Goal: Task Accomplishment & Management: Use online tool/utility

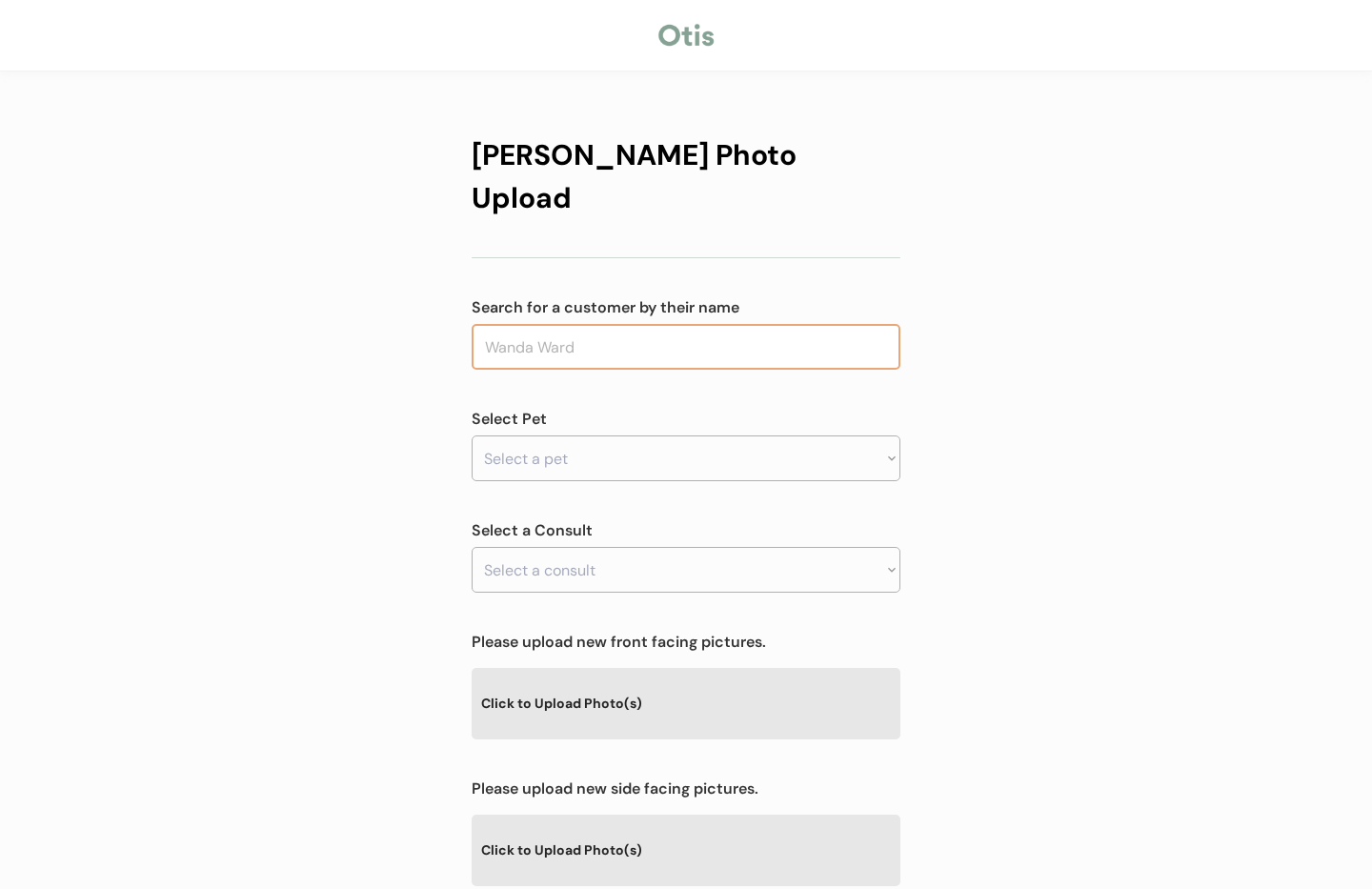
click at [637, 324] on input "text" at bounding box center [686, 346] width 429 height 45
click at [615, 353] on p "[PERSON_NAME] MacCl ugage" at bounding box center [687, 347] width 429 height 28
type input "[PERSON_NAME]"
click at [577, 435] on select "Select a pet Rocket" at bounding box center [686, 458] width 429 height 45
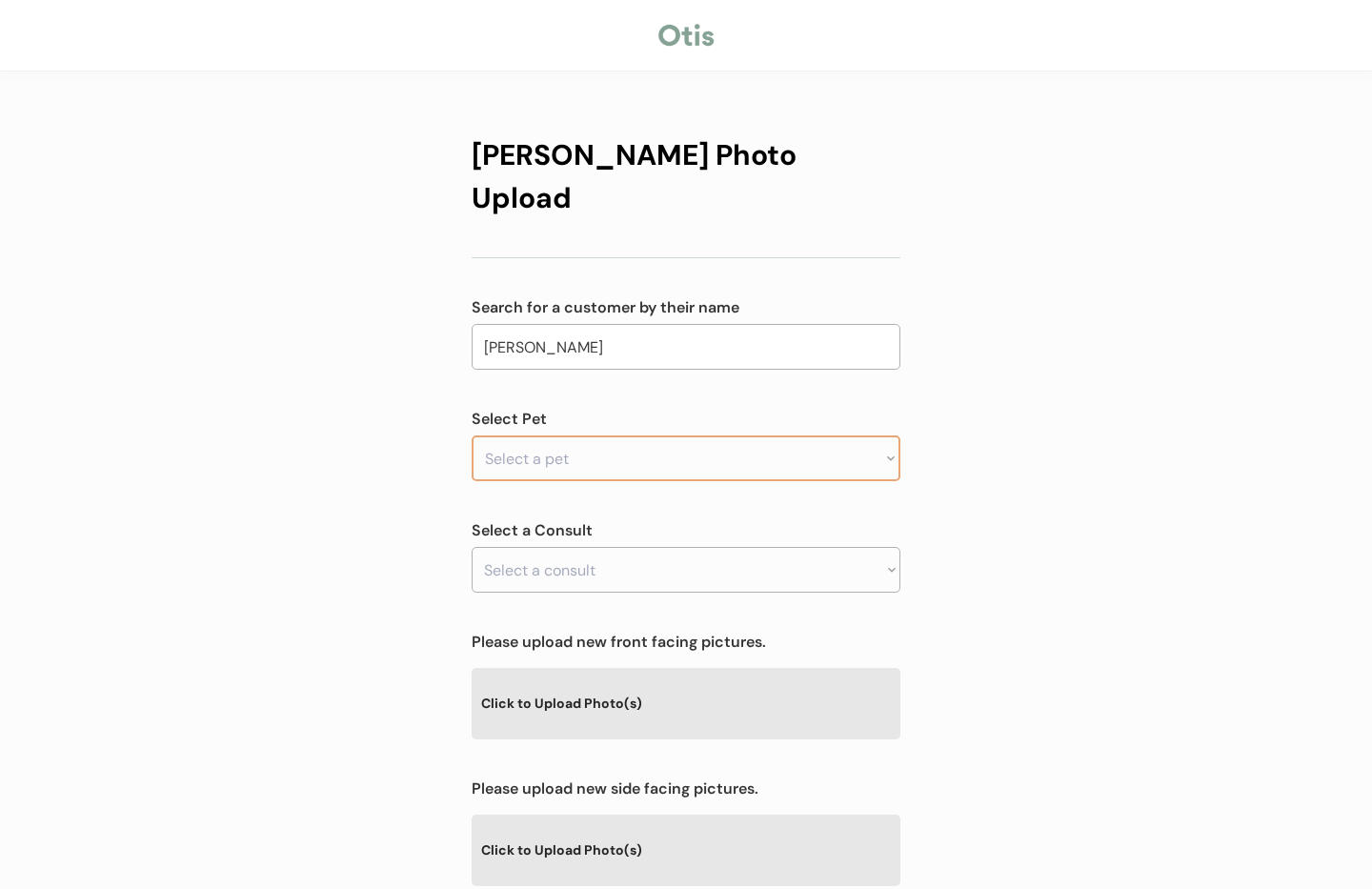
select select ""1348695171700984260__LOOKUP__1754951803193x303509873746772000""
click at [472, 435] on select "Select a pet Rocket" at bounding box center [686, 458] width 429 height 45
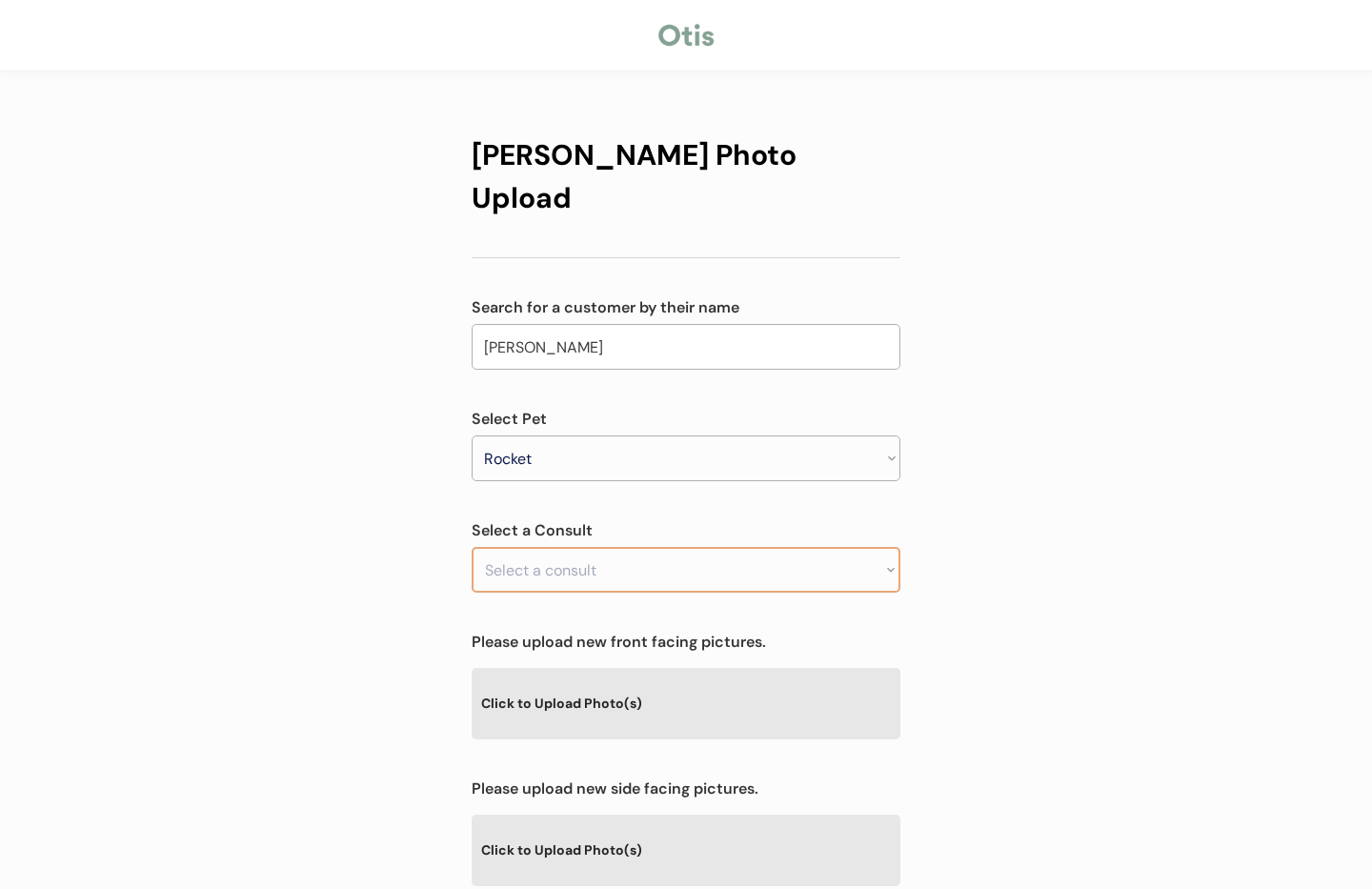
click at [579, 547] on select "Select a consult" at bounding box center [686, 569] width 429 height 45
drag, startPoint x: 998, startPoint y: 537, endPoint x: 755, endPoint y: 549, distance: 243.3
click at [991, 537] on div "Otis Photo Upload Search for a customer by their name Annette J. MacClugage mac…" at bounding box center [686, 614] width 1372 height 1228
click at [718, 548] on select "Select a consult Allergy & itchy skin prescription request" at bounding box center [686, 569] width 429 height 45
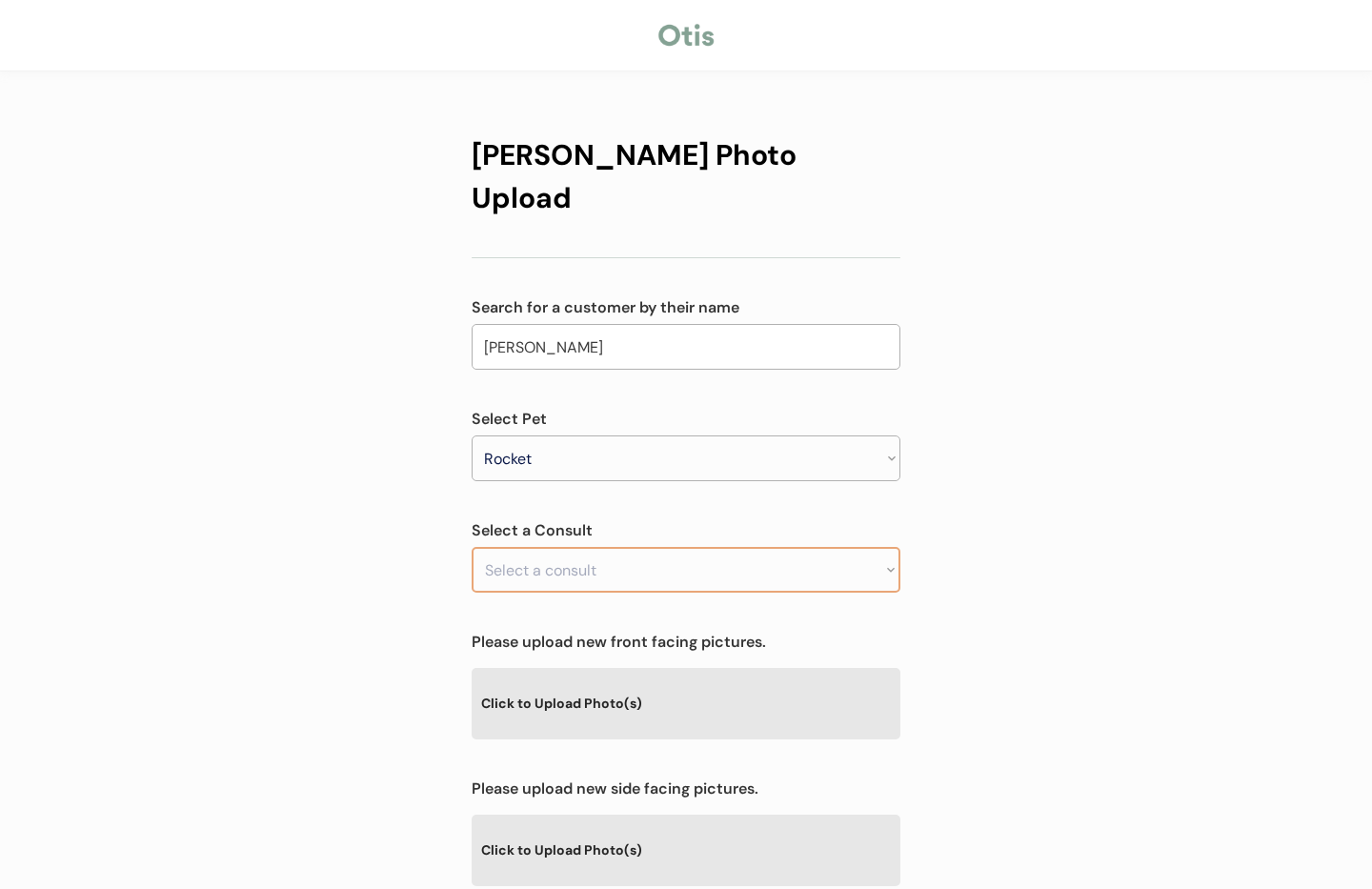
select select ""1348695171700984260__LOOKUP__1754951827324x749135688139538400""
click at [472, 547] on select "Select a consult Allergy & itchy skin prescription request" at bounding box center [686, 569] width 429 height 45
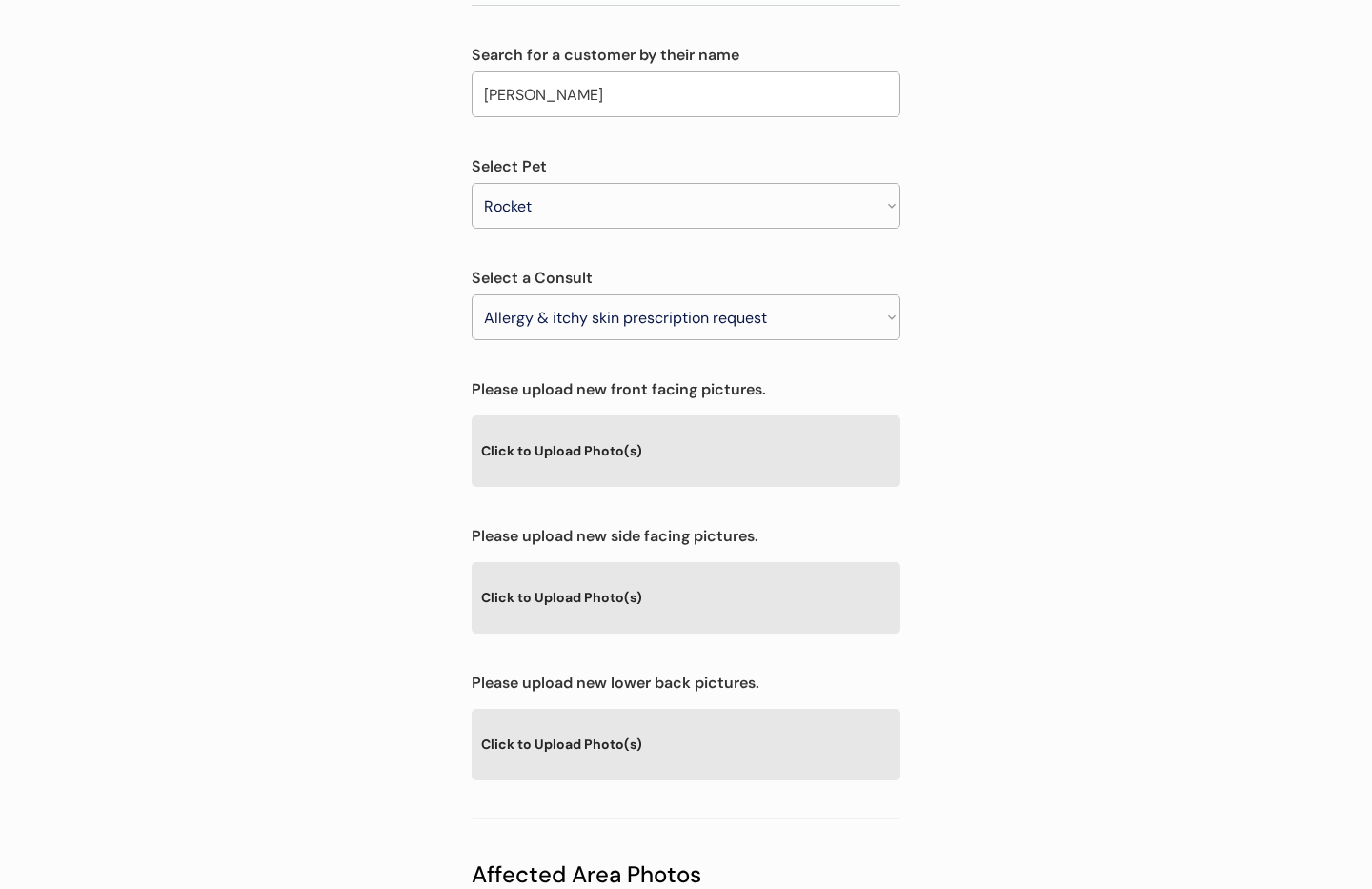
scroll to position [341, 0]
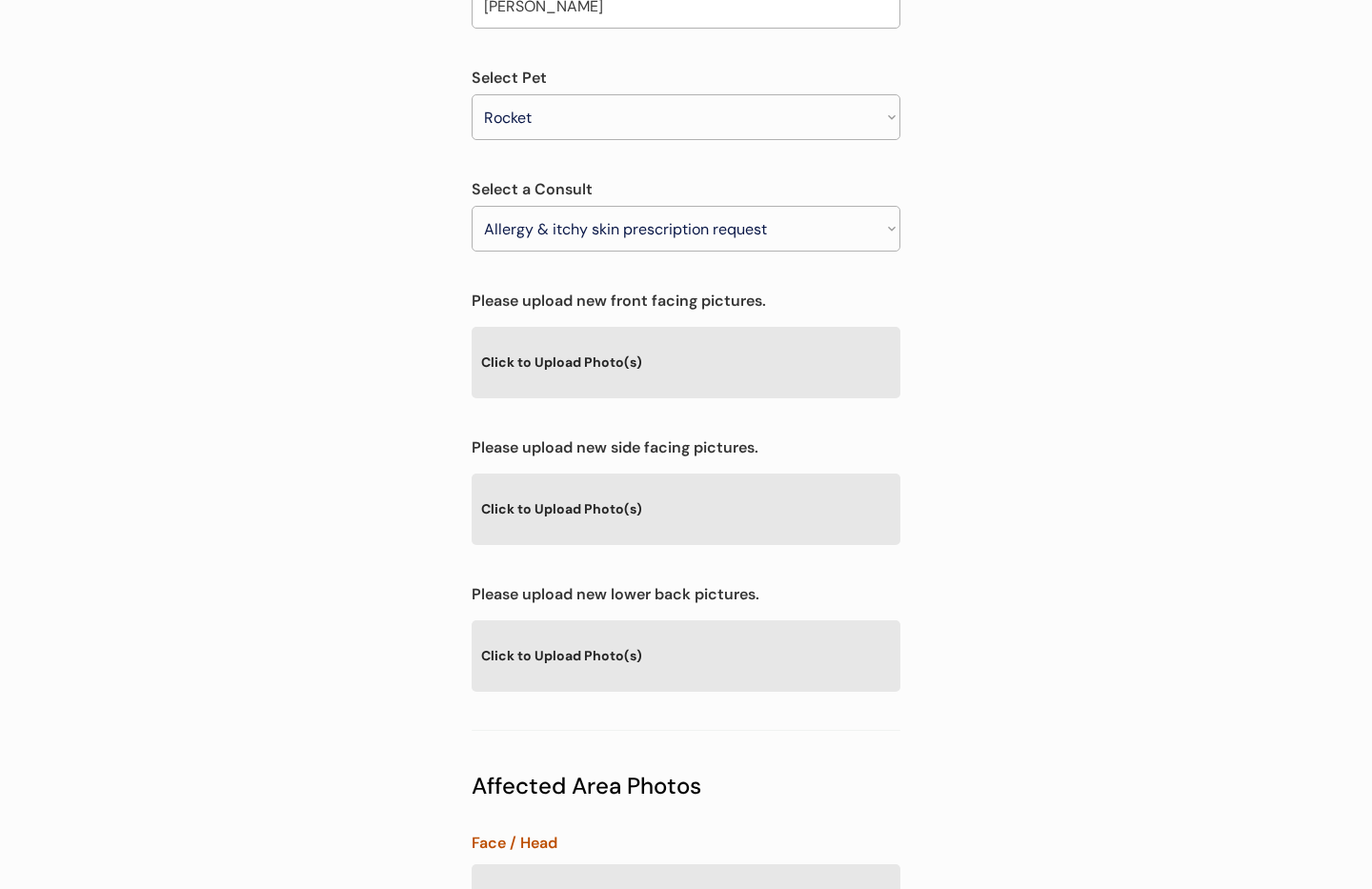
click at [704, 621] on div "Click to Upload Photo(s)" at bounding box center [686, 655] width 429 height 69
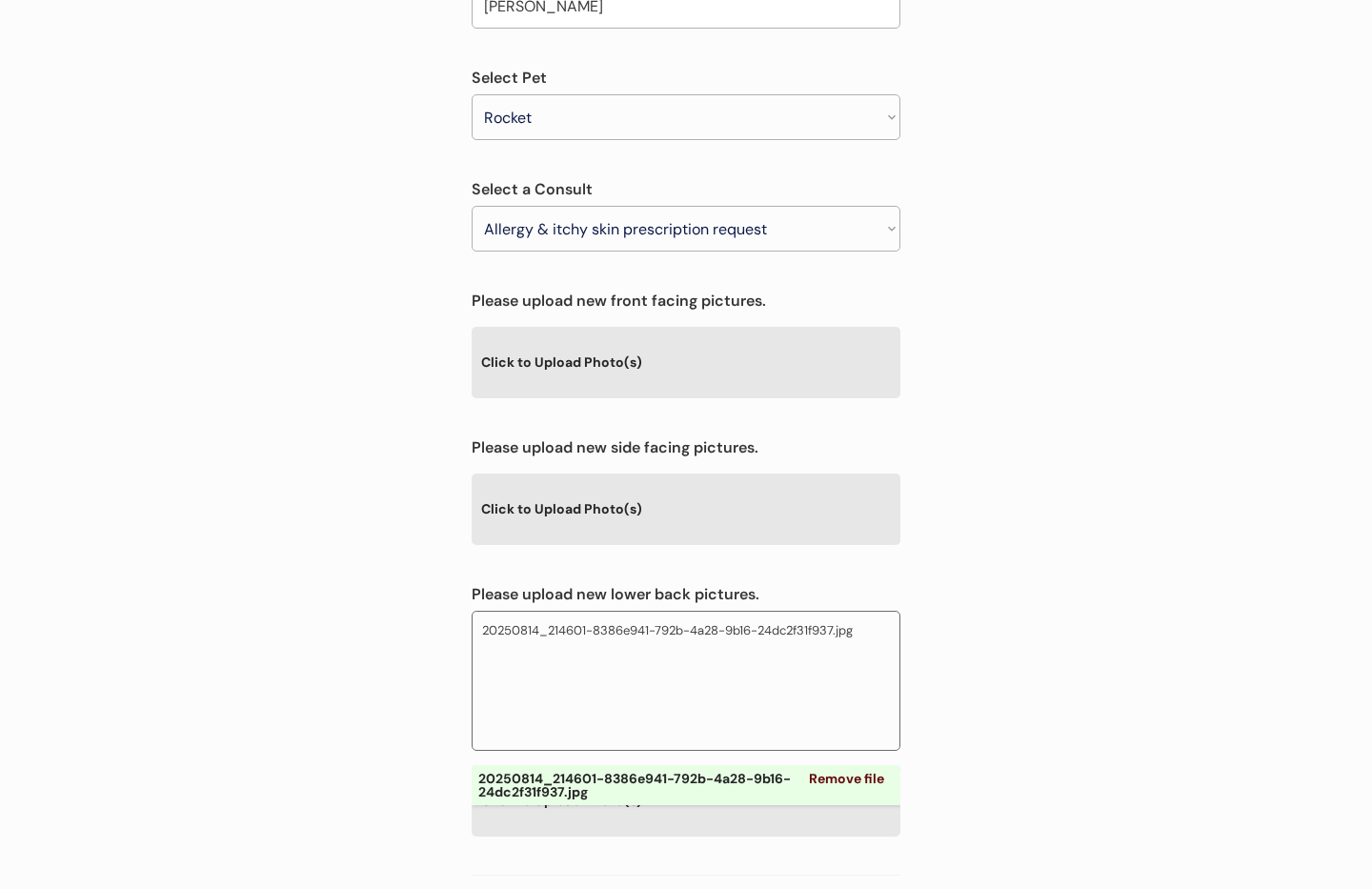
click at [678, 481] on div "Click to Upload Photo(s)" at bounding box center [686, 508] width 429 height 69
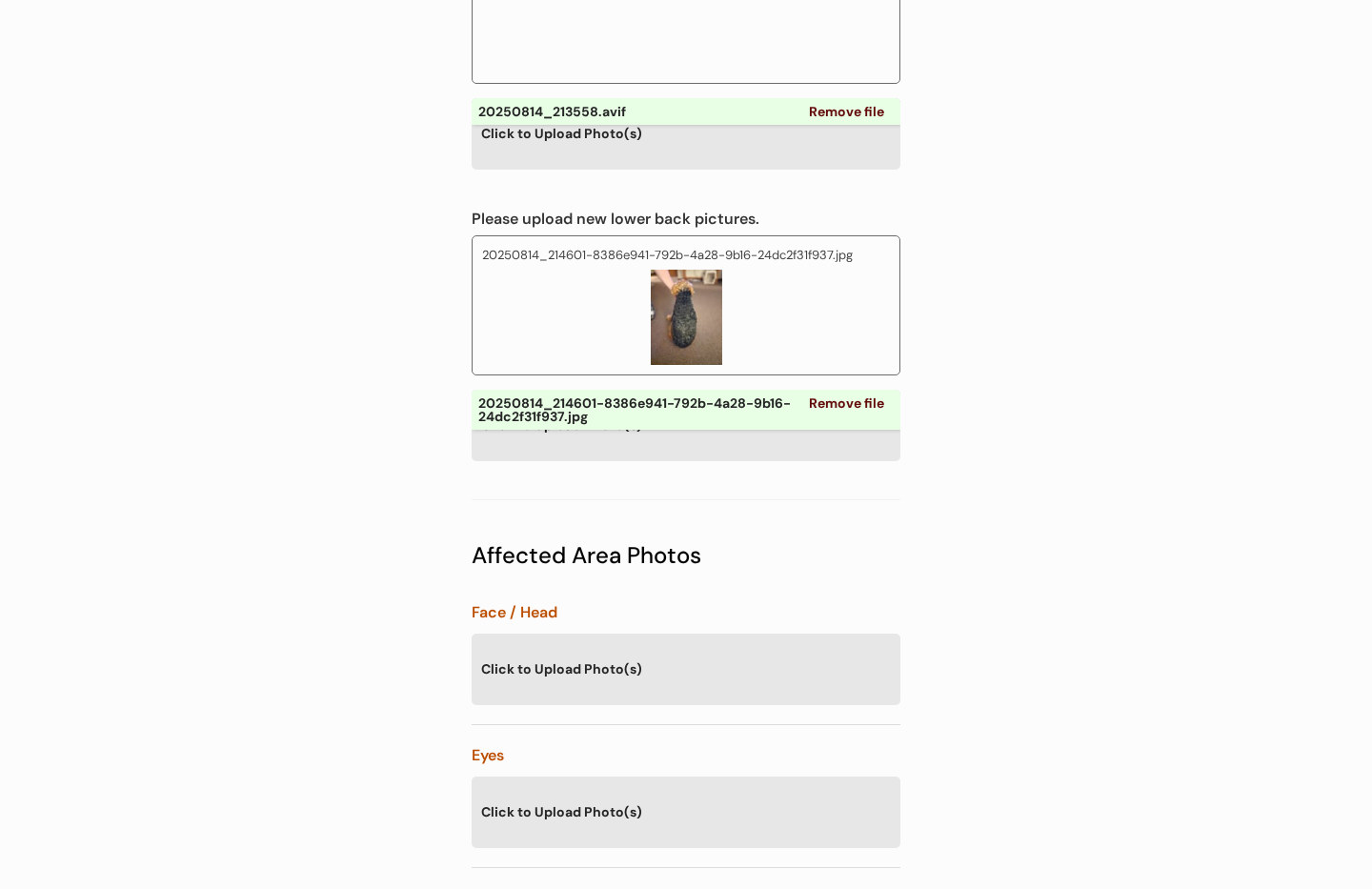
scroll to position [1166, 0]
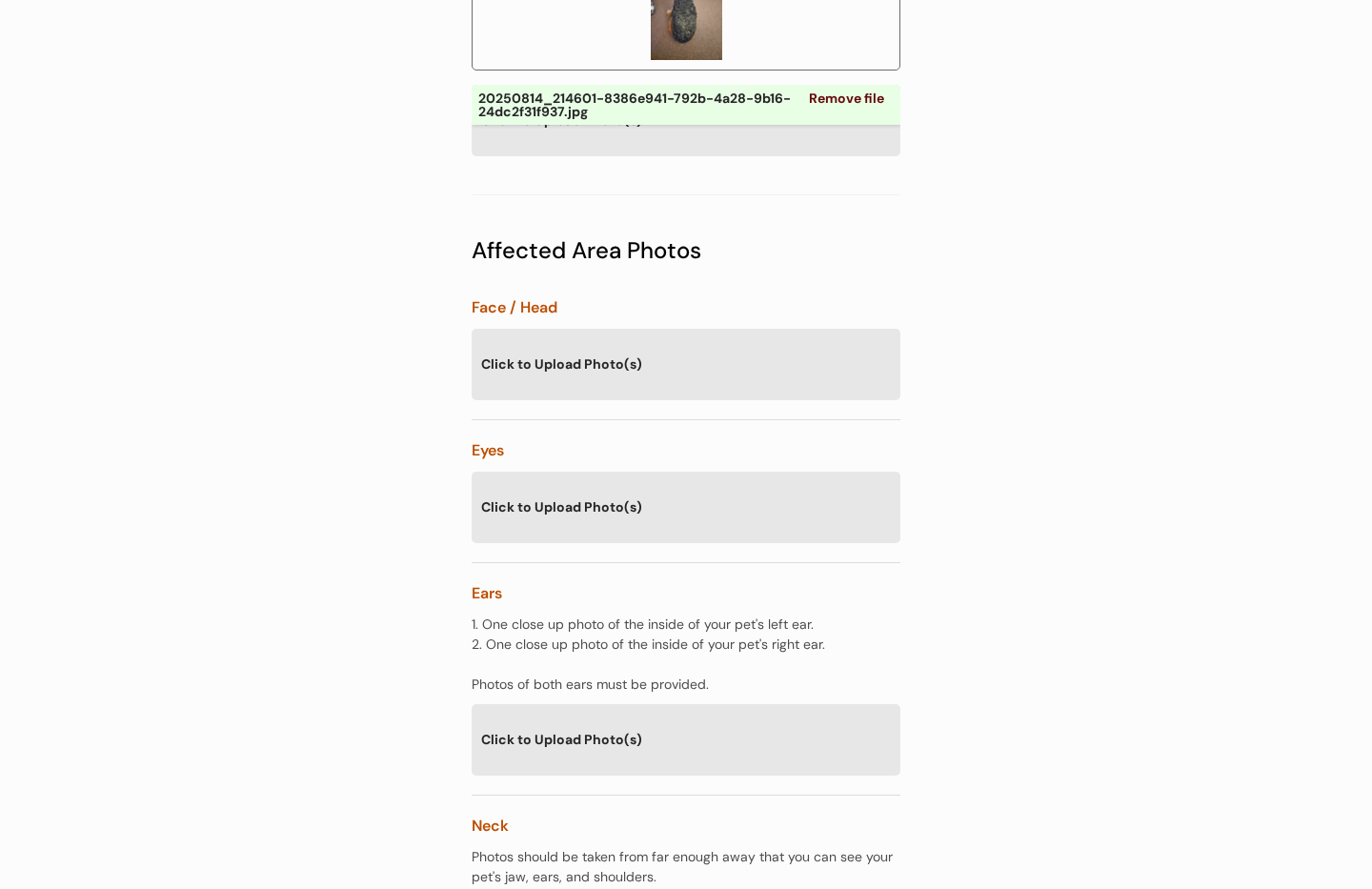
click at [865, 439] on div "Eyes" at bounding box center [686, 450] width 429 height 23
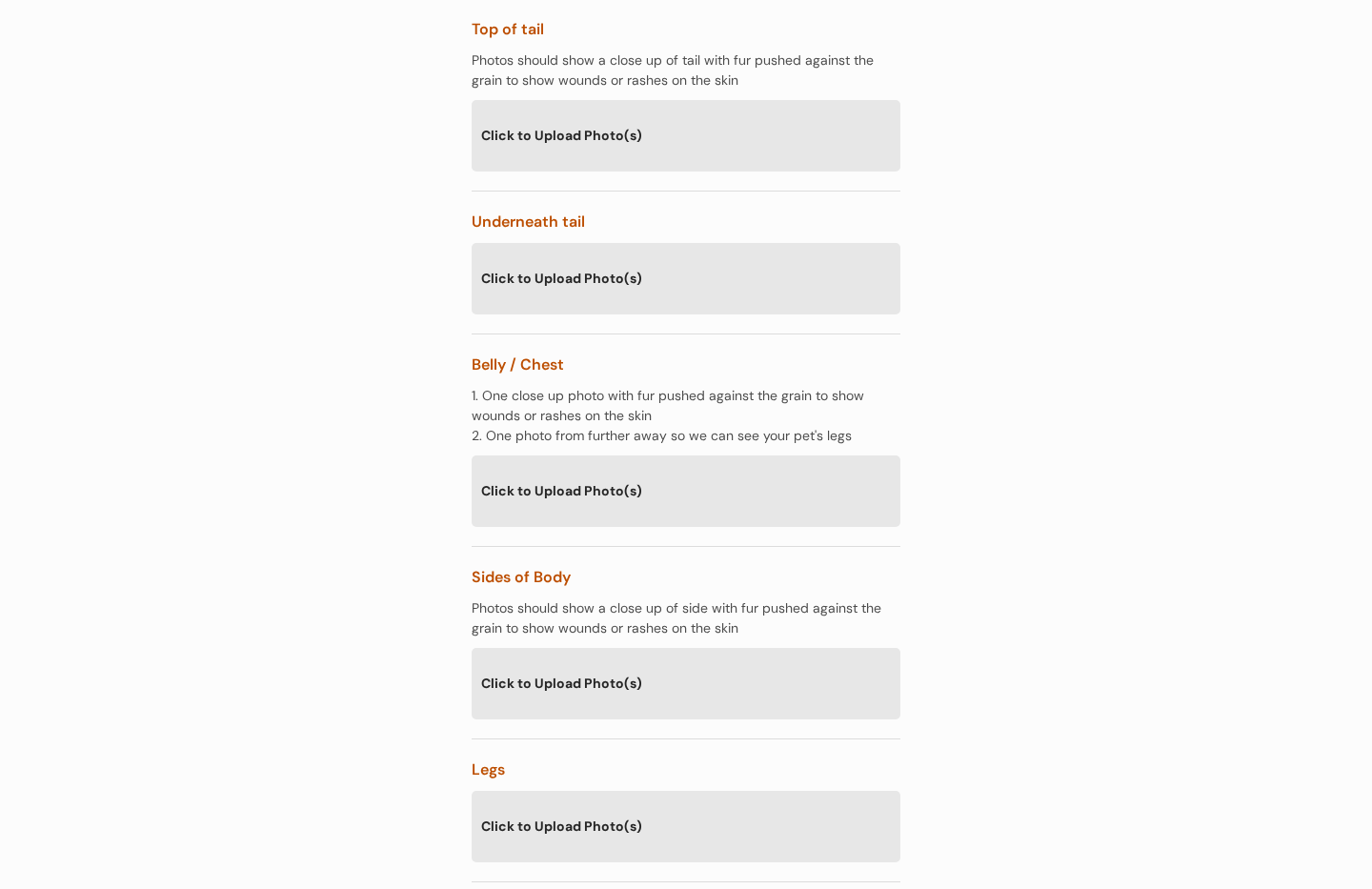
scroll to position [2705, 0]
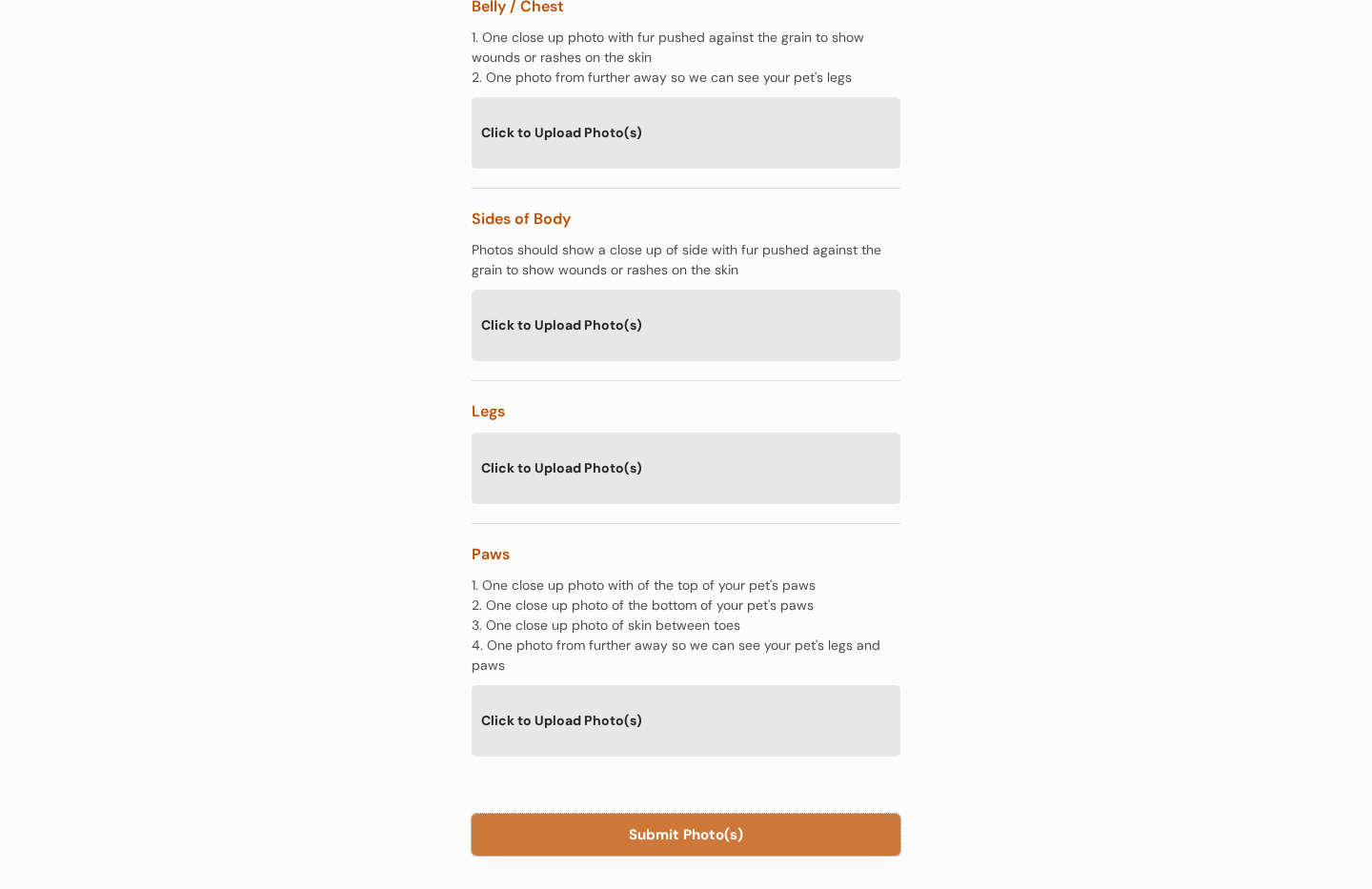
click at [711, 814] on button "Submit Photo(s)" at bounding box center [686, 835] width 429 height 41
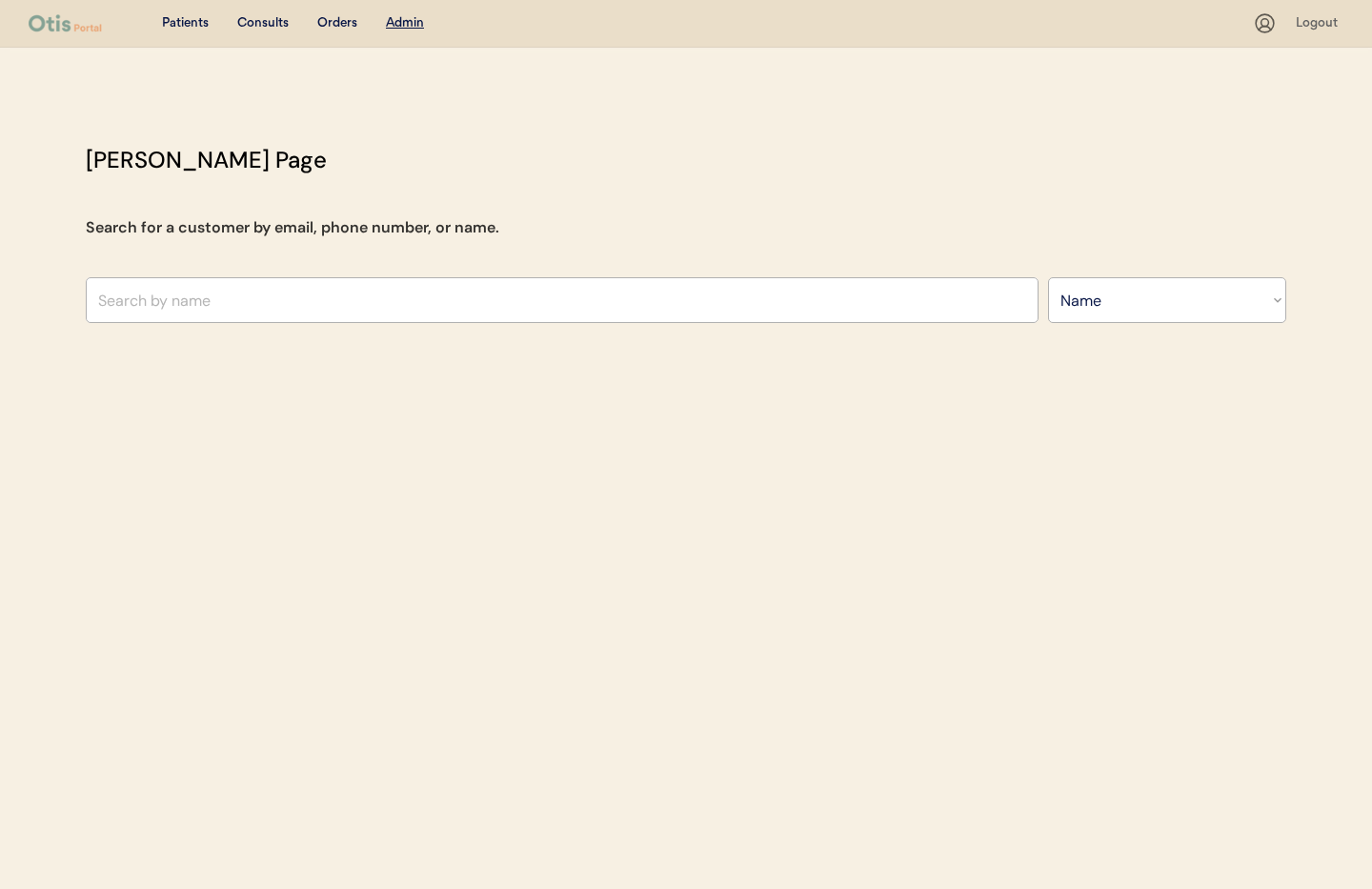
select select ""Name""
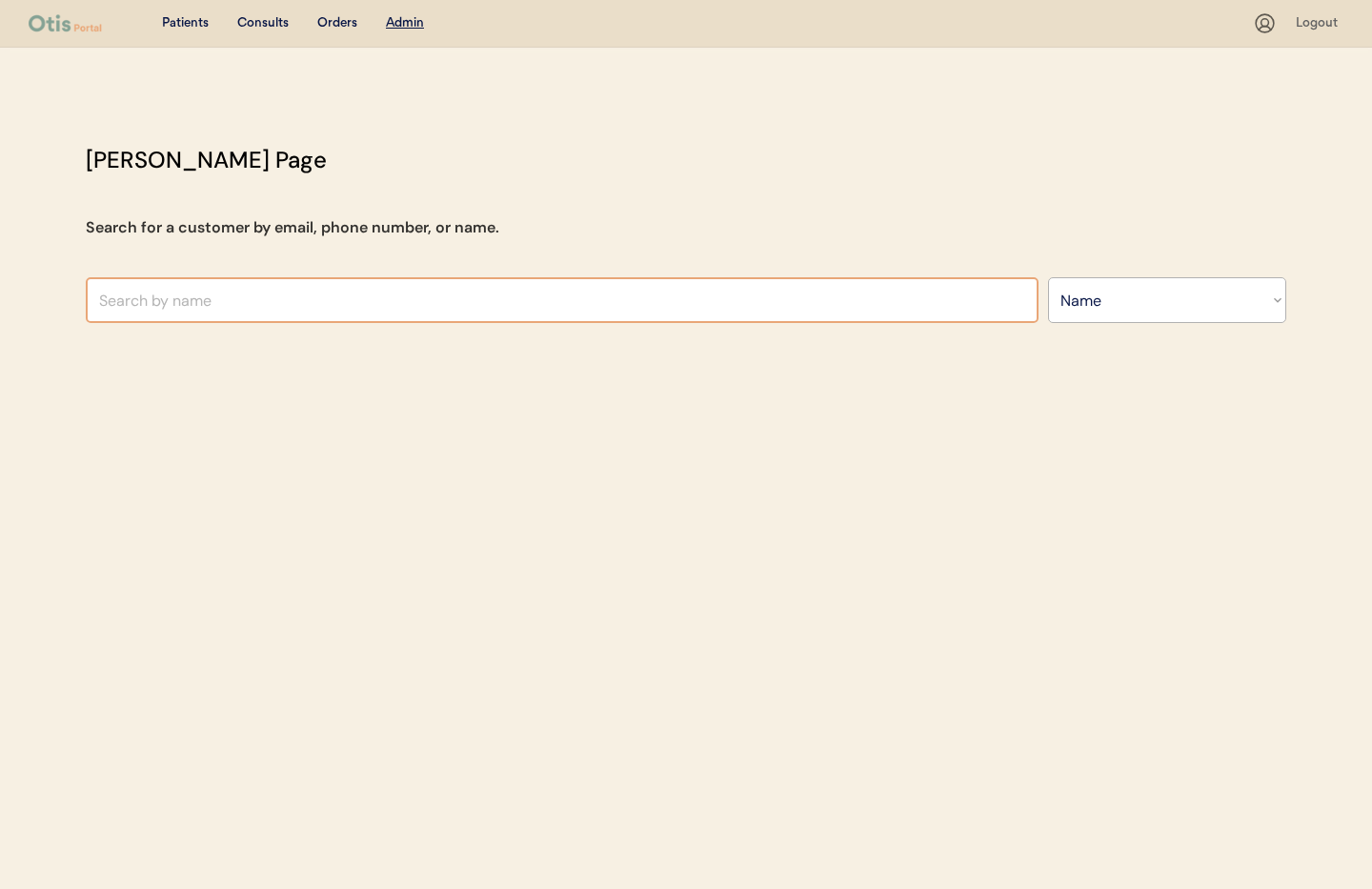
click at [310, 301] on input "text" at bounding box center [563, 300] width 953 height 45
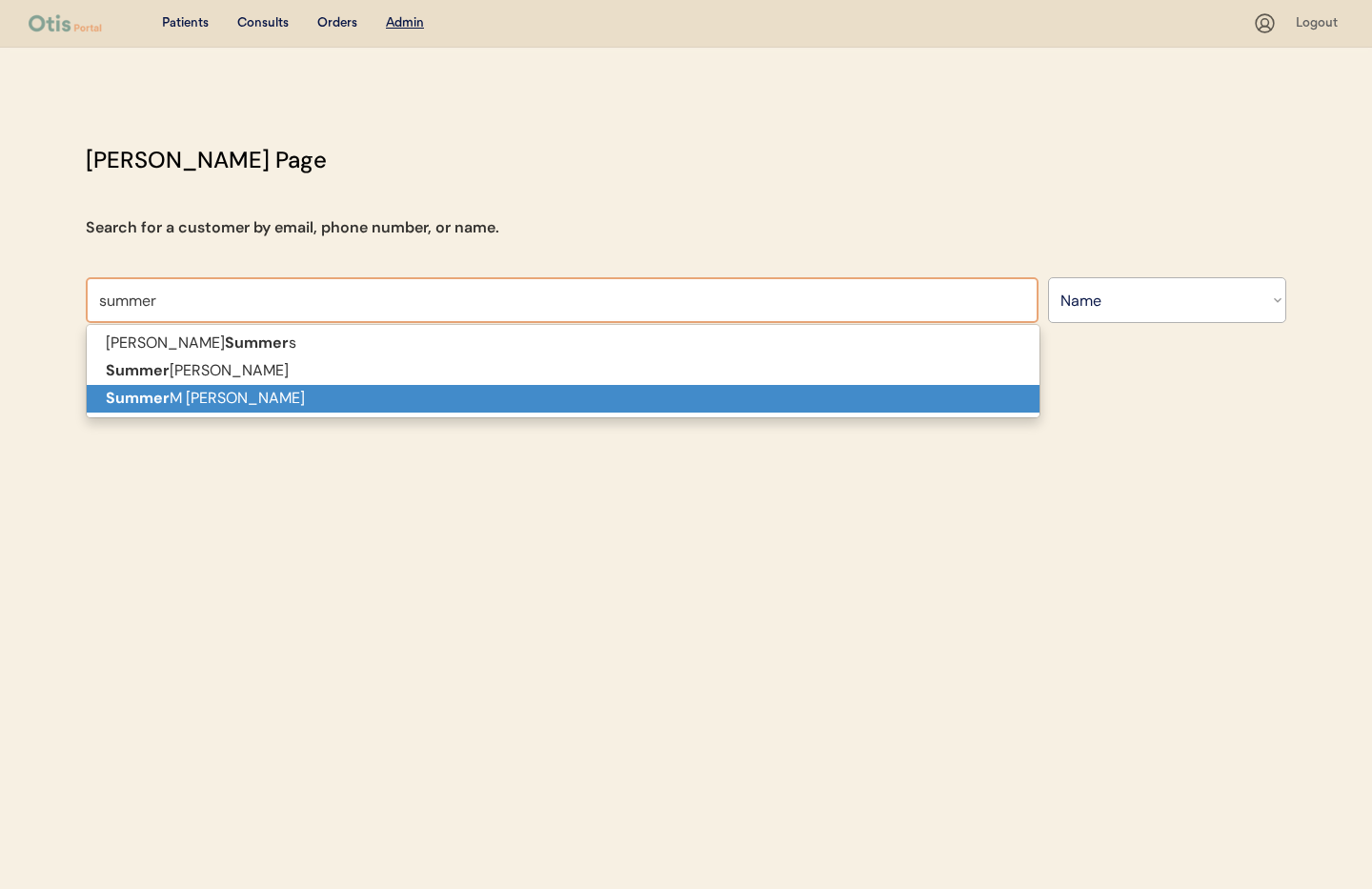
click at [309, 399] on p "Summer M Cerone" at bounding box center [564, 399] width 953 height 28
type input "Summer M Cerone"
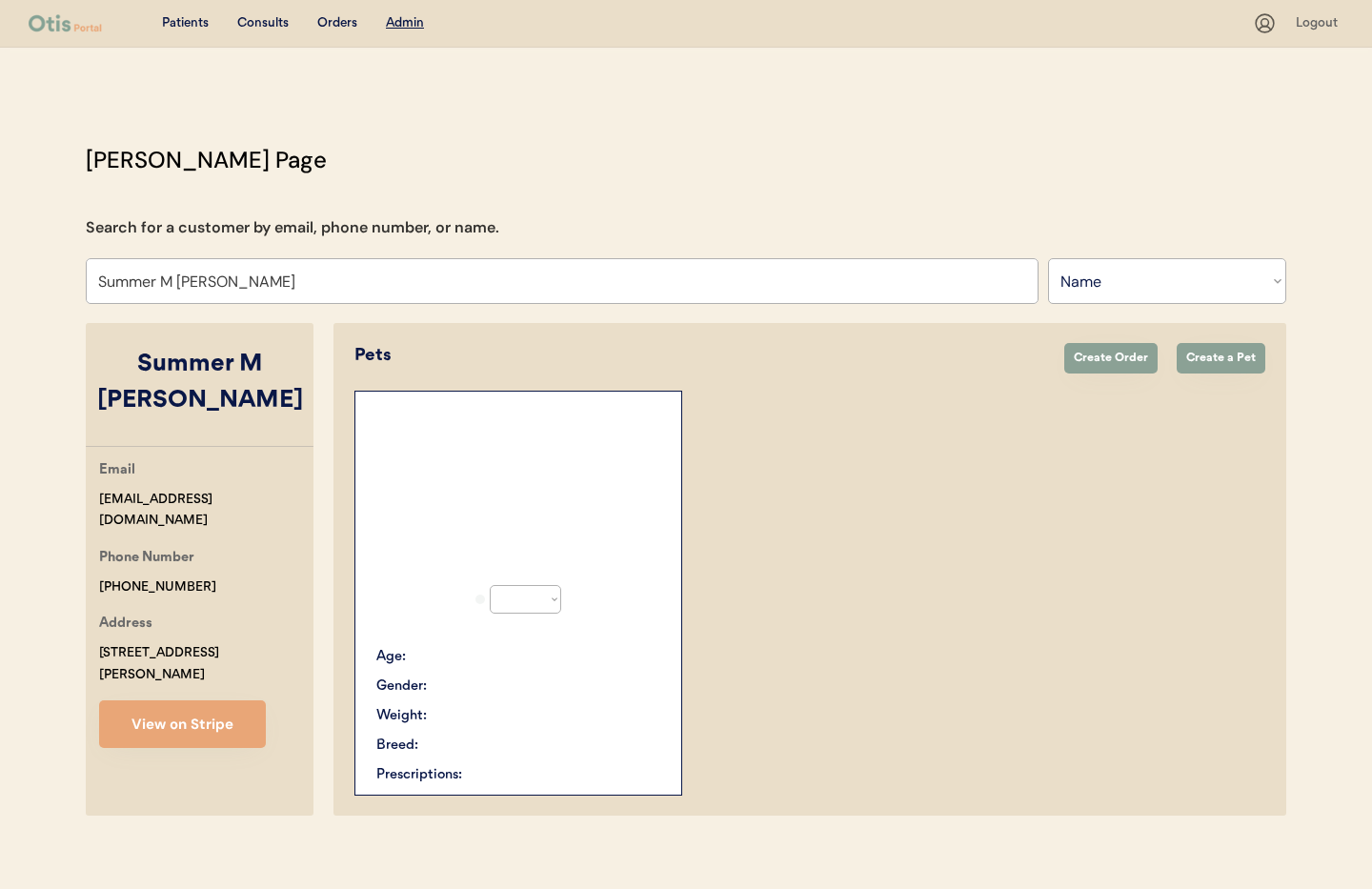
select select "true"
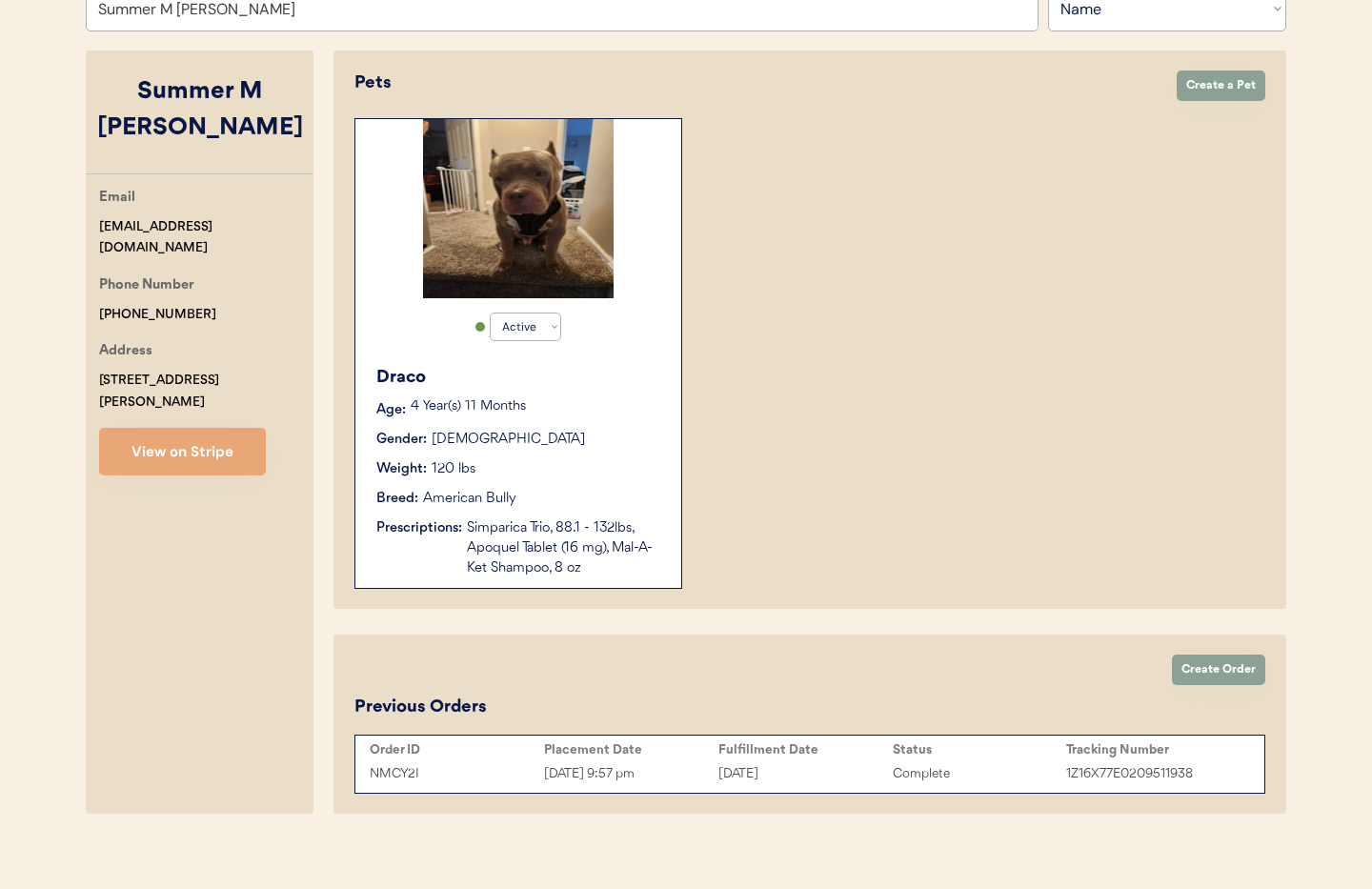
scroll to position [286, 0]
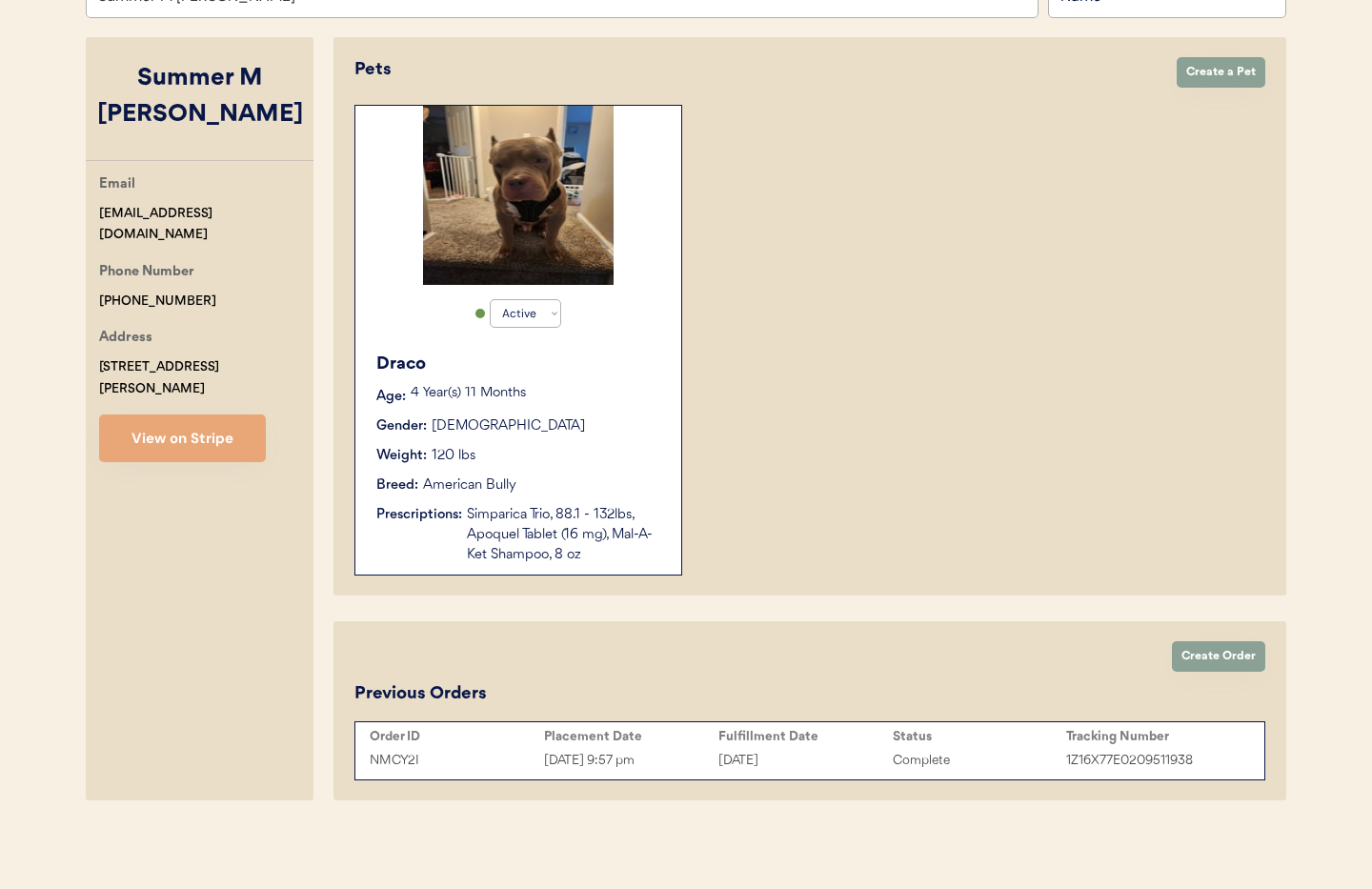
type input "Summer M Cerone"
click at [838, 762] on div "August 13, 2025" at bounding box center [805, 761] width 175 height 22
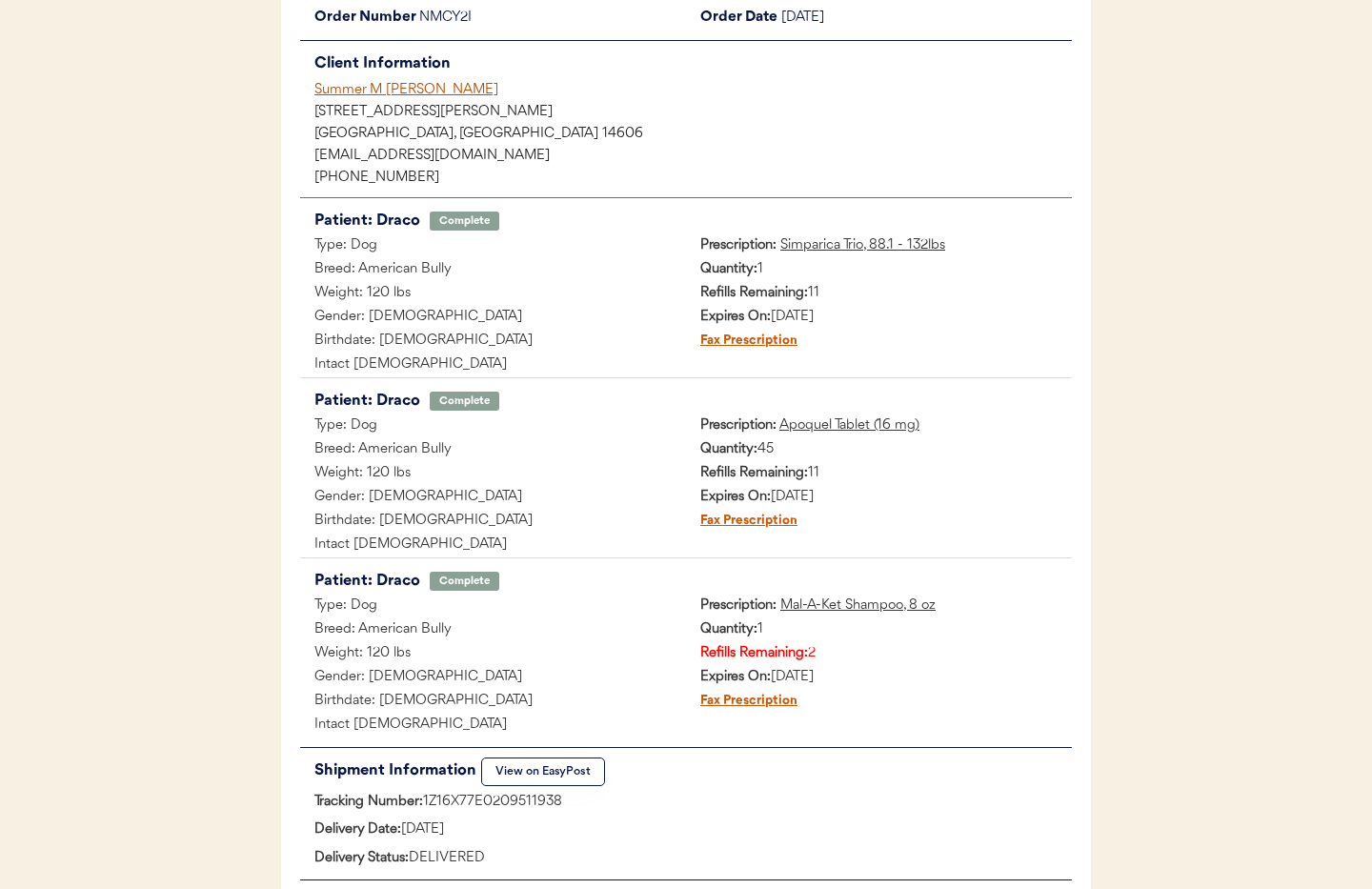
scroll to position [301, 0]
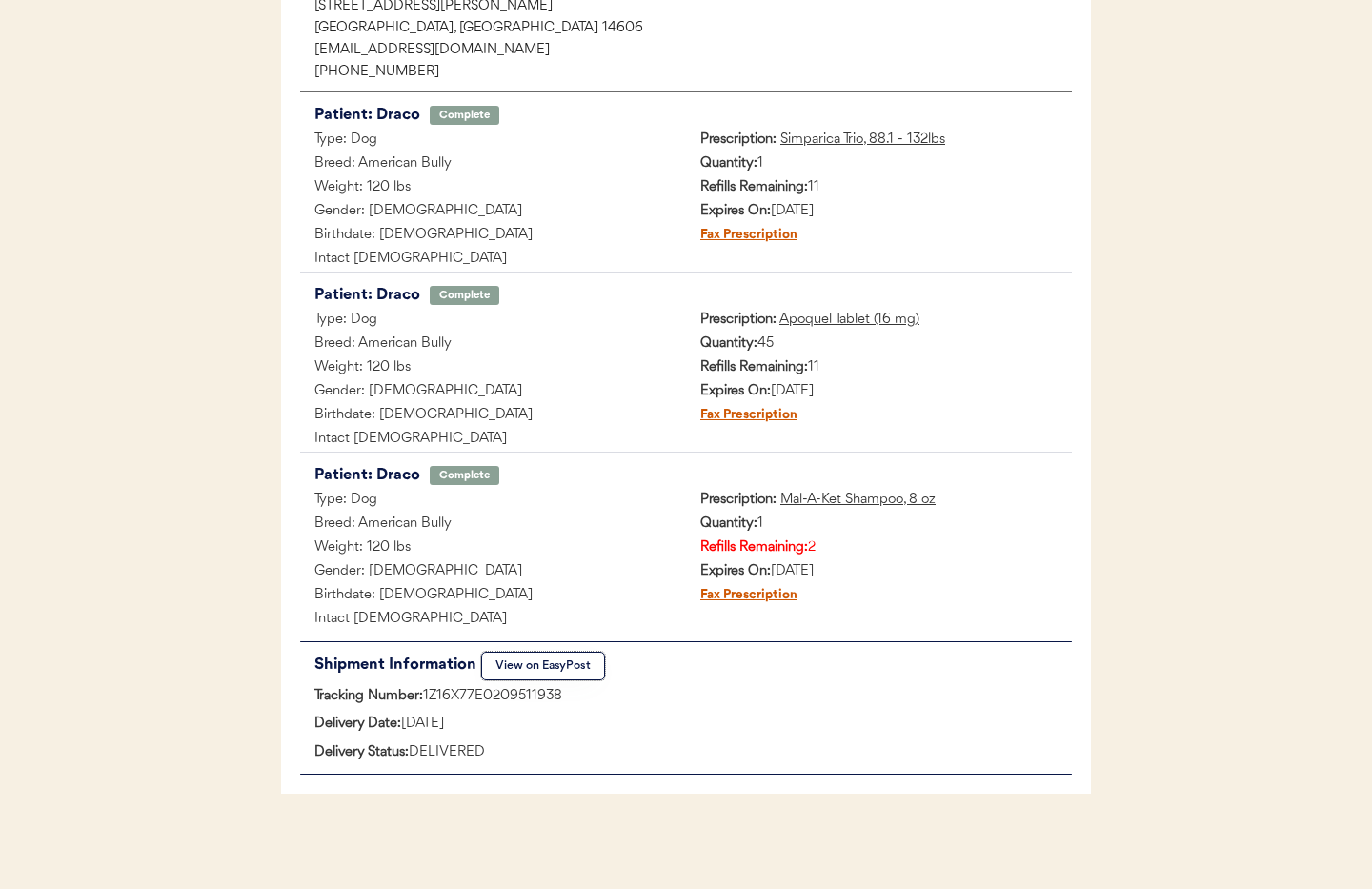
click at [545, 667] on button "View on EasyPost" at bounding box center [544, 665] width 124 height 29
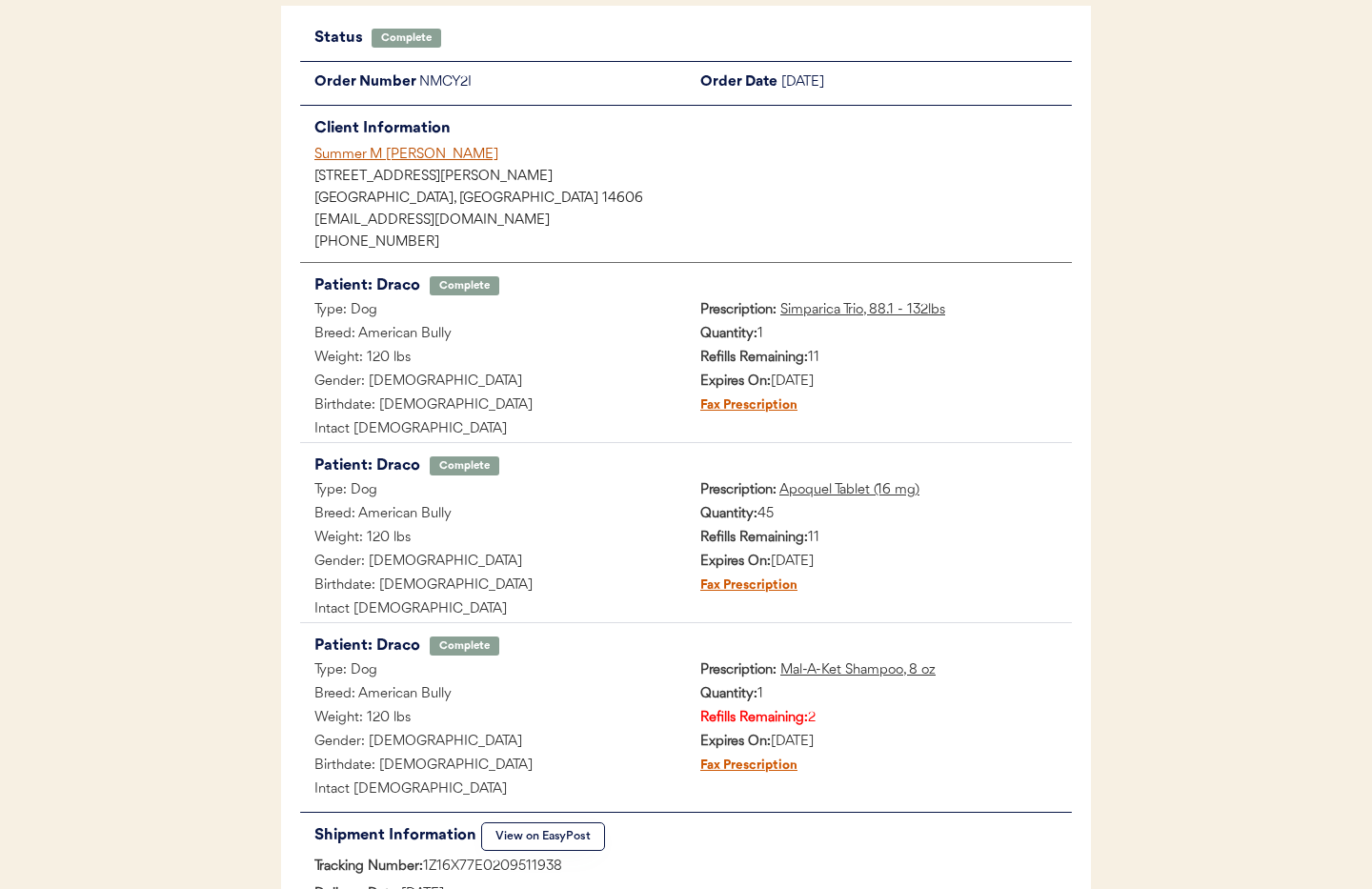
scroll to position [0, 0]
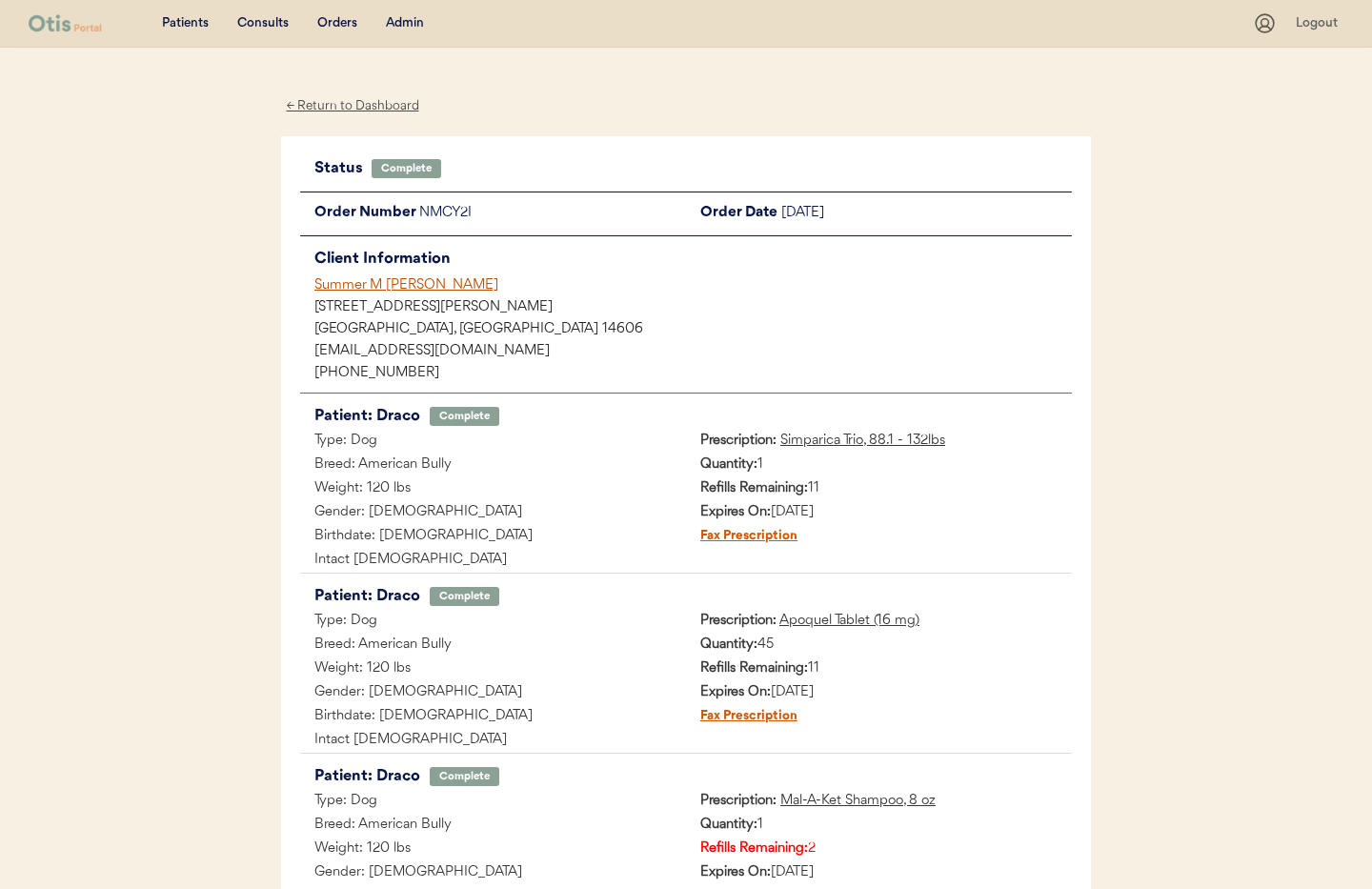
click at [349, 283] on div "Summer M Cerone" at bounding box center [694, 285] width 758 height 20
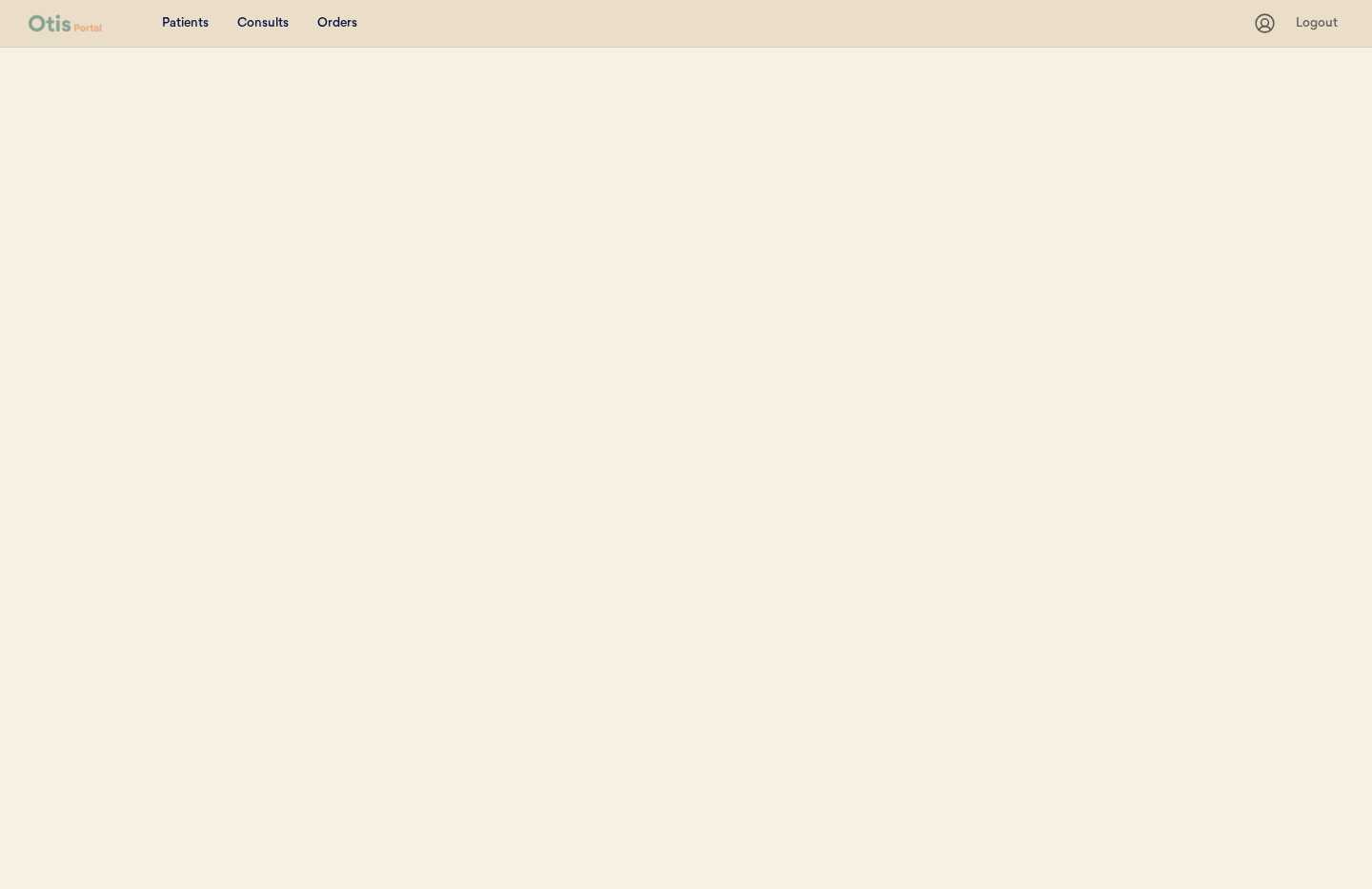
select select ""Name""
select select "true"
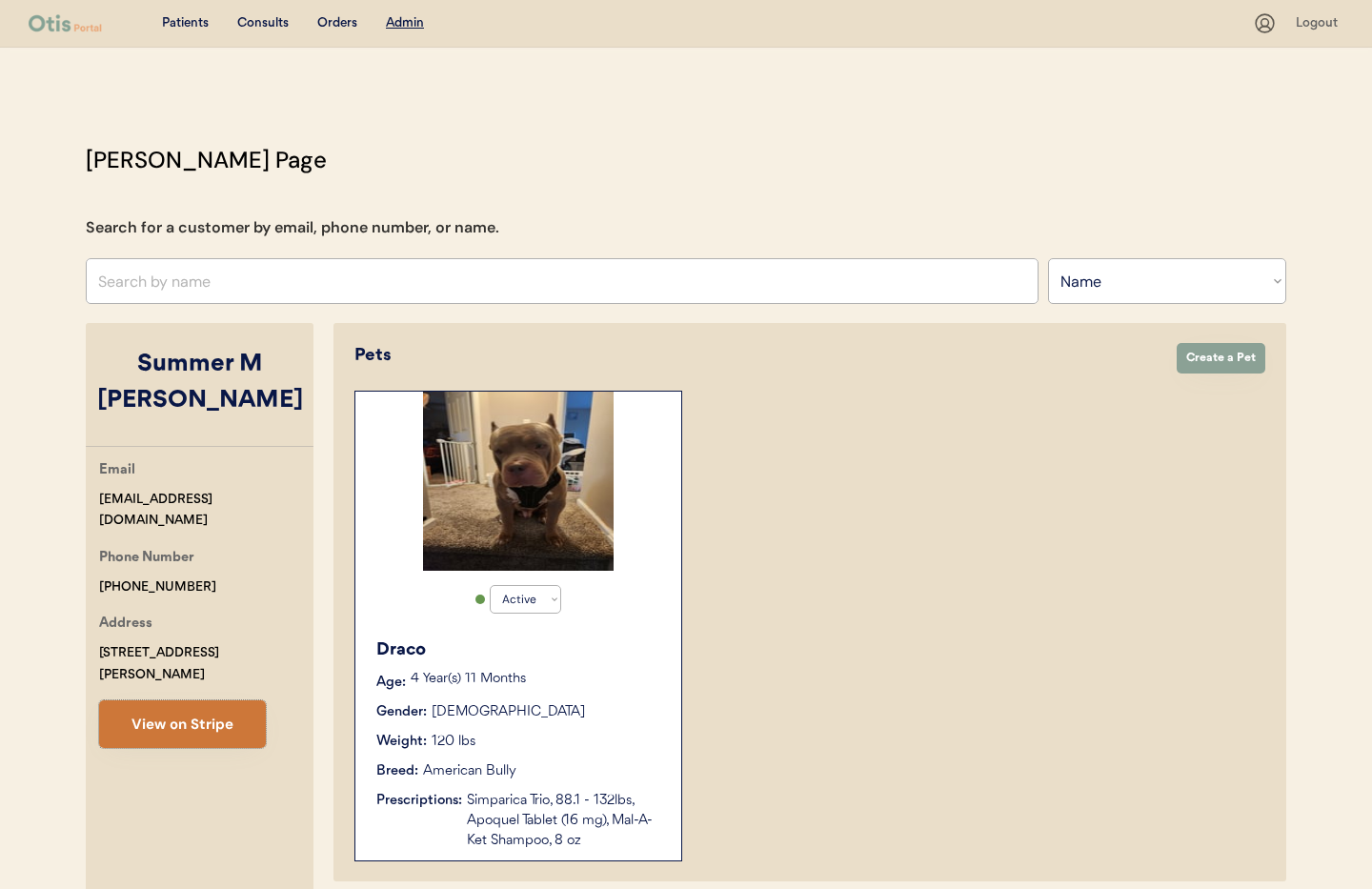
click at [175, 701] on button "View on Stripe" at bounding box center [182, 724] width 167 height 47
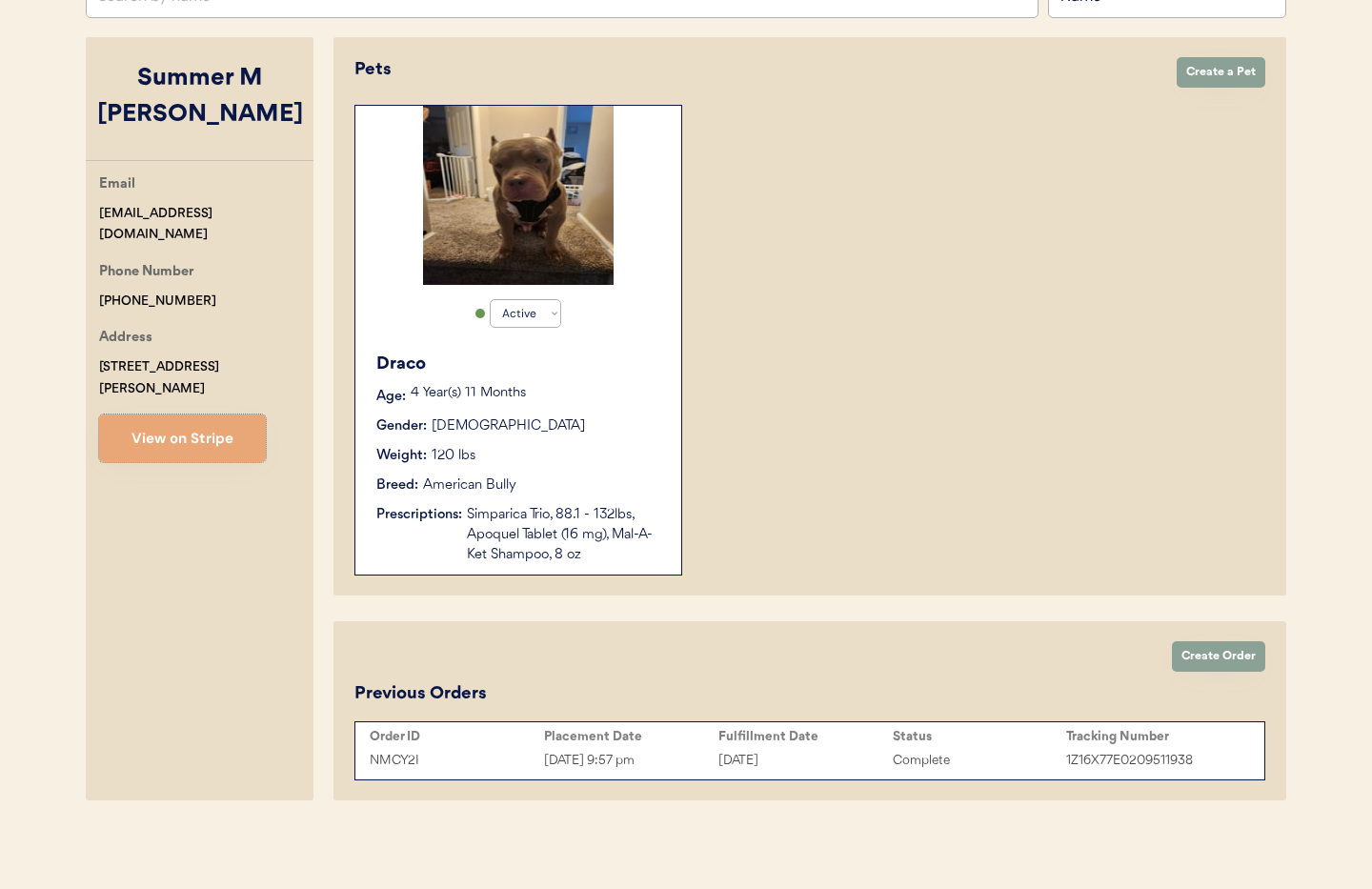
click at [505, 742] on div "Order ID" at bounding box center [457, 736] width 175 height 15
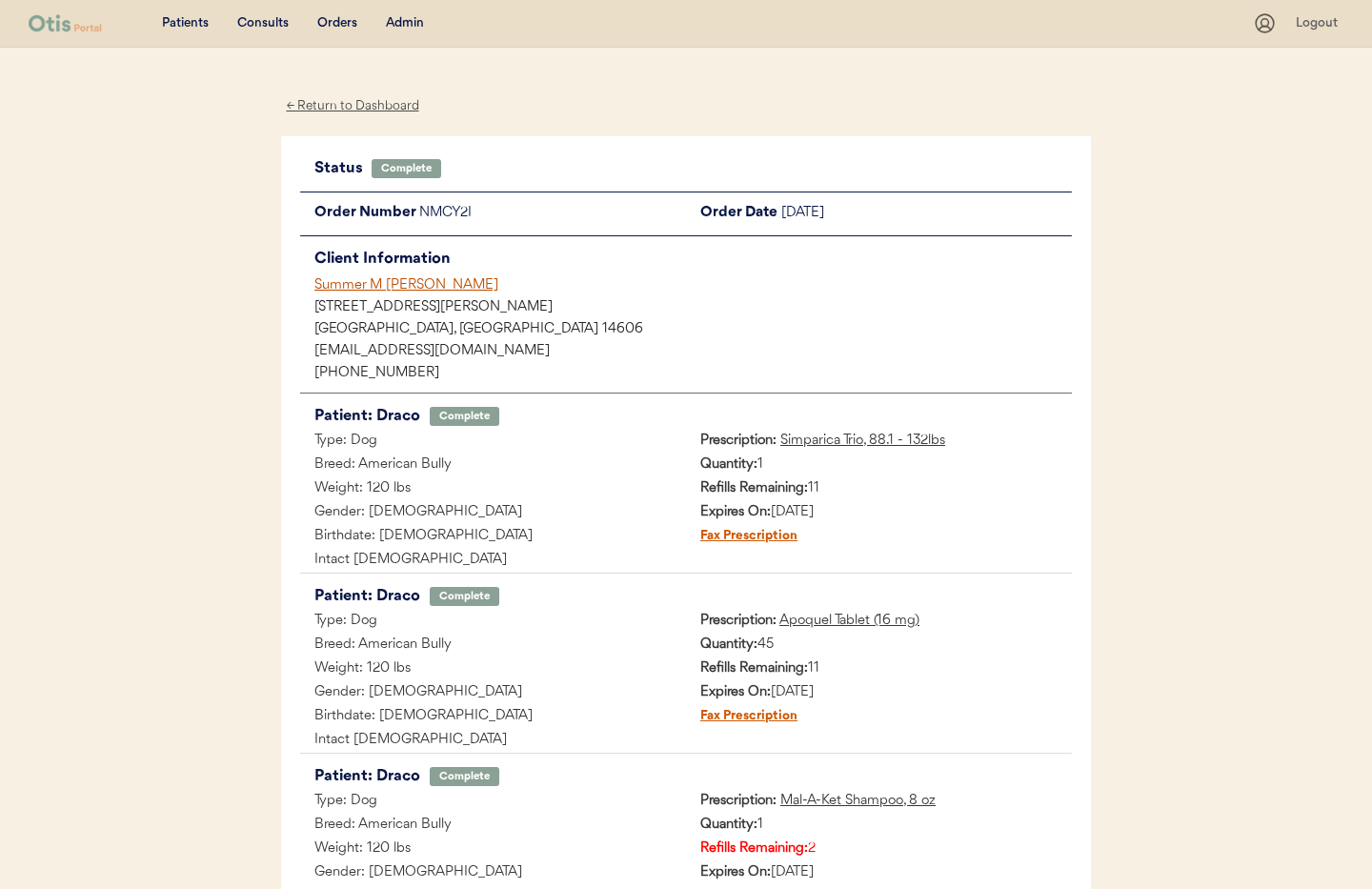
scroll to position [301, 0]
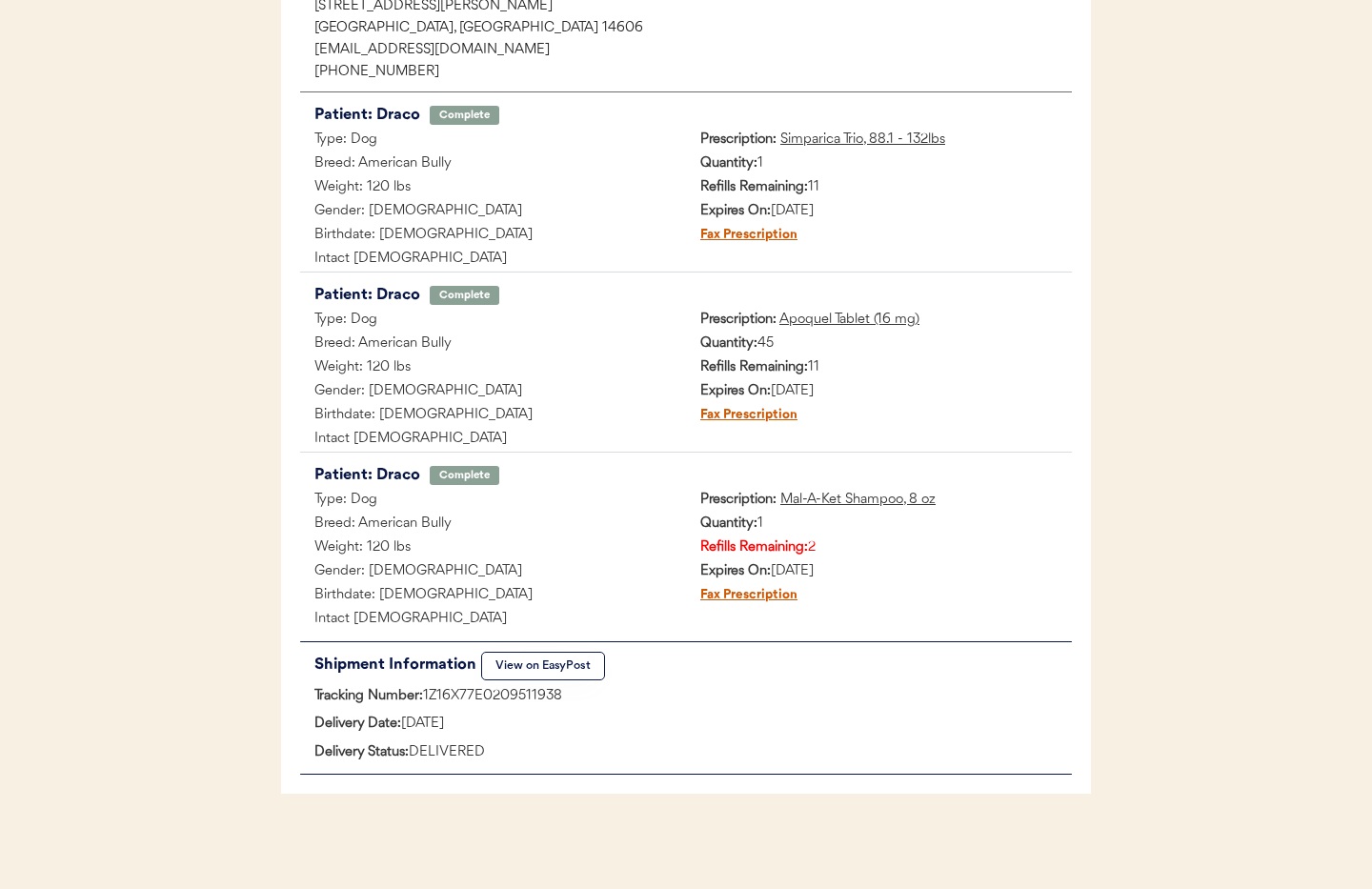
click at [554, 715] on div "Delivery Date: [DATE]" at bounding box center [686, 724] width 772 height 24
drag, startPoint x: 575, startPoint y: 697, endPoint x: 423, endPoint y: 696, distance: 152.0
click at [423, 696] on div "Tracking Number: 1Z16X77E0209511938" at bounding box center [686, 697] width 772 height 24
copy div "1Z16X77E0209511938"
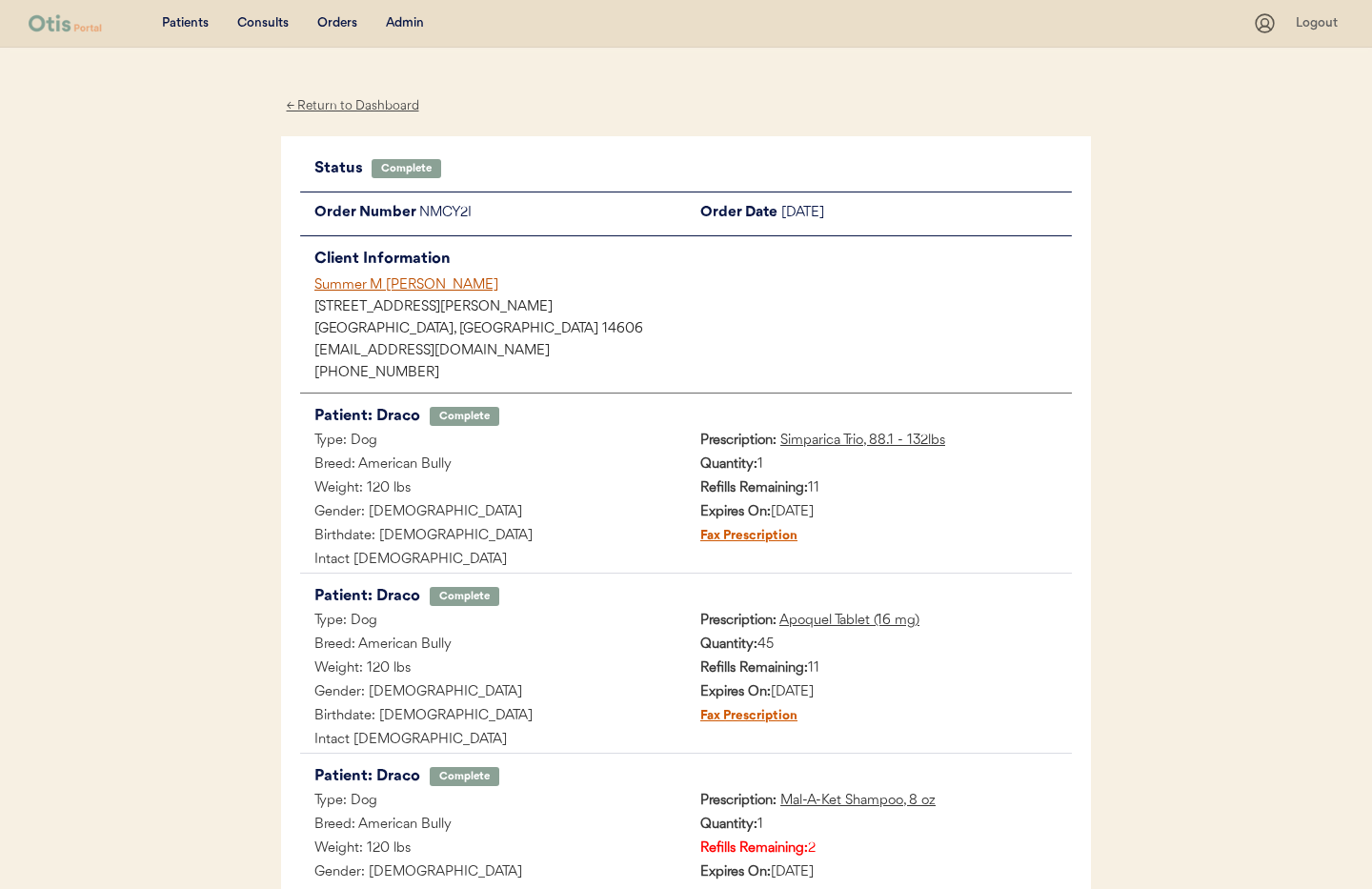
drag, startPoint x: 399, startPoint y: 281, endPoint x: 429, endPoint y: 284, distance: 30.1
click at [399, 281] on div "Summer M Cerone" at bounding box center [694, 285] width 758 height 20
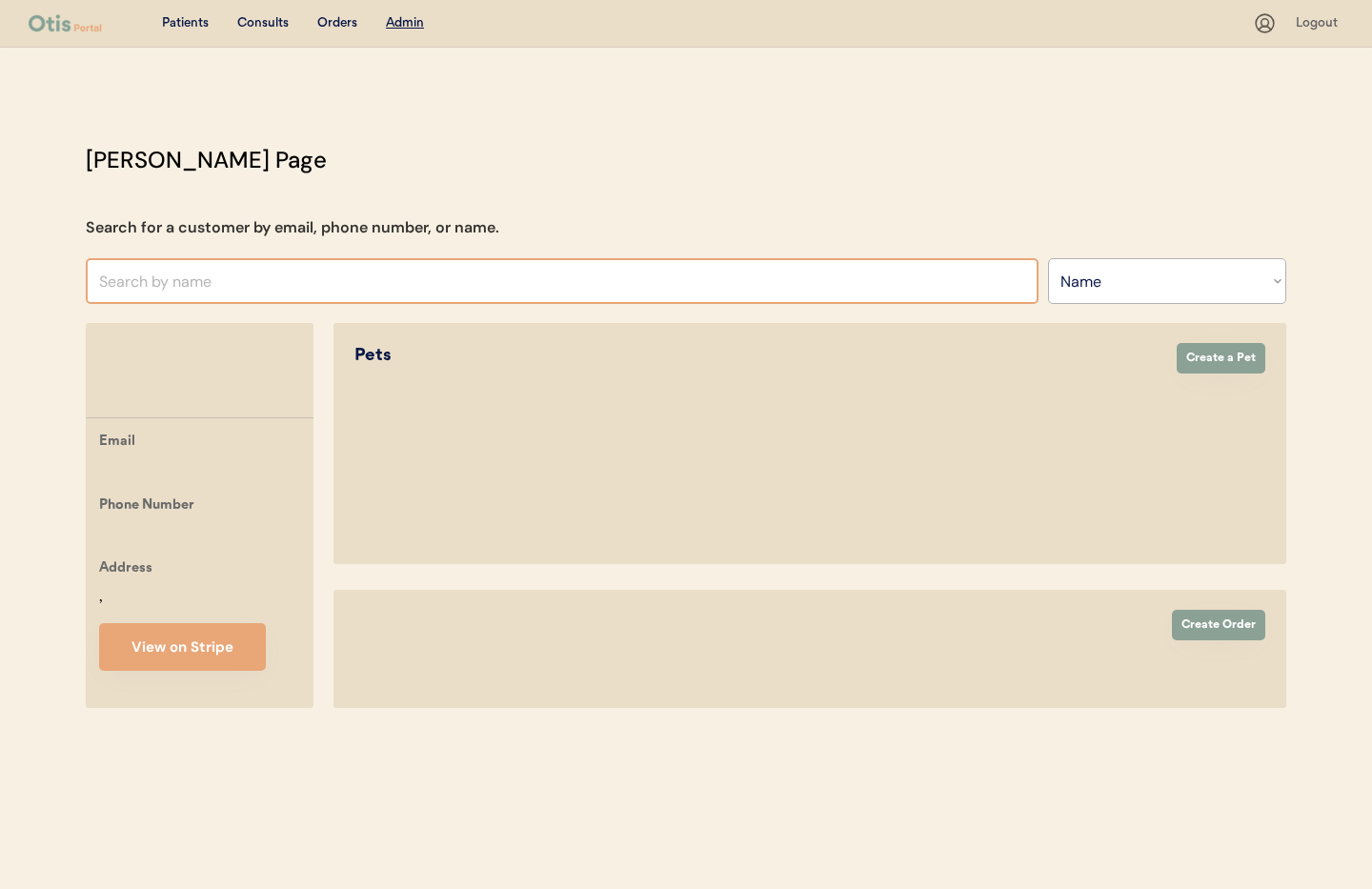
select select ""Name""
select select "true"
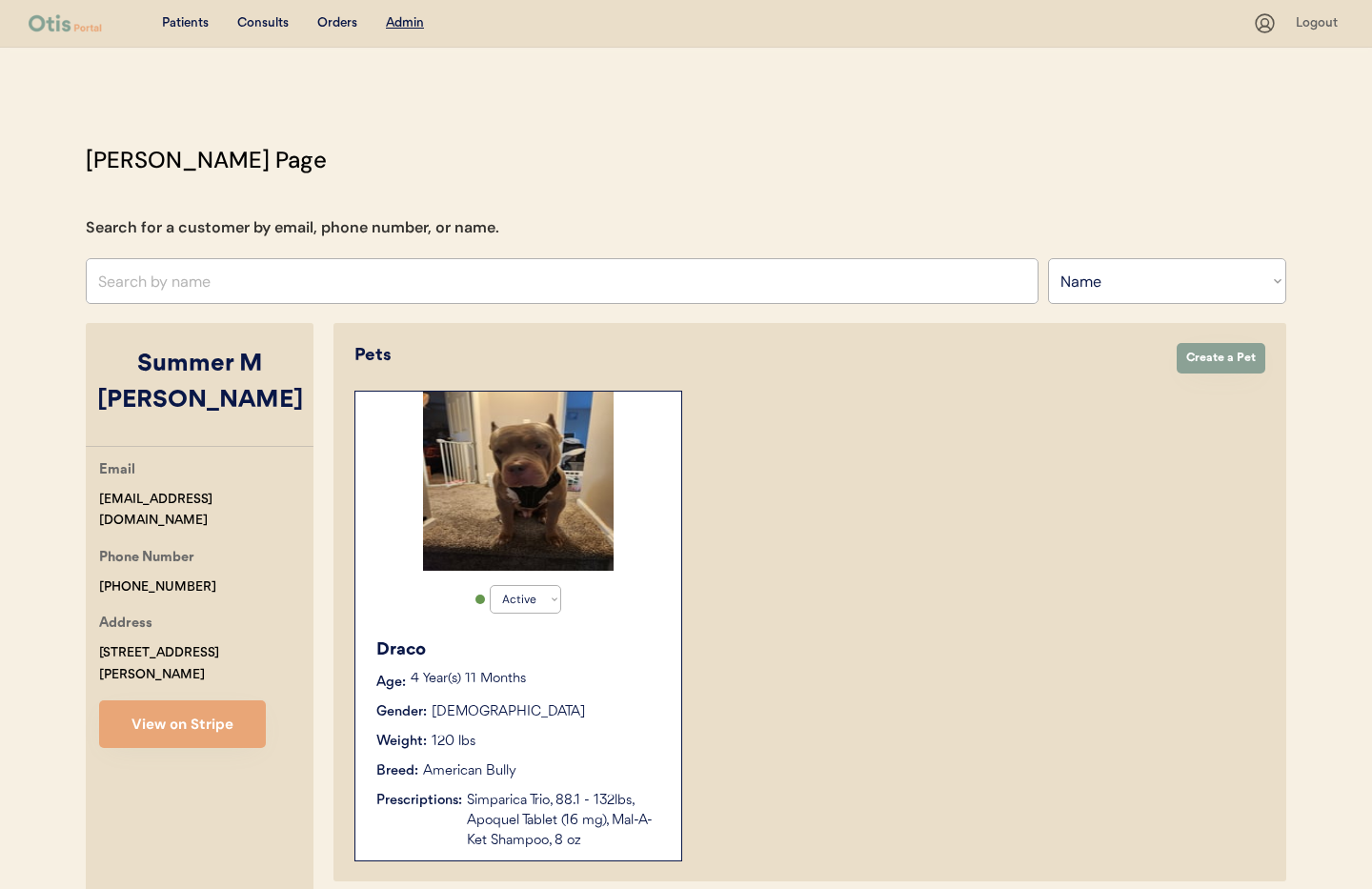
click at [570, 723] on div "Draco Age: 4 Year(s) 11 Months Gender: Male Weight: 120 lbs Breed: American Bul…" at bounding box center [518, 744] width 307 height 233
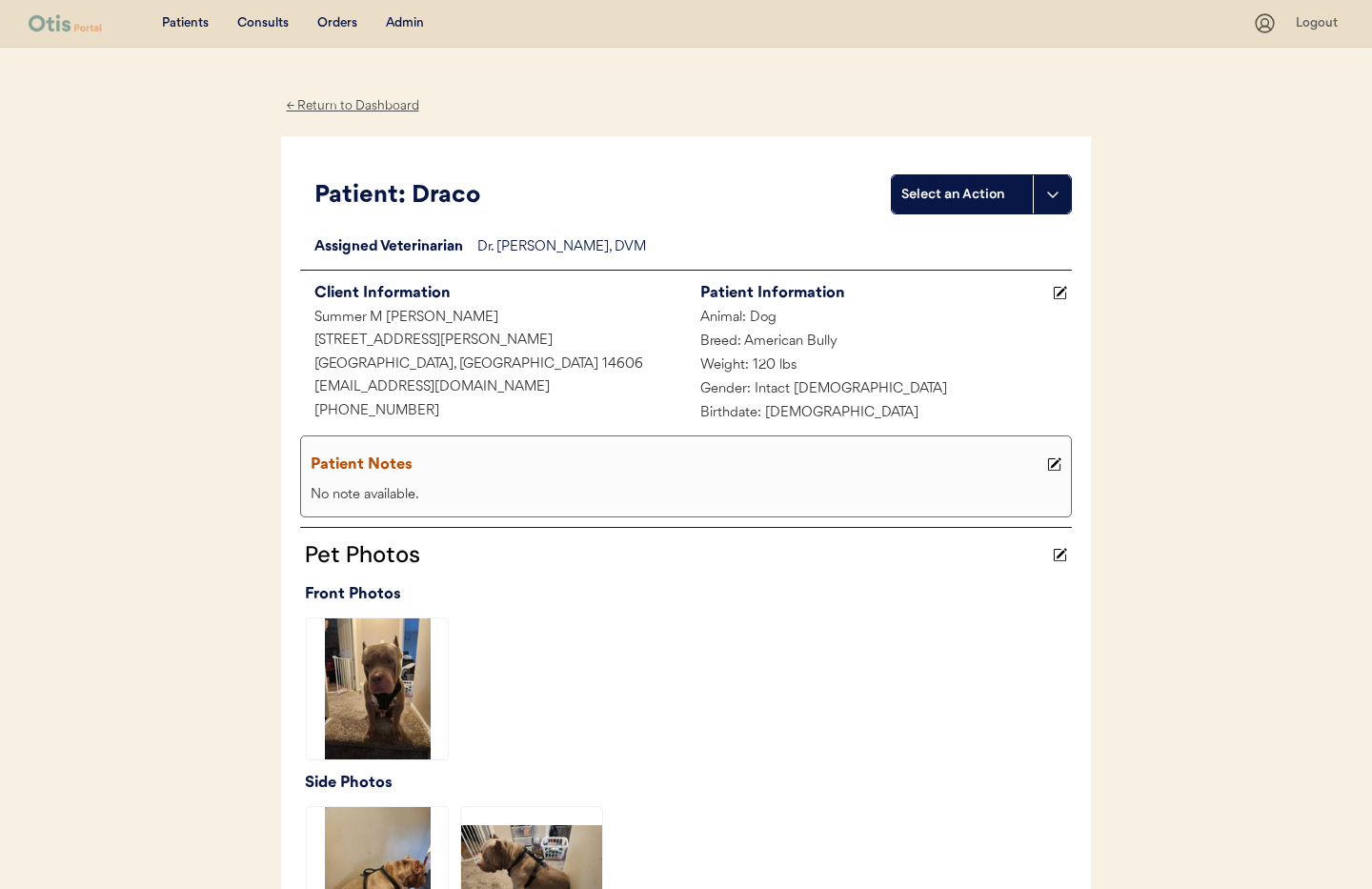
click at [405, 24] on div "Admin" at bounding box center [405, 23] width 38 height 19
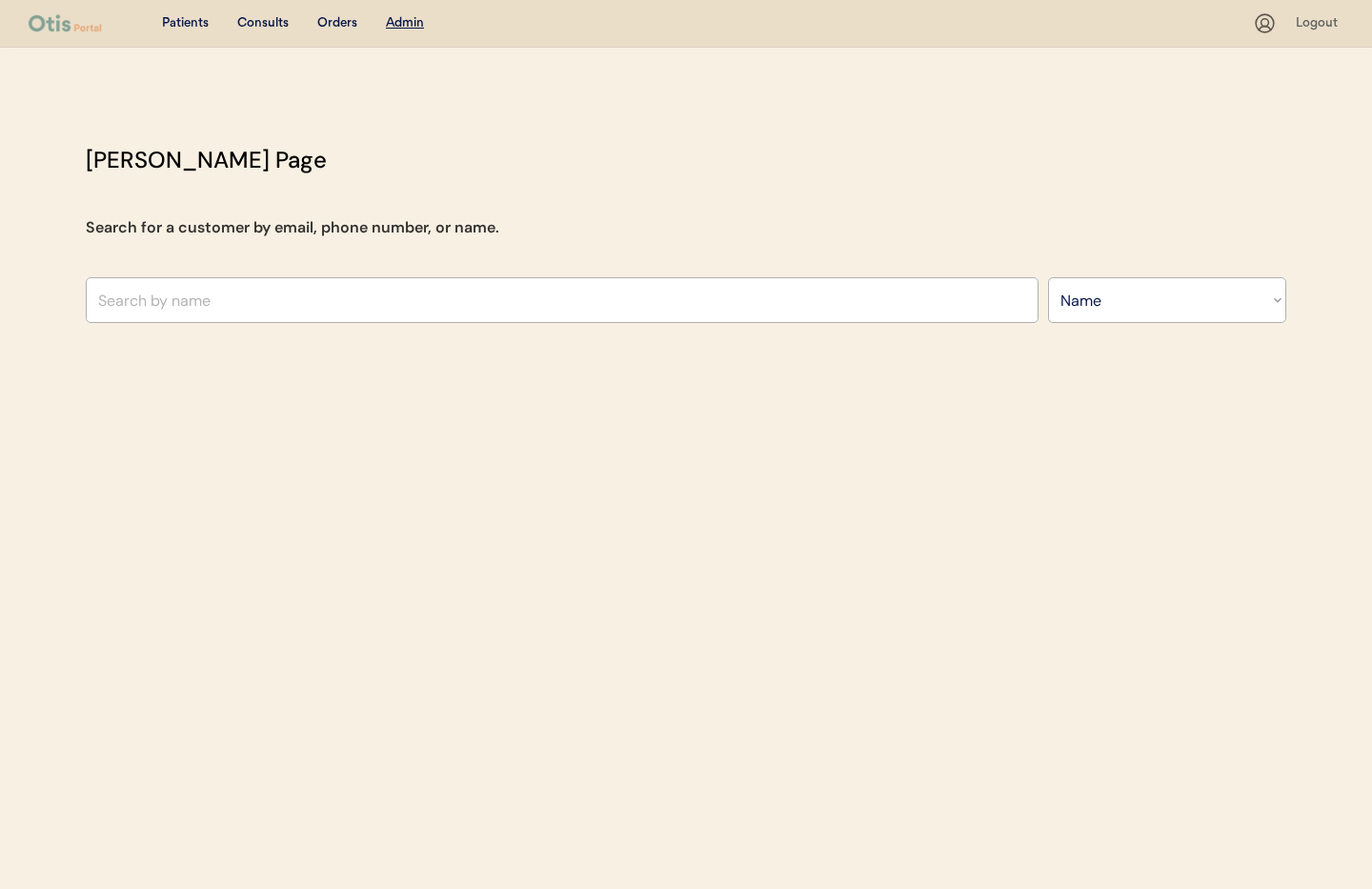
select select ""Name""
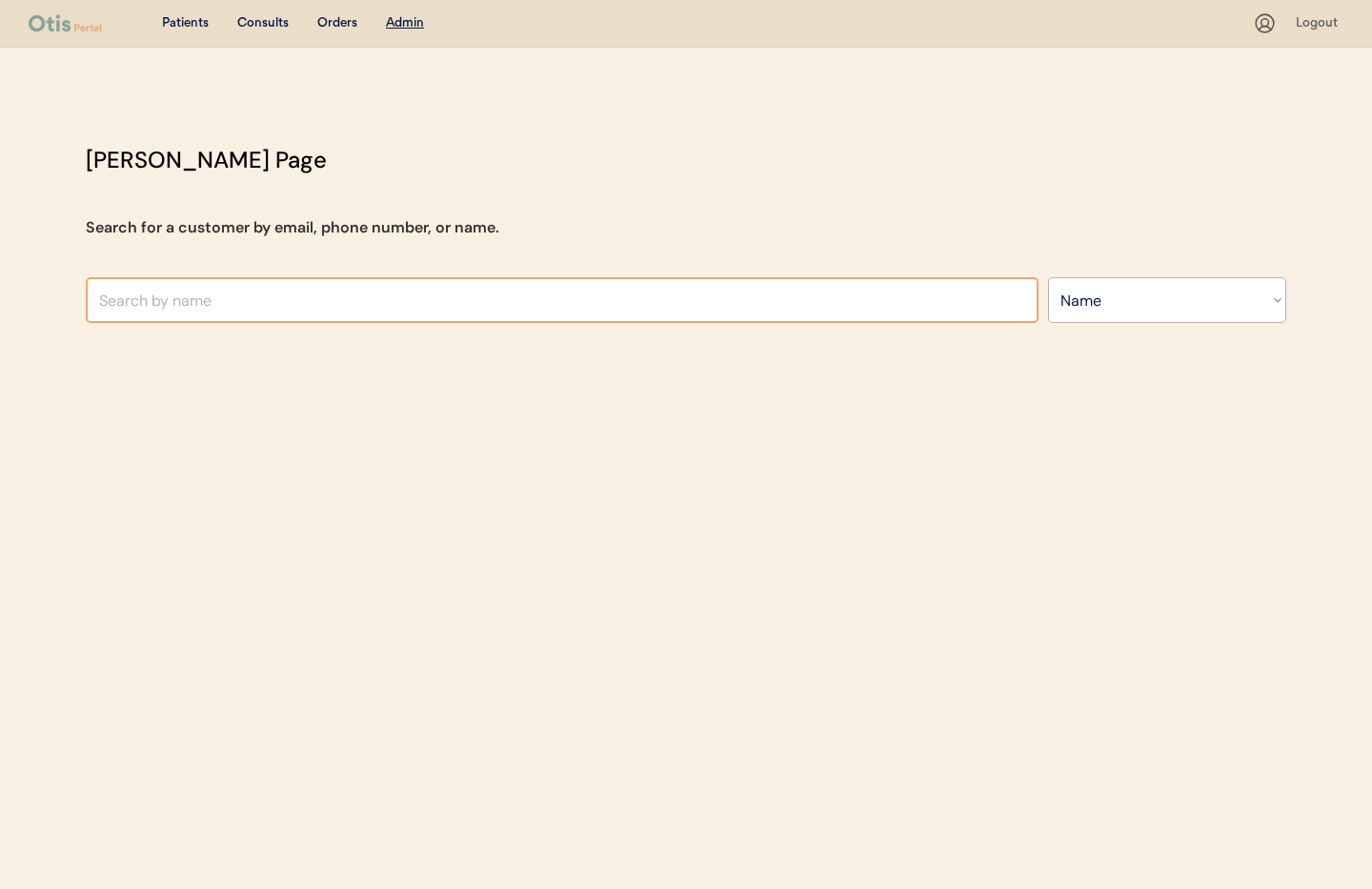
click at [394, 301] on input "text" at bounding box center [563, 300] width 953 height 45
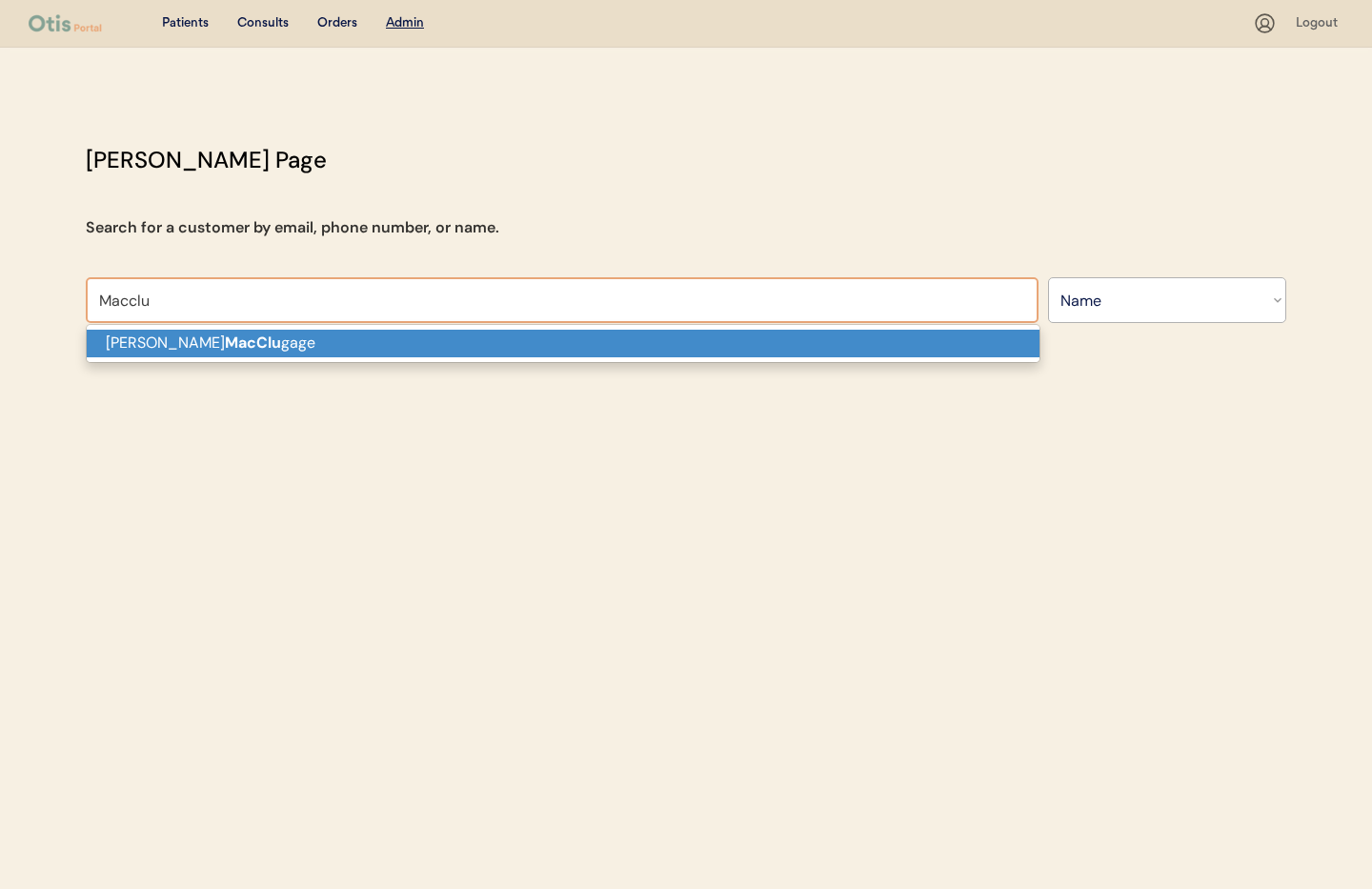
click at [348, 349] on p "Annette J. MacClu gage" at bounding box center [564, 343] width 953 height 28
type input "[PERSON_NAME]"
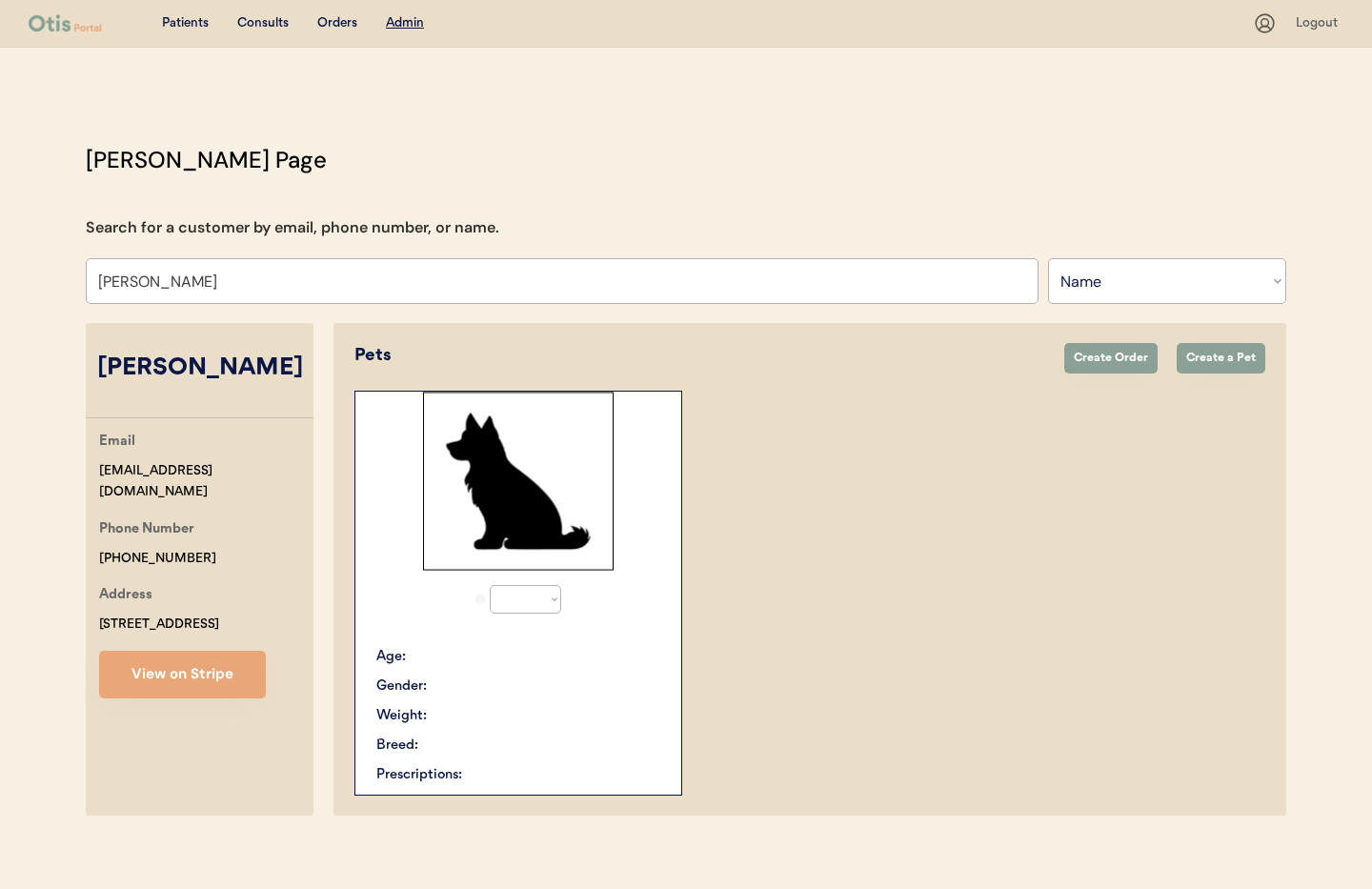
select select "true"
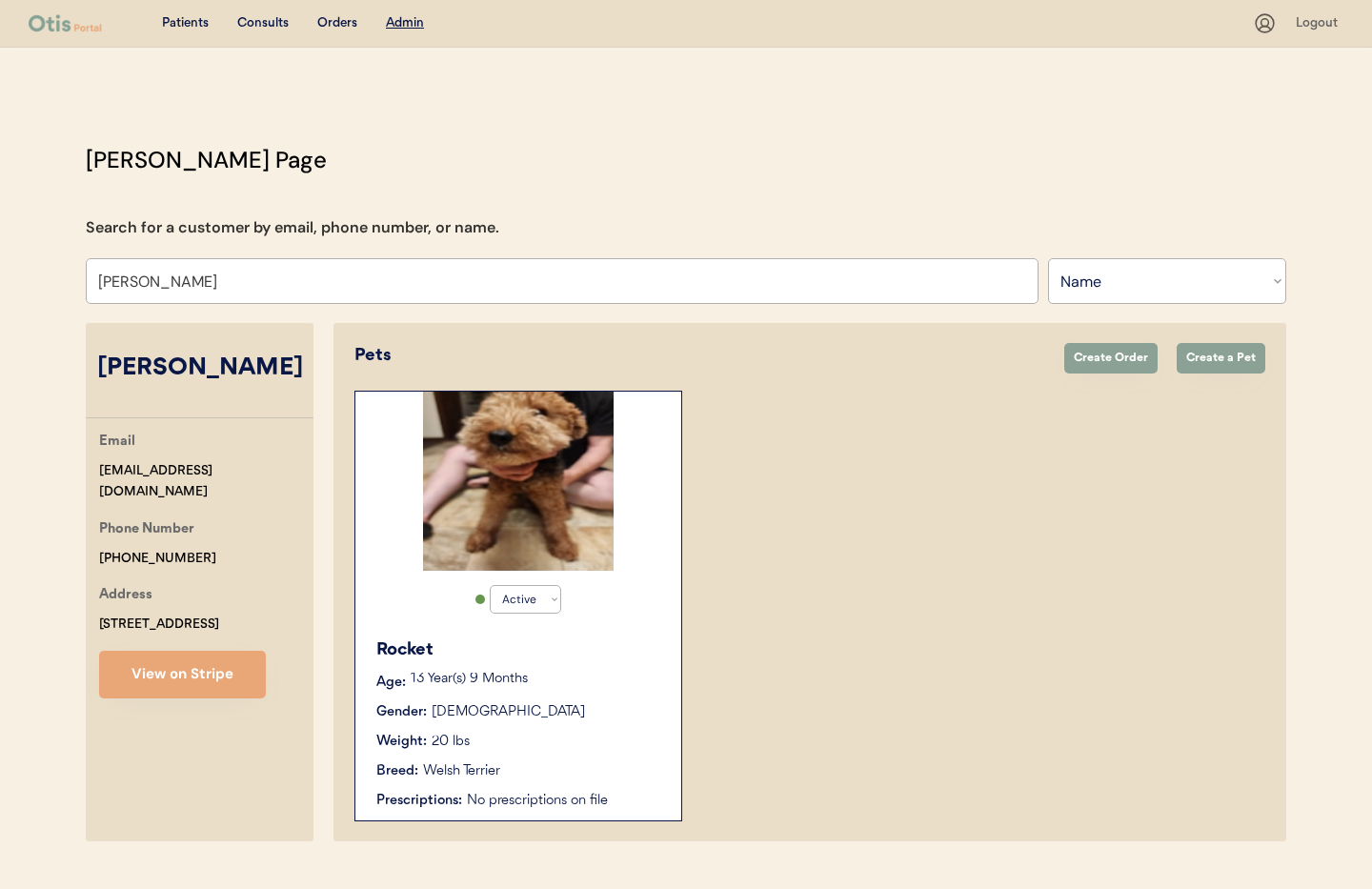
type input "[PERSON_NAME]"
click at [591, 686] on div "13 Year(s) 9 Months" at bounding box center [536, 682] width 252 height 19
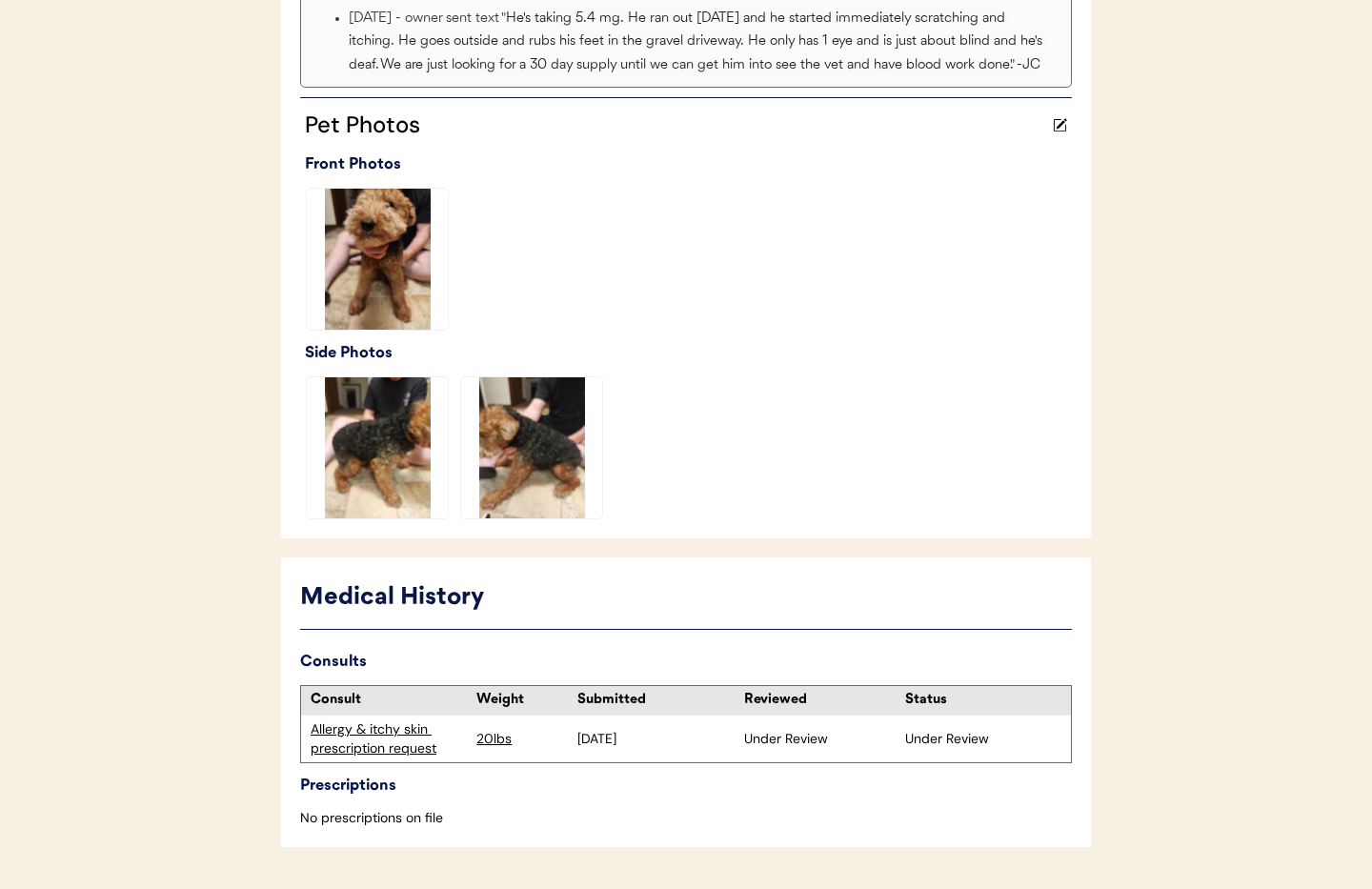
scroll to position [554, 0]
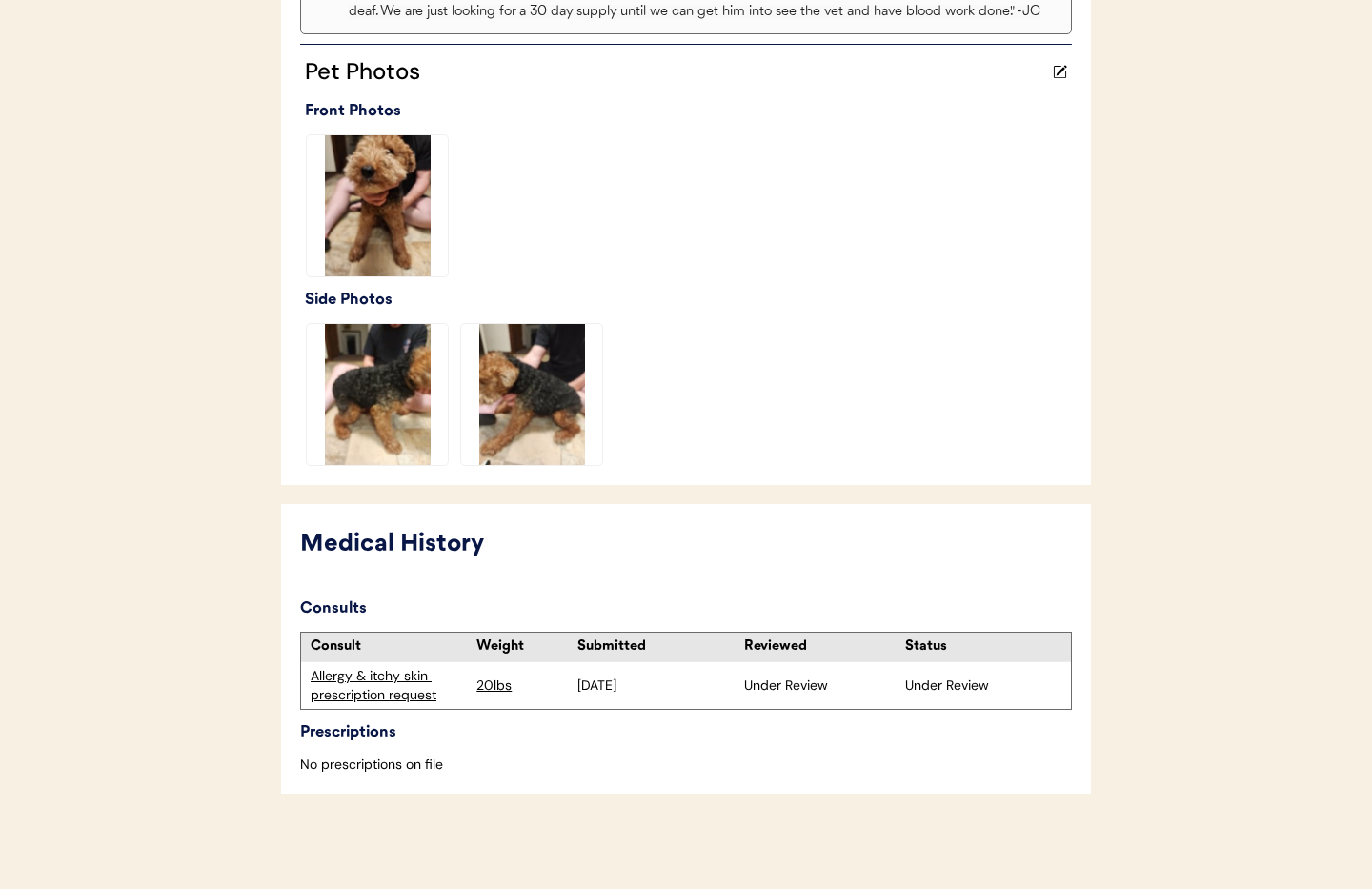
click at [365, 702] on div "Allergy & itchy skin prescription request" at bounding box center [389, 686] width 156 height 37
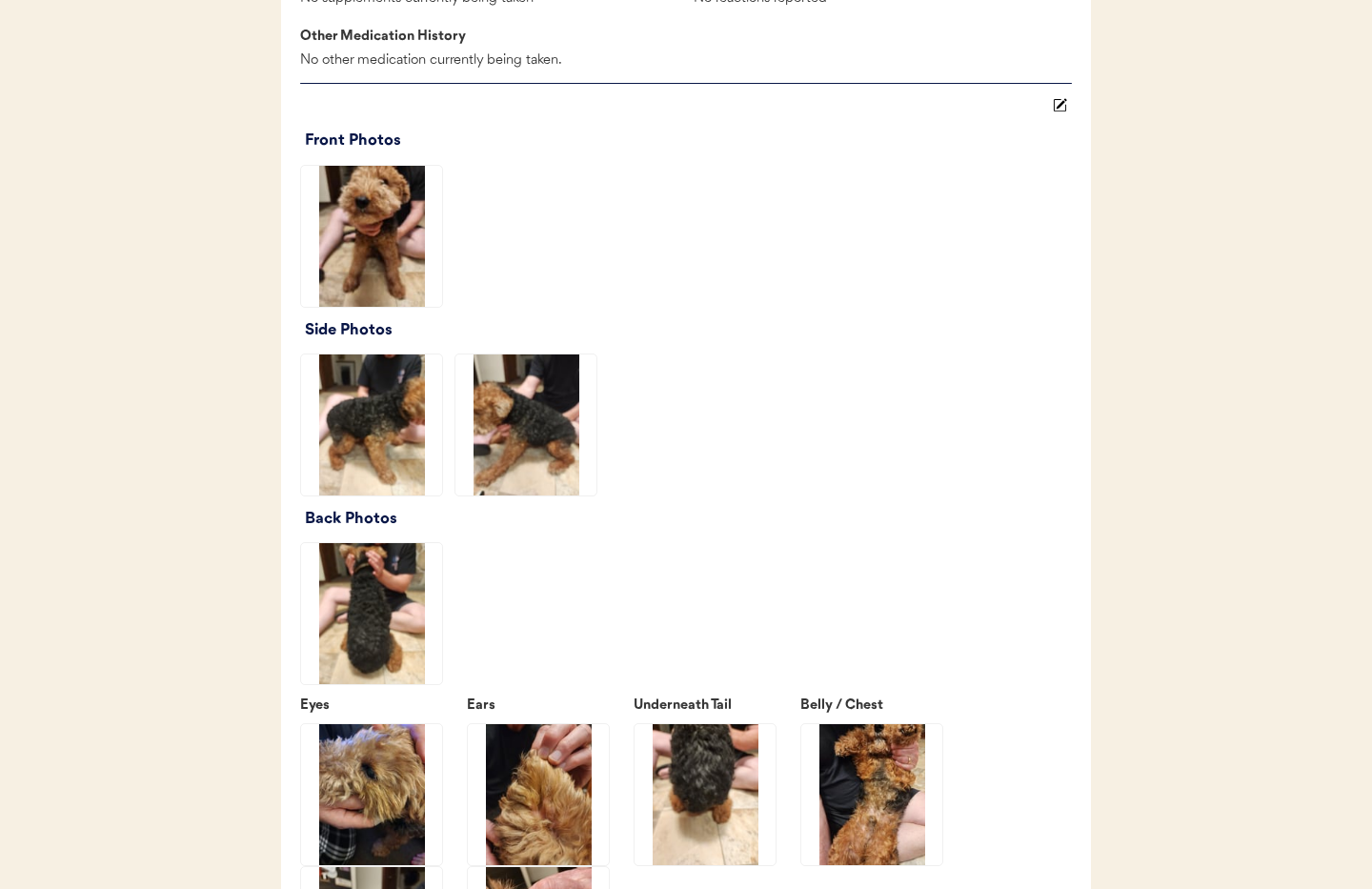
scroll to position [2099, 0]
click at [381, 264] on img at bounding box center [371, 235] width 141 height 141
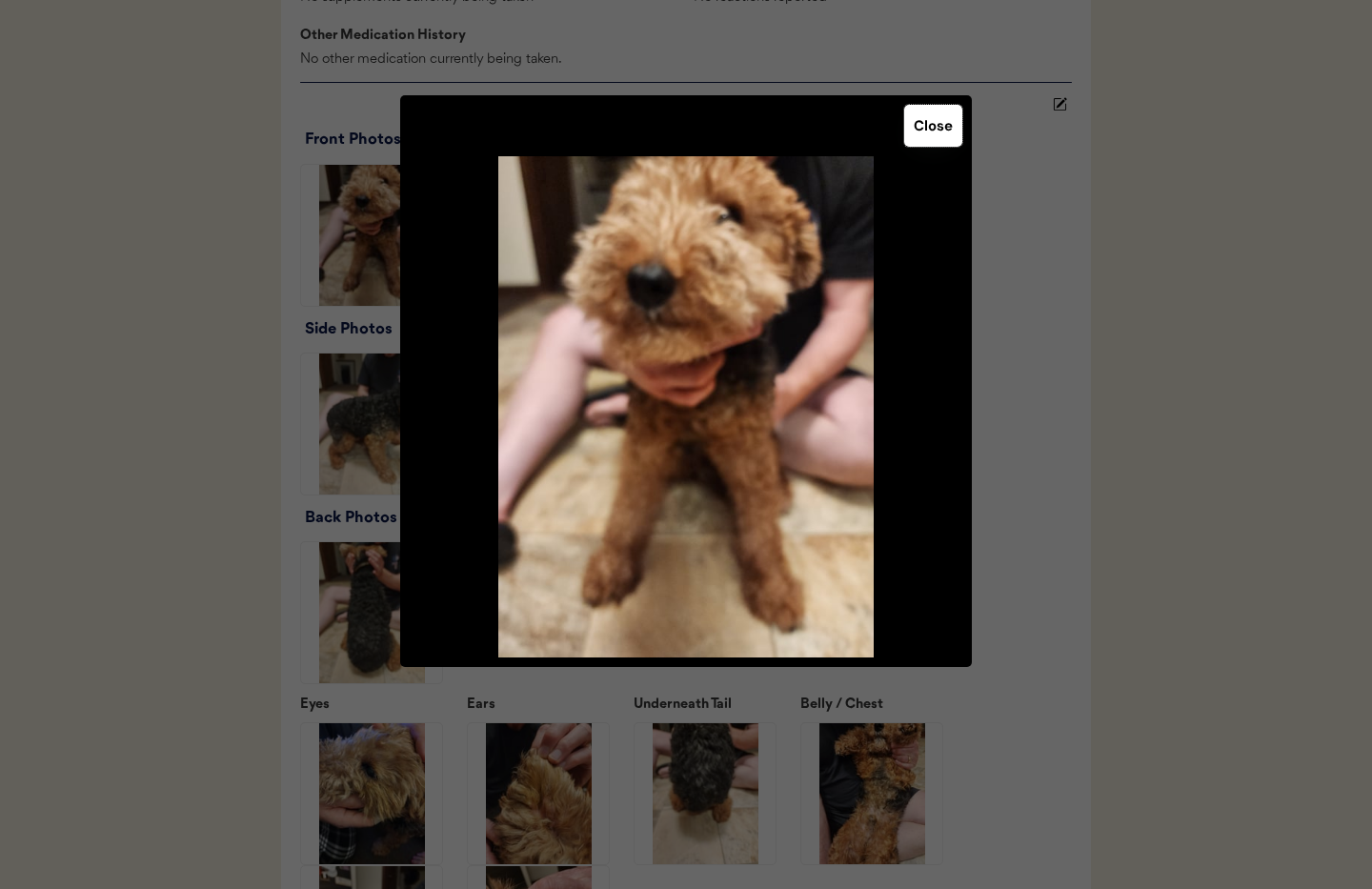
click at [944, 137] on button "Close" at bounding box center [933, 125] width 58 height 41
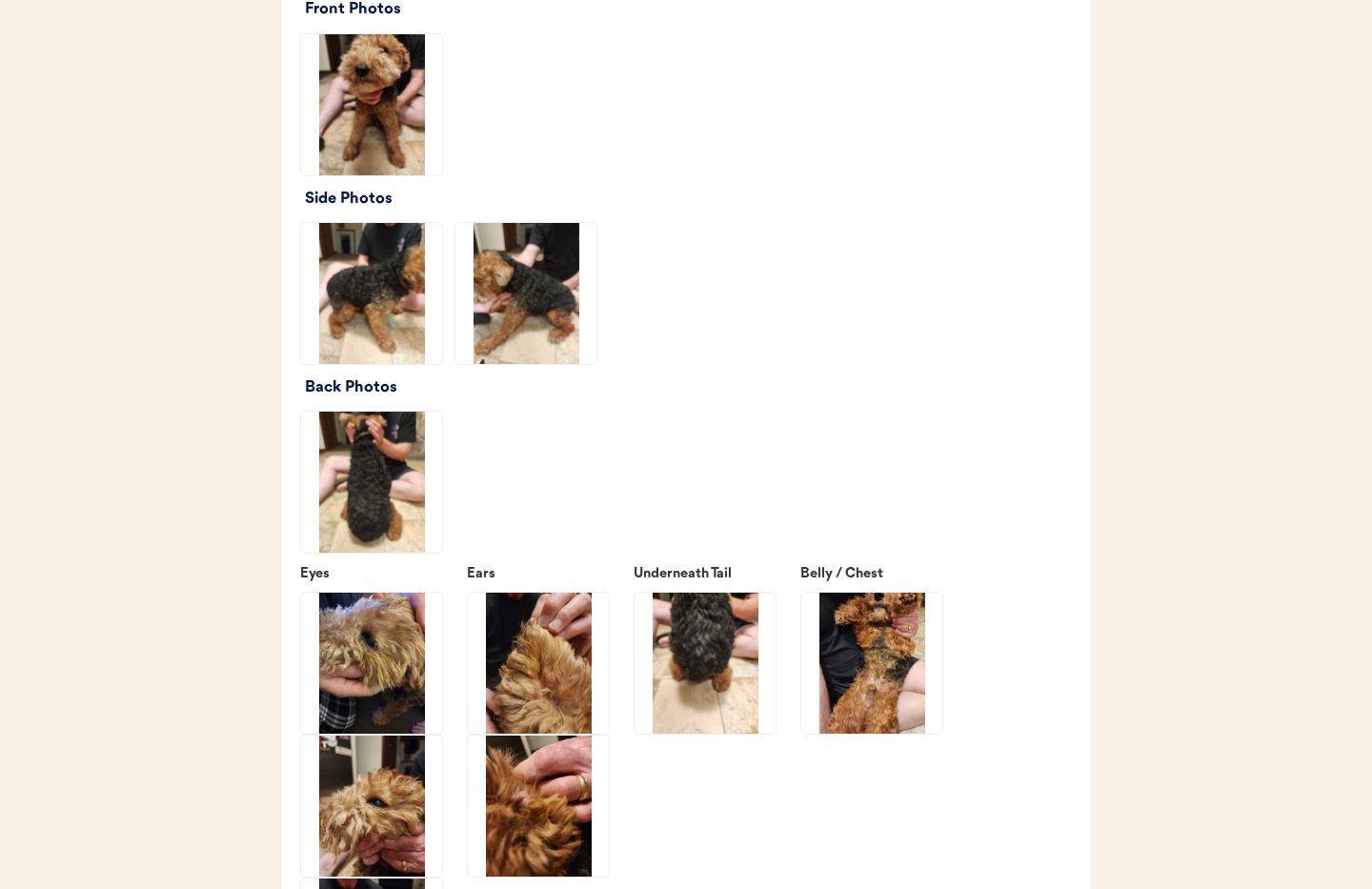
scroll to position [2228, 0]
click at [332, 337] on img at bounding box center [371, 294] width 141 height 141
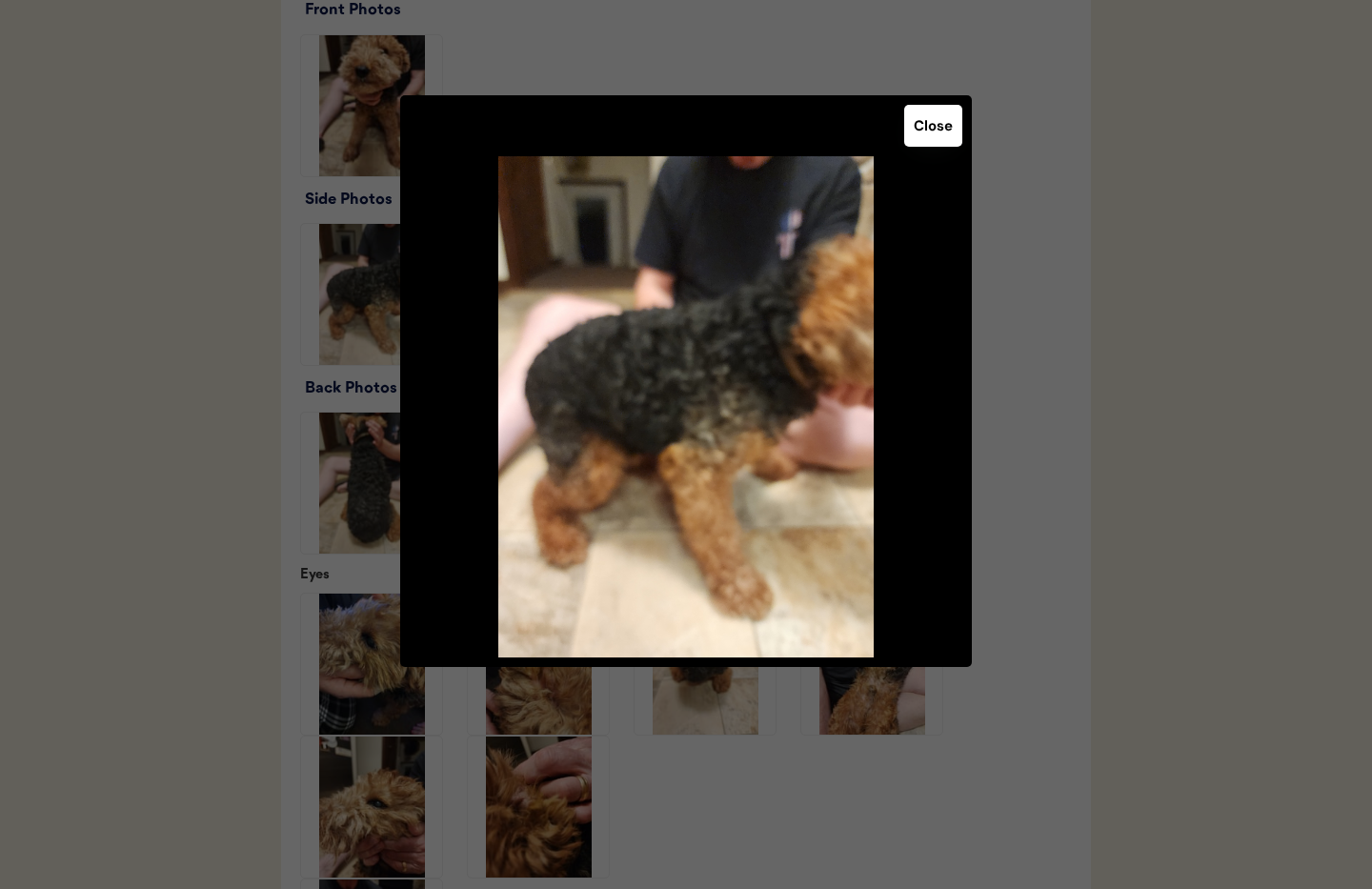
click at [942, 136] on button "Close" at bounding box center [933, 125] width 58 height 41
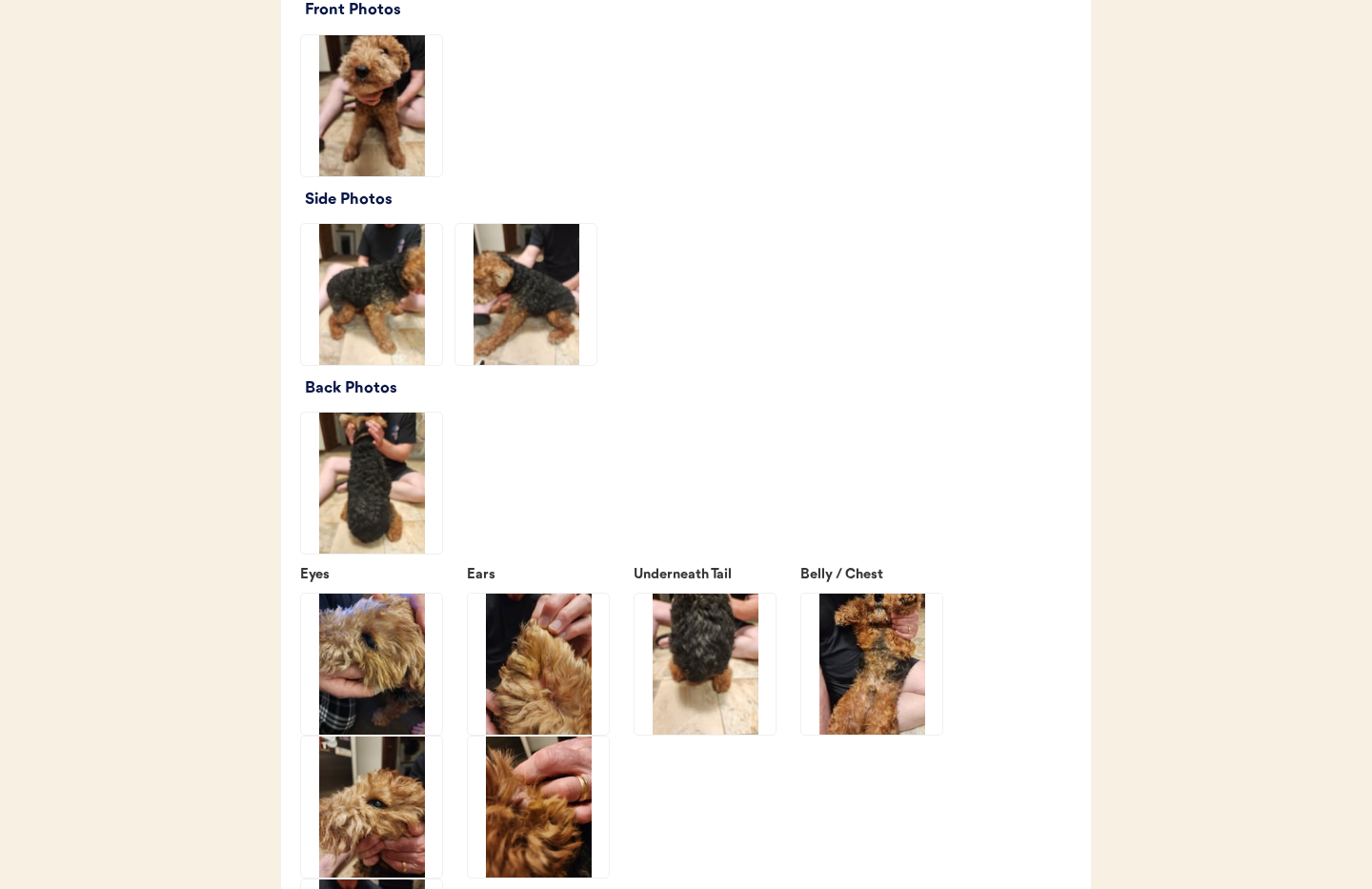
click at [544, 344] on img at bounding box center [526, 294] width 141 height 141
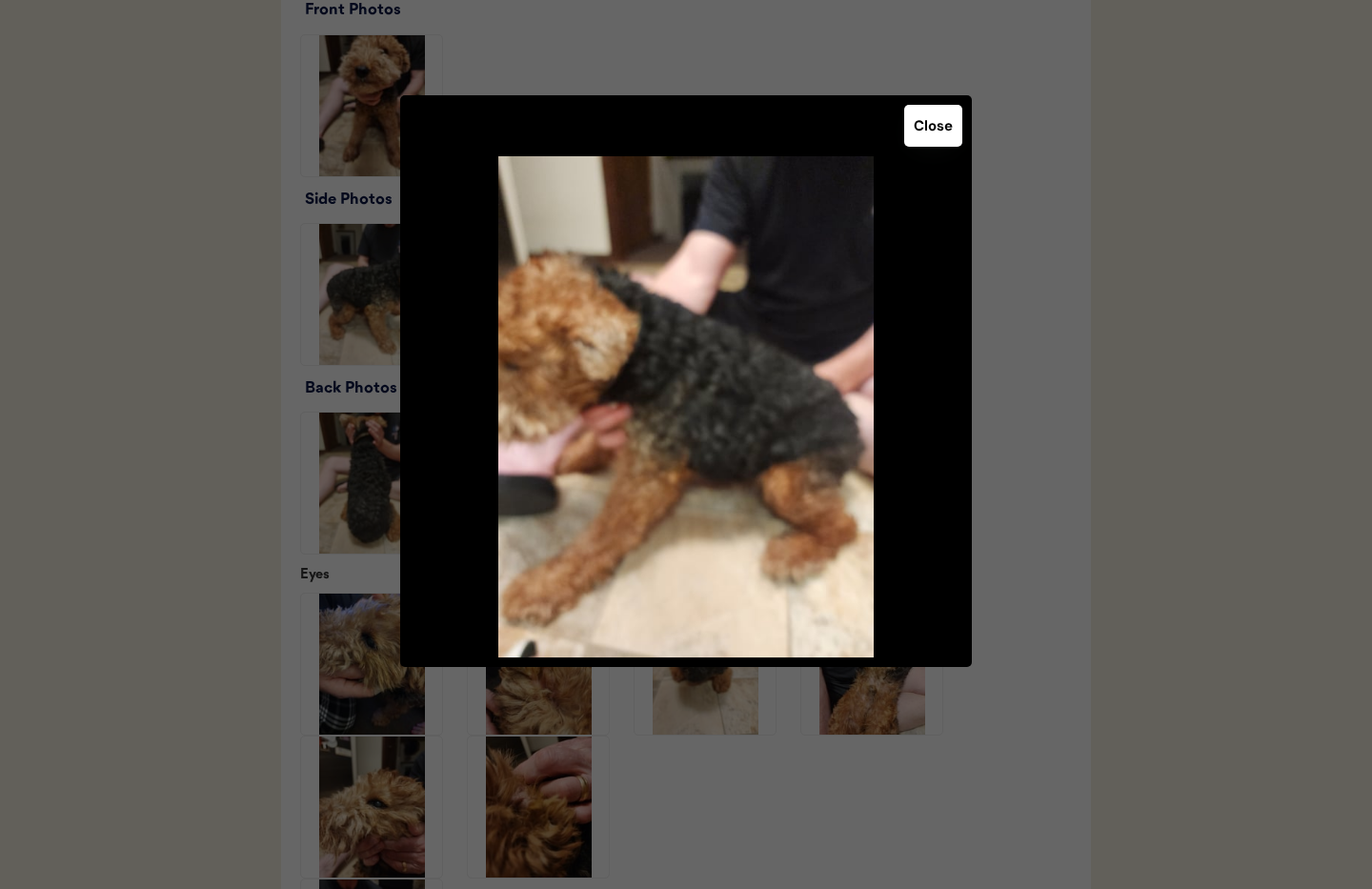
click at [935, 120] on button "Close" at bounding box center [933, 125] width 58 height 41
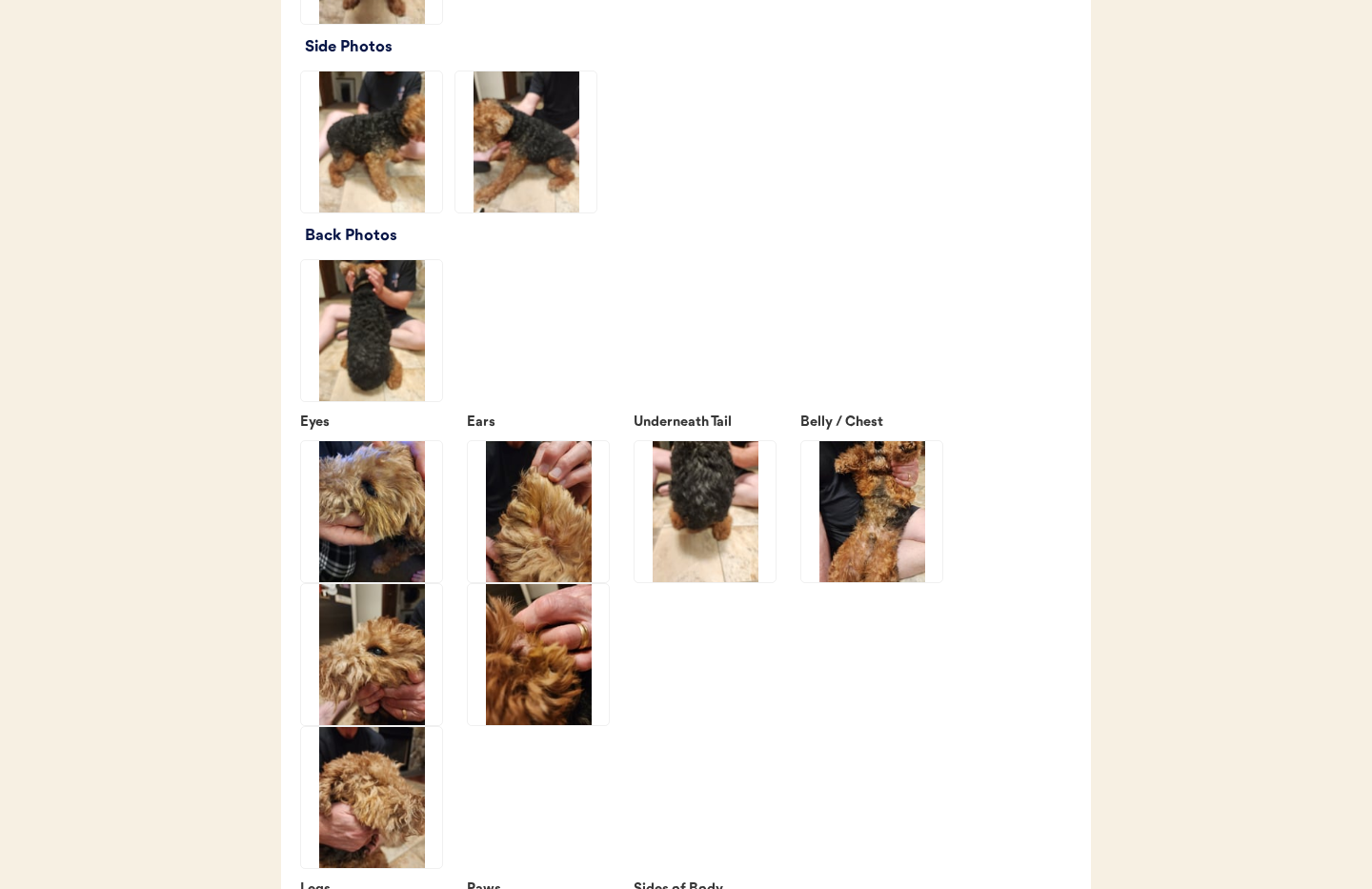
scroll to position [2380, 0]
click at [353, 376] on img at bounding box center [371, 332] width 141 height 141
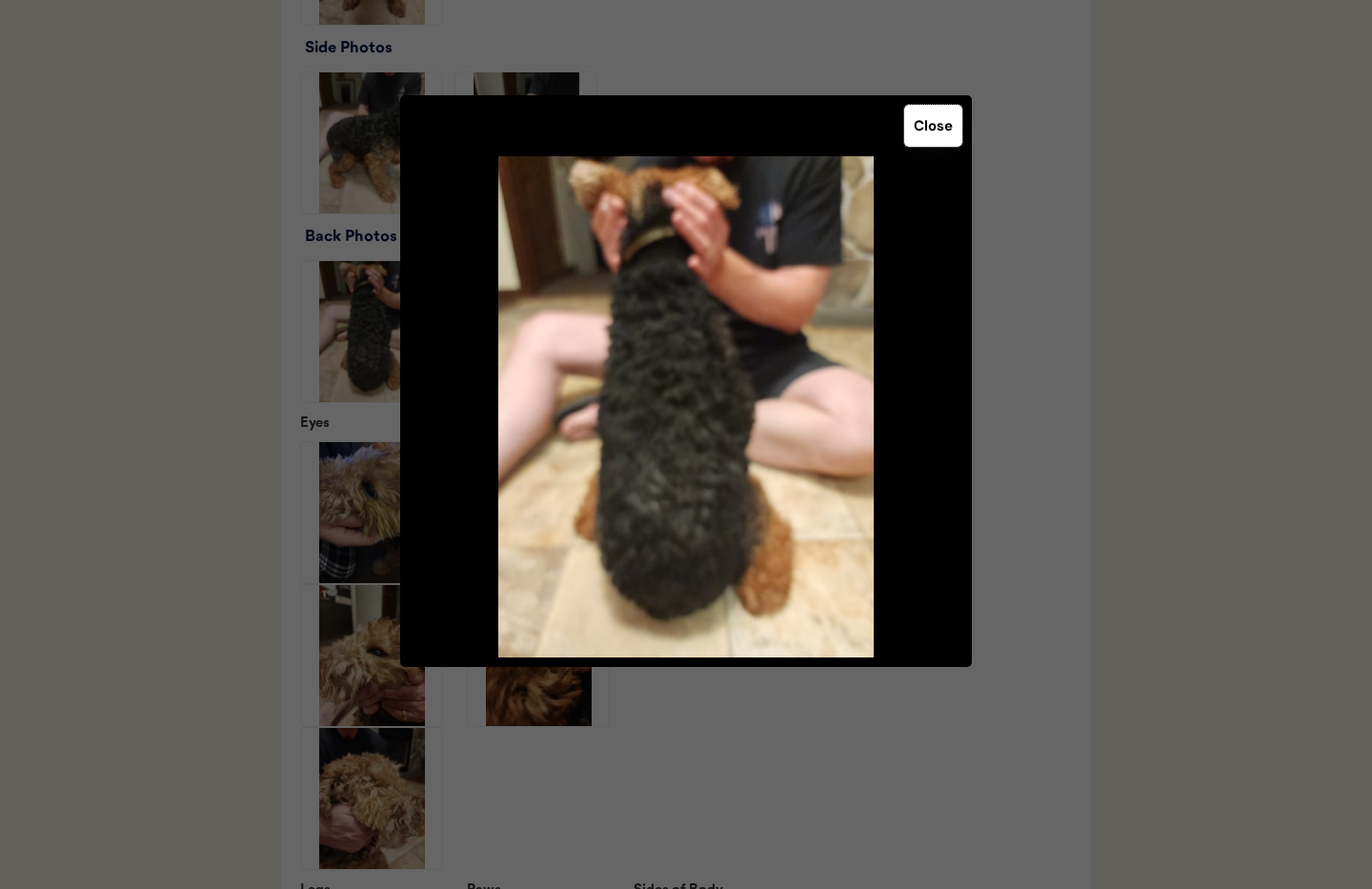
drag, startPoint x: 945, startPoint y: 127, endPoint x: 859, endPoint y: 207, distance: 117.5
click at [943, 128] on button "Close" at bounding box center [933, 125] width 58 height 41
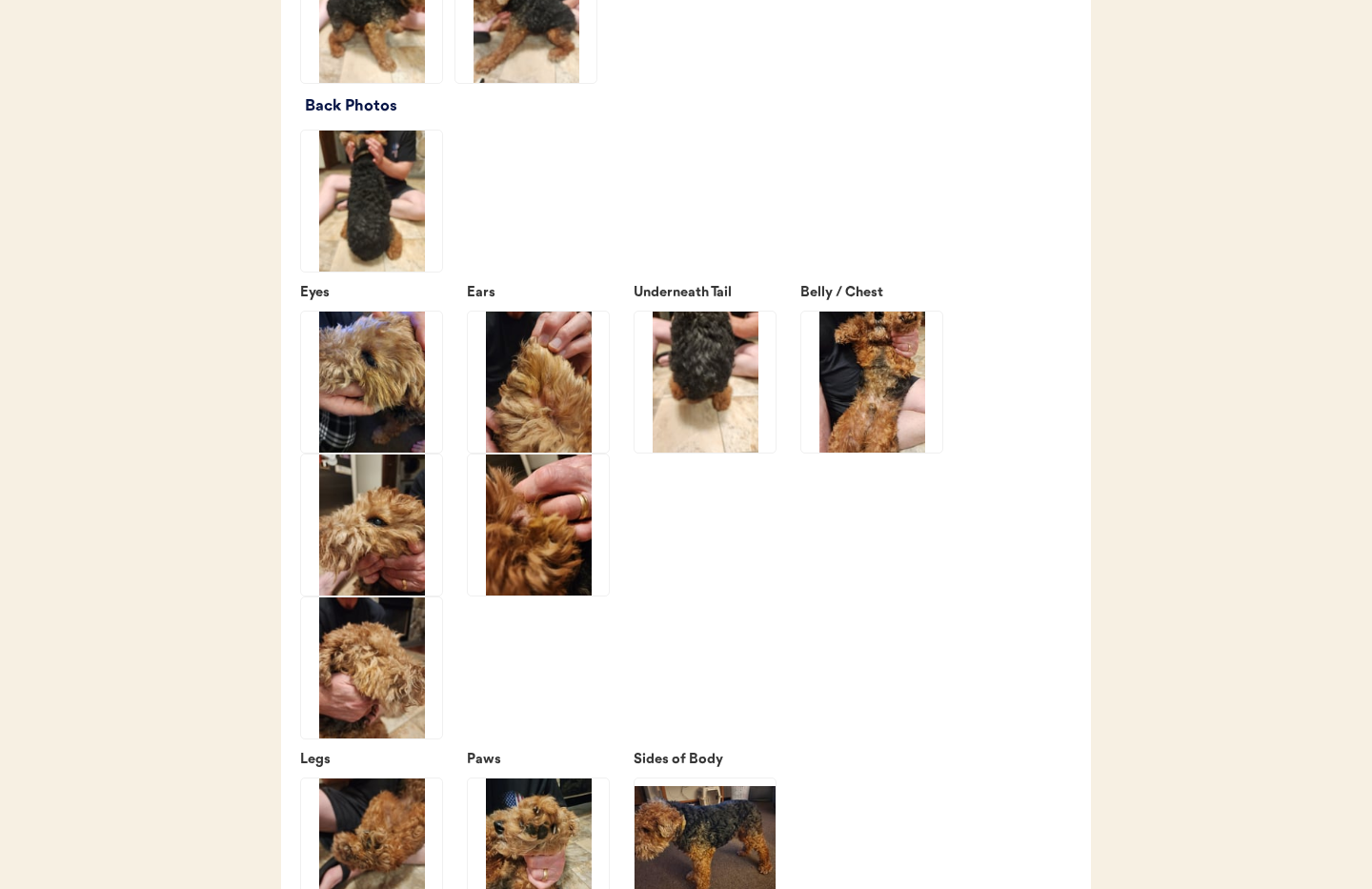
scroll to position [2537, 0]
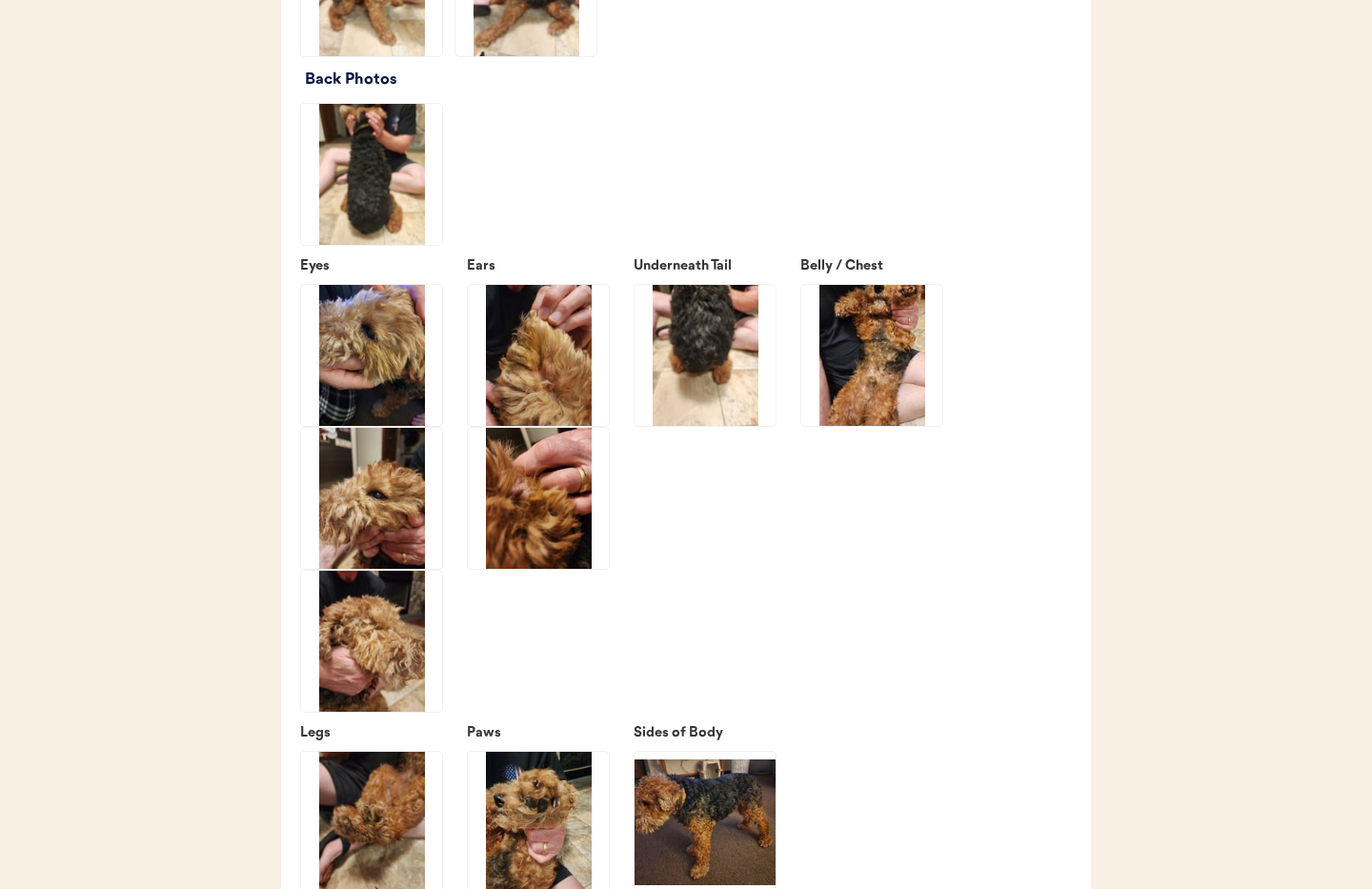
click at [396, 375] on img at bounding box center [371, 355] width 141 height 141
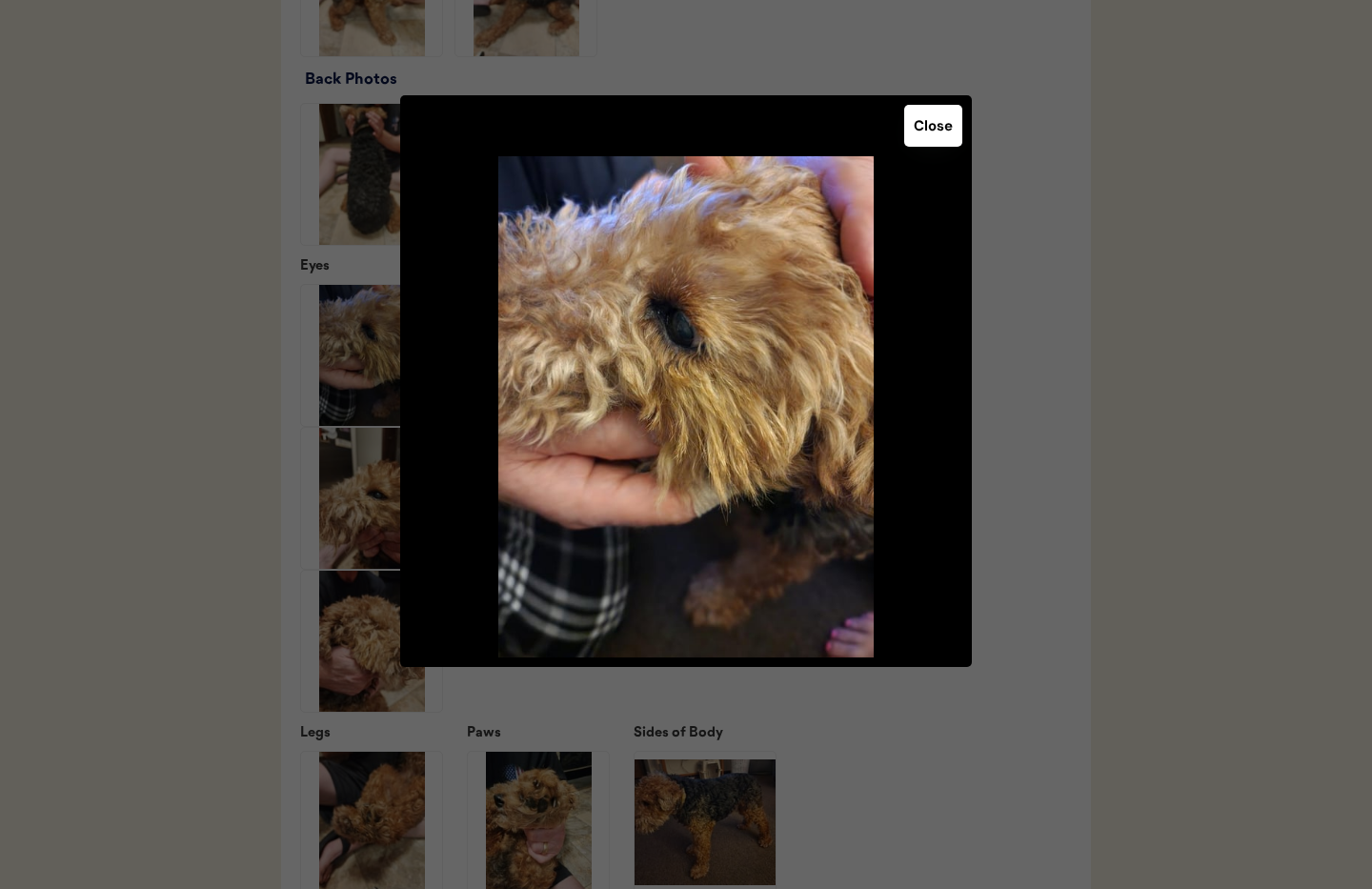
click at [927, 126] on button "Close" at bounding box center [933, 125] width 58 height 41
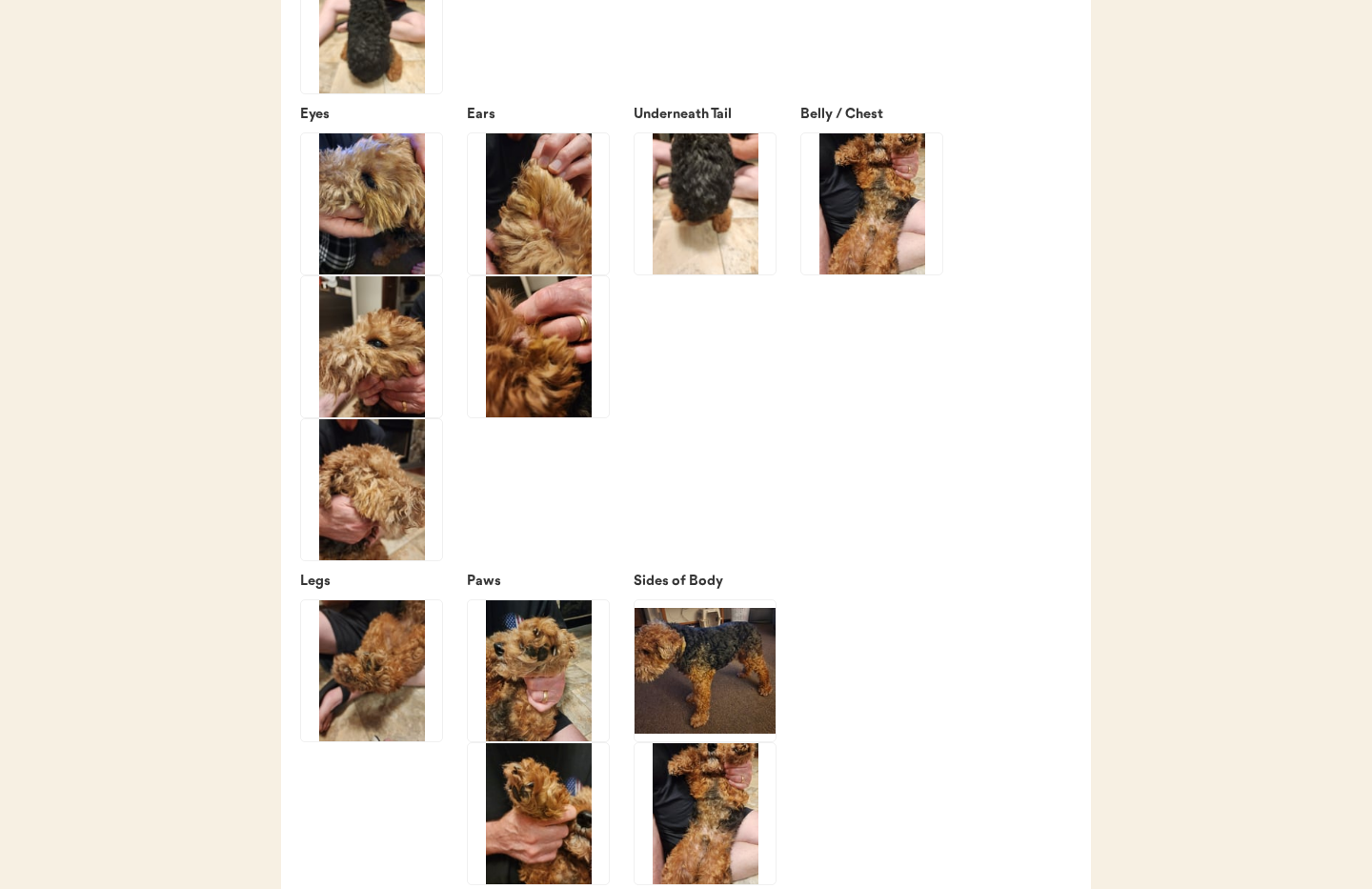
scroll to position [2700, 0]
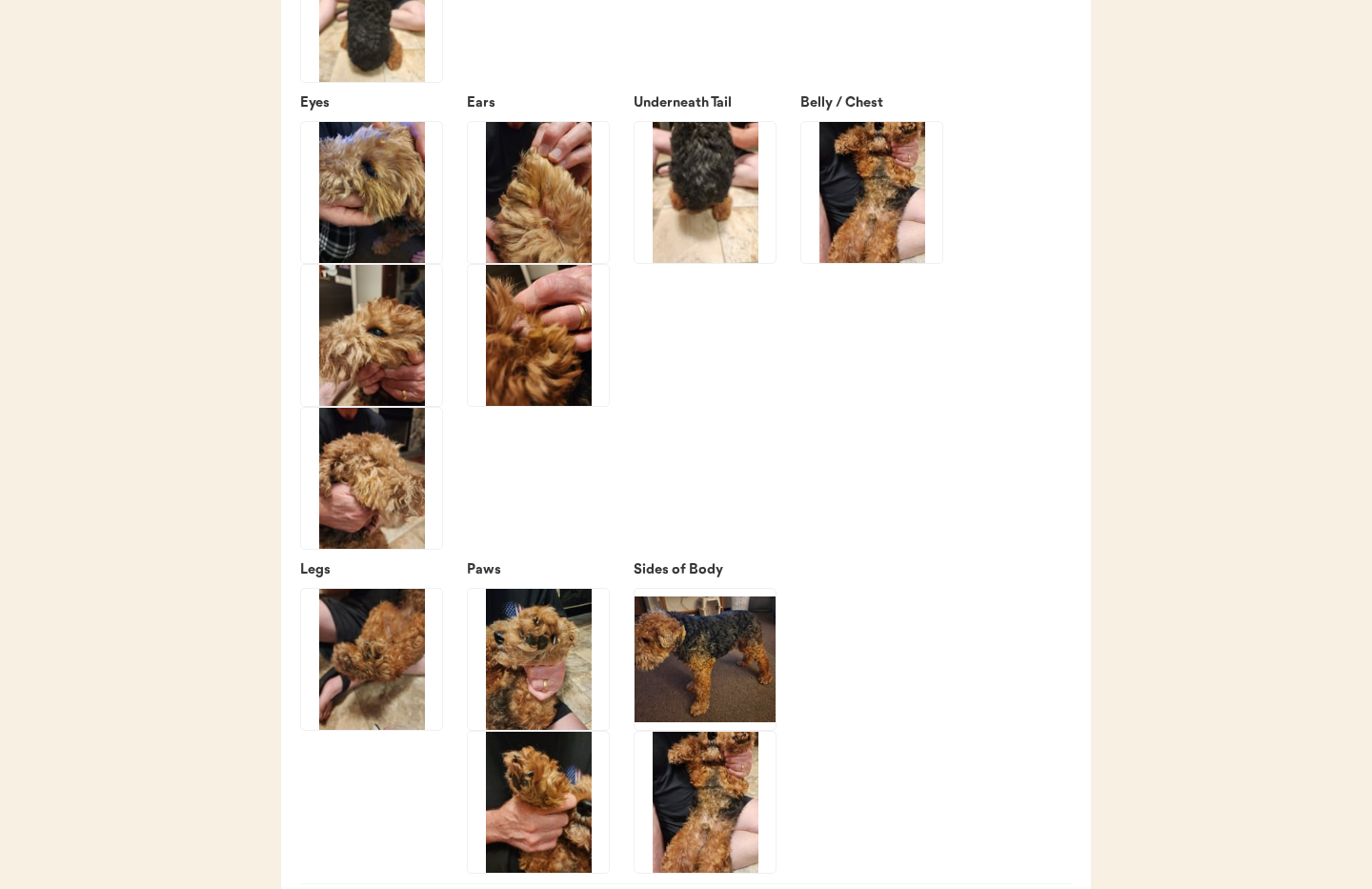
click at [546, 234] on img at bounding box center [538, 192] width 141 height 141
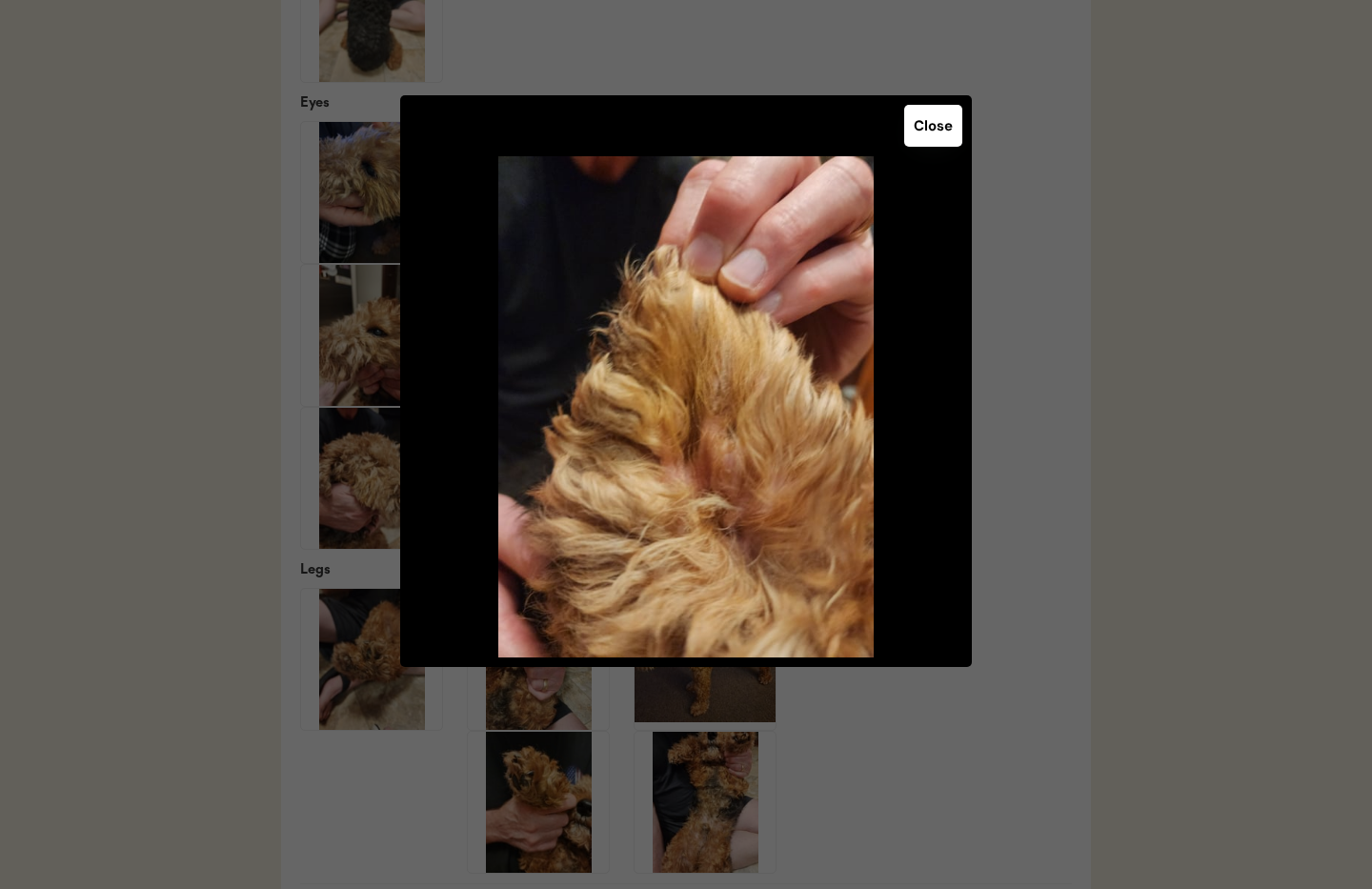
click at [920, 135] on button "Close" at bounding box center [933, 125] width 58 height 41
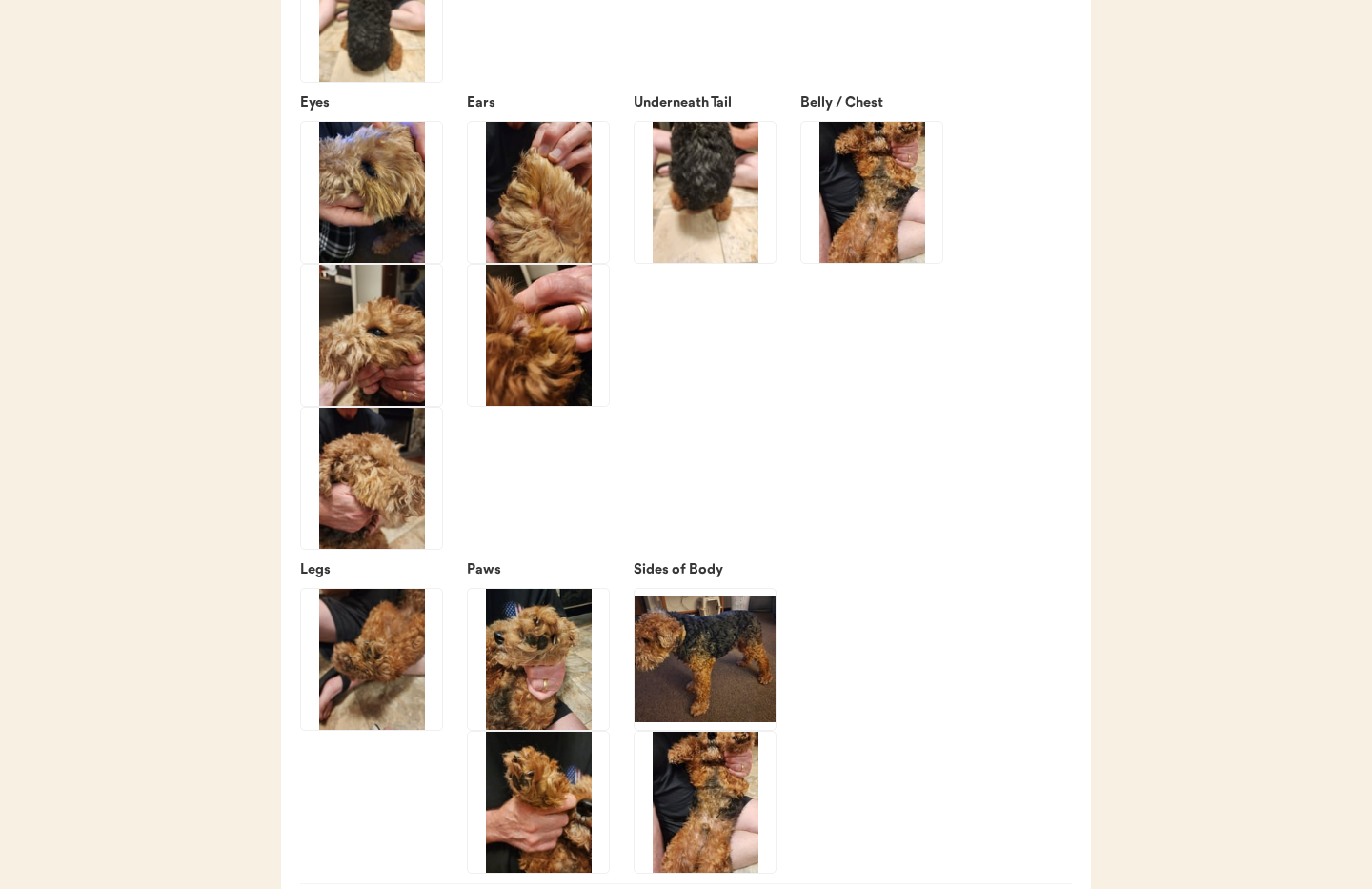
click at [565, 376] on img at bounding box center [538, 334] width 141 height 141
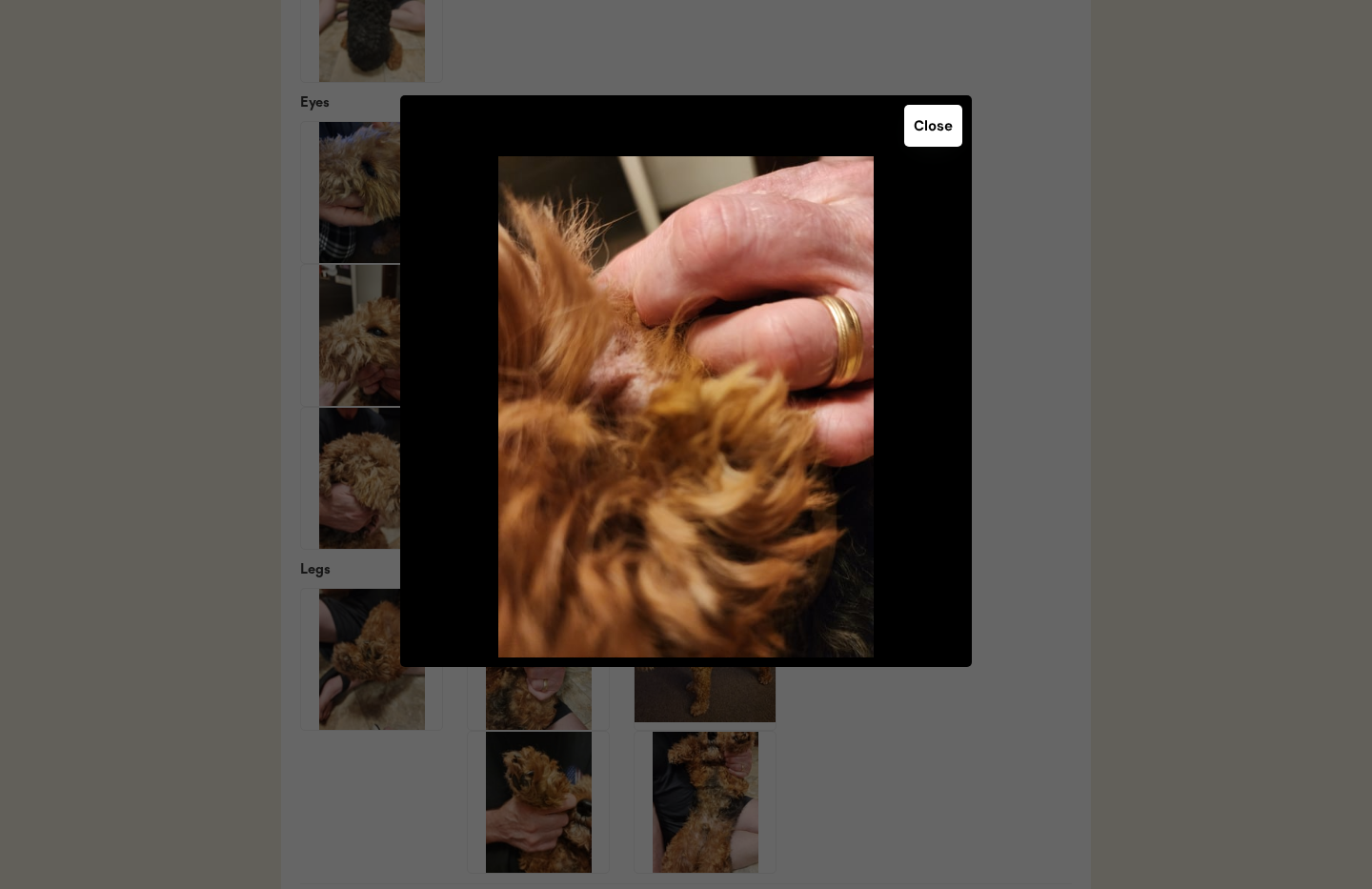
click at [928, 129] on button "Close" at bounding box center [933, 125] width 58 height 41
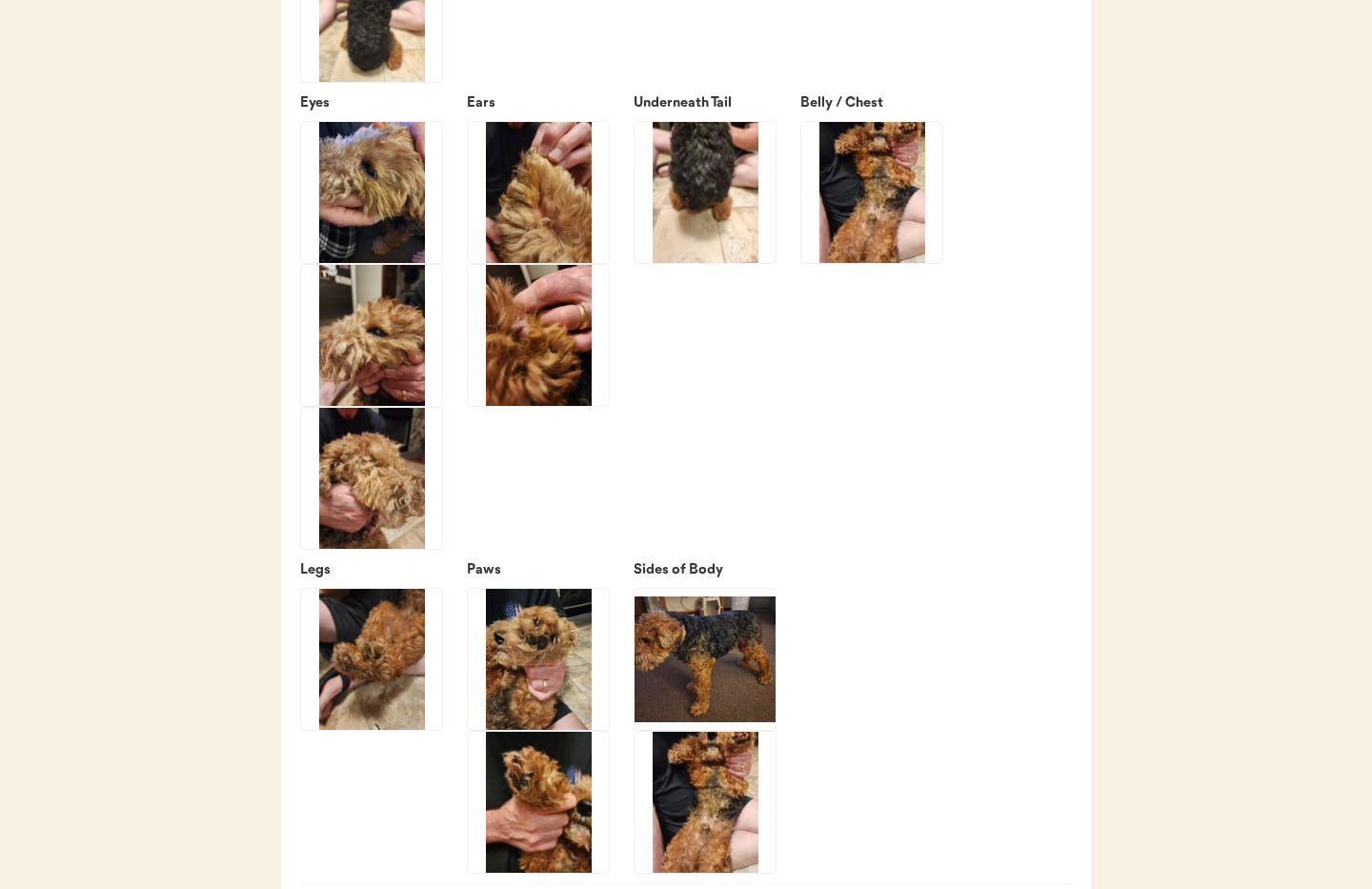
click at [873, 239] on img at bounding box center [872, 192] width 141 height 141
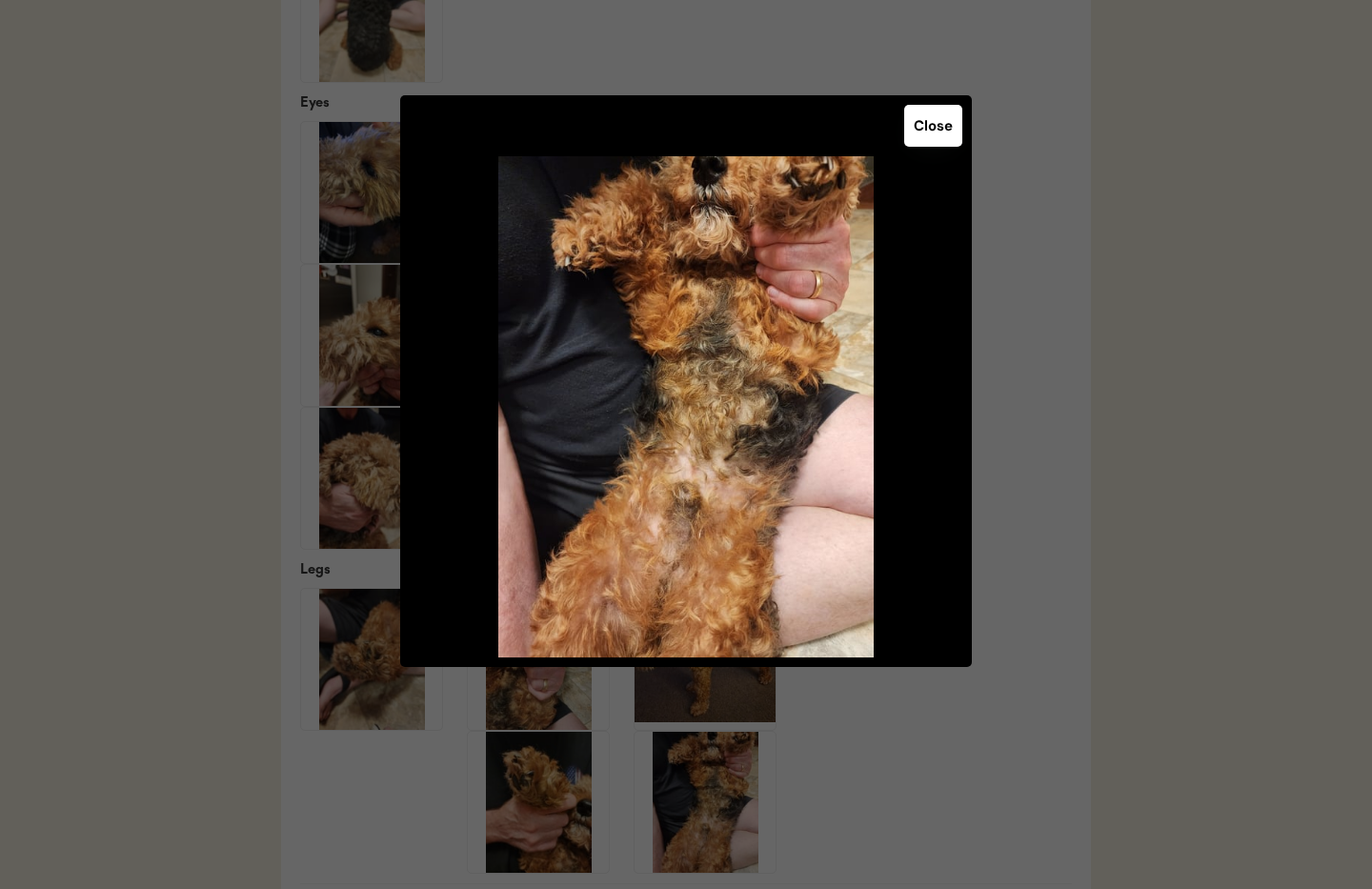
click at [946, 117] on button "Close" at bounding box center [933, 125] width 58 height 41
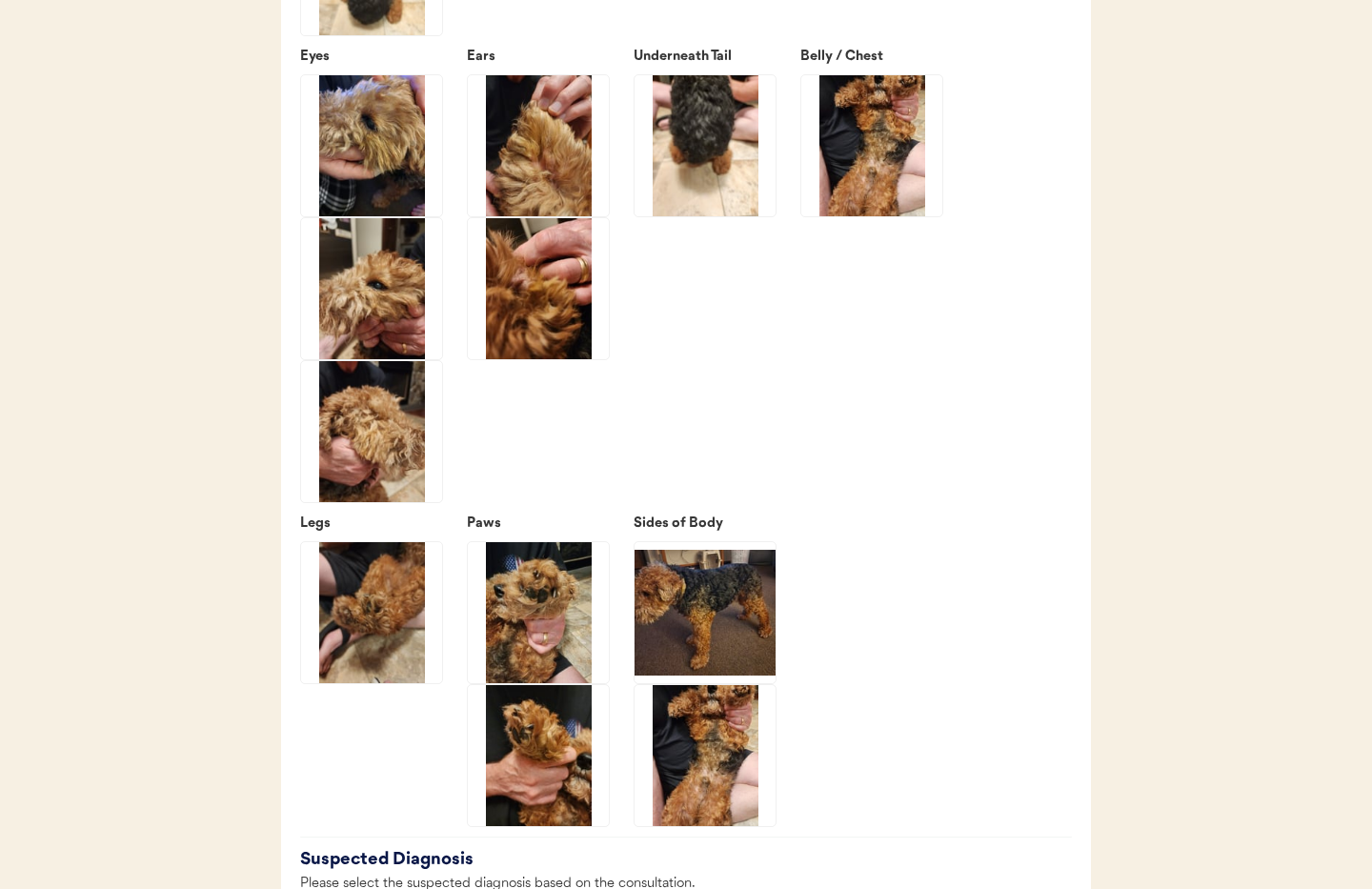
scroll to position [2752, 0]
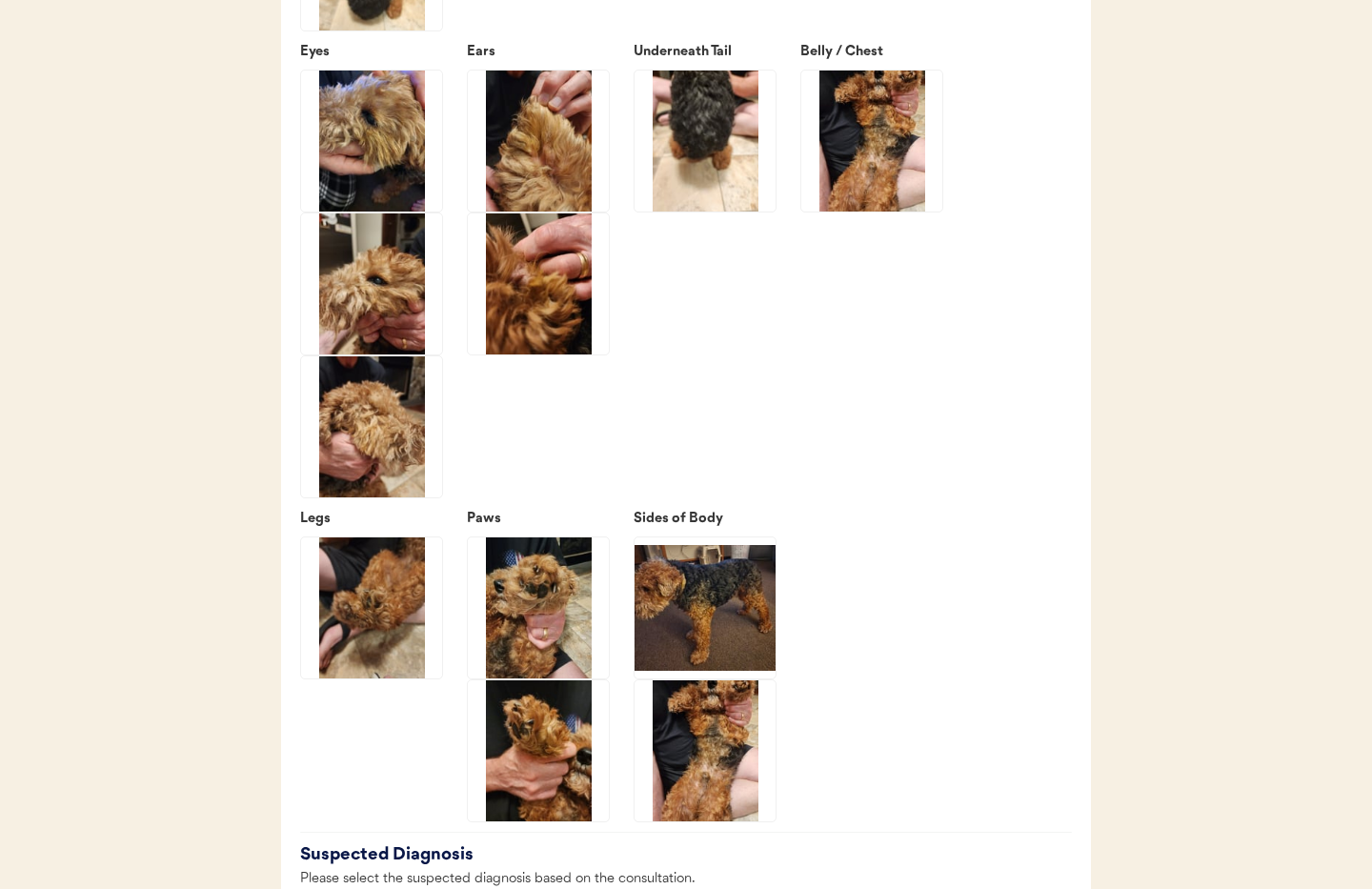
click at [559, 328] on img at bounding box center [538, 283] width 141 height 141
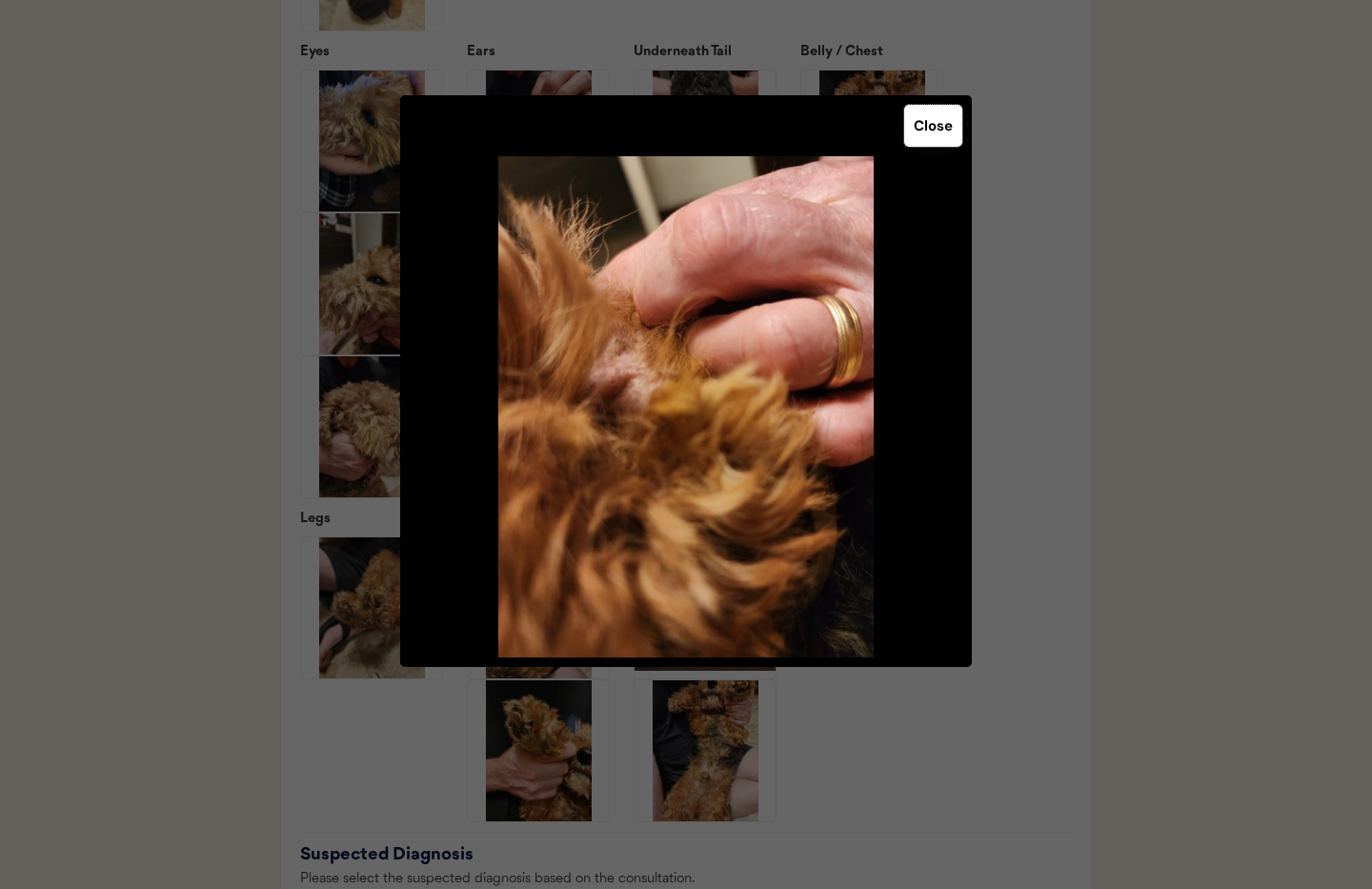
drag, startPoint x: 929, startPoint y: 135, endPoint x: 891, endPoint y: 156, distance: 43.4
click at [929, 135] on button "Close" at bounding box center [933, 125] width 58 height 41
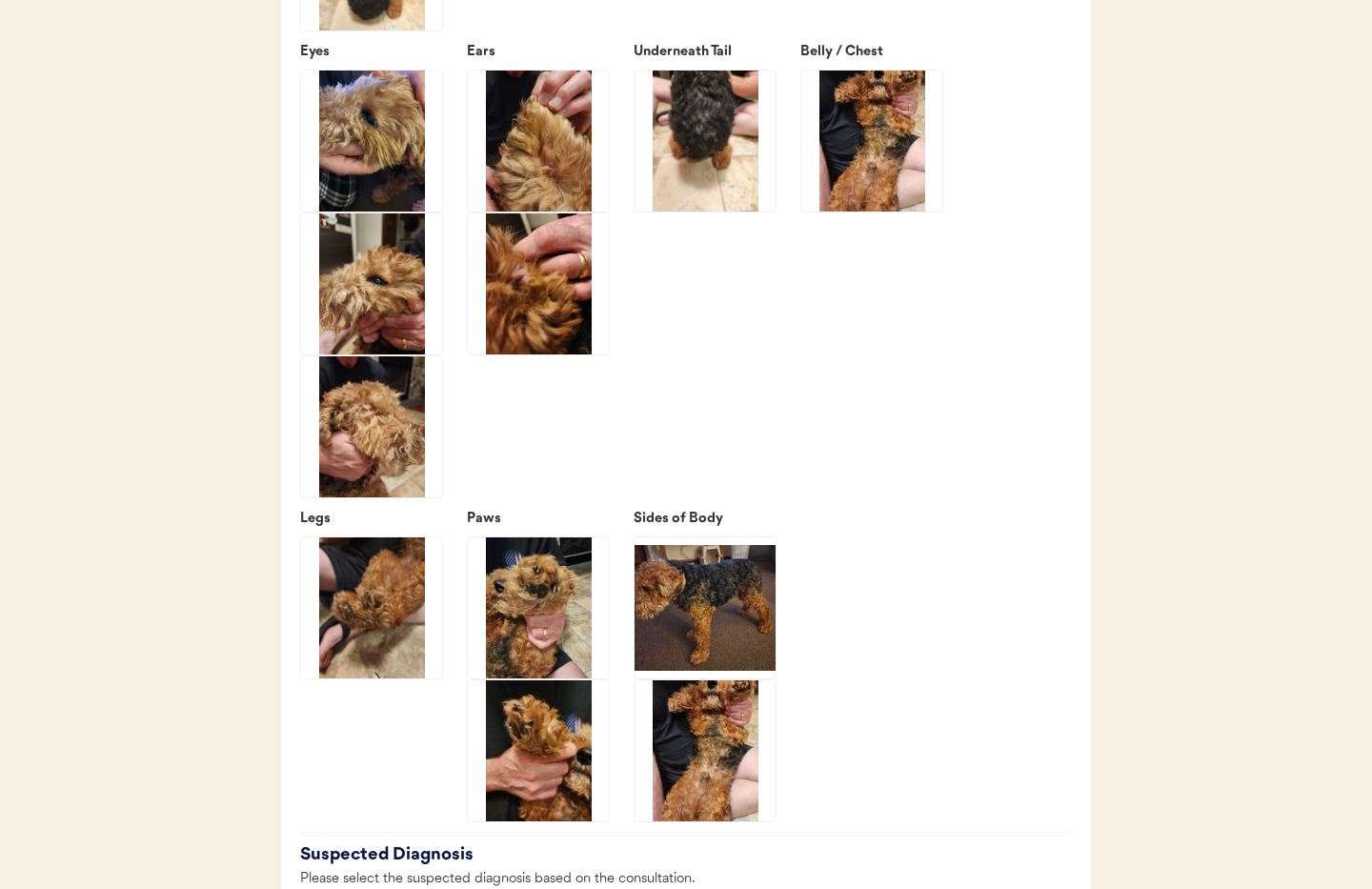
click at [534, 206] on img at bounding box center [538, 140] width 141 height 141
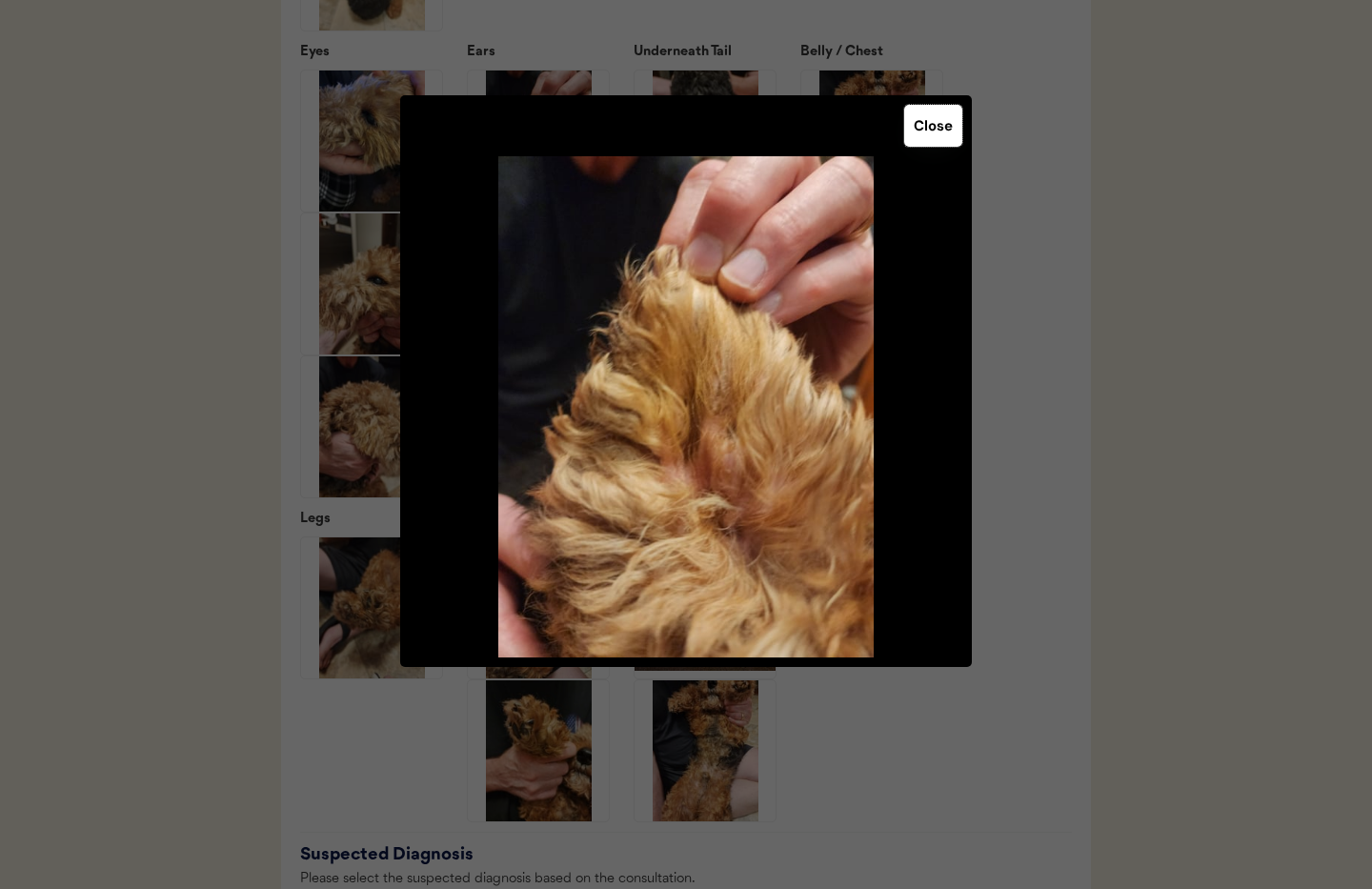
drag, startPoint x: 945, startPoint y: 123, endPoint x: 669, endPoint y: 178, distance: 281.4
click at [945, 123] on button "Close" at bounding box center [933, 125] width 58 height 41
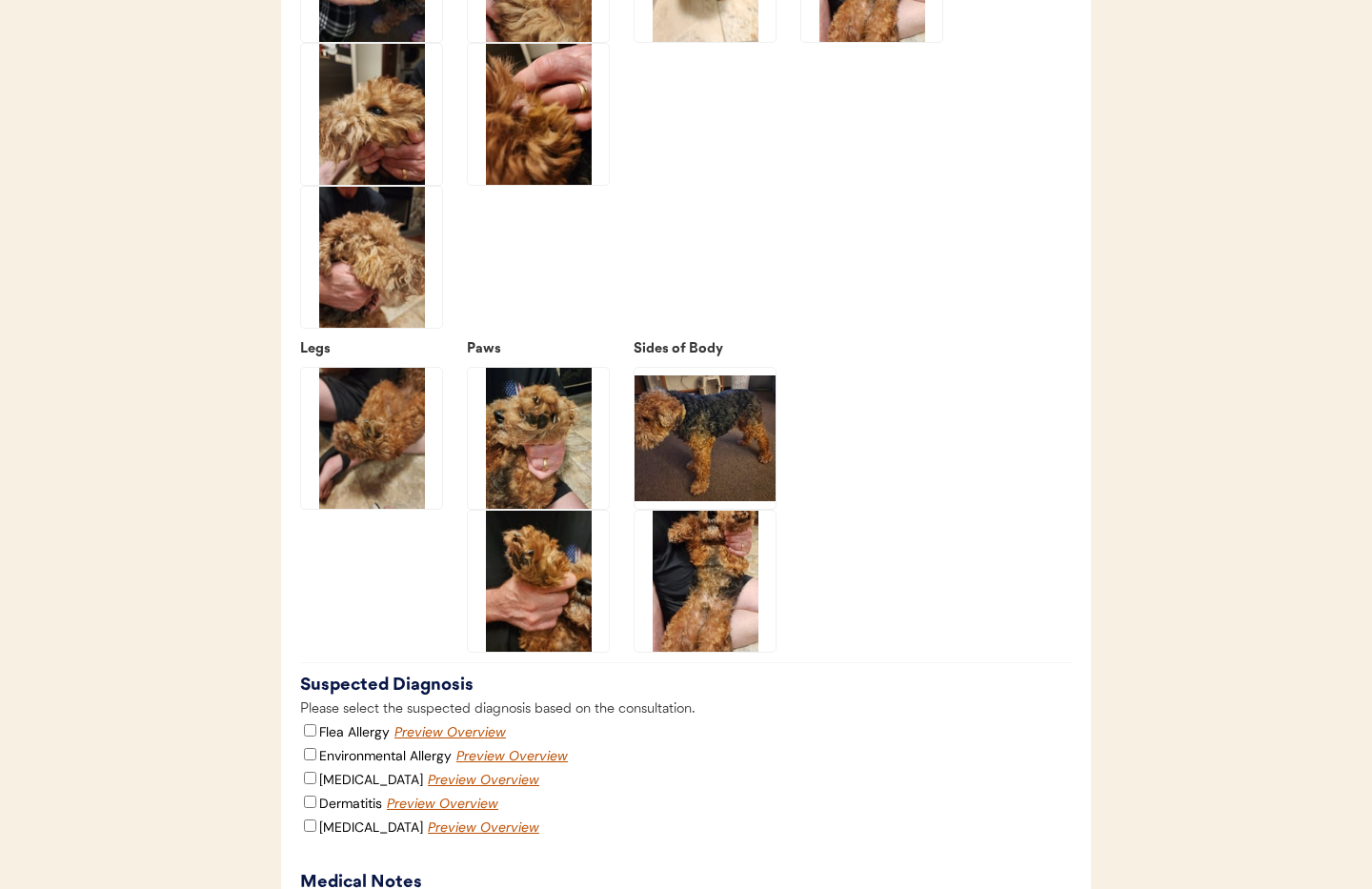
scroll to position [2977, 0]
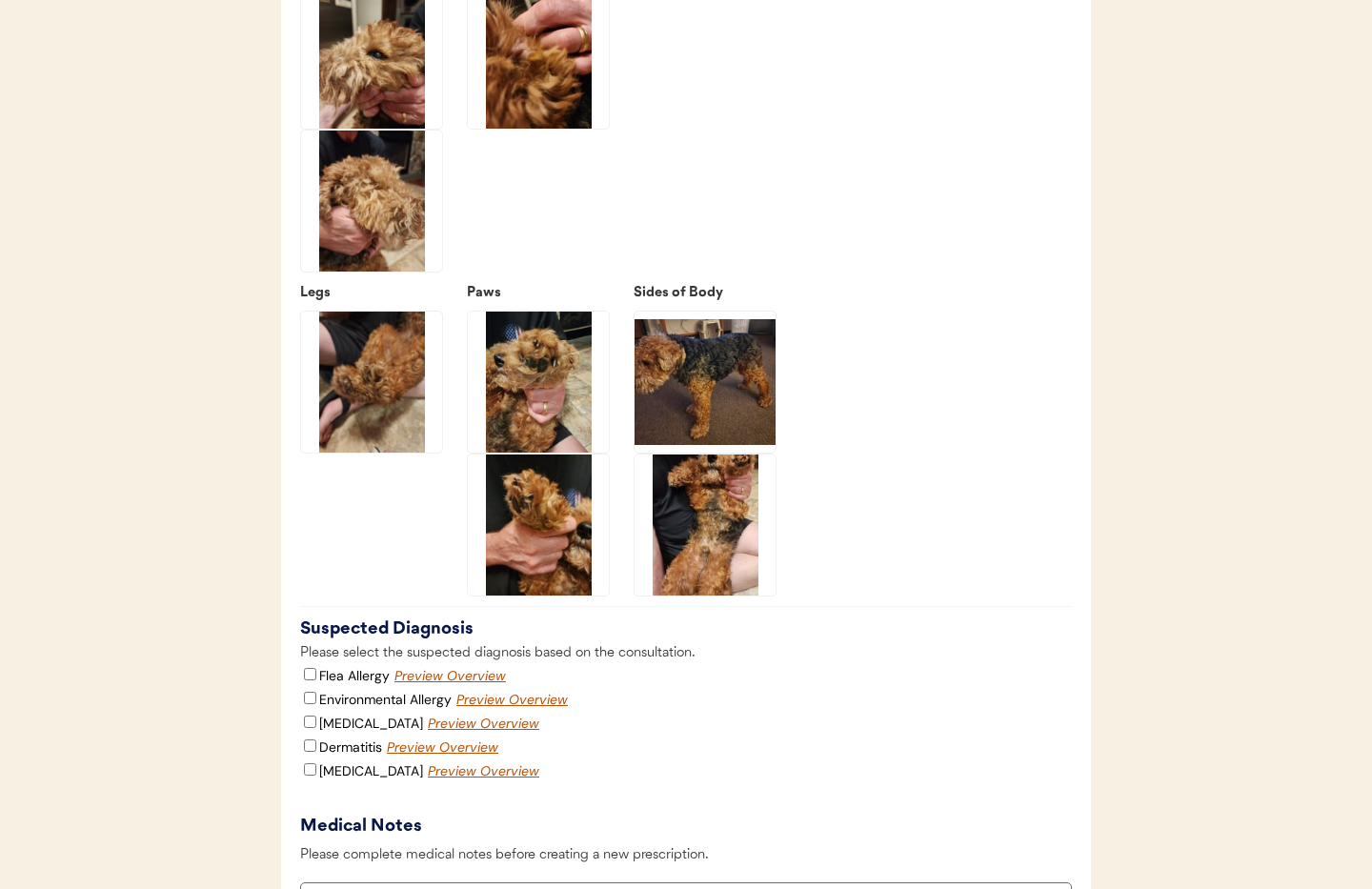
click at [372, 428] on img at bounding box center [371, 382] width 141 height 141
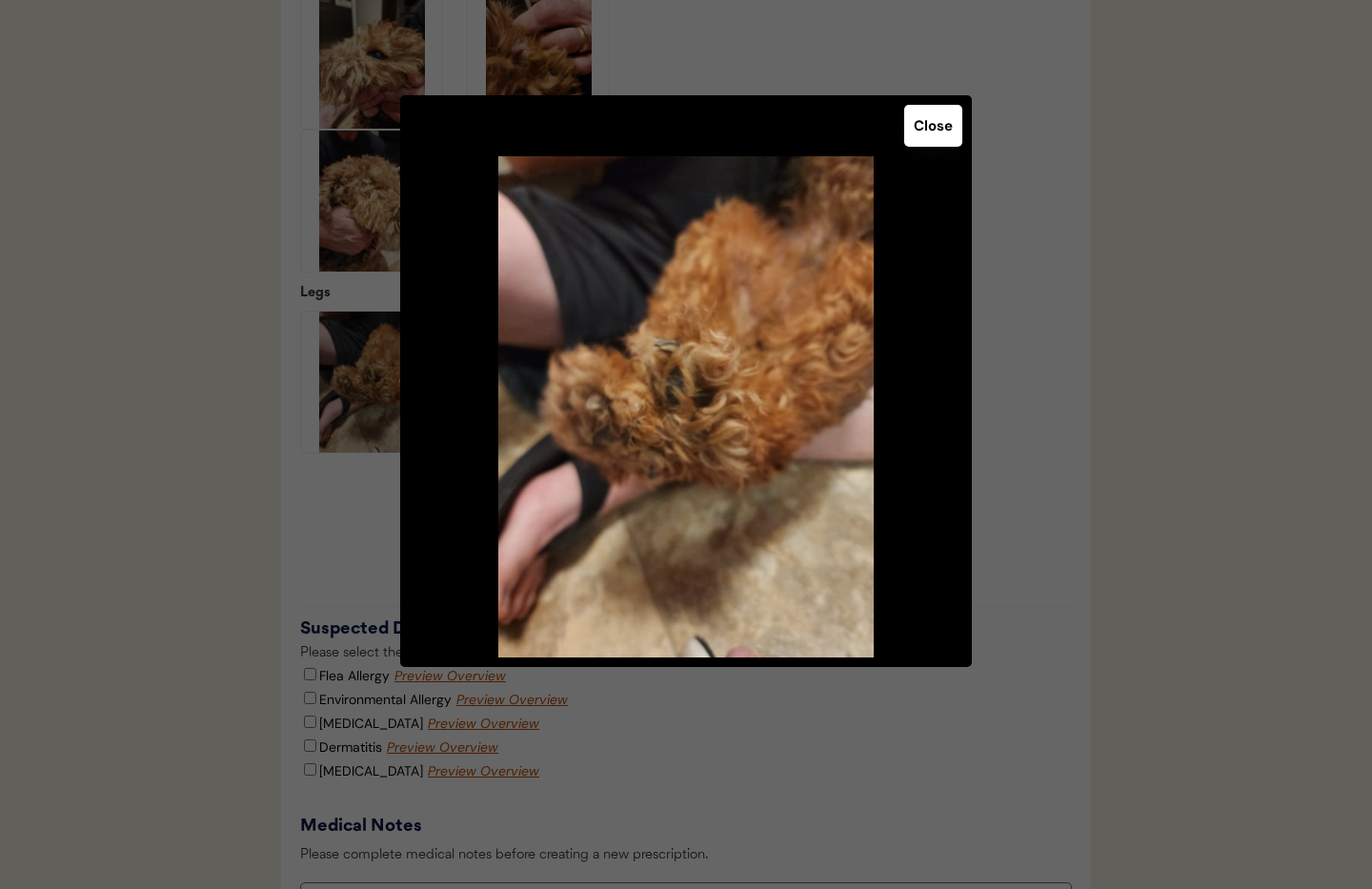
click at [933, 115] on button "Close" at bounding box center [933, 125] width 58 height 41
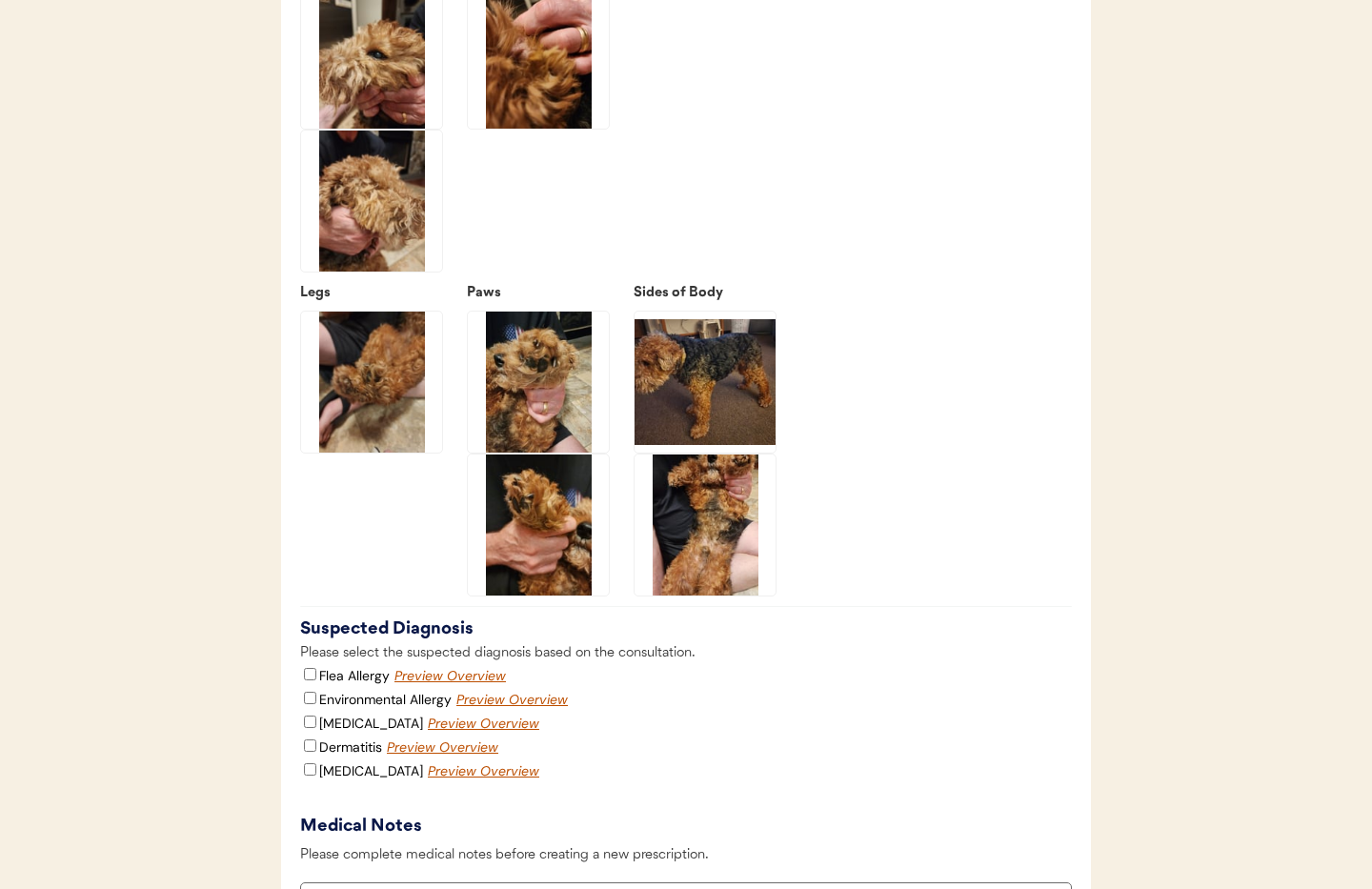
click at [522, 385] on img at bounding box center [538, 382] width 141 height 141
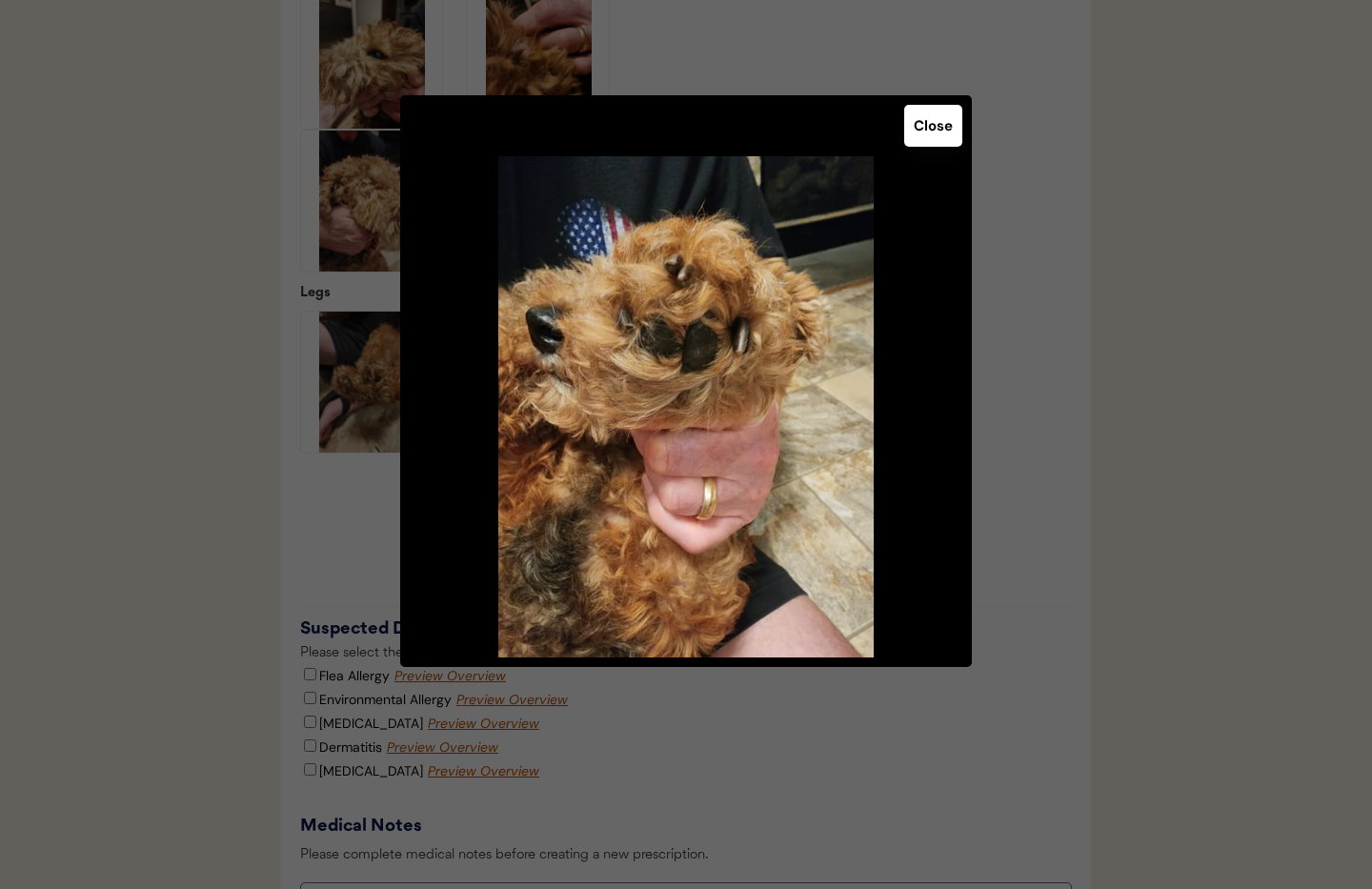
click at [920, 137] on button "Close" at bounding box center [933, 125] width 58 height 41
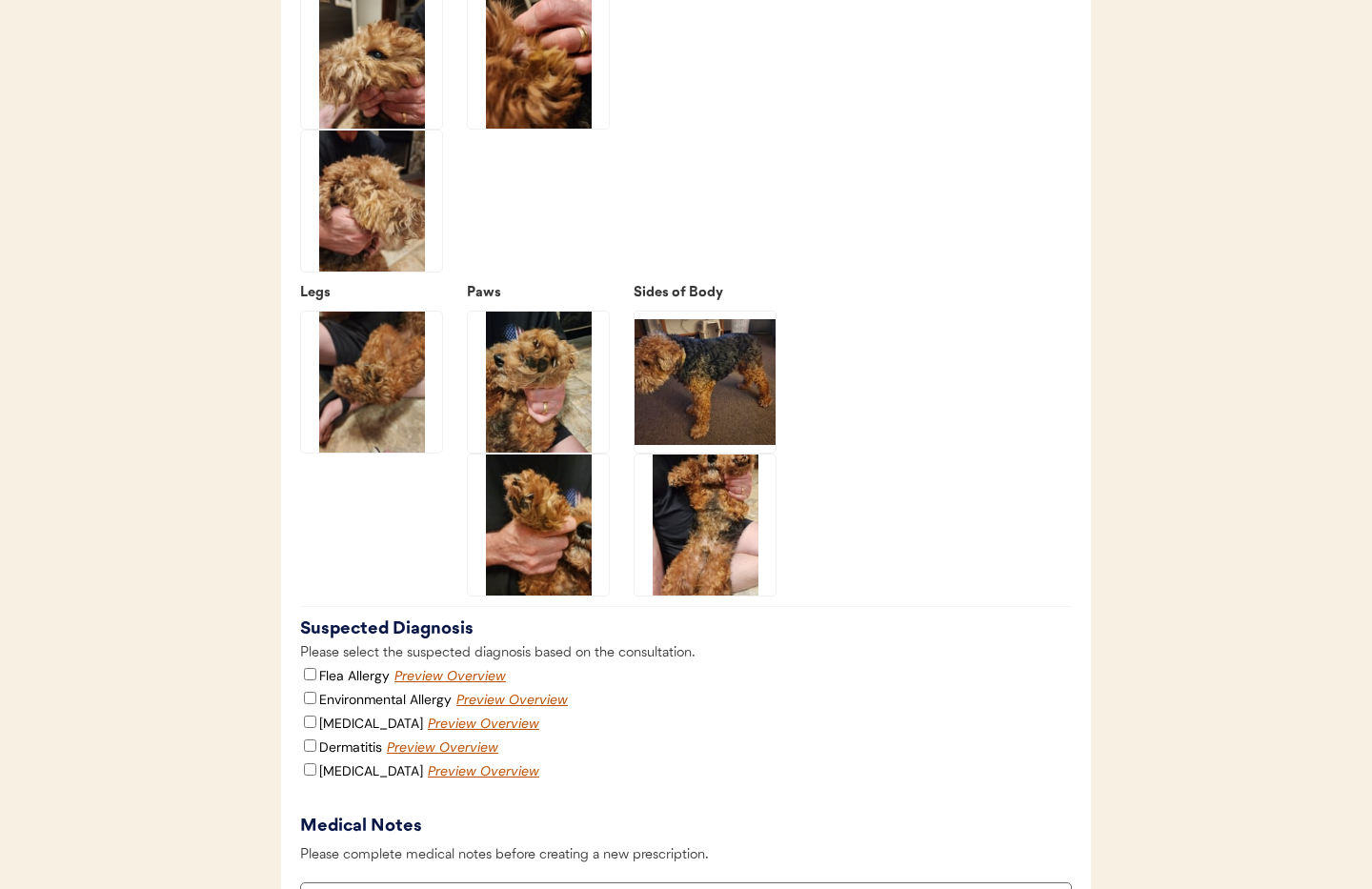
click at [561, 551] on img at bounding box center [538, 525] width 141 height 141
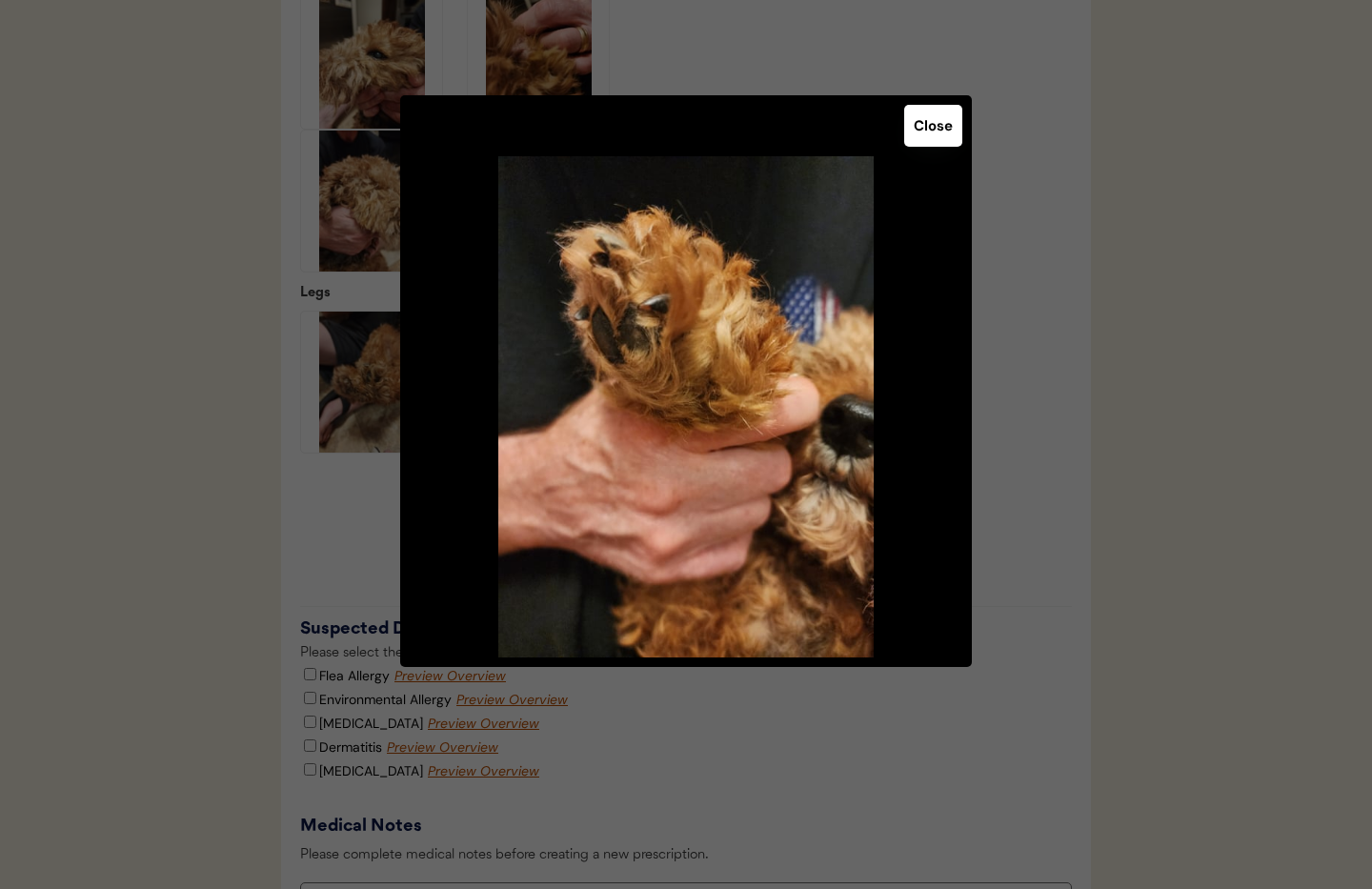
click at [932, 125] on button "Close" at bounding box center [933, 125] width 58 height 41
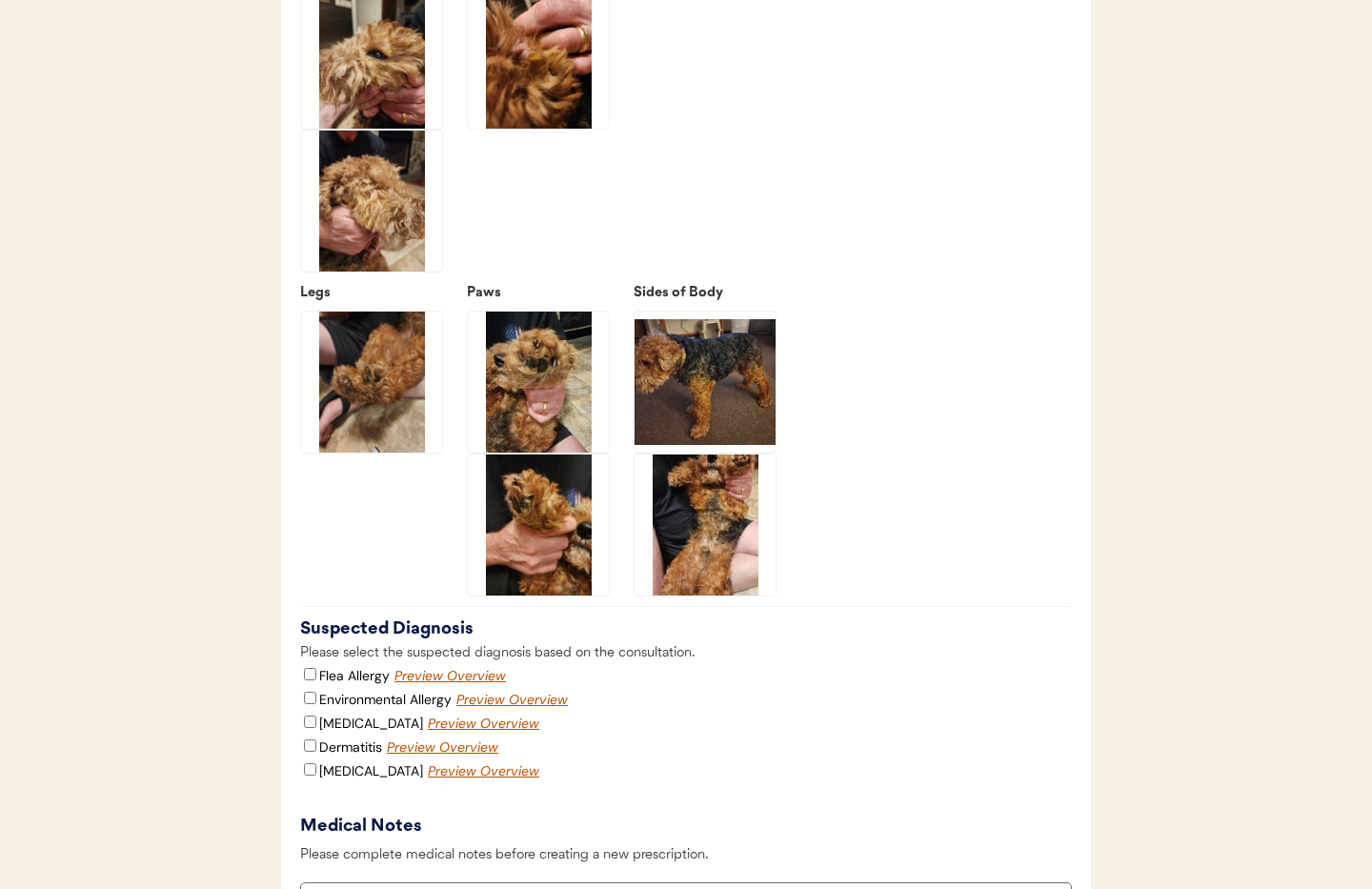
click at [738, 389] on img at bounding box center [705, 382] width 141 height 141
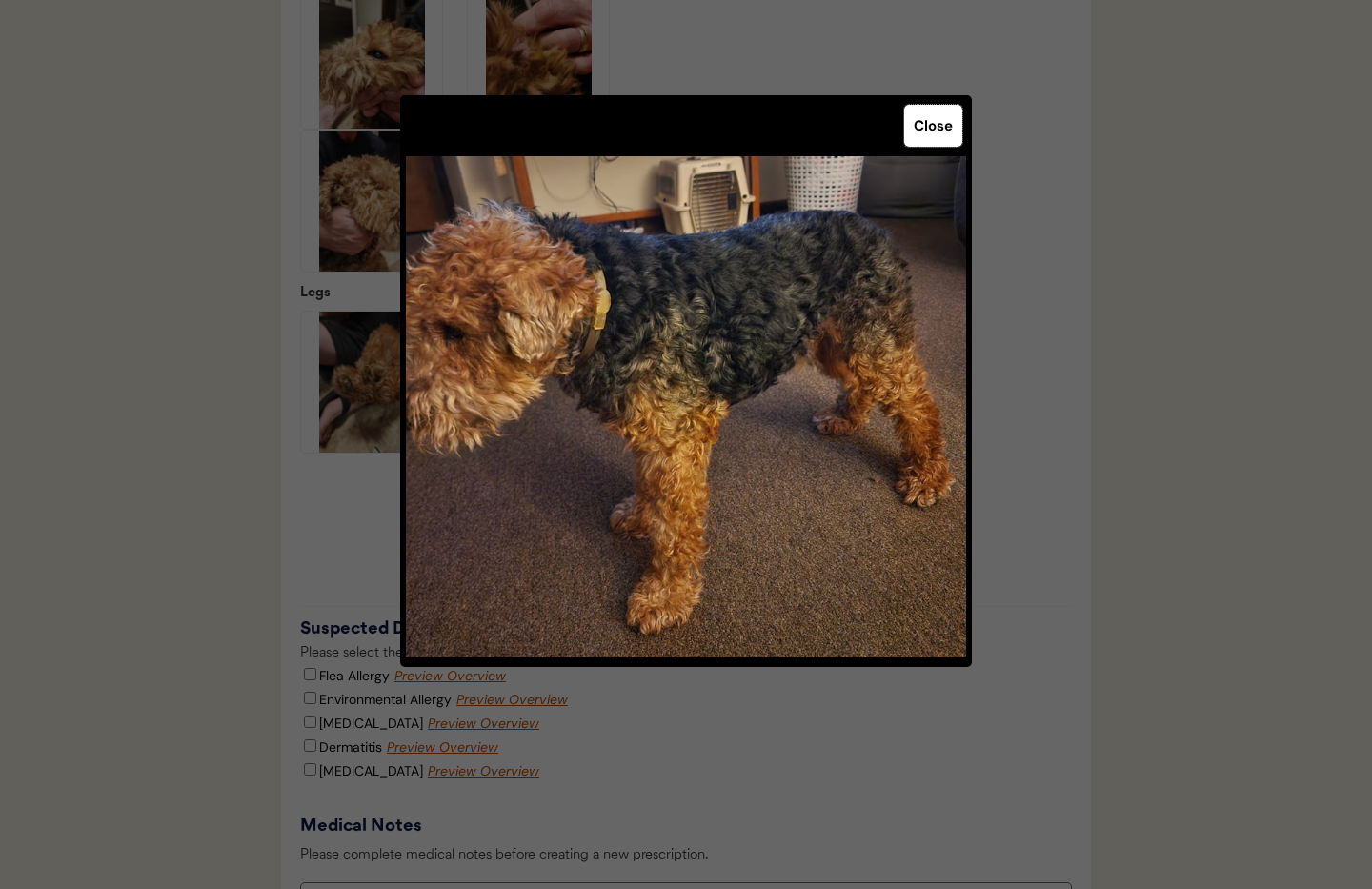
click at [931, 137] on button "Close" at bounding box center [933, 125] width 58 height 41
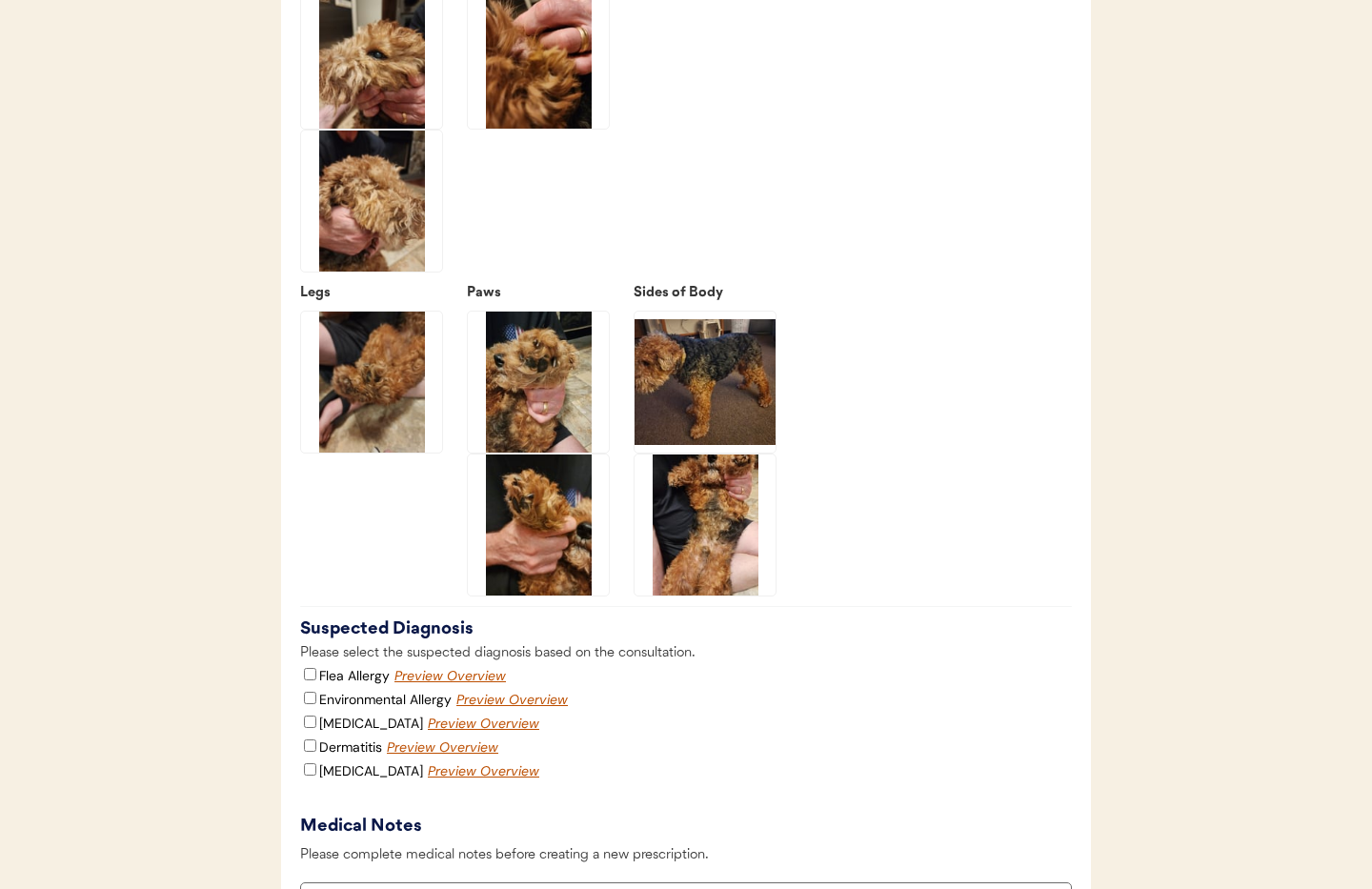
click at [689, 540] on img at bounding box center [705, 525] width 141 height 141
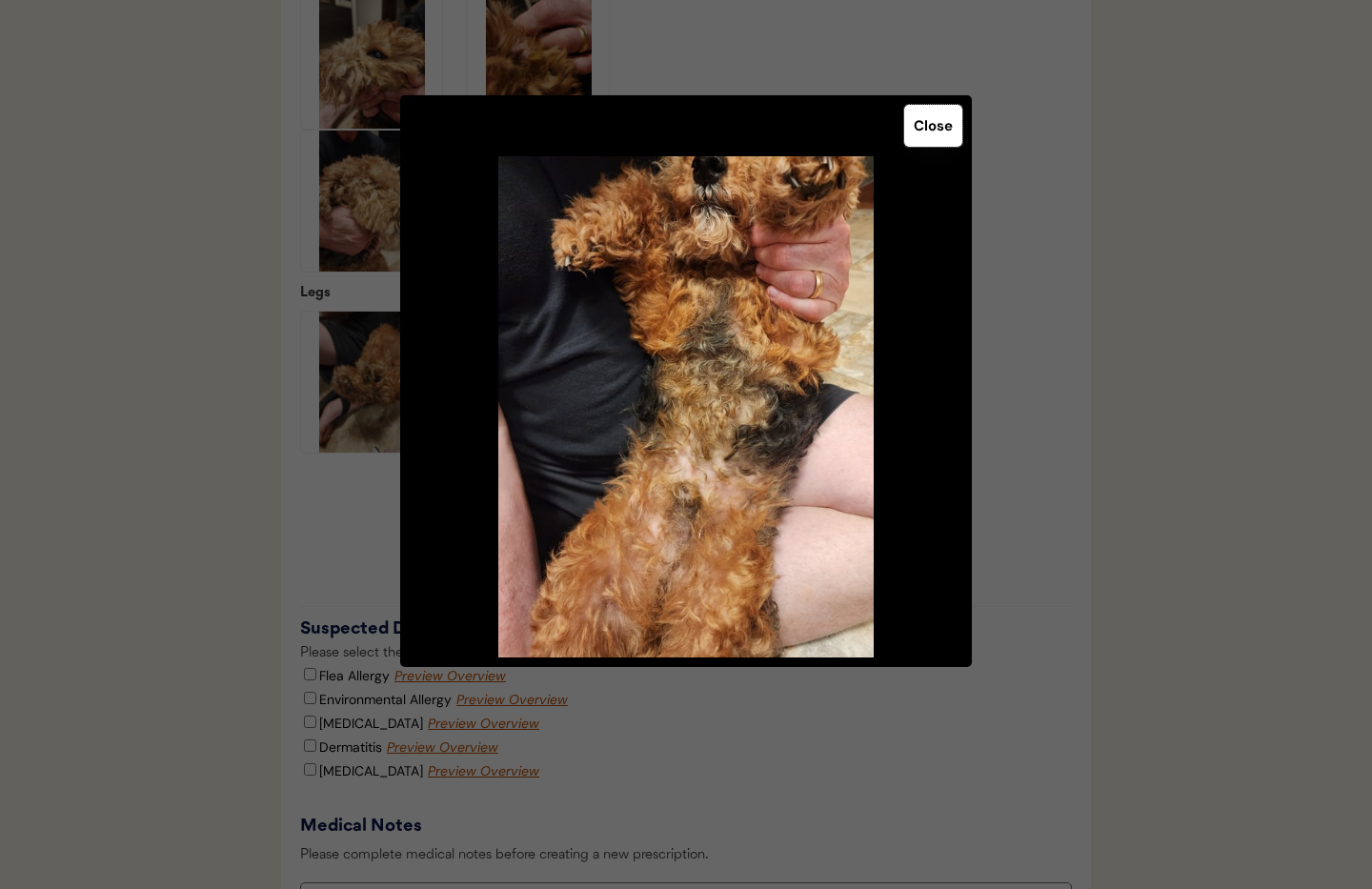
click at [928, 135] on button "Close" at bounding box center [933, 125] width 58 height 41
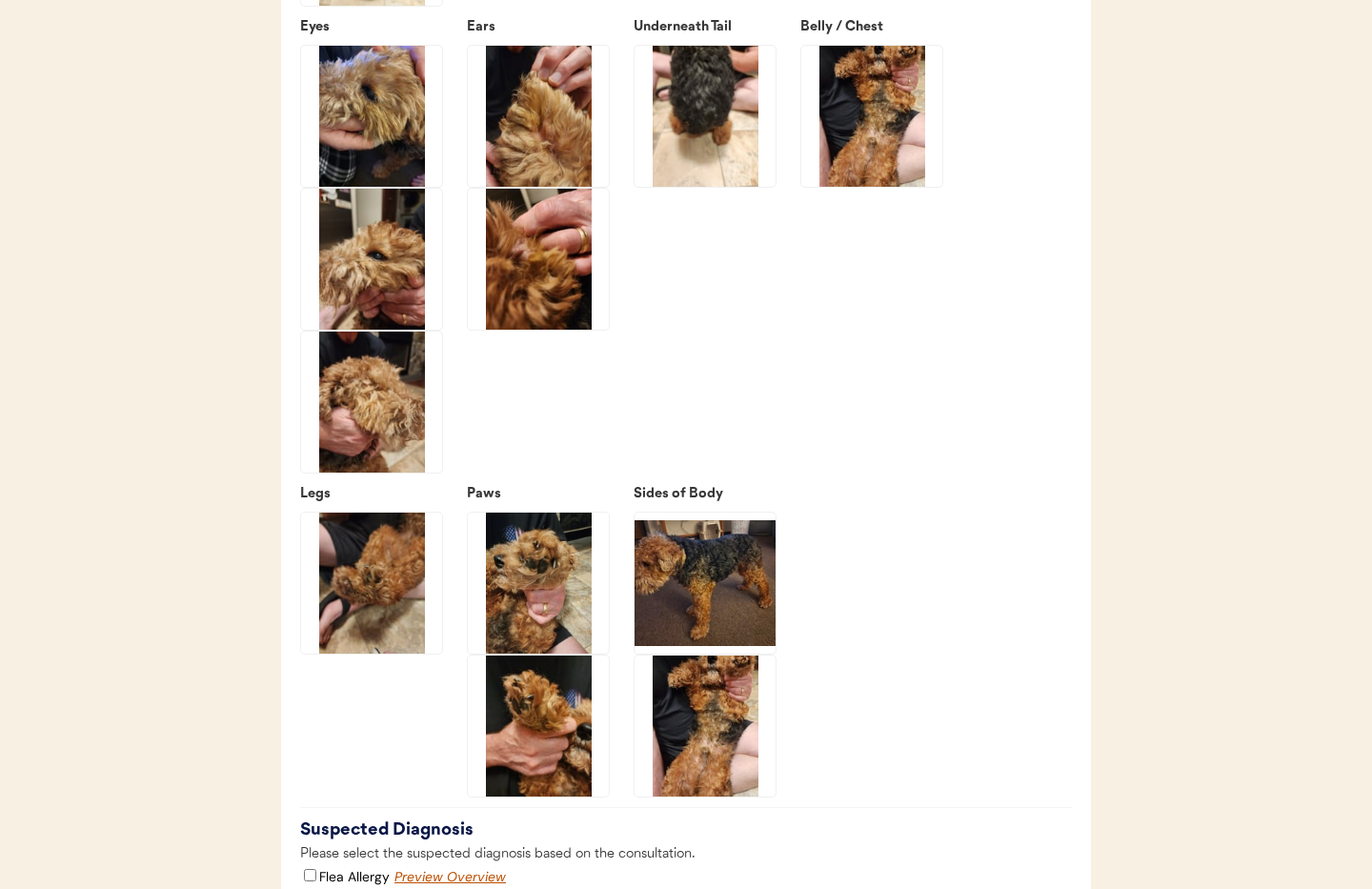
scroll to position [2796, 0]
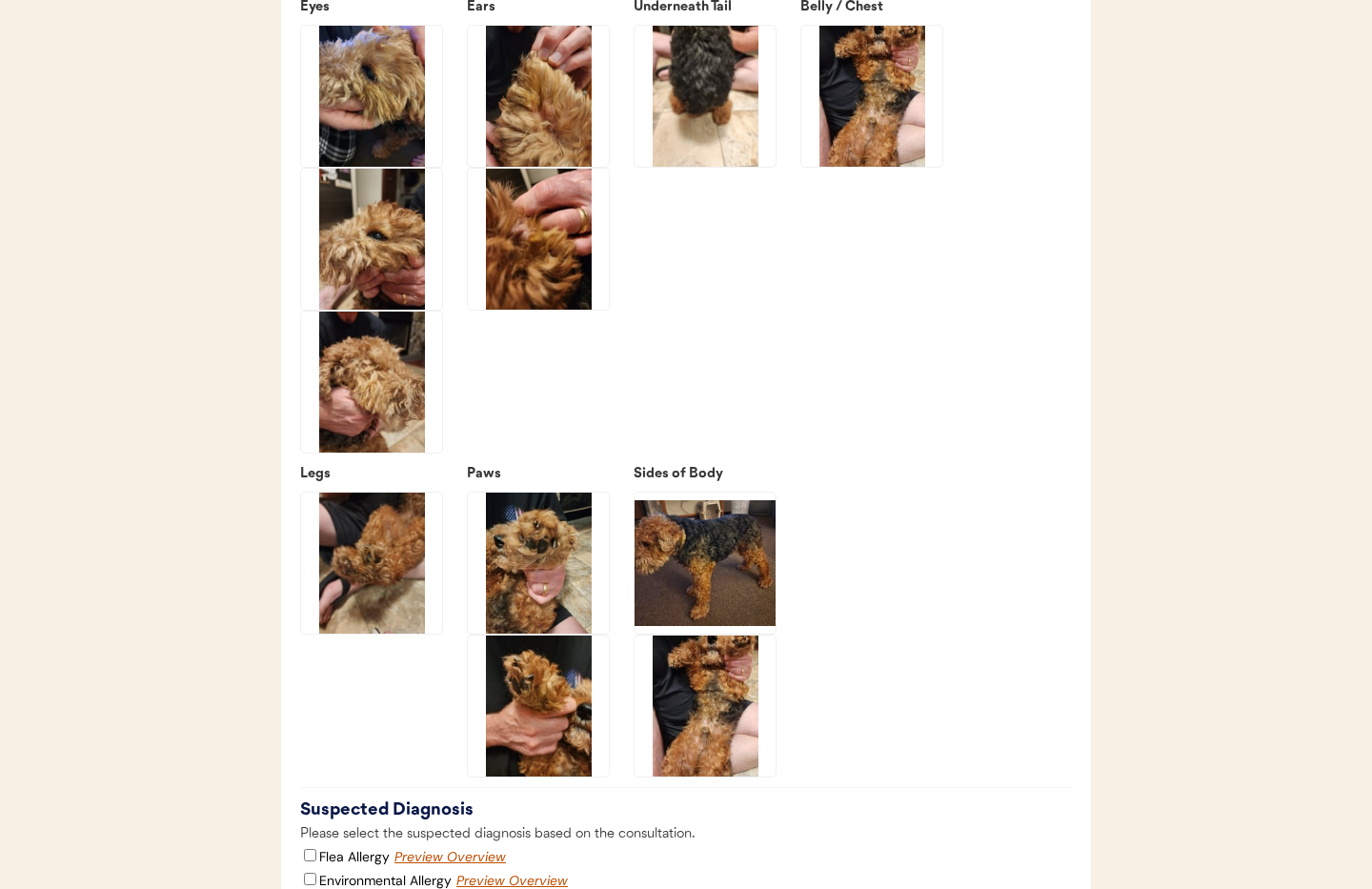
click at [703, 608] on img at bounding box center [705, 562] width 141 height 141
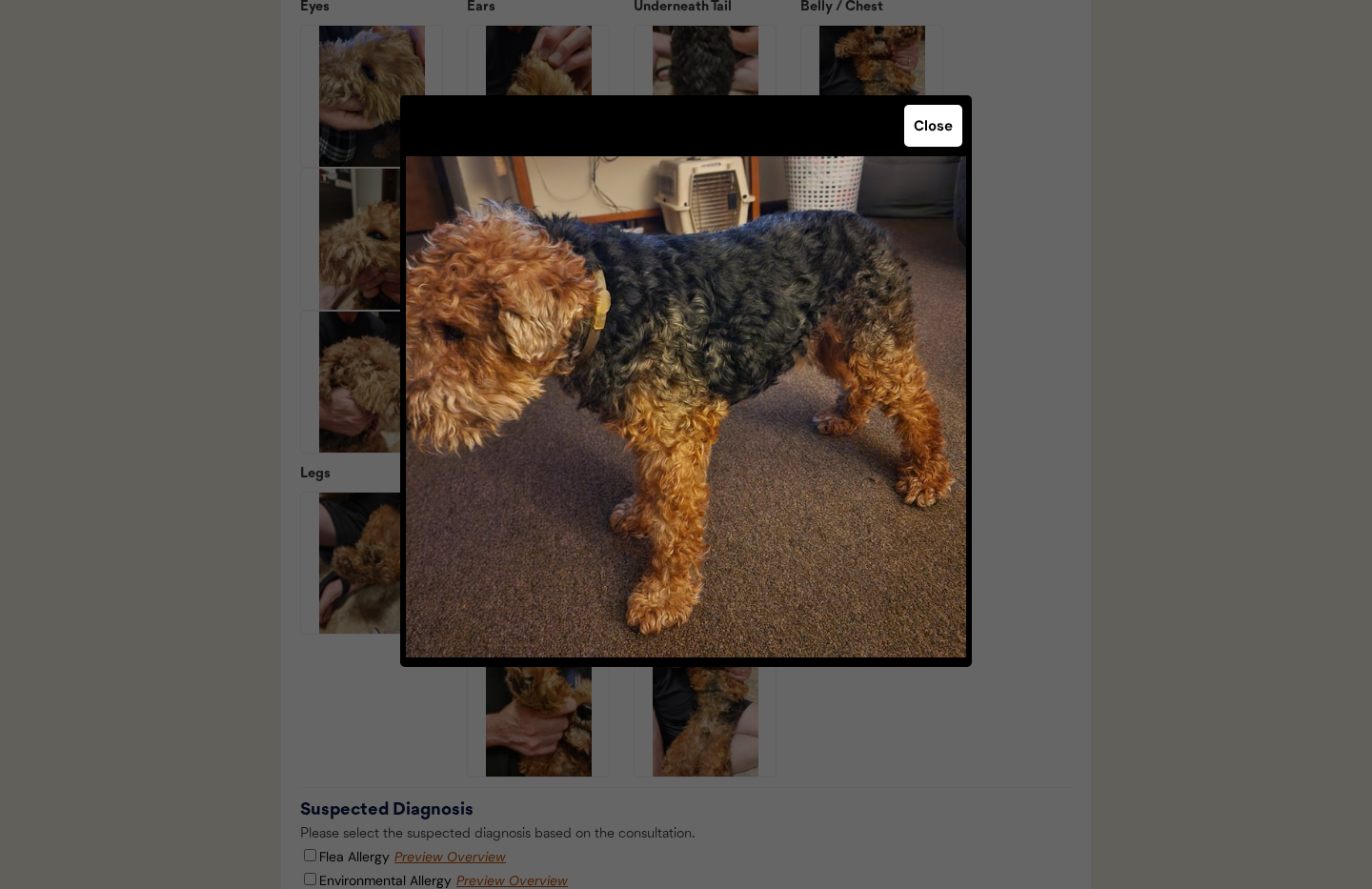
click at [955, 136] on button "Close" at bounding box center [933, 125] width 58 height 41
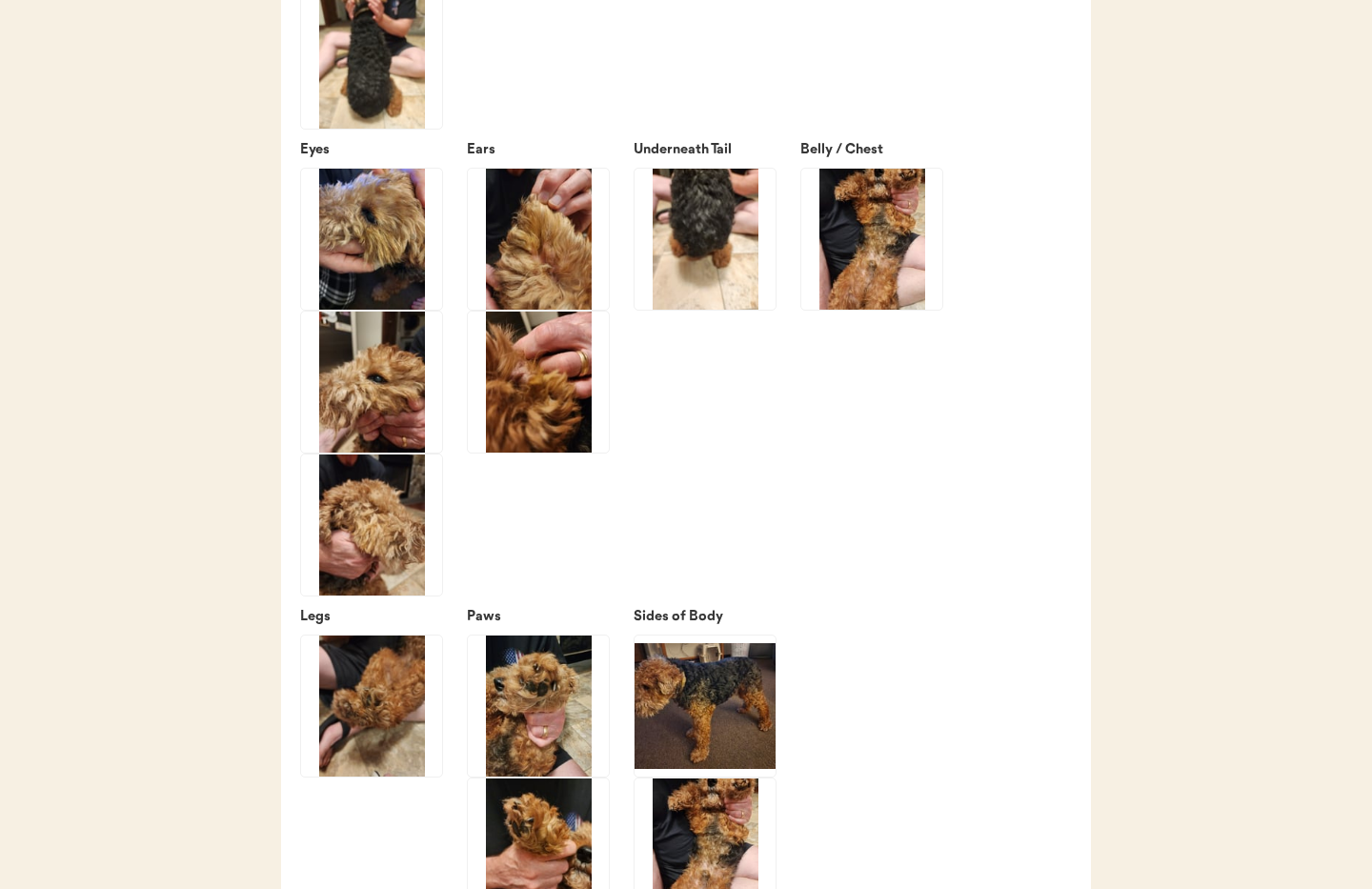
scroll to position [2902, 0]
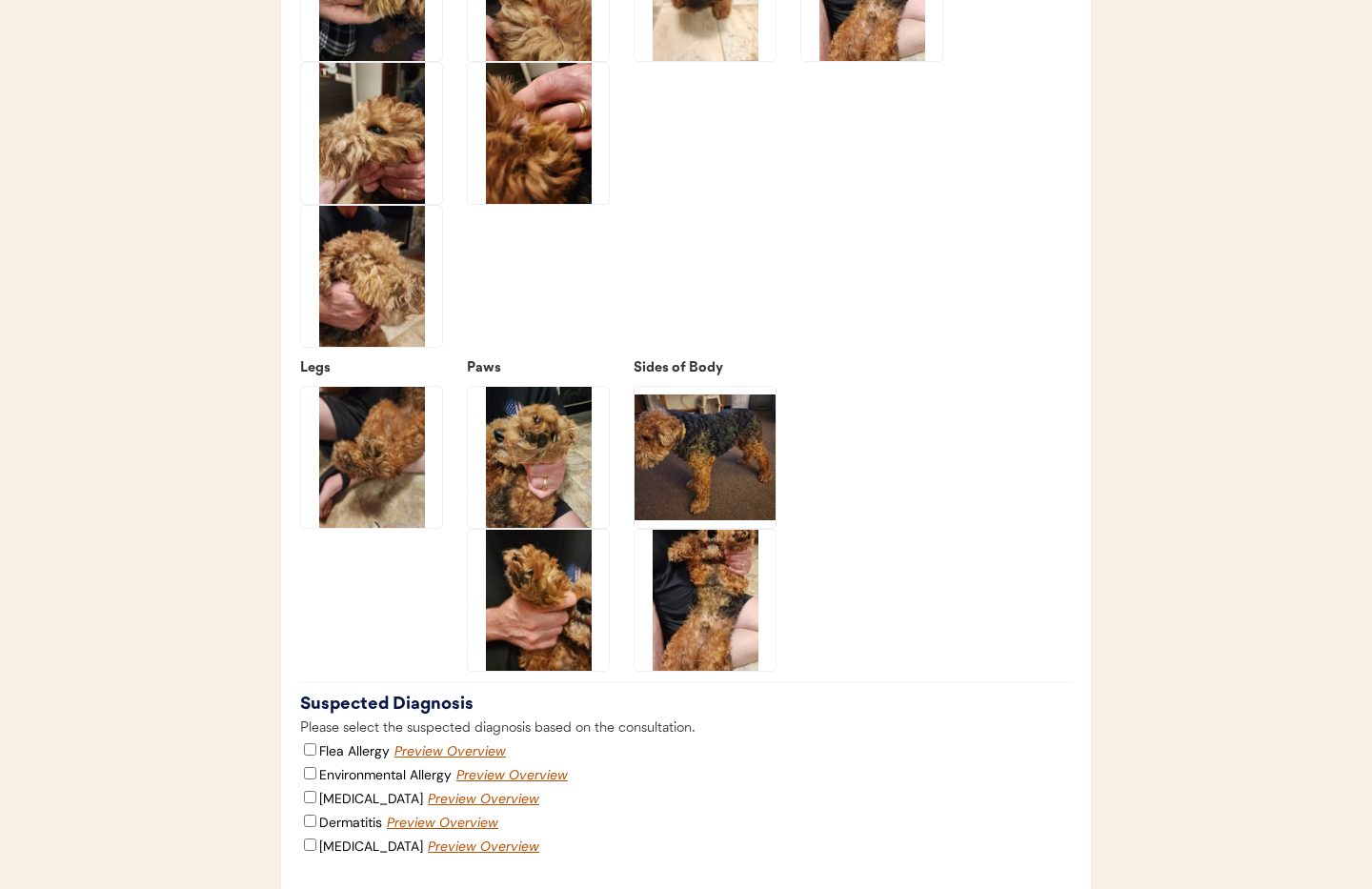
click at [376, 499] on img at bounding box center [371, 457] width 141 height 141
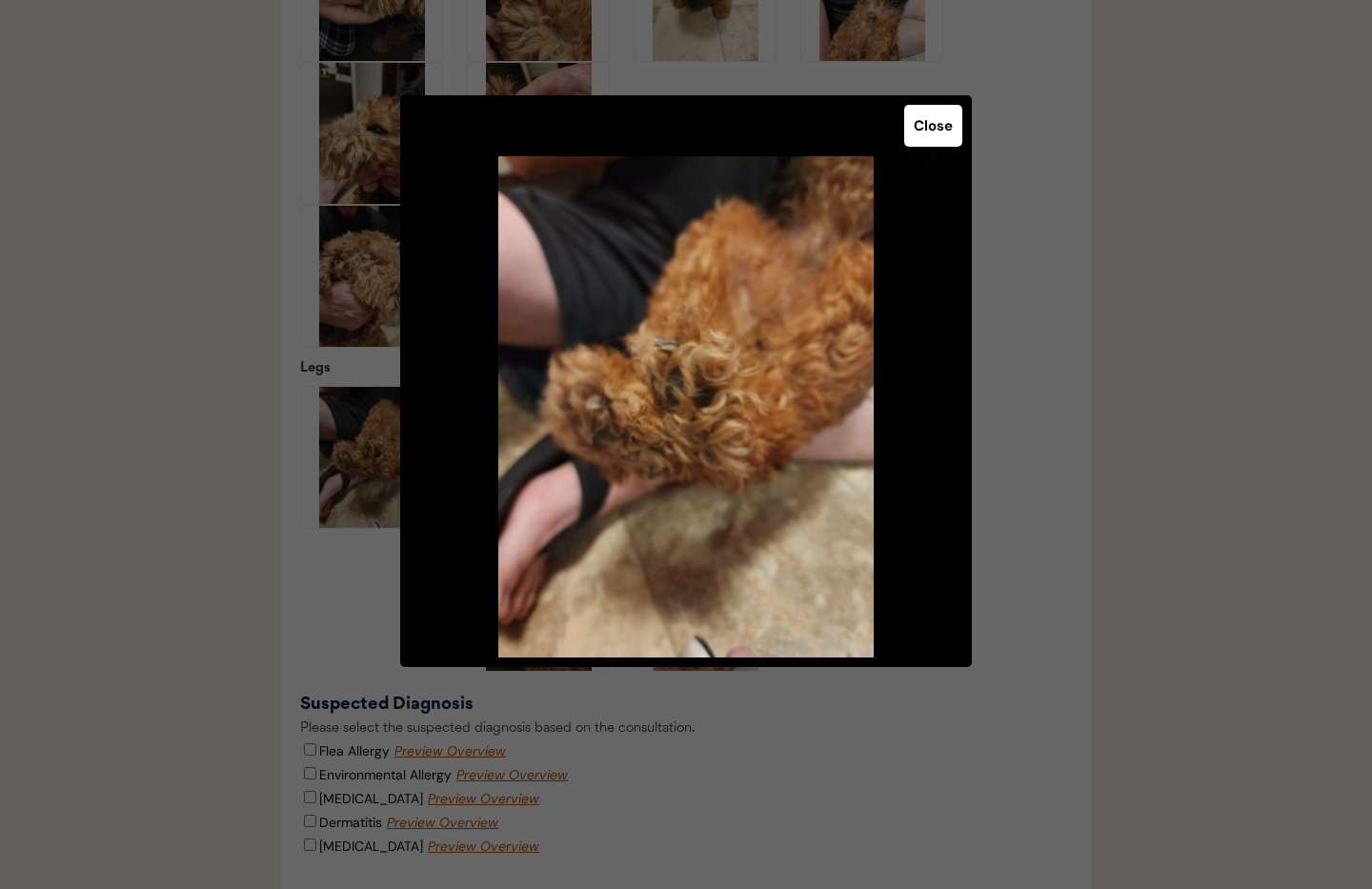
click at [935, 126] on button "Close" at bounding box center [933, 125] width 58 height 41
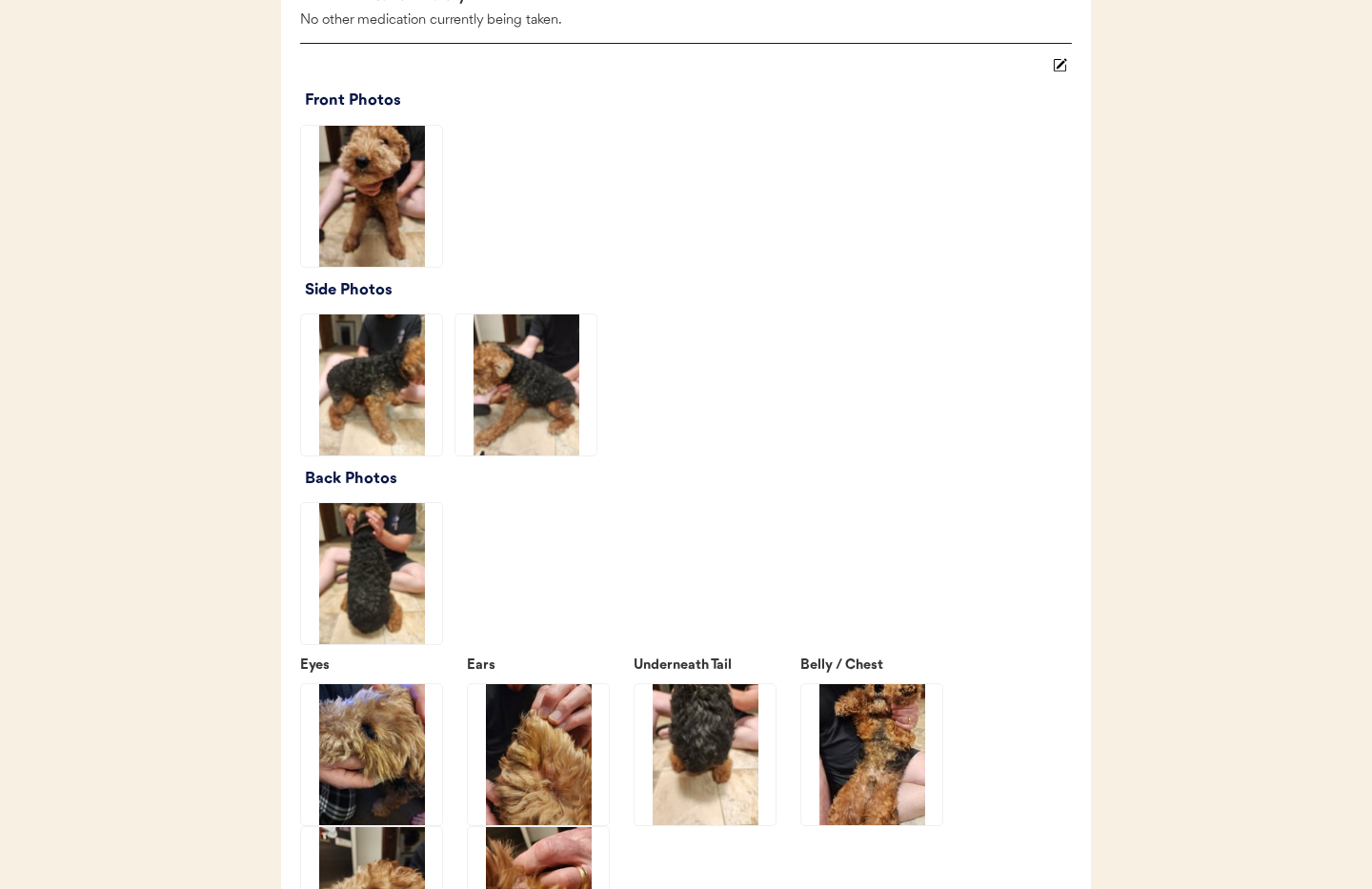
scroll to position [2123, 0]
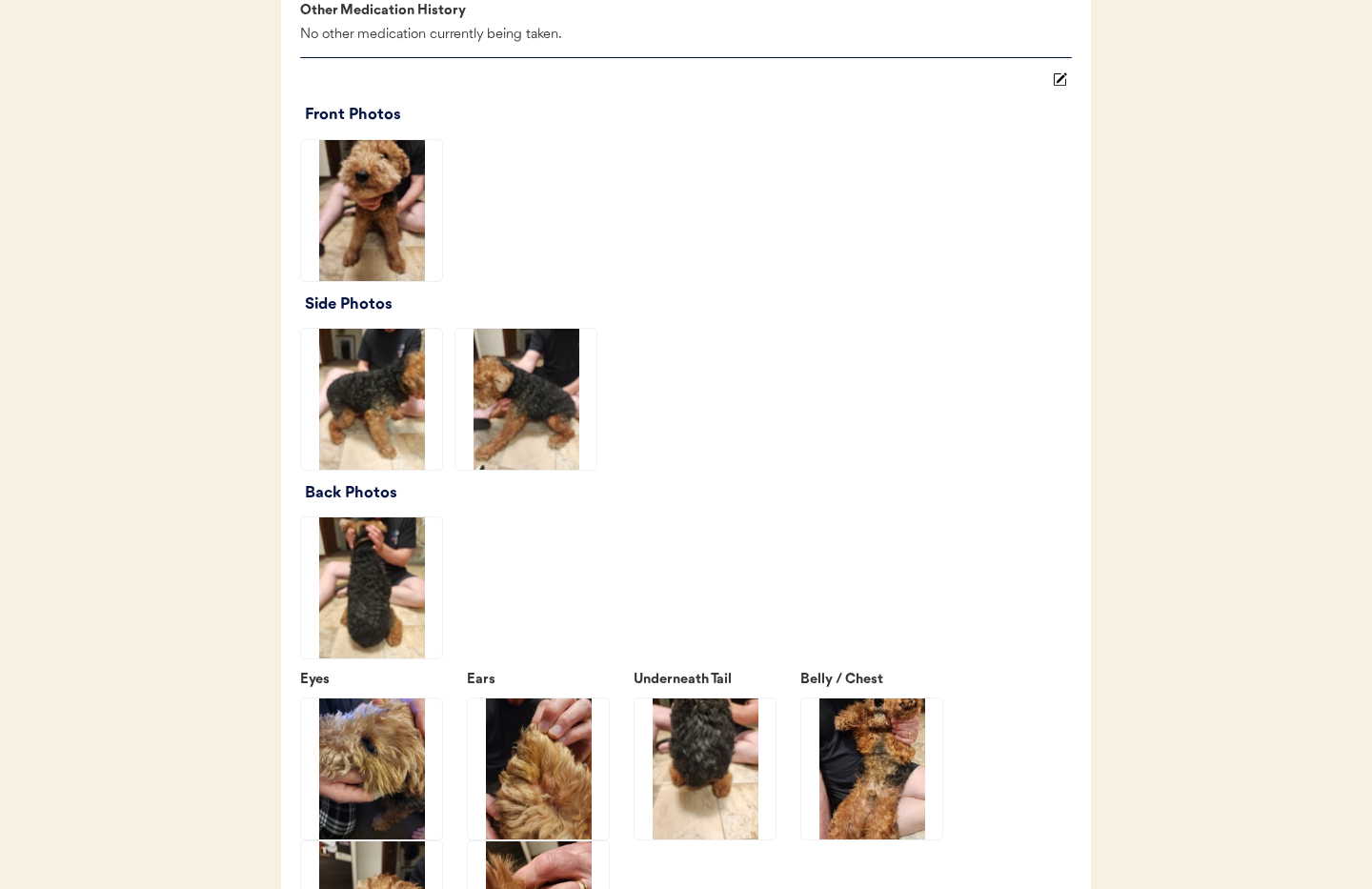
click at [366, 442] on img at bounding box center [371, 399] width 141 height 141
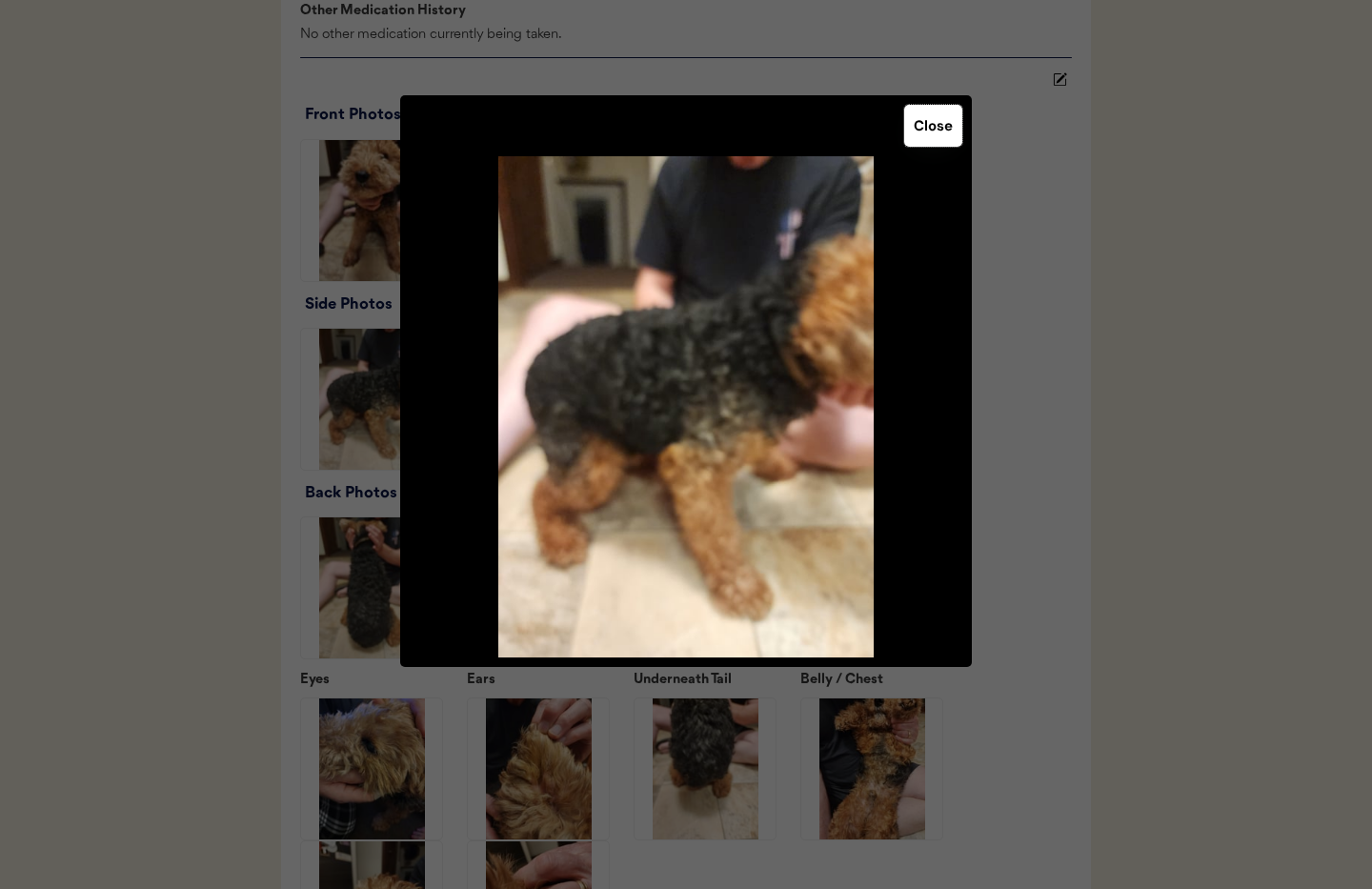
click at [954, 128] on button "Close" at bounding box center [933, 125] width 58 height 41
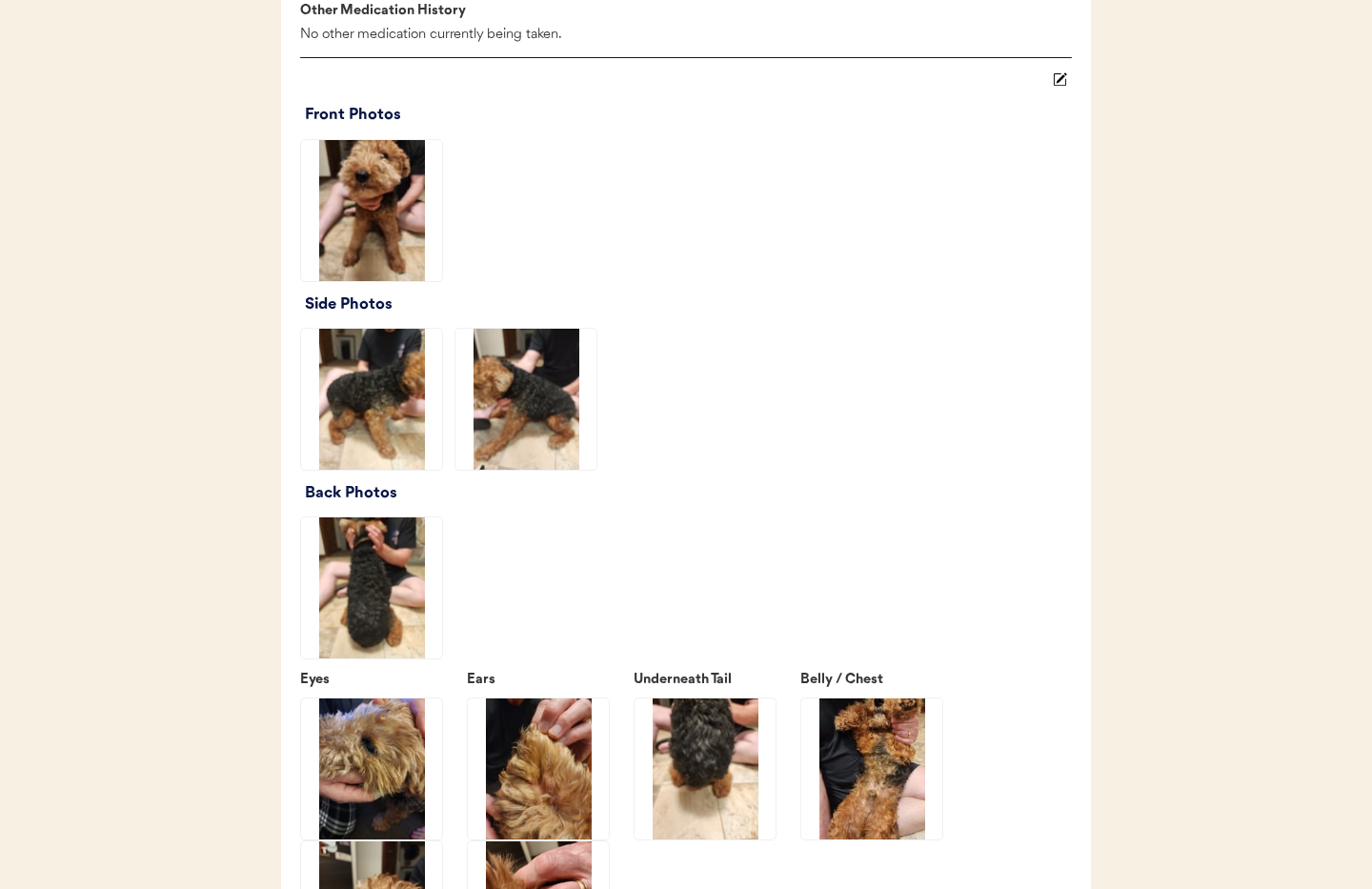
click at [394, 618] on img at bounding box center [371, 587] width 141 height 141
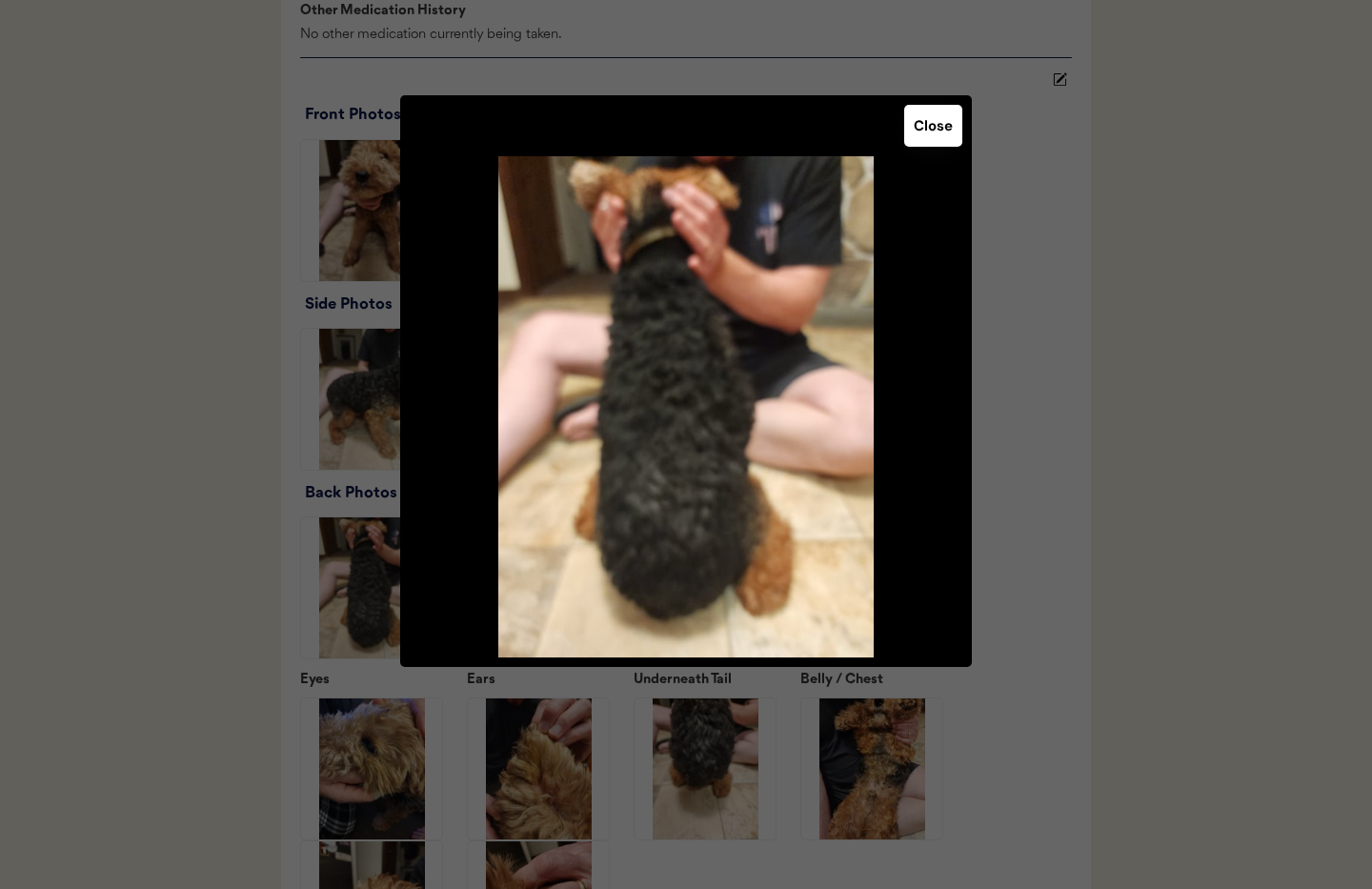
click at [953, 130] on button "Close" at bounding box center [933, 125] width 58 height 41
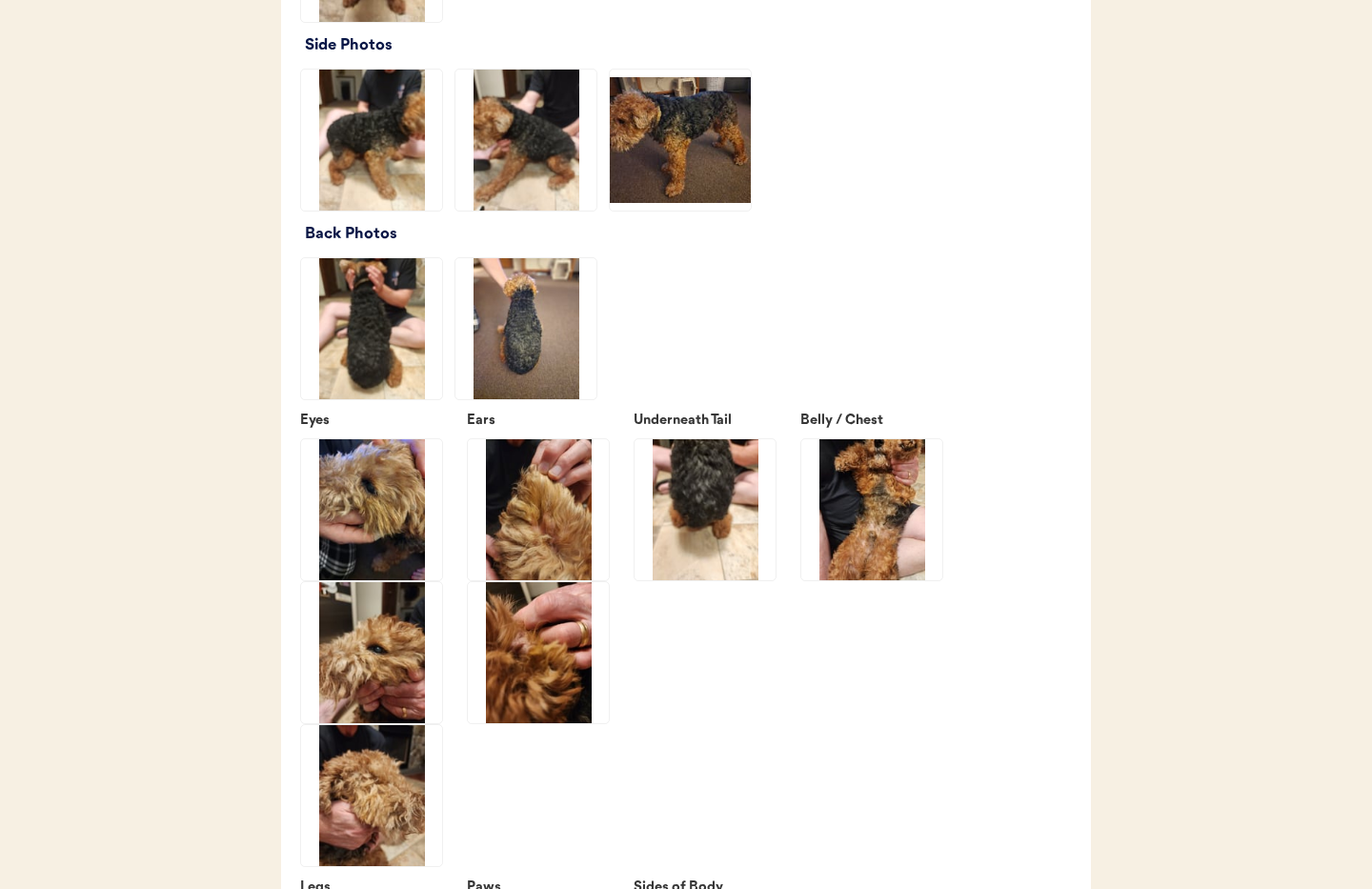
scroll to position [2395, 0]
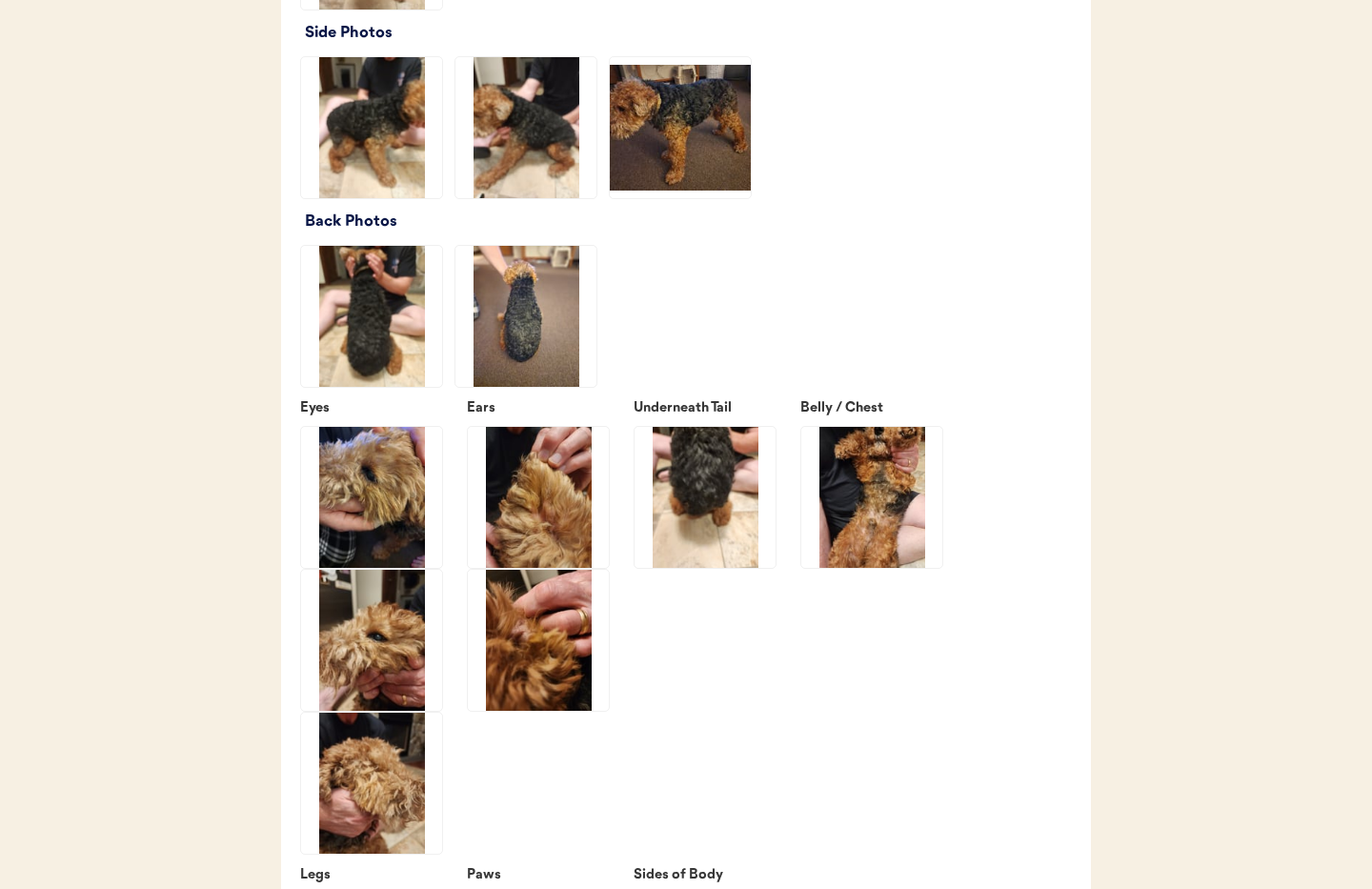
click at [370, 343] on img at bounding box center [371, 316] width 141 height 141
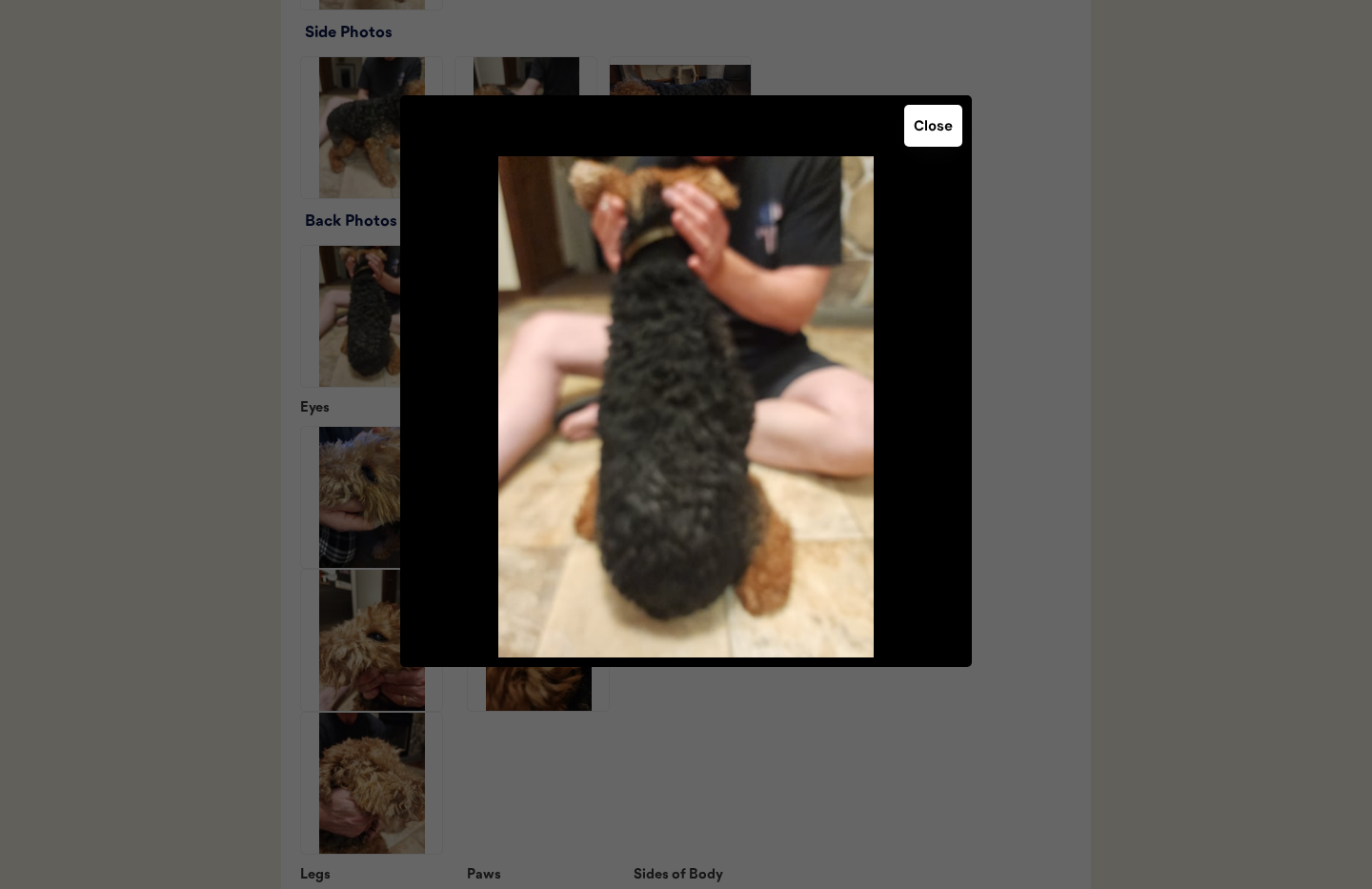
click at [911, 124] on button "Close" at bounding box center [933, 125] width 58 height 41
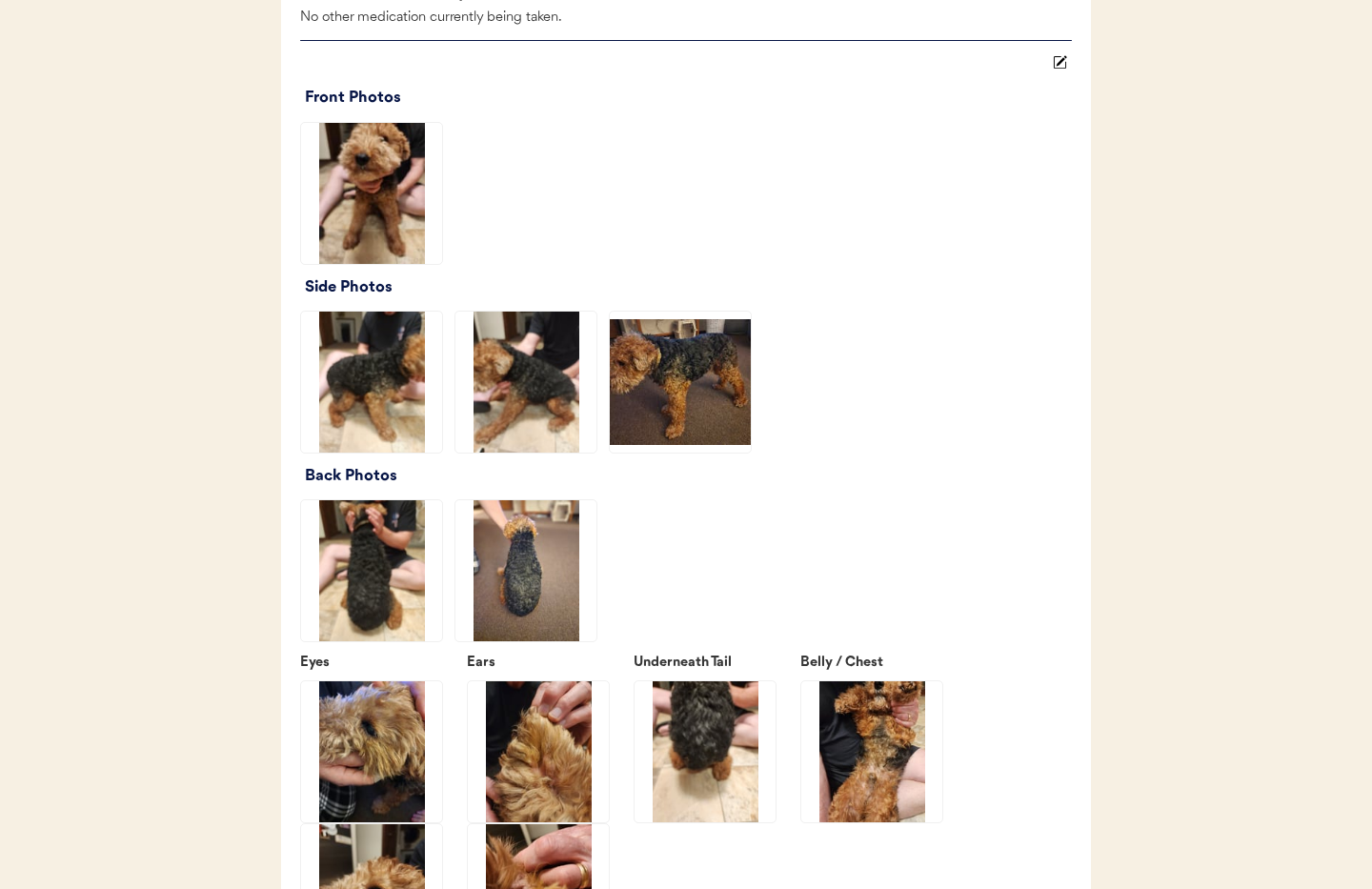
scroll to position [2073, 0]
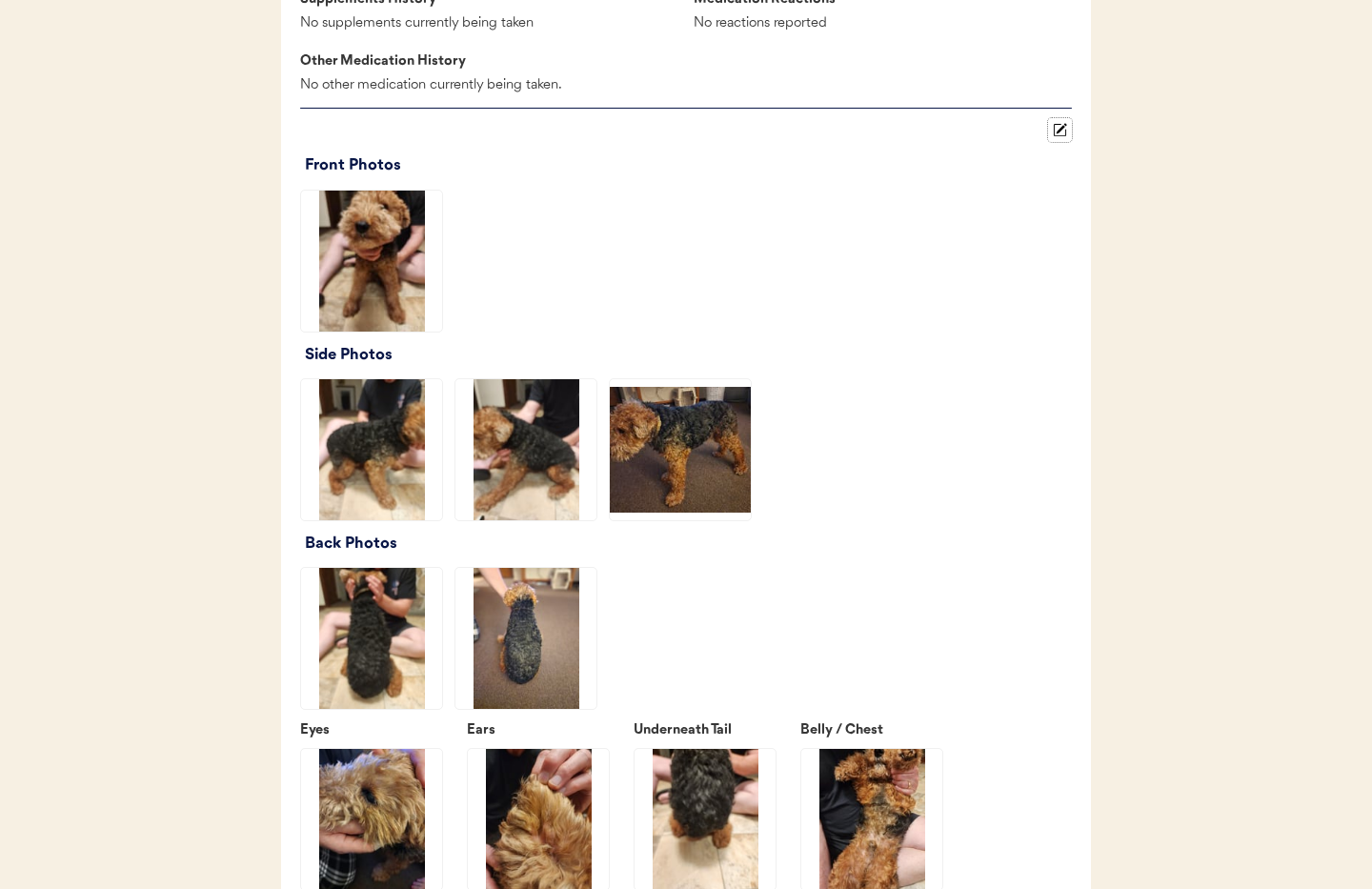
drag, startPoint x: 1067, startPoint y: 148, endPoint x: 927, endPoint y: 207, distance: 151.9
click at [1067, 142] on button at bounding box center [1060, 130] width 24 height 24
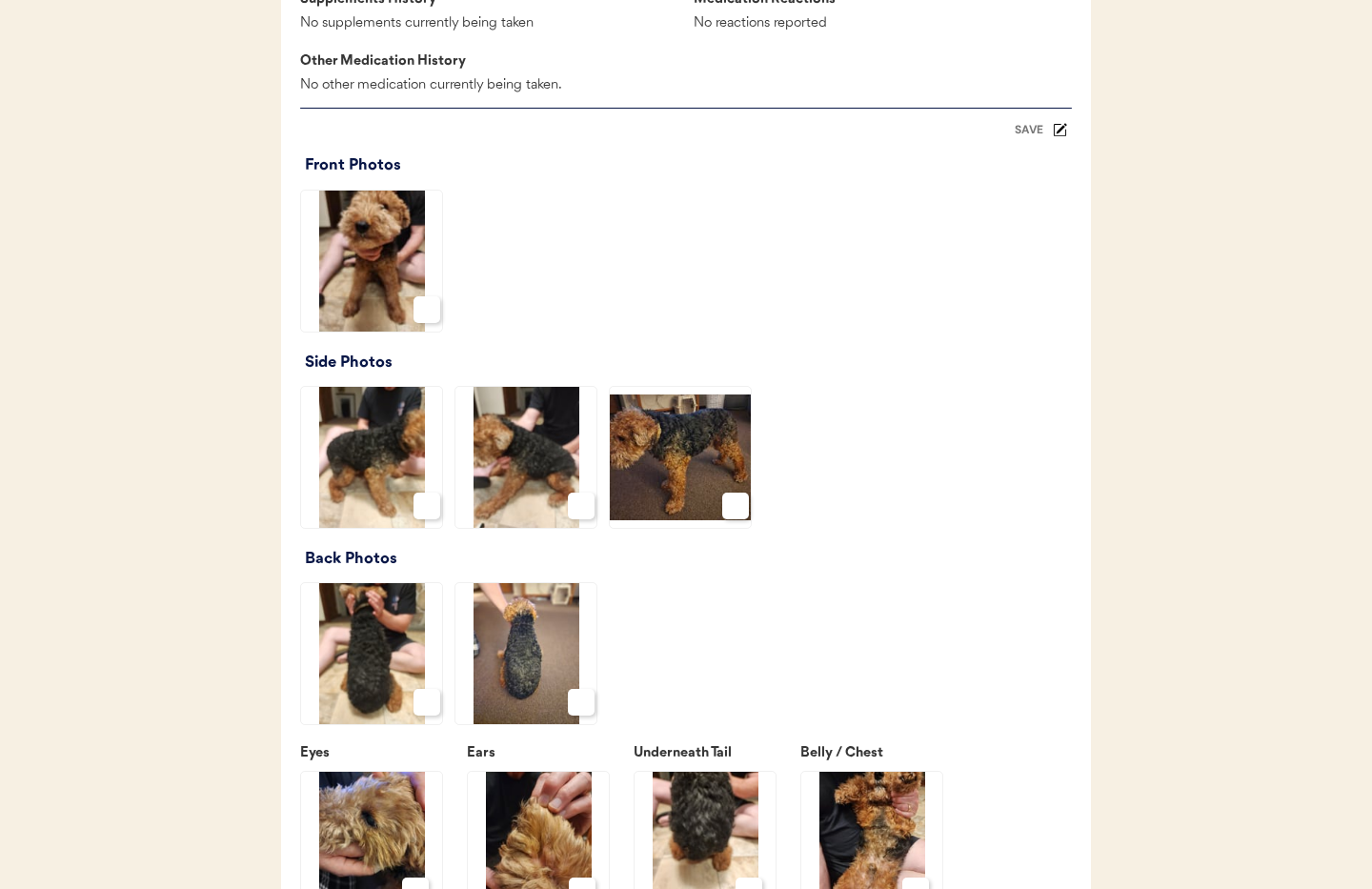
scroll to position [2311, 0]
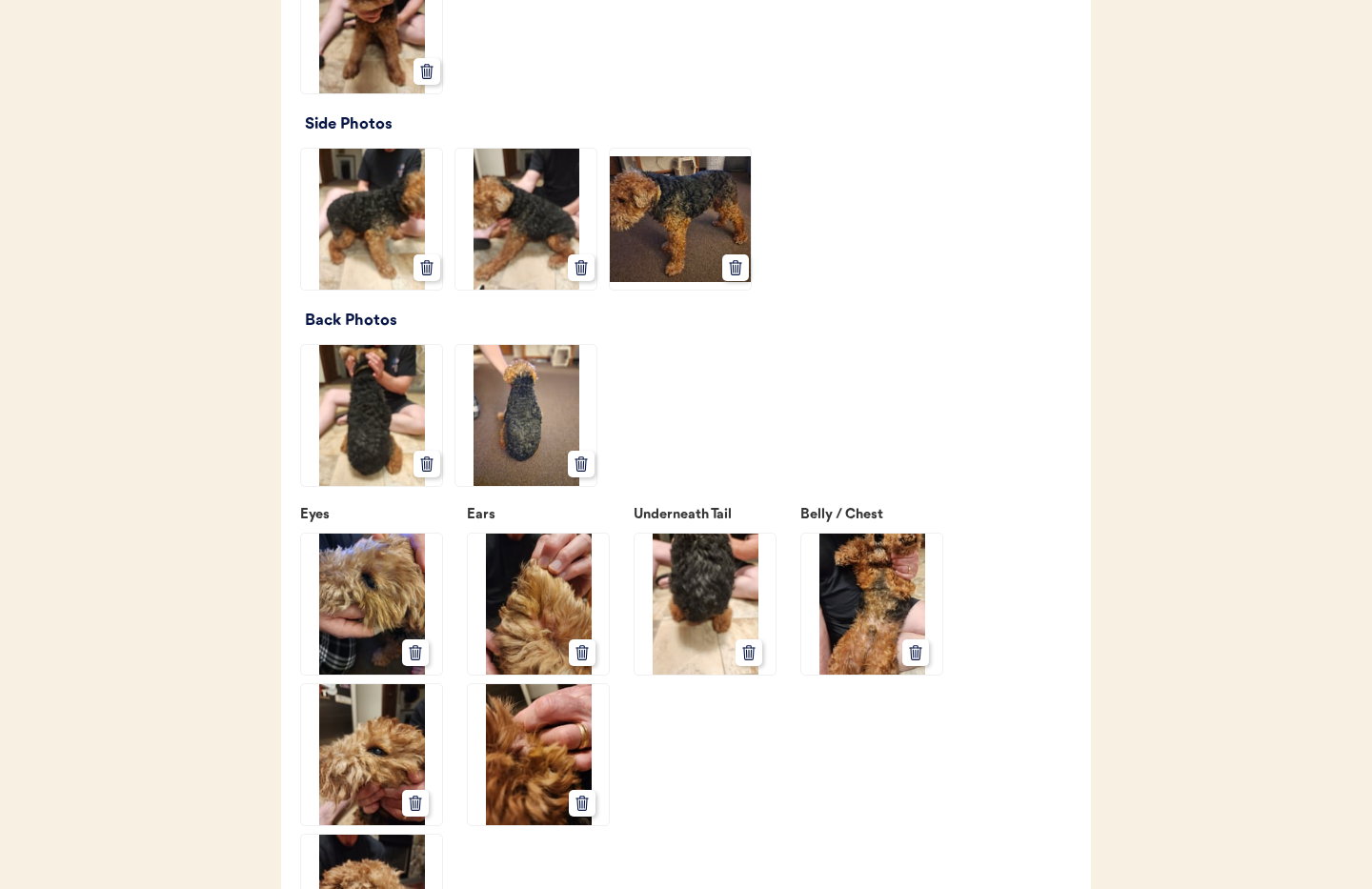
click at [429, 472] on use at bounding box center [427, 464] width 12 height 14
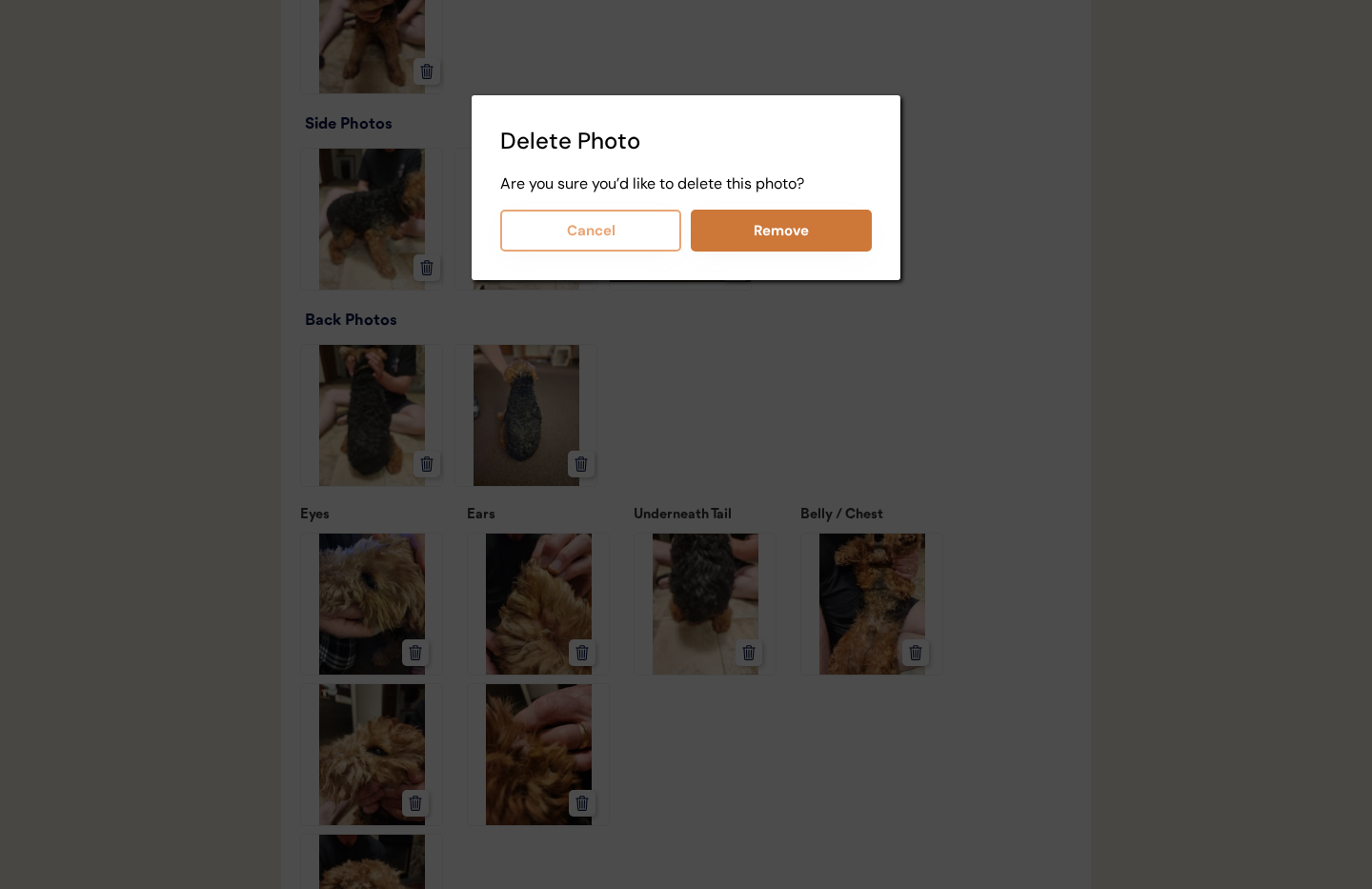
click at [800, 223] on button "Remove" at bounding box center [781, 230] width 181 height 41
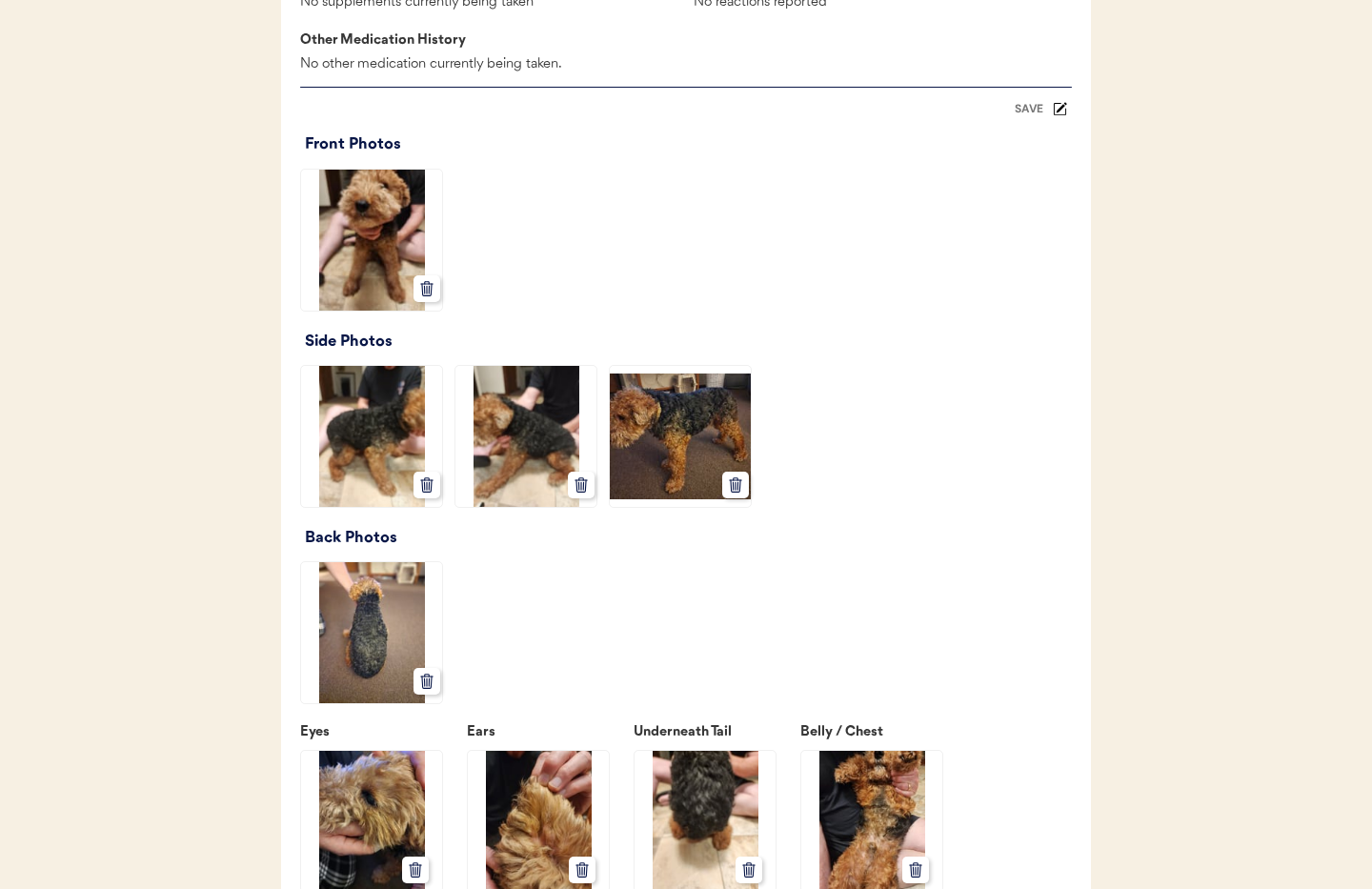
scroll to position [2004, 0]
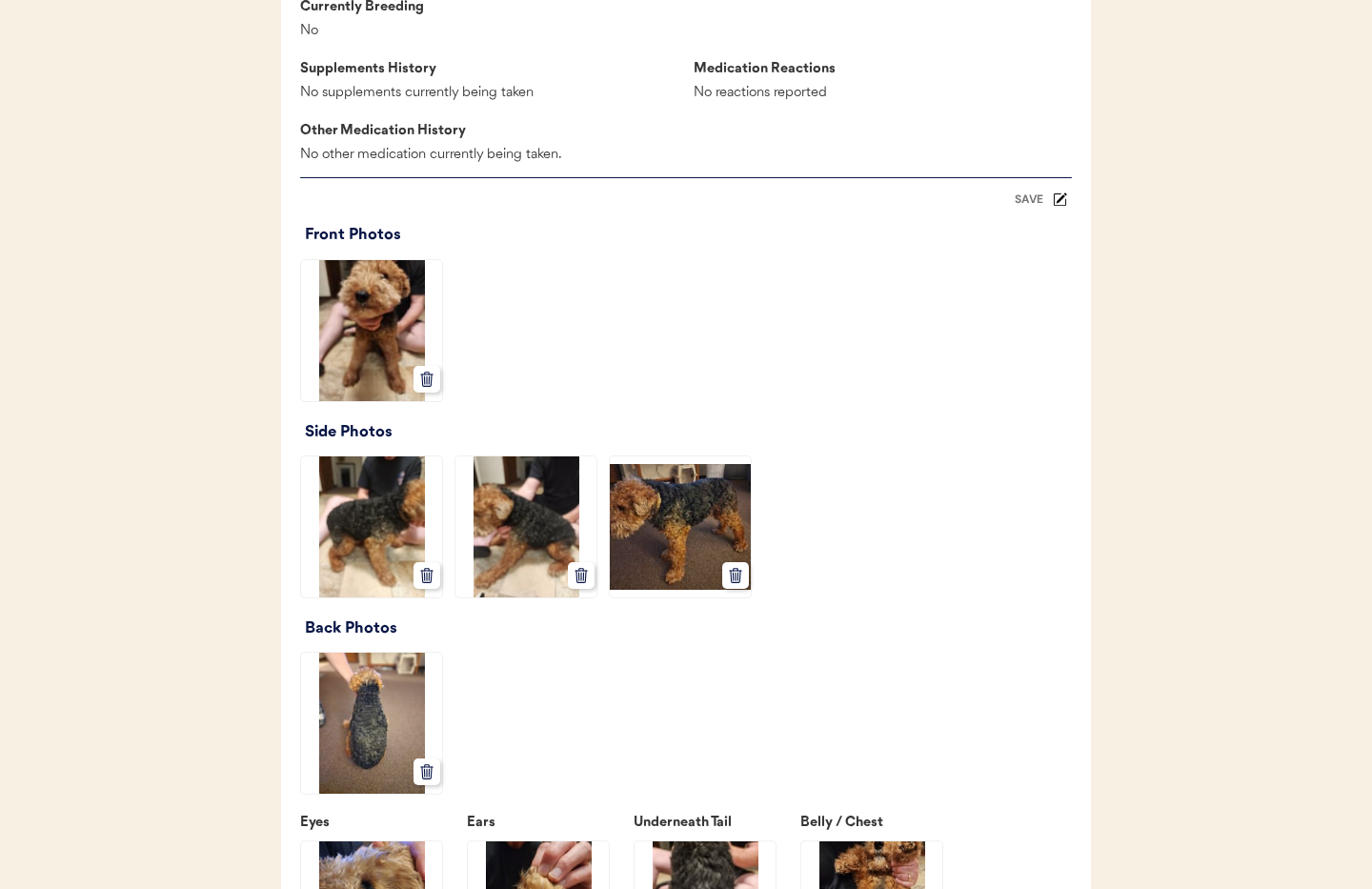
click at [1031, 205] on div "SAVE" at bounding box center [1029, 199] width 38 height 12
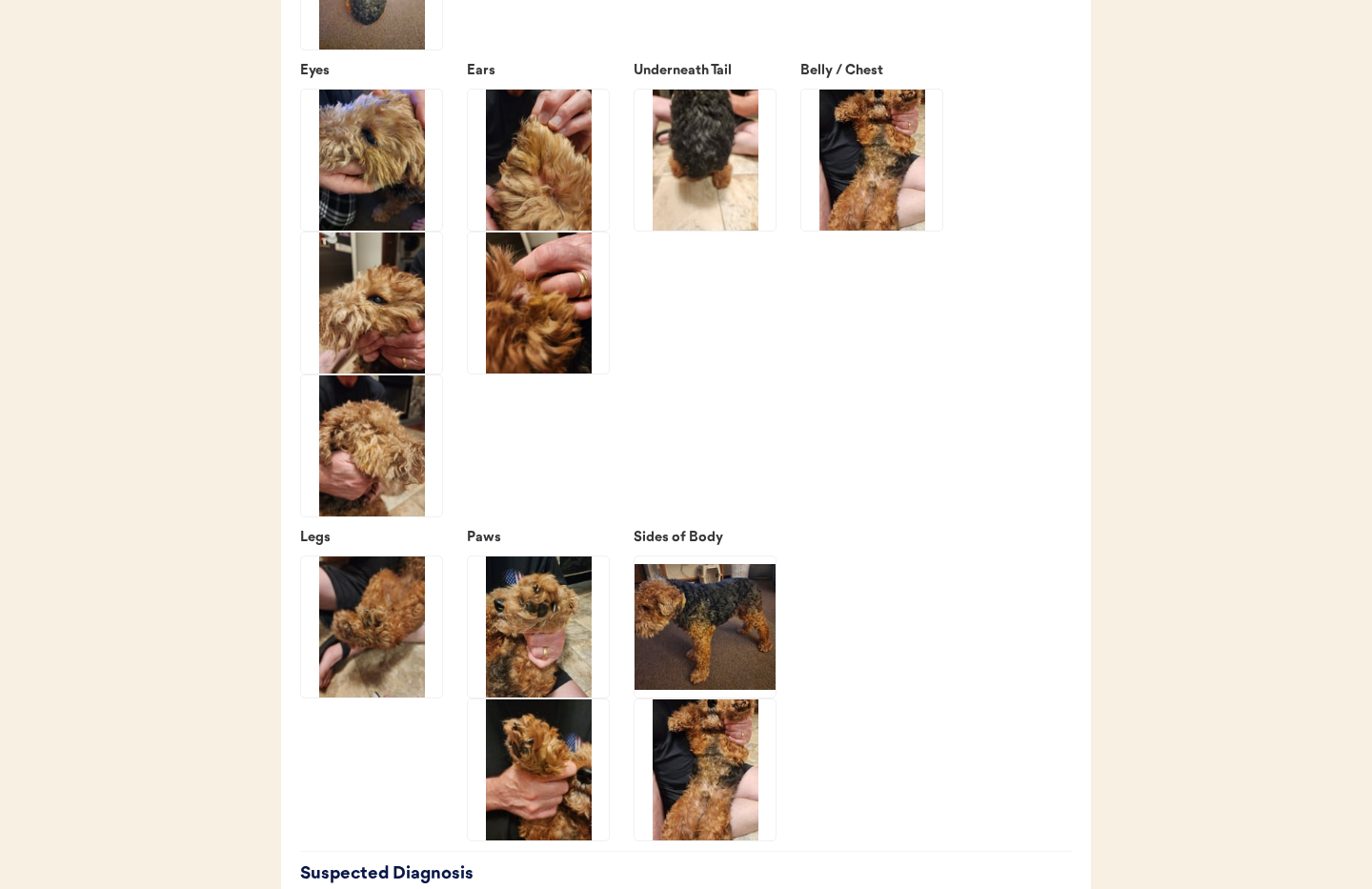
scroll to position [2750, 0]
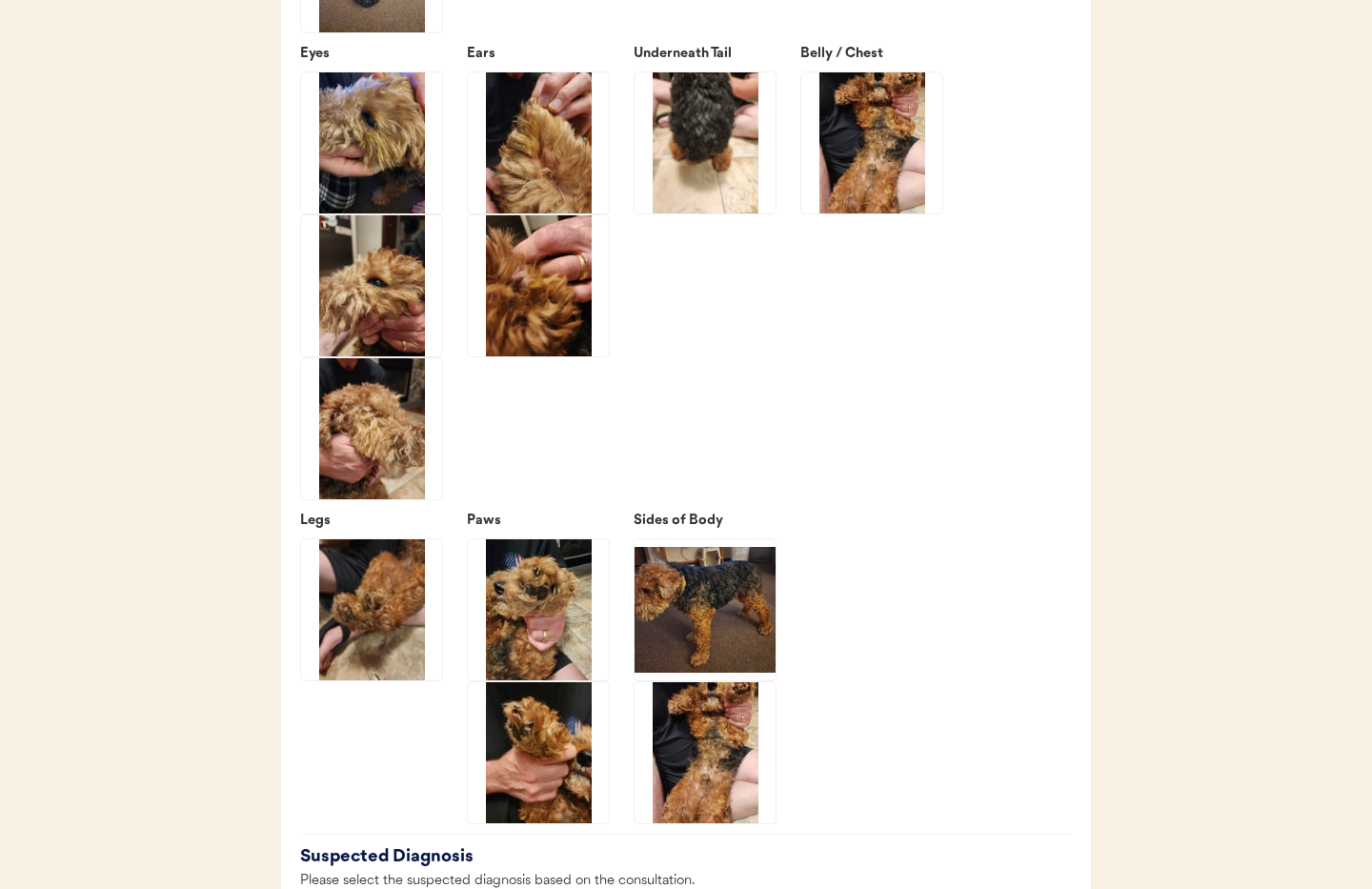
click at [730, 198] on img at bounding box center [705, 142] width 141 height 141
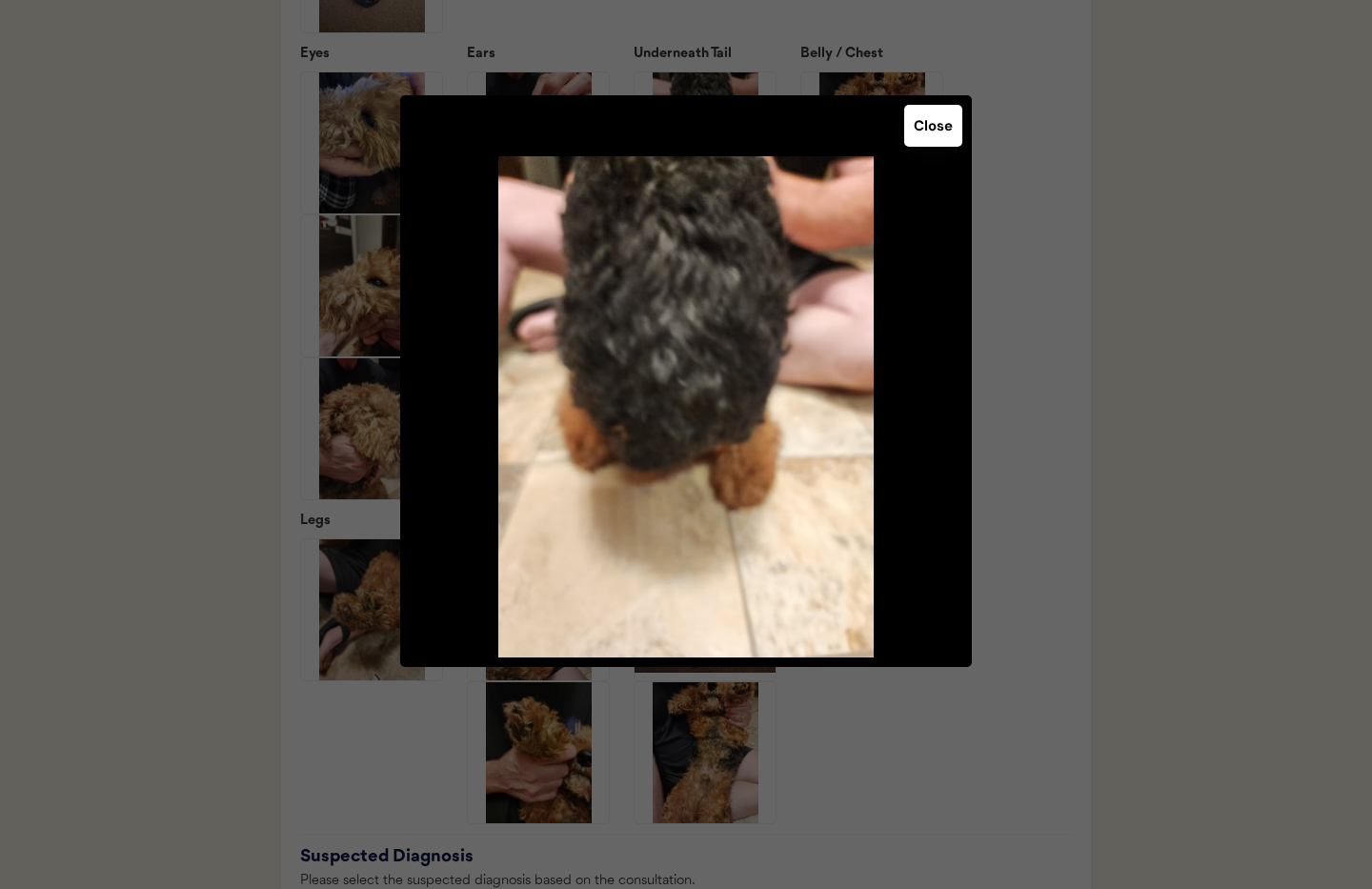
click at [935, 125] on button "Close" at bounding box center [933, 125] width 58 height 41
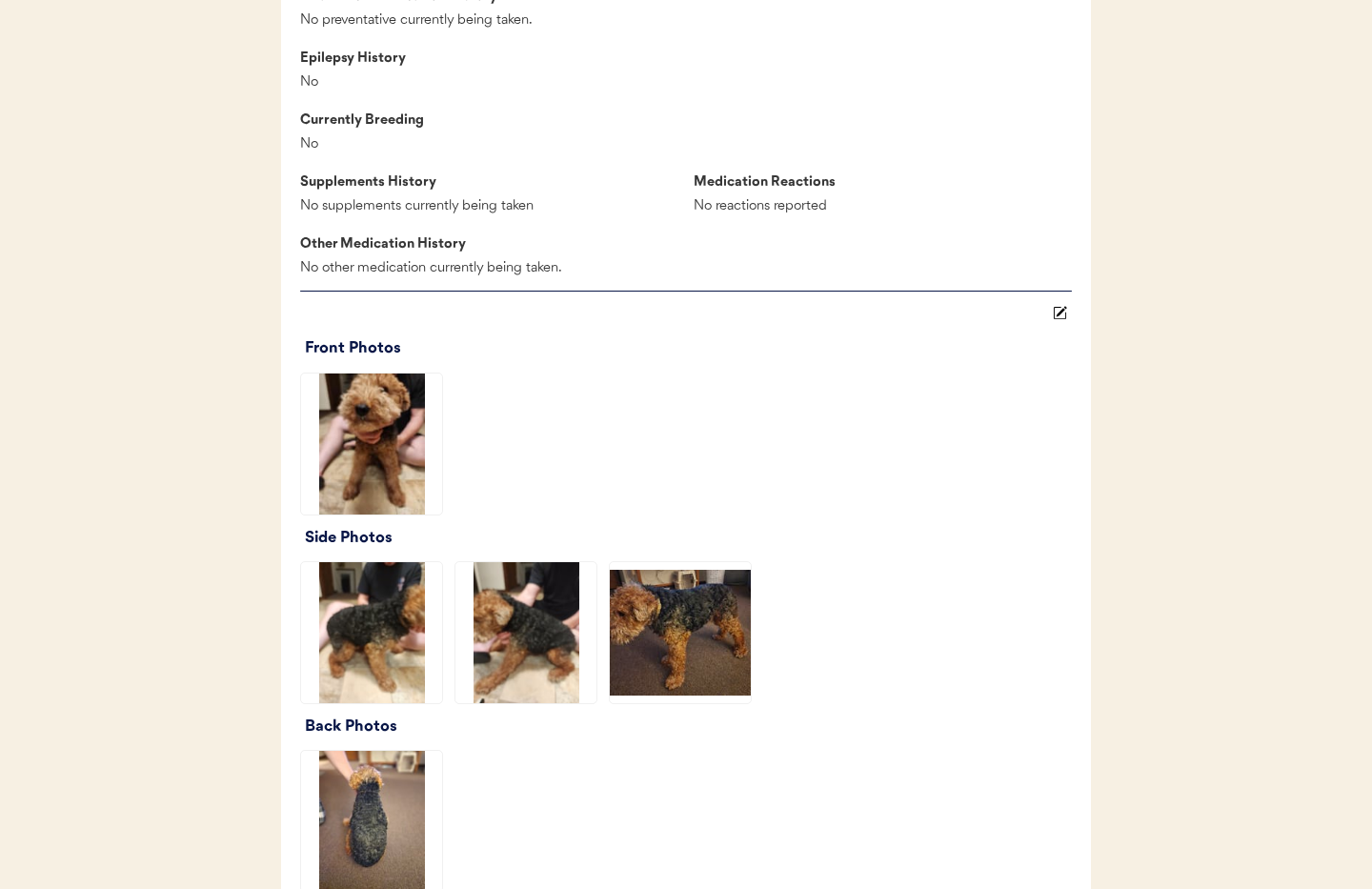
scroll to position [1862, 0]
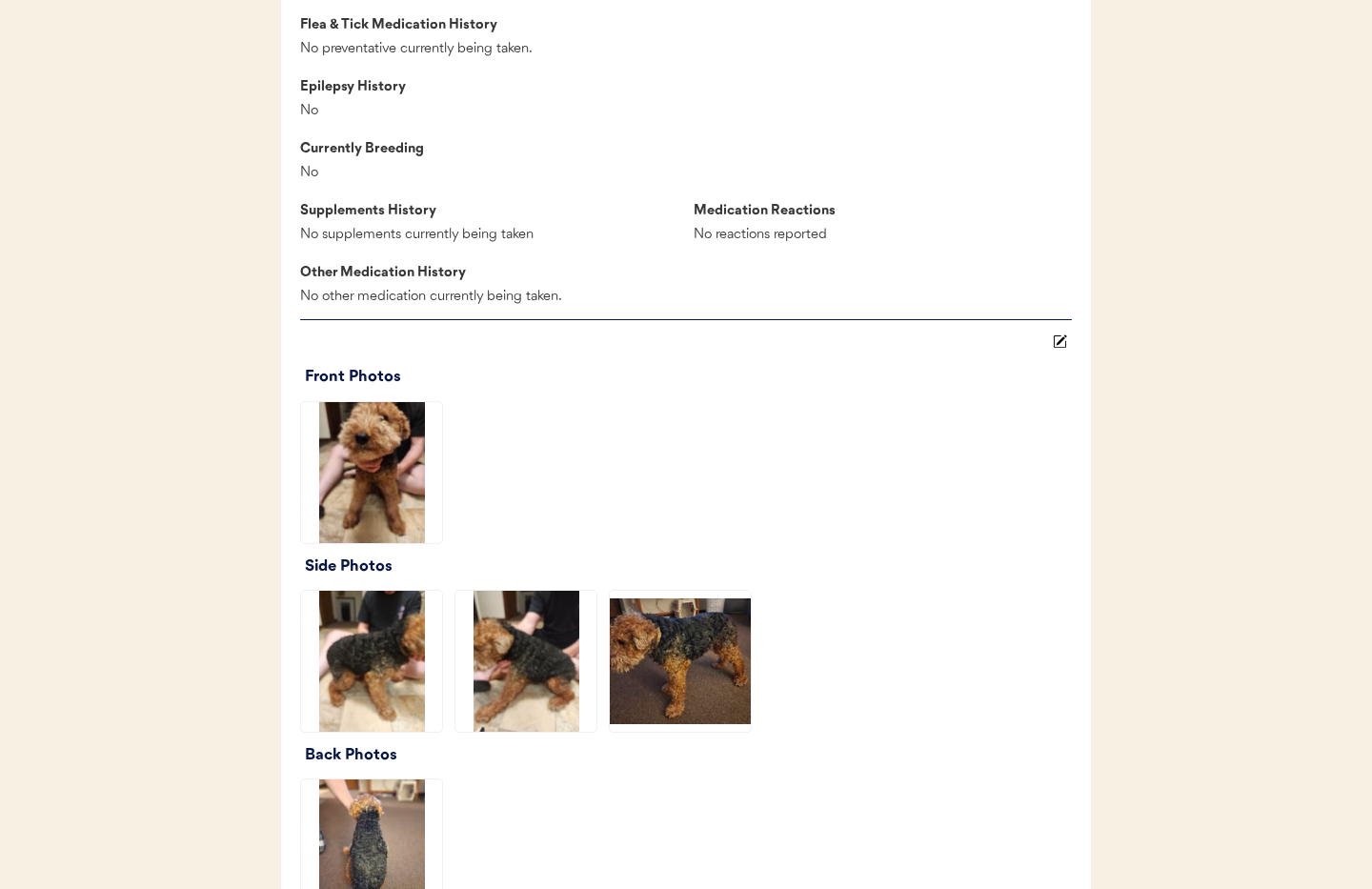
click at [1063, 348] on icon at bounding box center [1060, 341] width 14 height 14
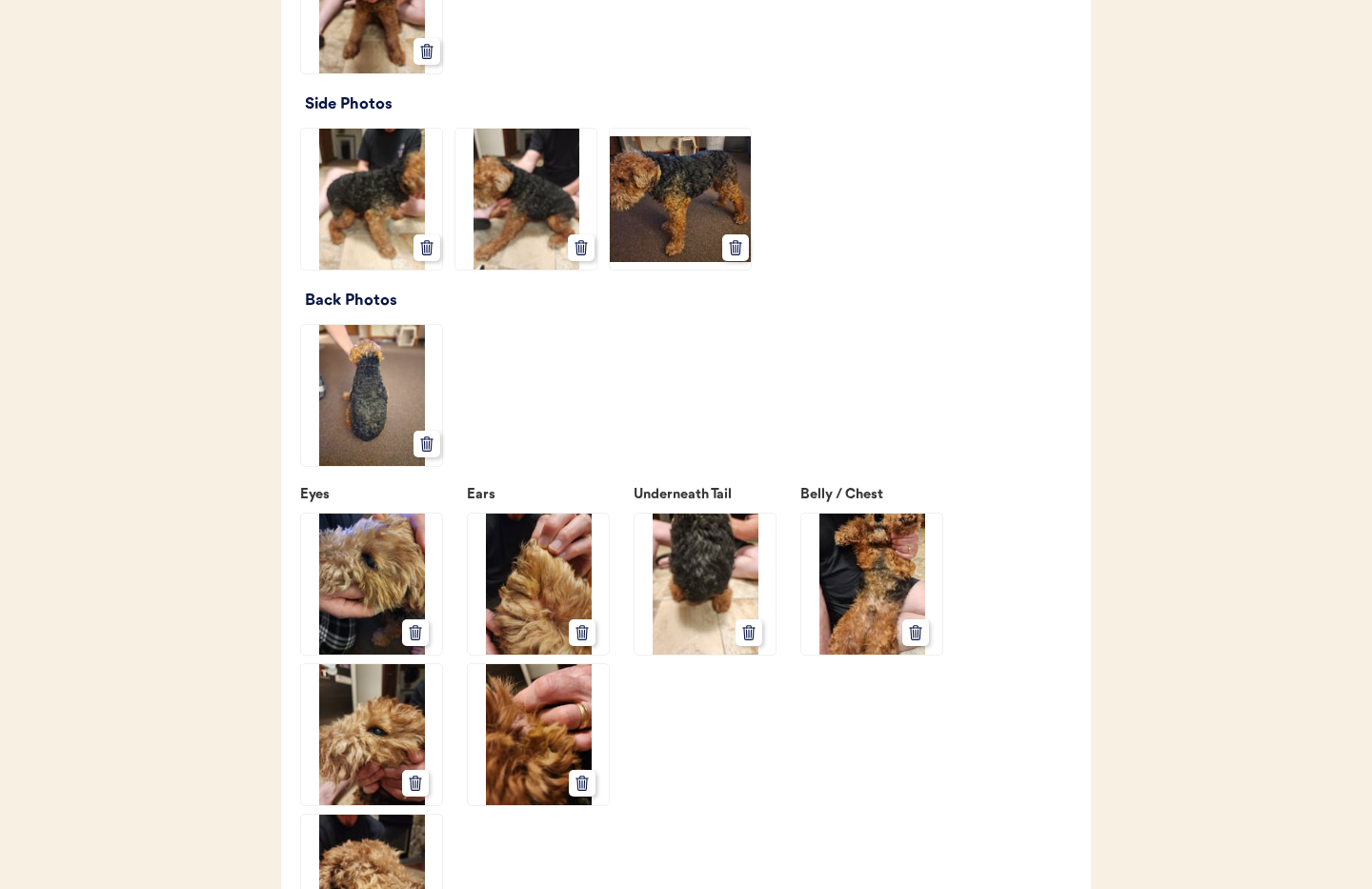
scroll to position [2431, 0]
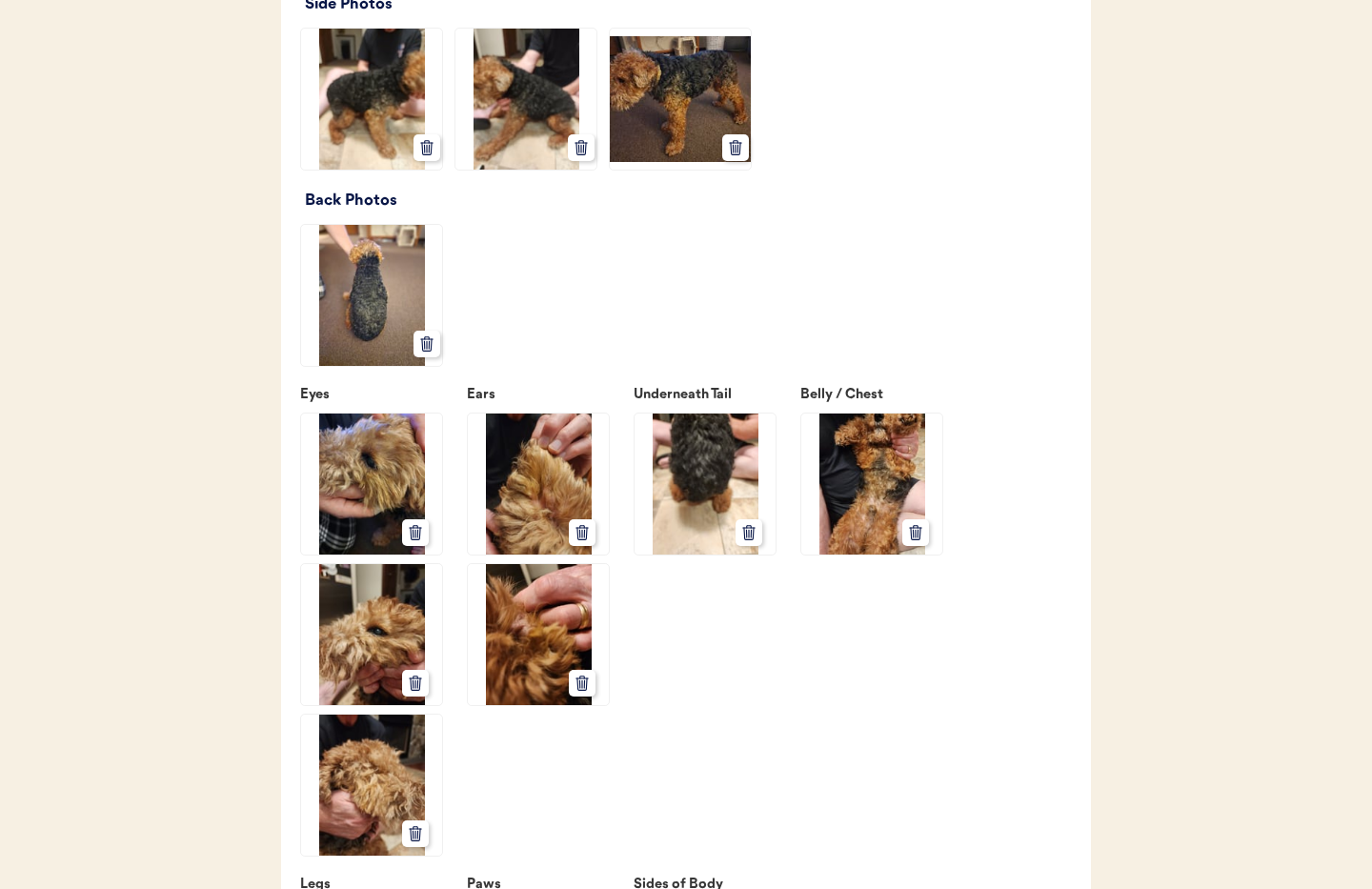
click at [740, 541] on icon at bounding box center [748, 532] width 17 height 17
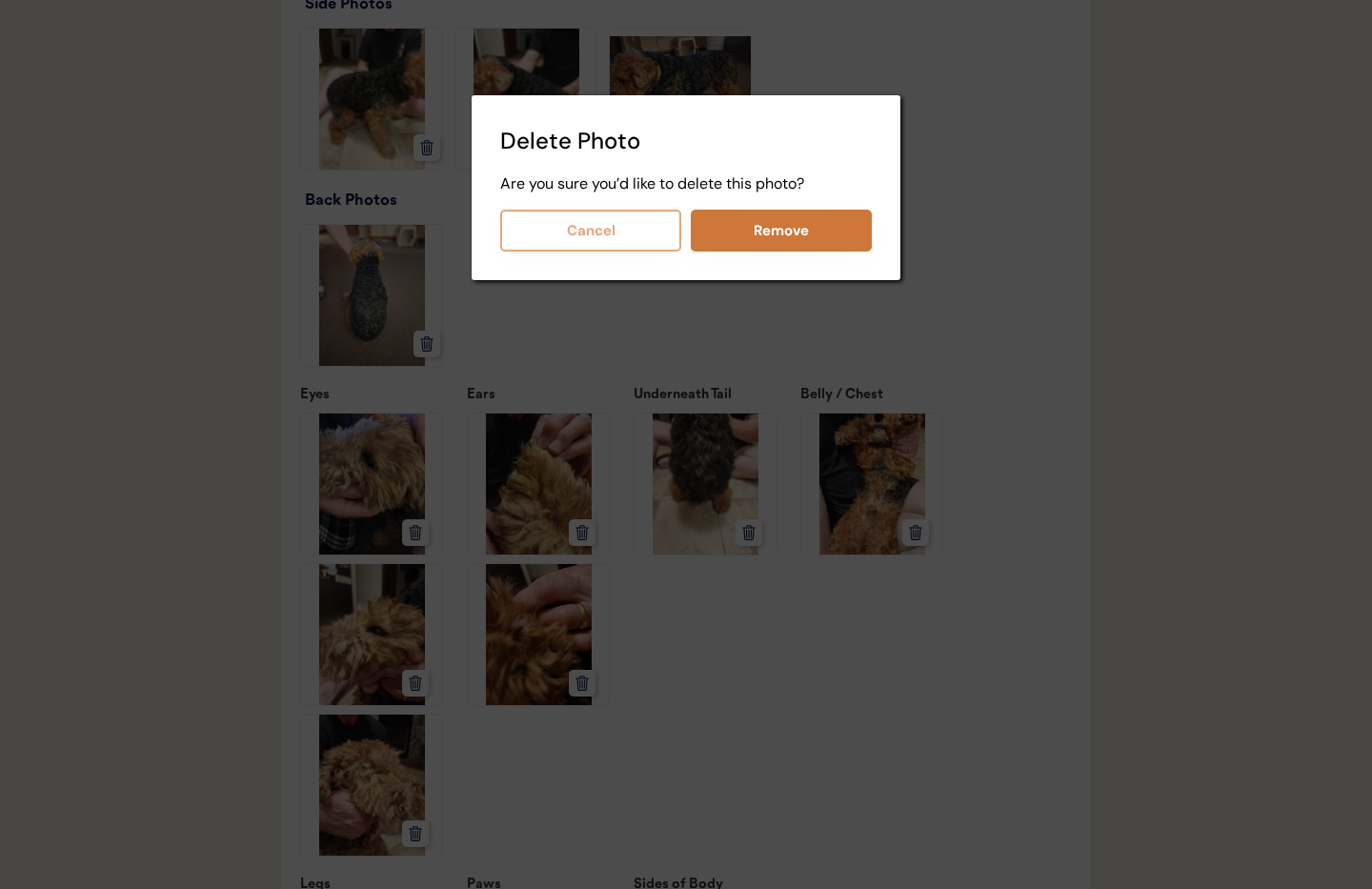
click at [774, 236] on button "Remove" at bounding box center [781, 230] width 181 height 41
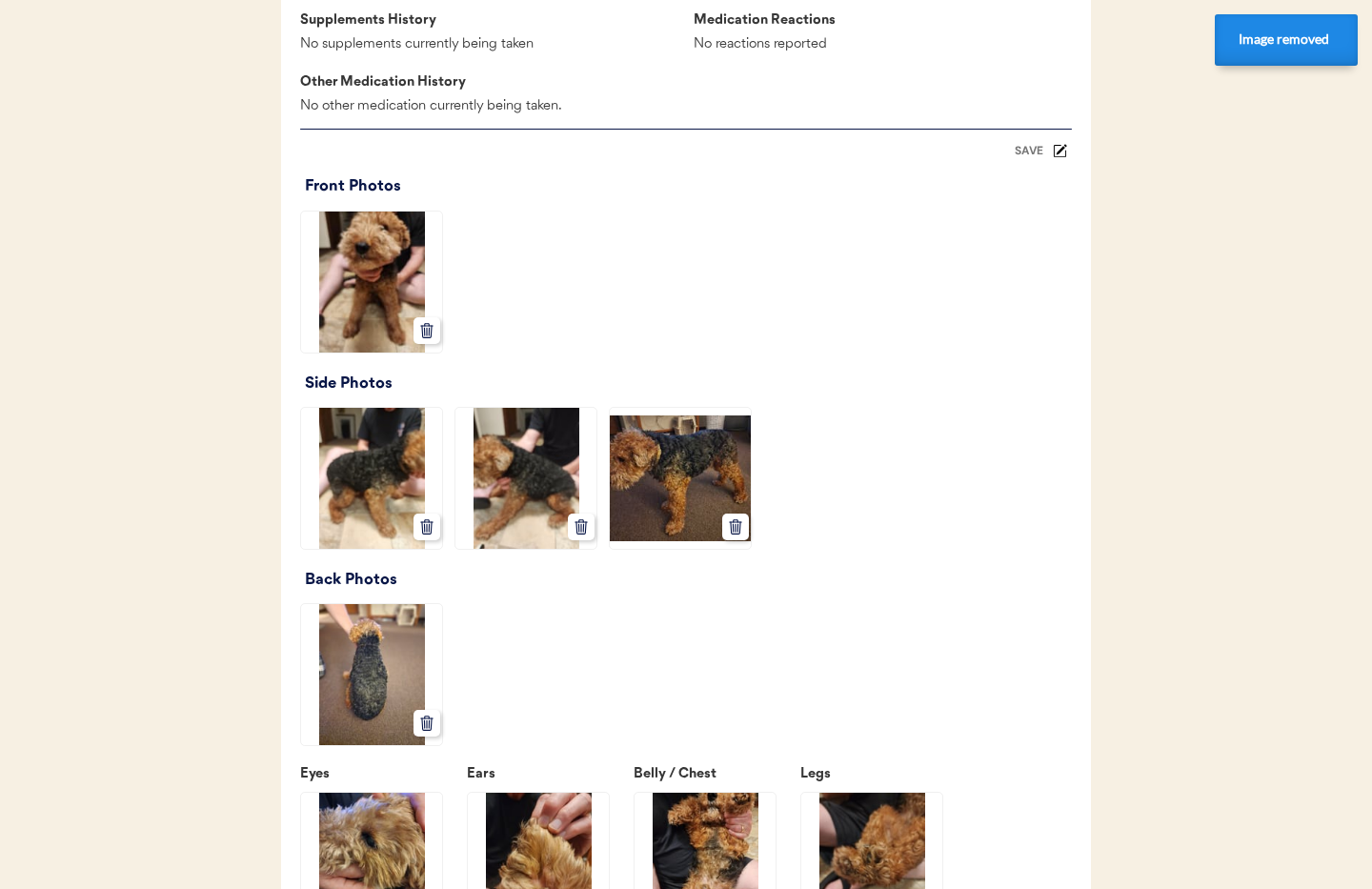
scroll to position [2031, 0]
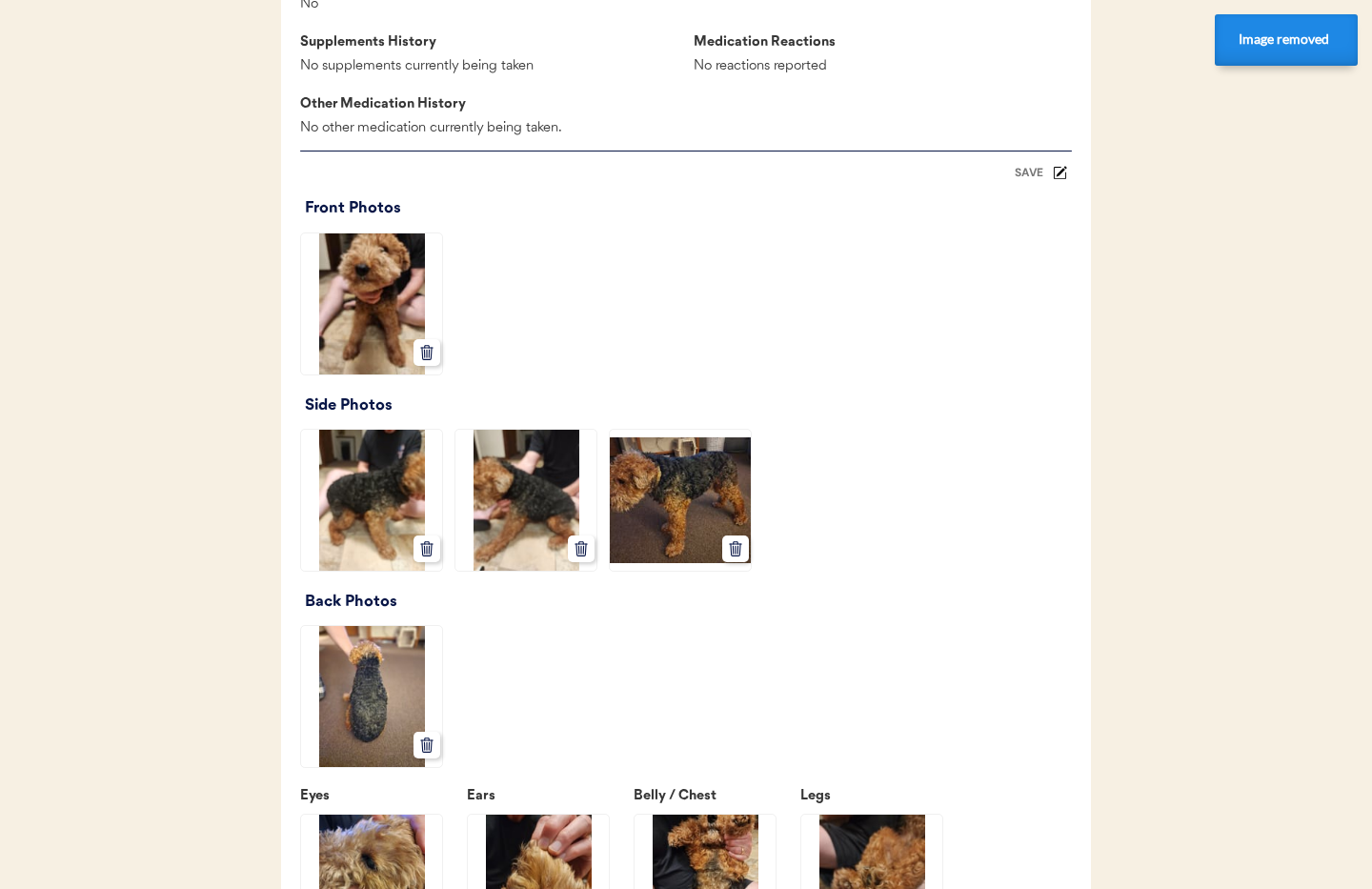
click at [1020, 179] on div "SAVE" at bounding box center [1029, 173] width 38 height 12
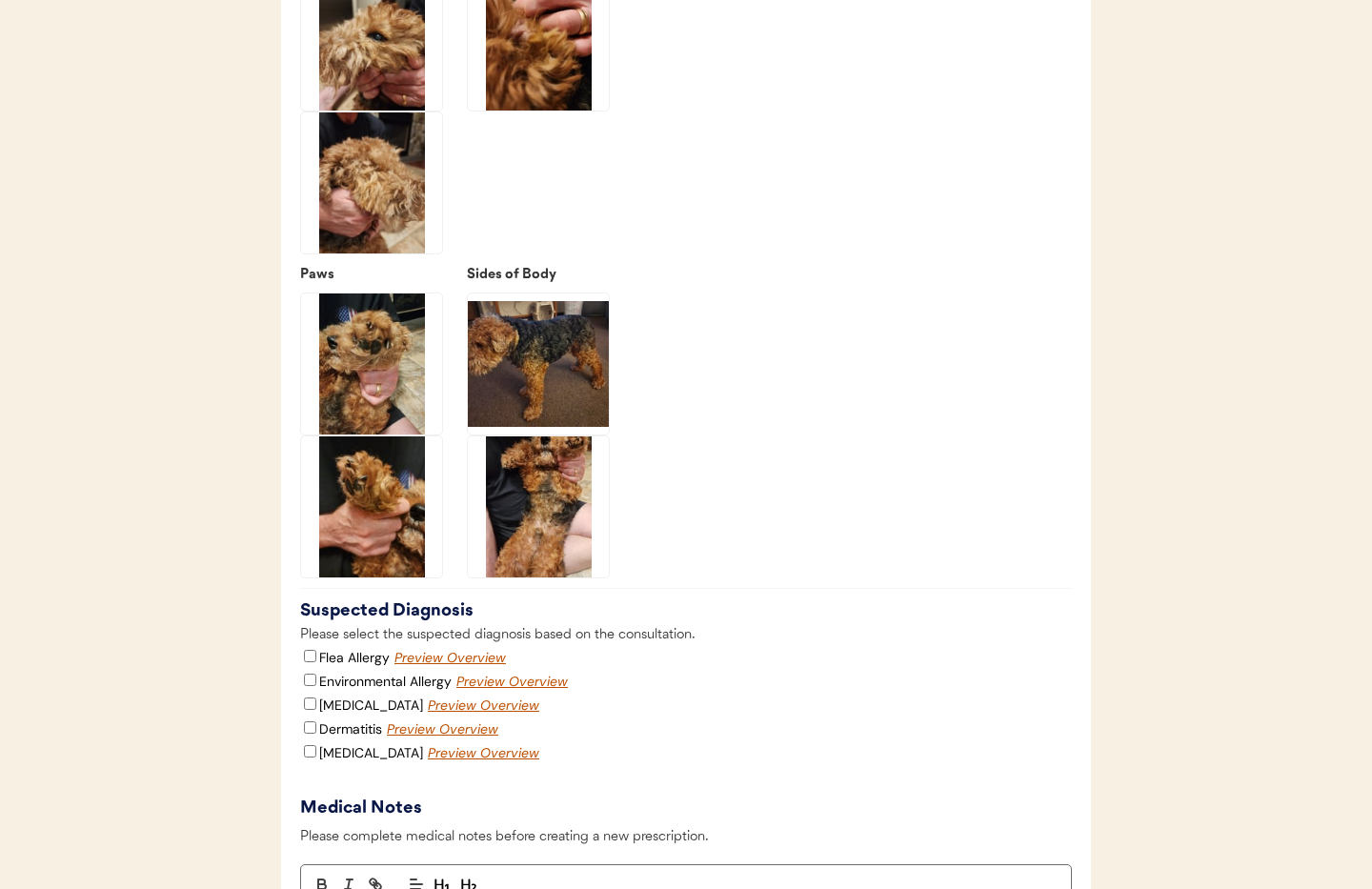
scroll to position [2999, 0]
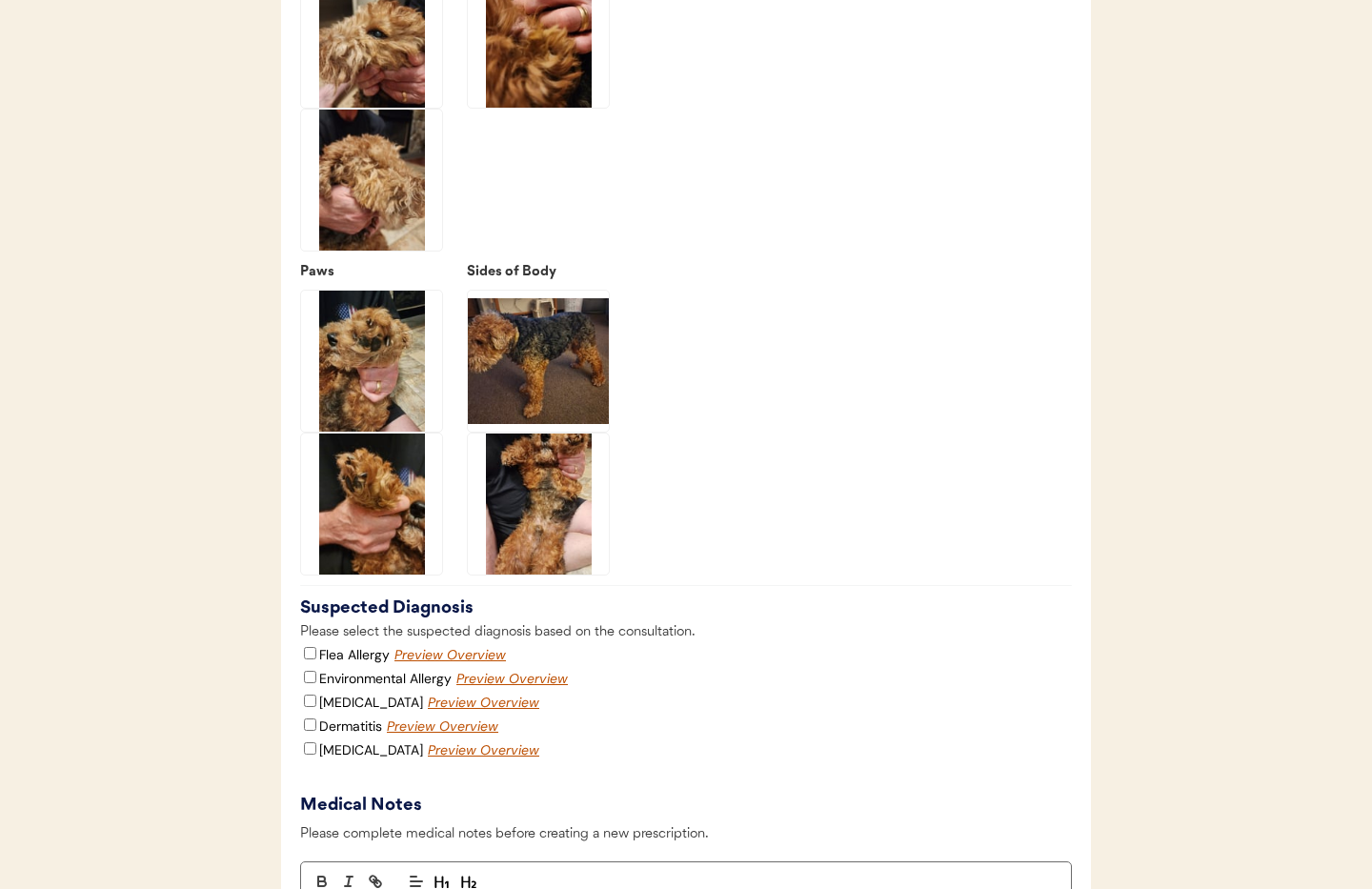
click at [381, 378] on img at bounding box center [371, 360] width 141 height 141
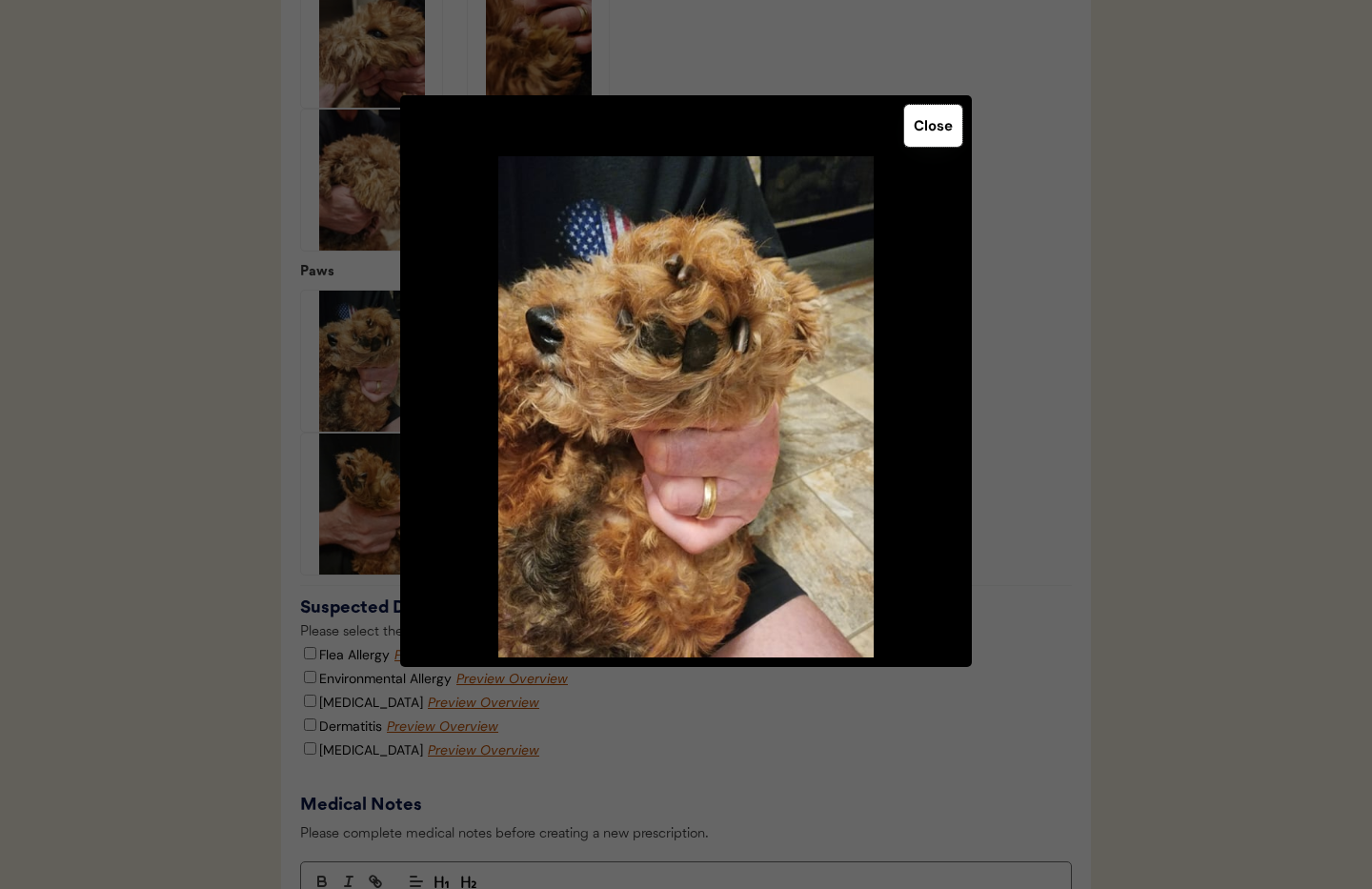
click at [929, 123] on button "Close" at bounding box center [933, 125] width 58 height 41
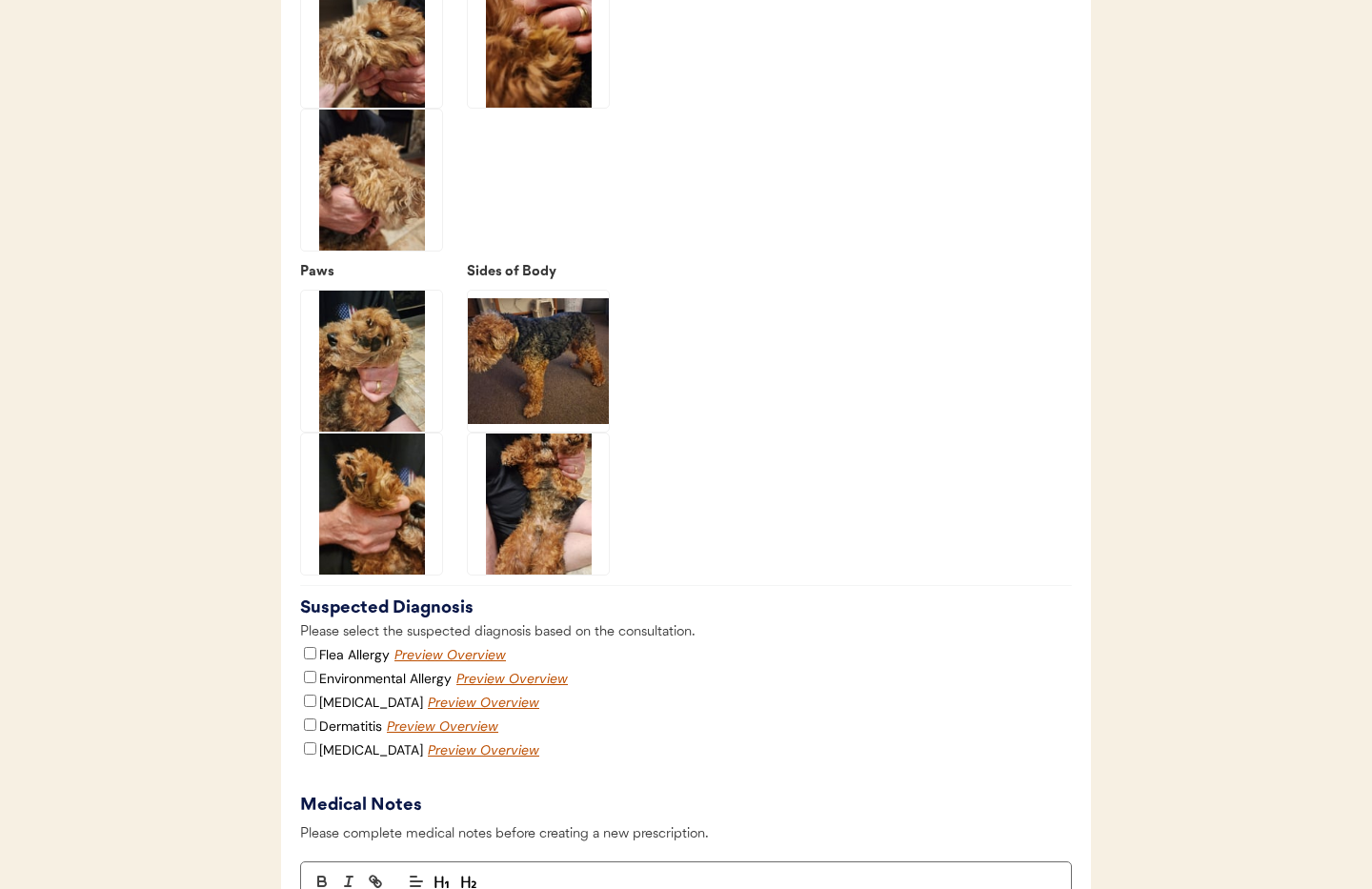
click at [377, 532] on img at bounding box center [371, 503] width 141 height 141
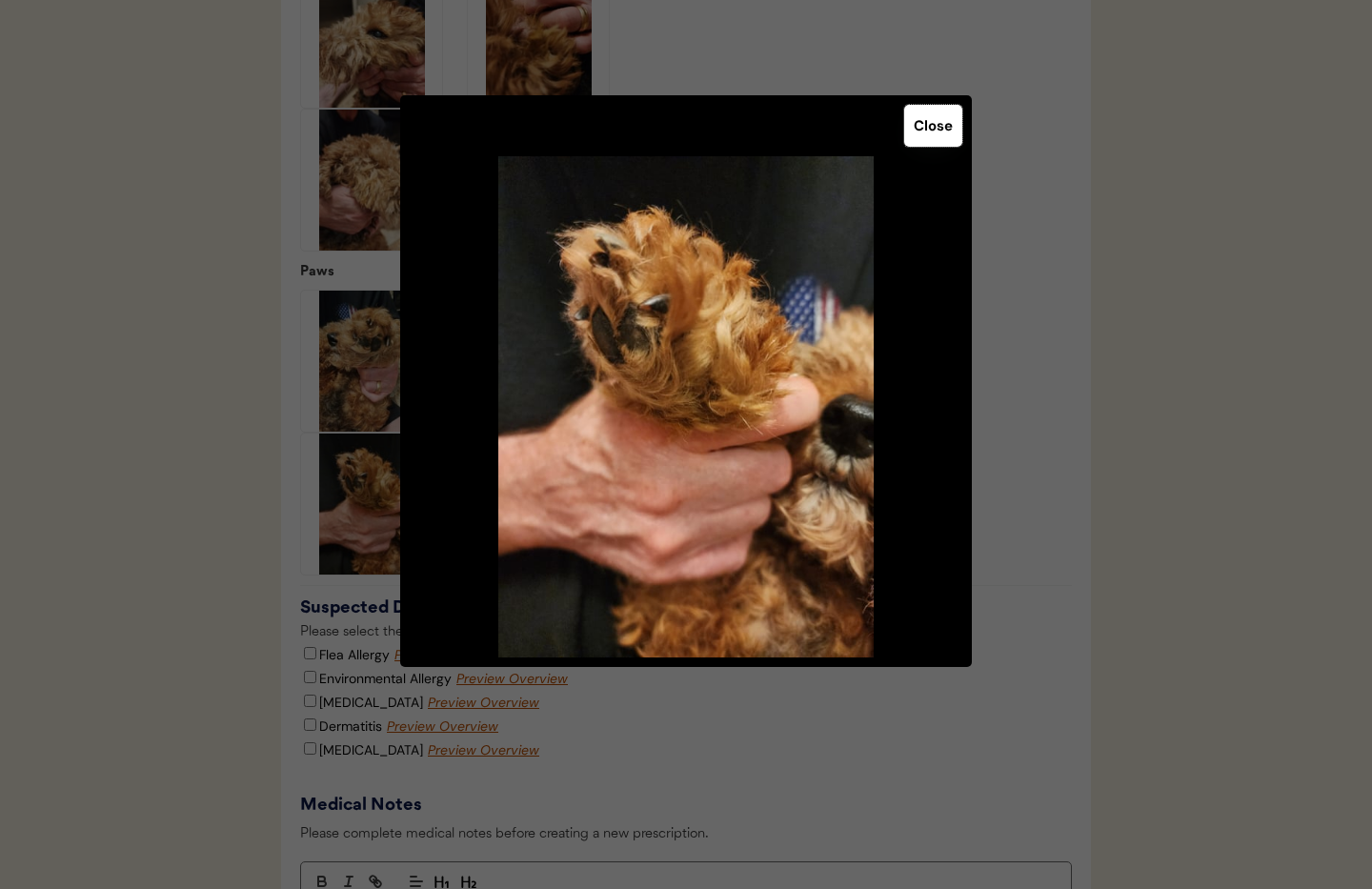
click at [944, 117] on button "Close" at bounding box center [933, 125] width 58 height 41
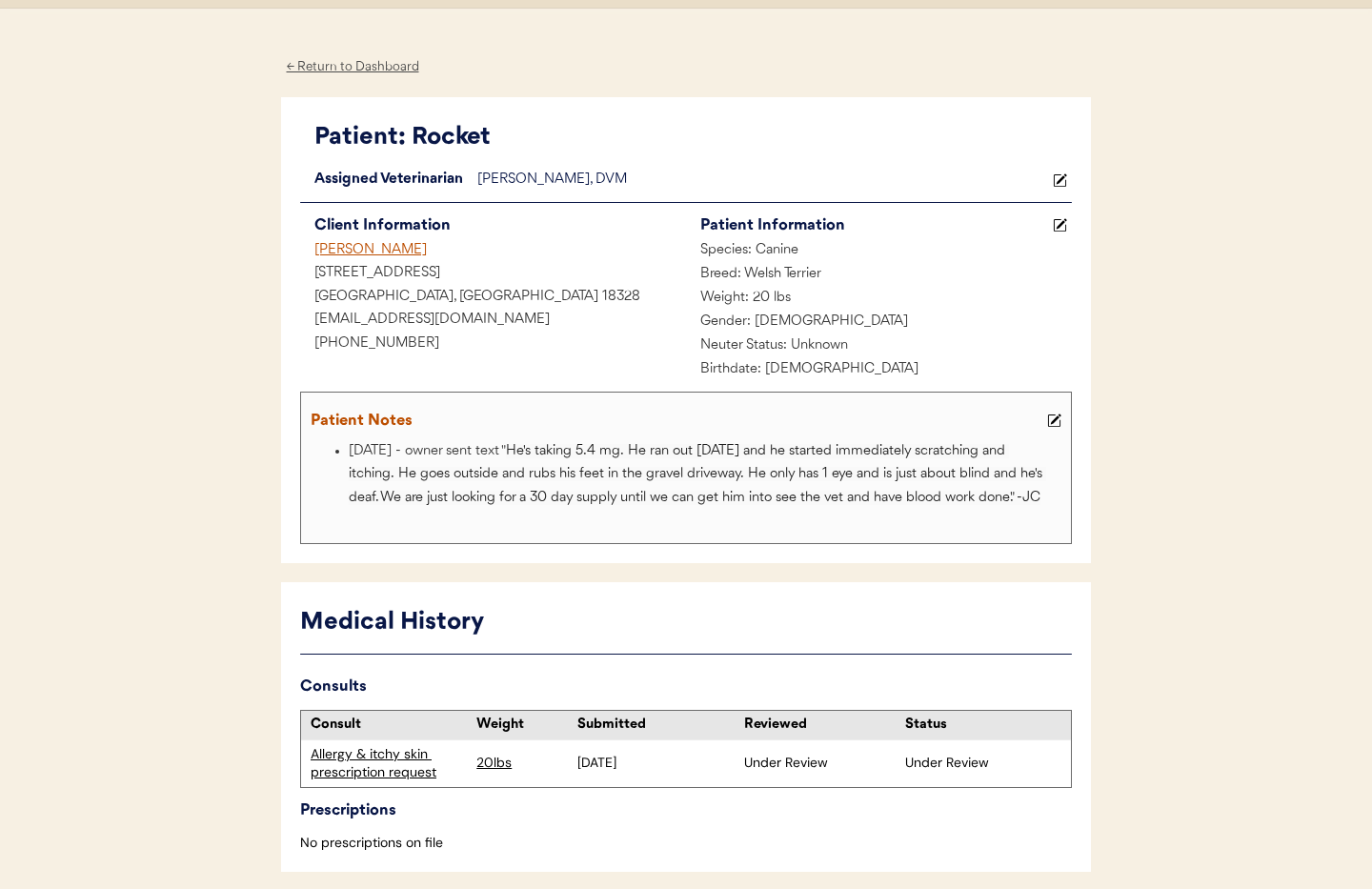
scroll to position [0, 0]
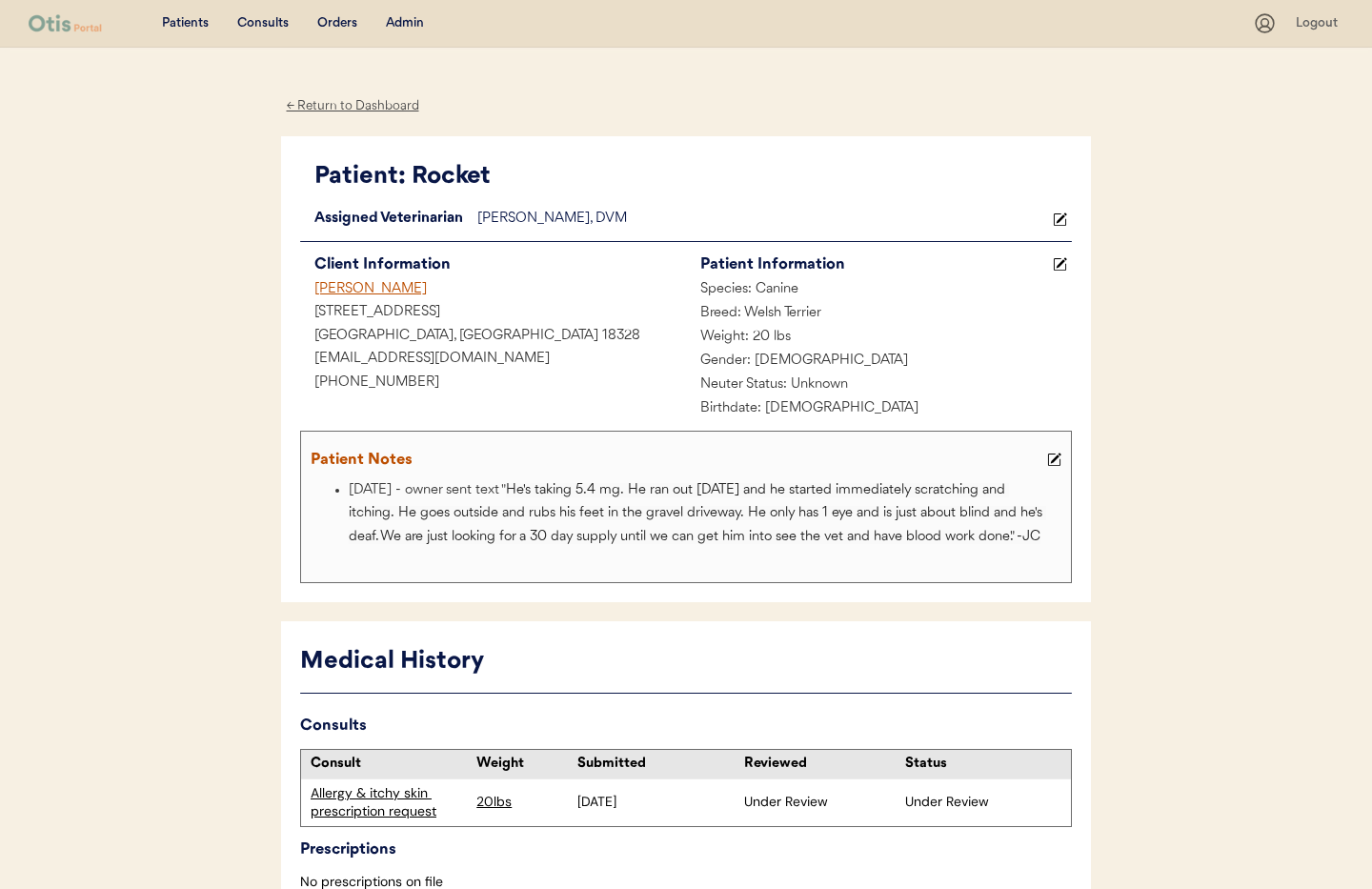
click at [398, 23] on div "Admin" at bounding box center [405, 23] width 38 height 19
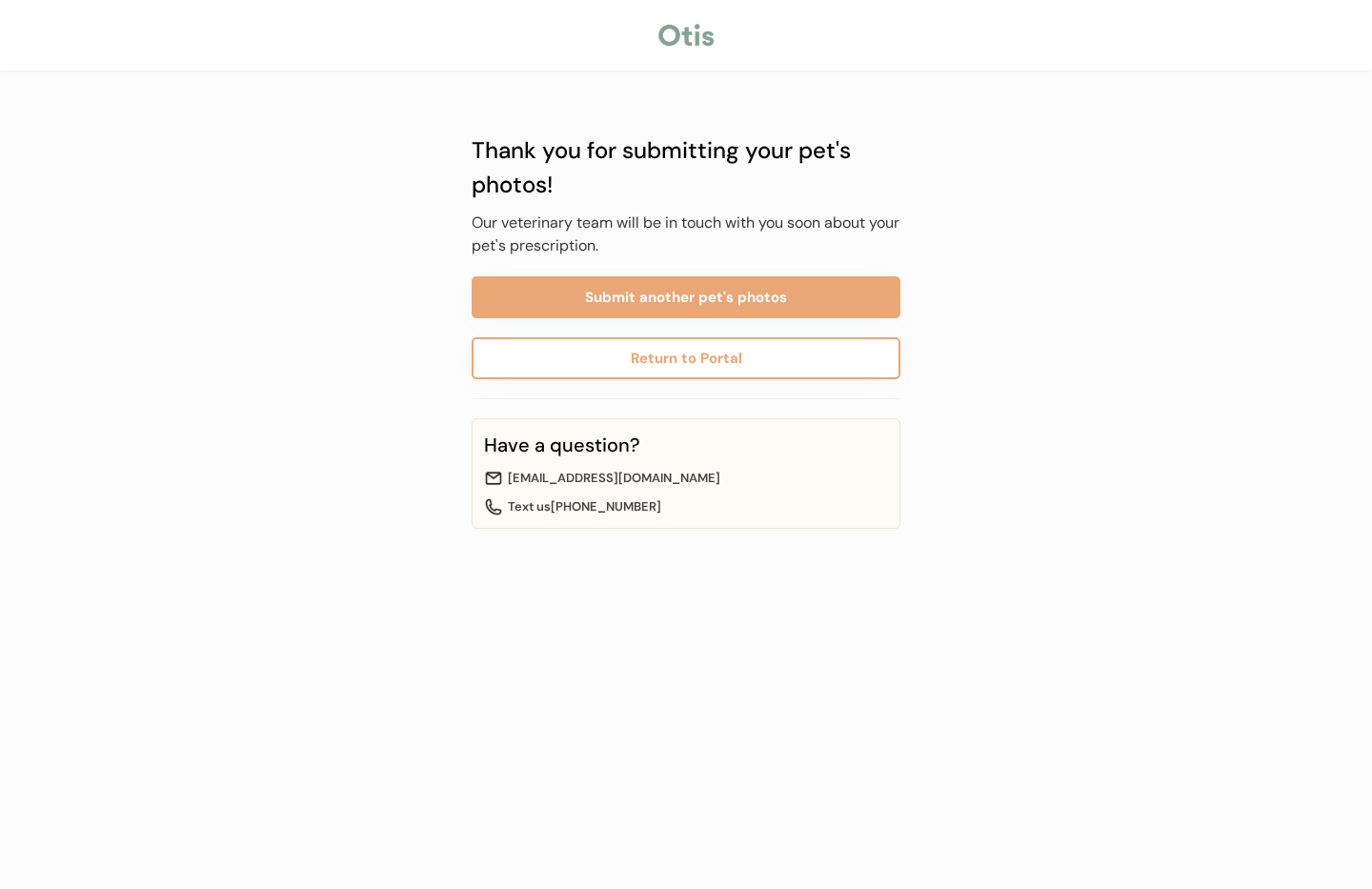
click at [664, 290] on button "Submit another pet's photos" at bounding box center [686, 297] width 429 height 41
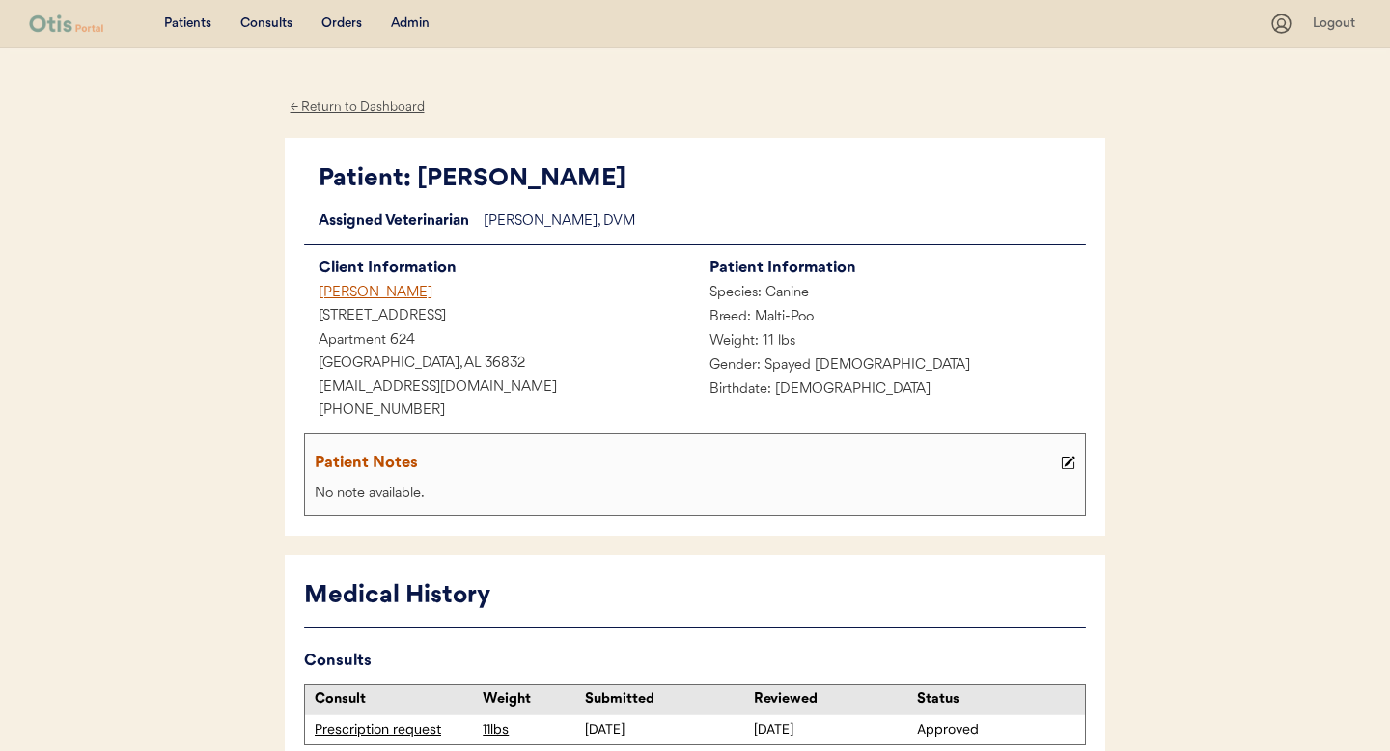
click at [365, 111] on div "← Return to Dashboard" at bounding box center [357, 108] width 145 height 22
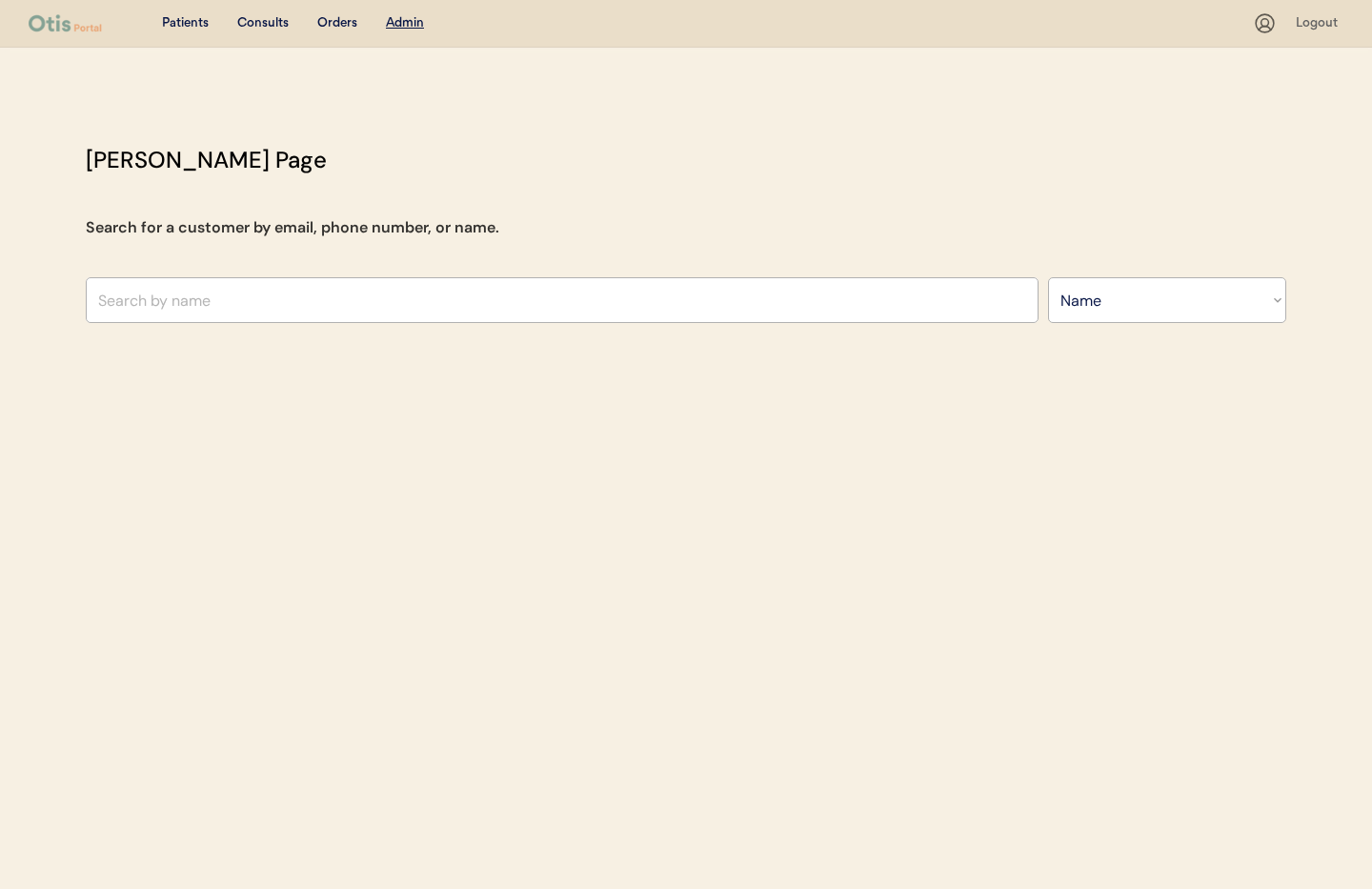
select select ""Name""
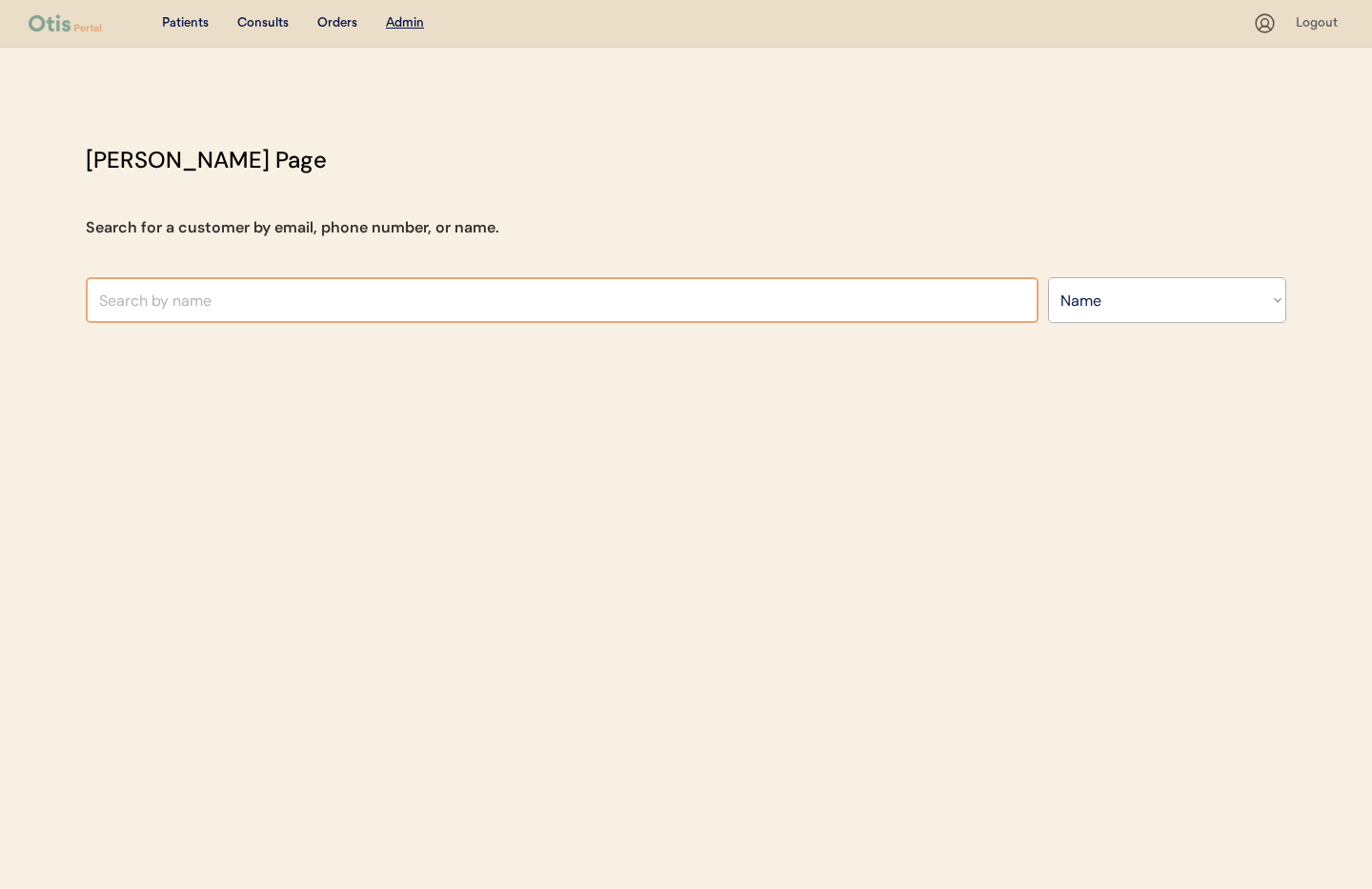
click at [215, 305] on input "text" at bounding box center [563, 300] width 953 height 45
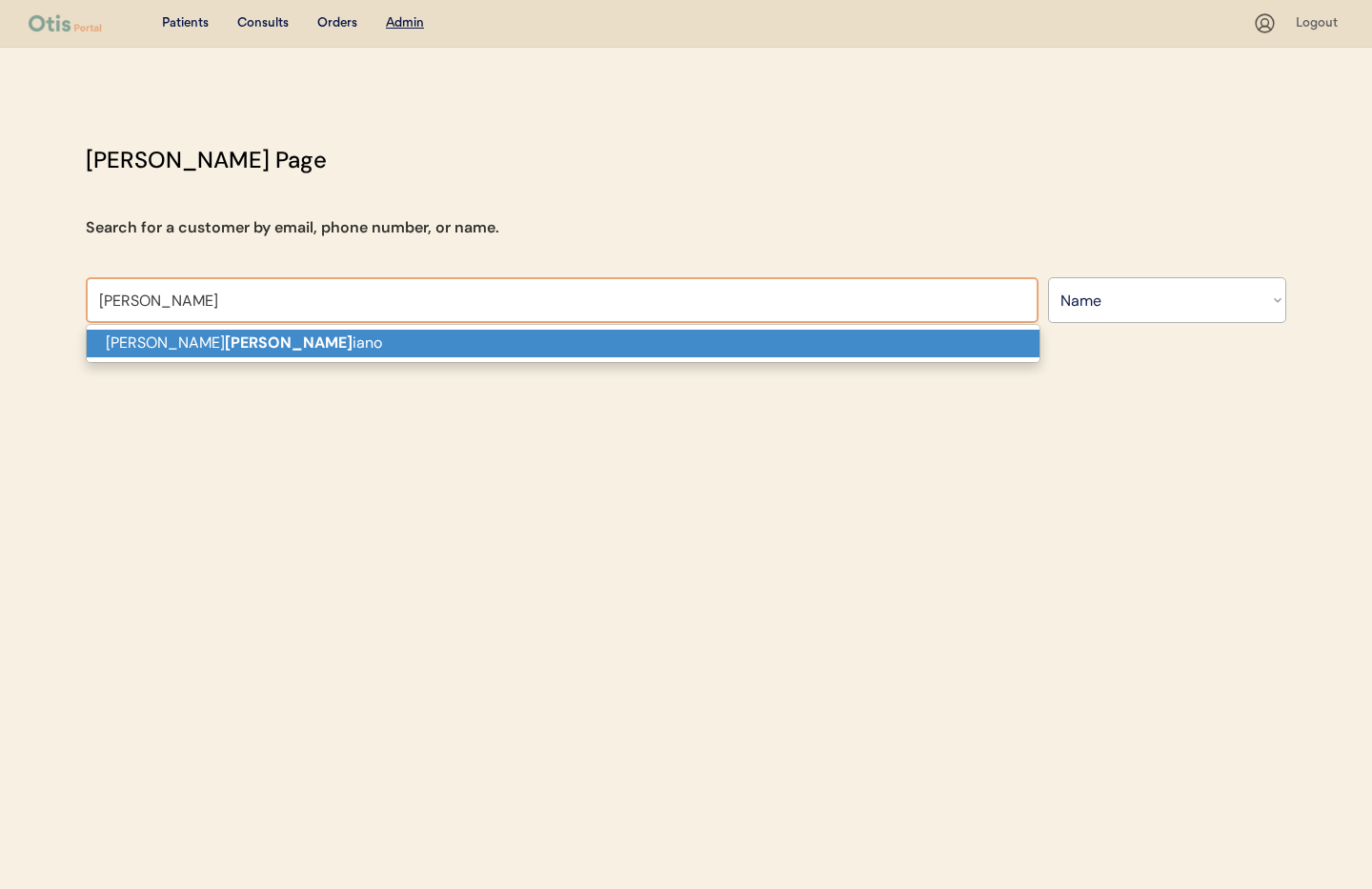
click at [211, 355] on p "Wendy DelP iano" at bounding box center [564, 343] width 953 height 28
type input "Wendy DelPiano"
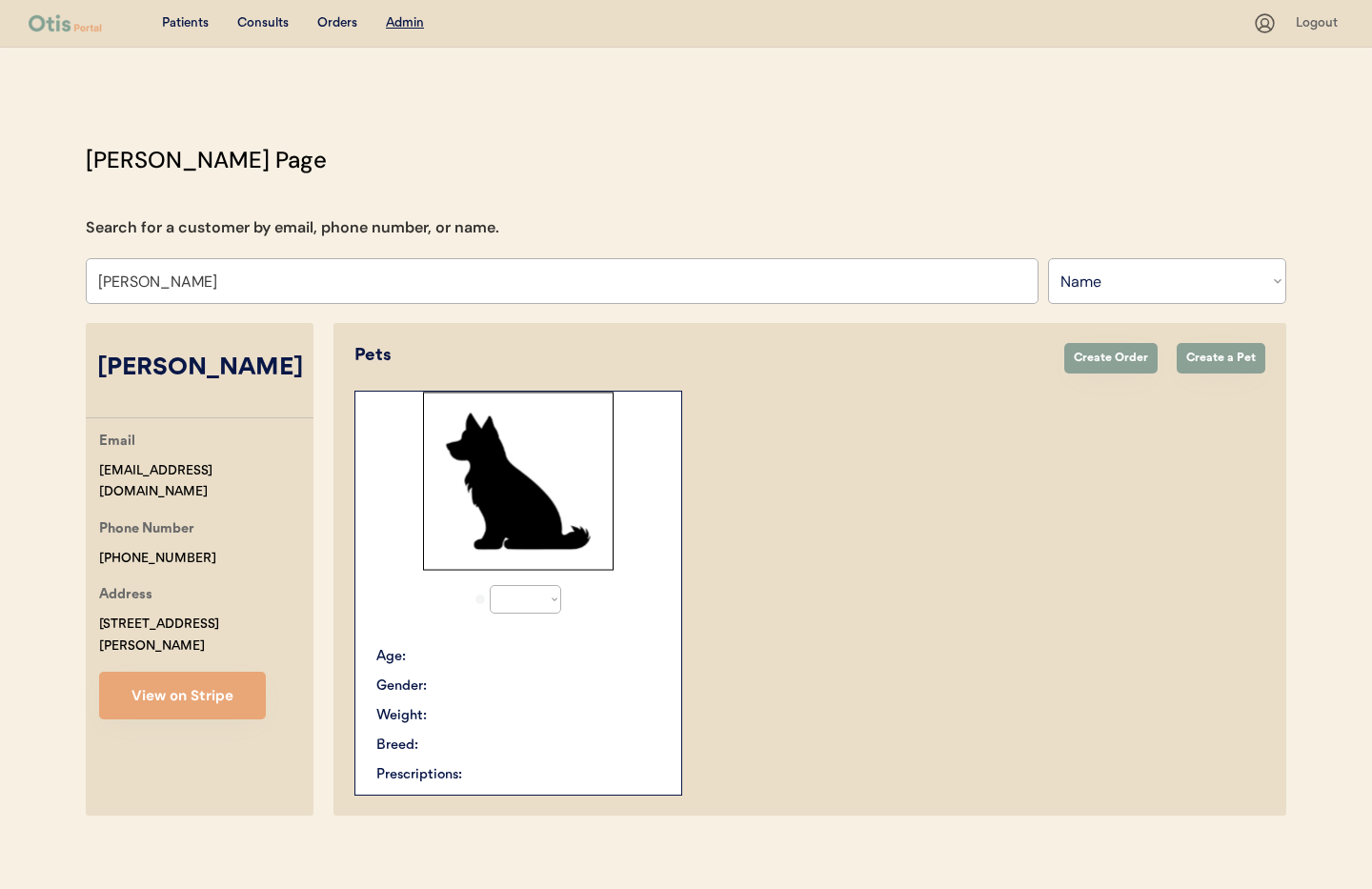
select select "true"
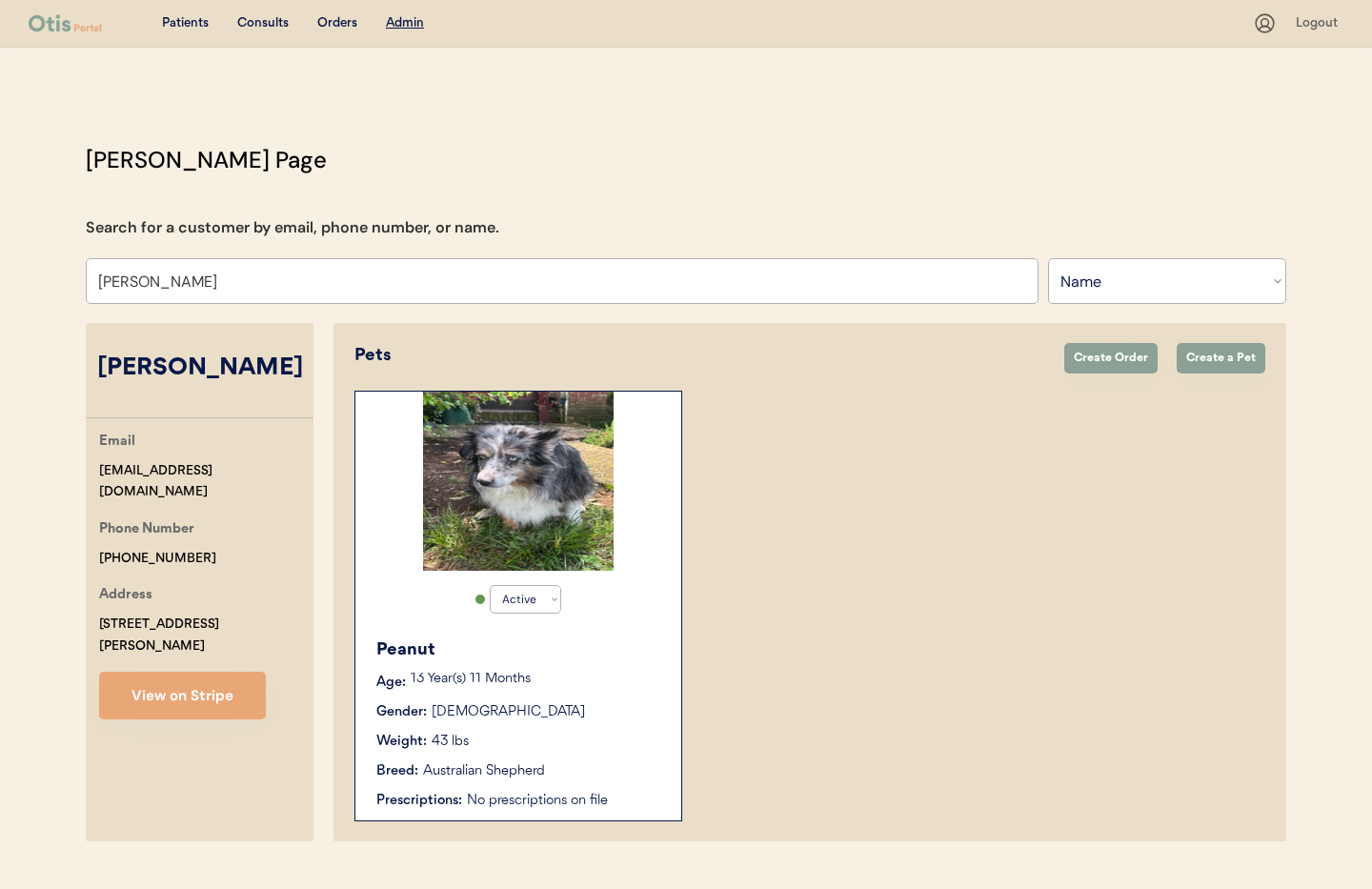
scroll to position [41, 0]
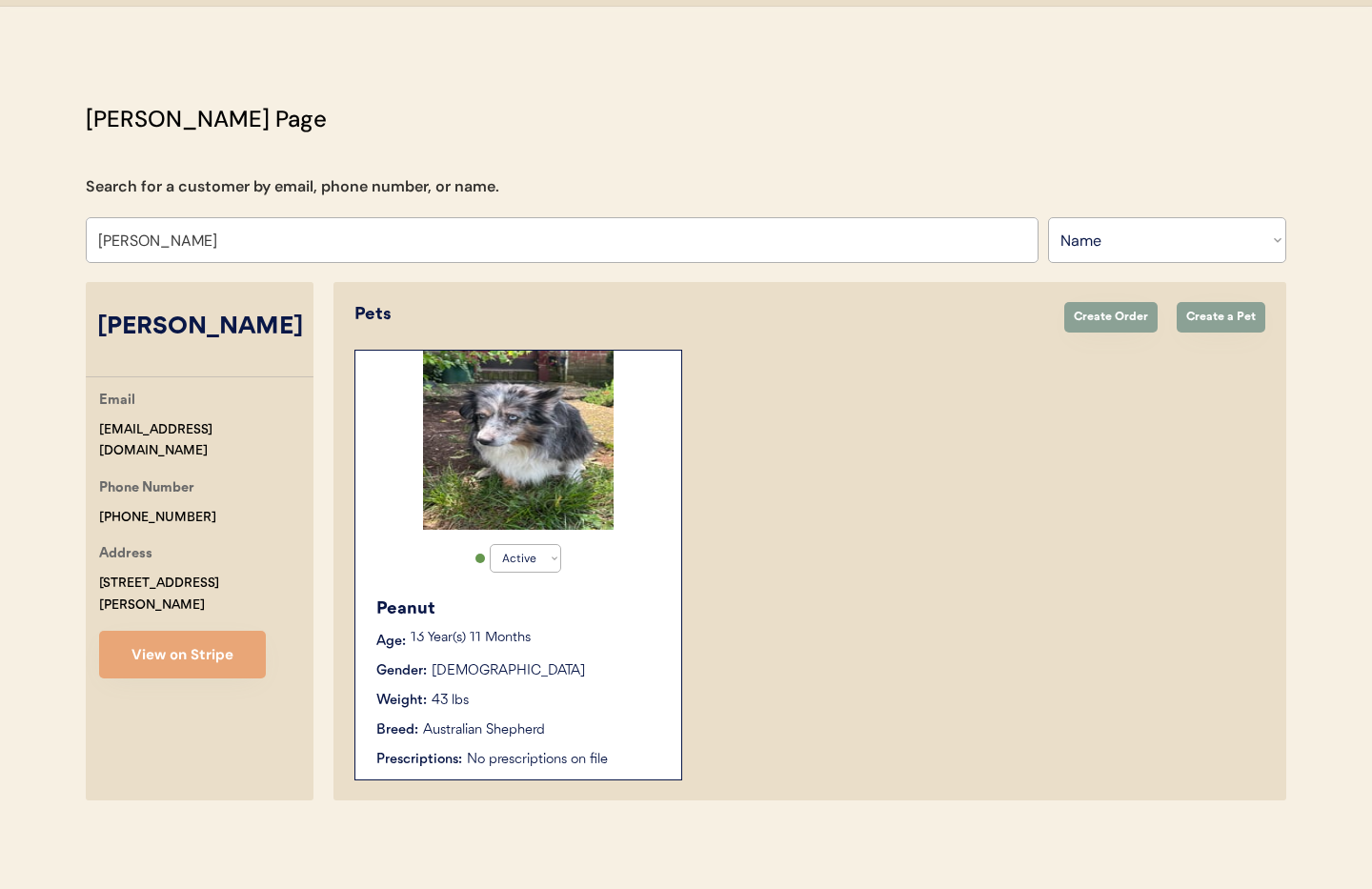
type input "Wendy DelPiano"
click at [601, 646] on div "13 Year(s) 11 Months" at bounding box center [536, 640] width 252 height 19
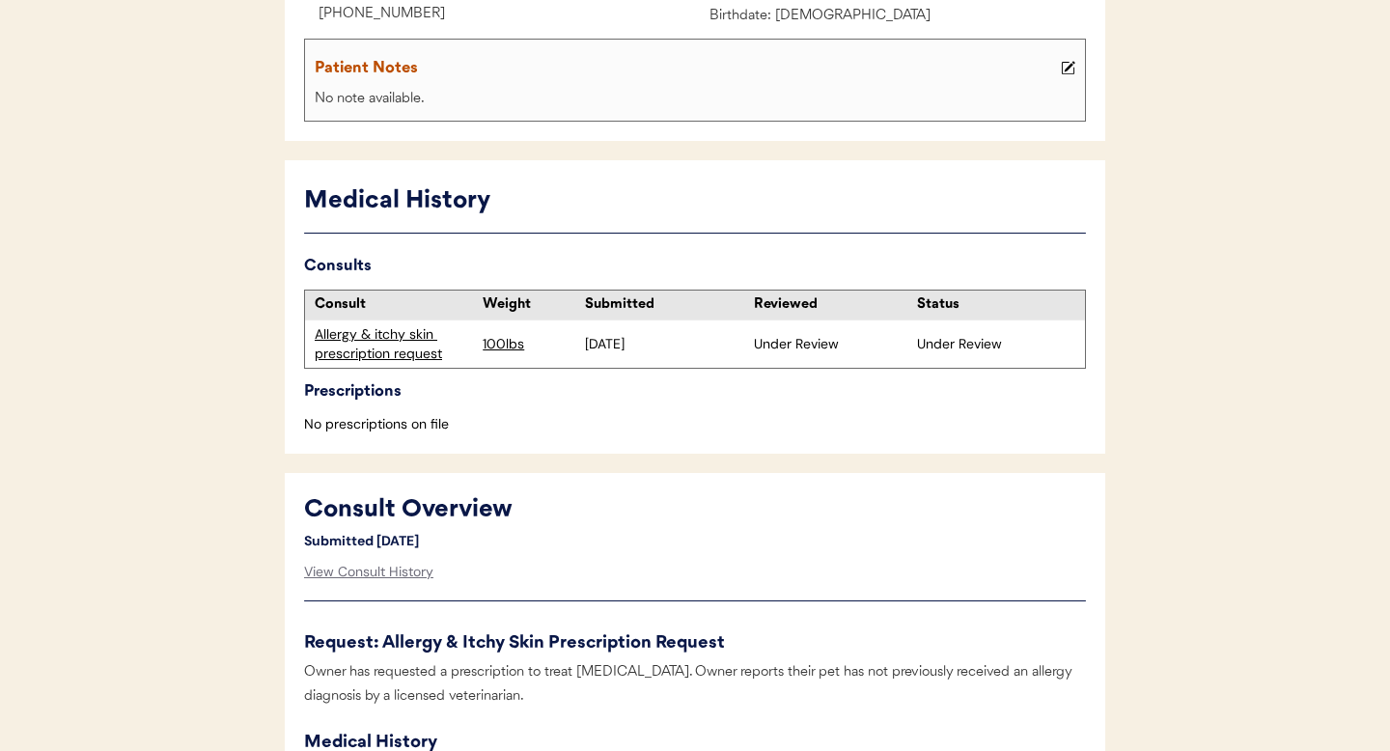
scroll to position [405, 0]
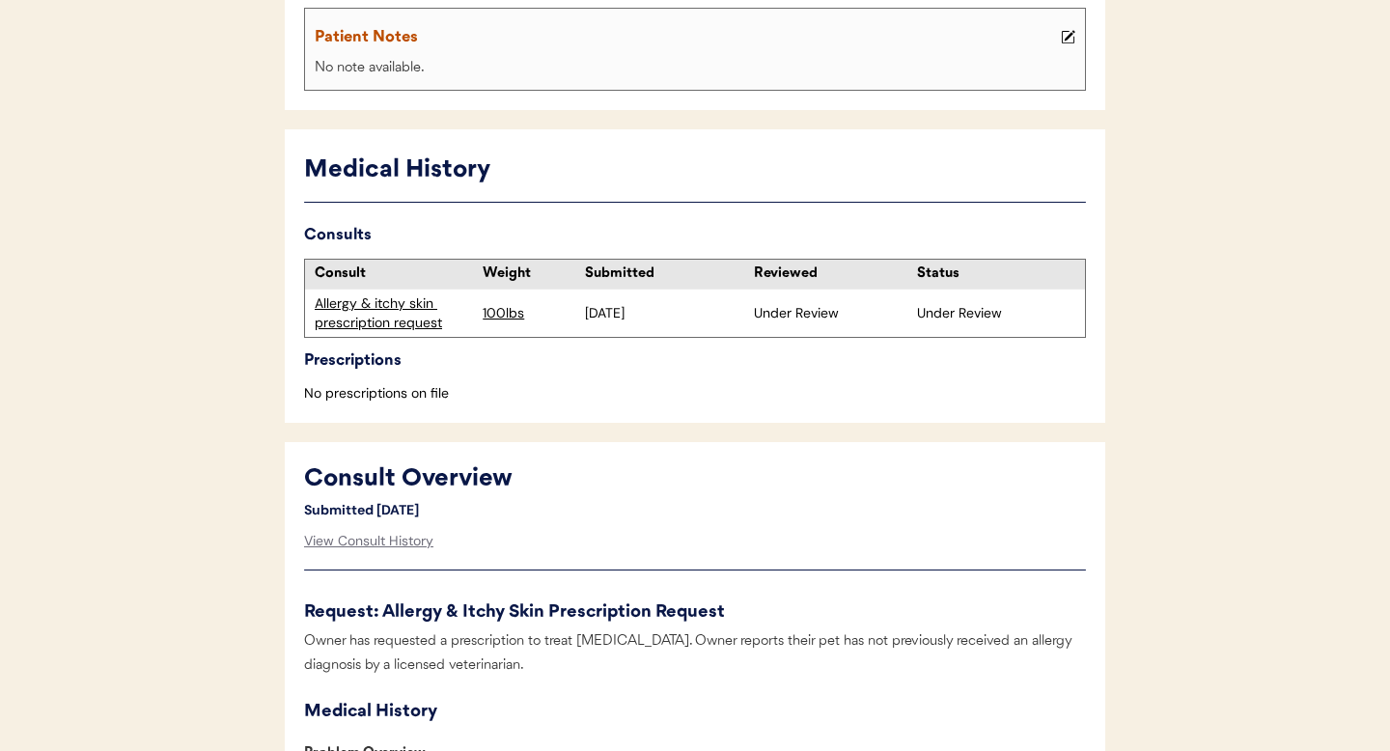
click at [366, 321] on div "Allergy & itchy skin prescription request" at bounding box center [394, 313] width 158 height 38
click at [371, 321] on div "Allergy & itchy skin prescription request" at bounding box center [394, 313] width 158 height 38
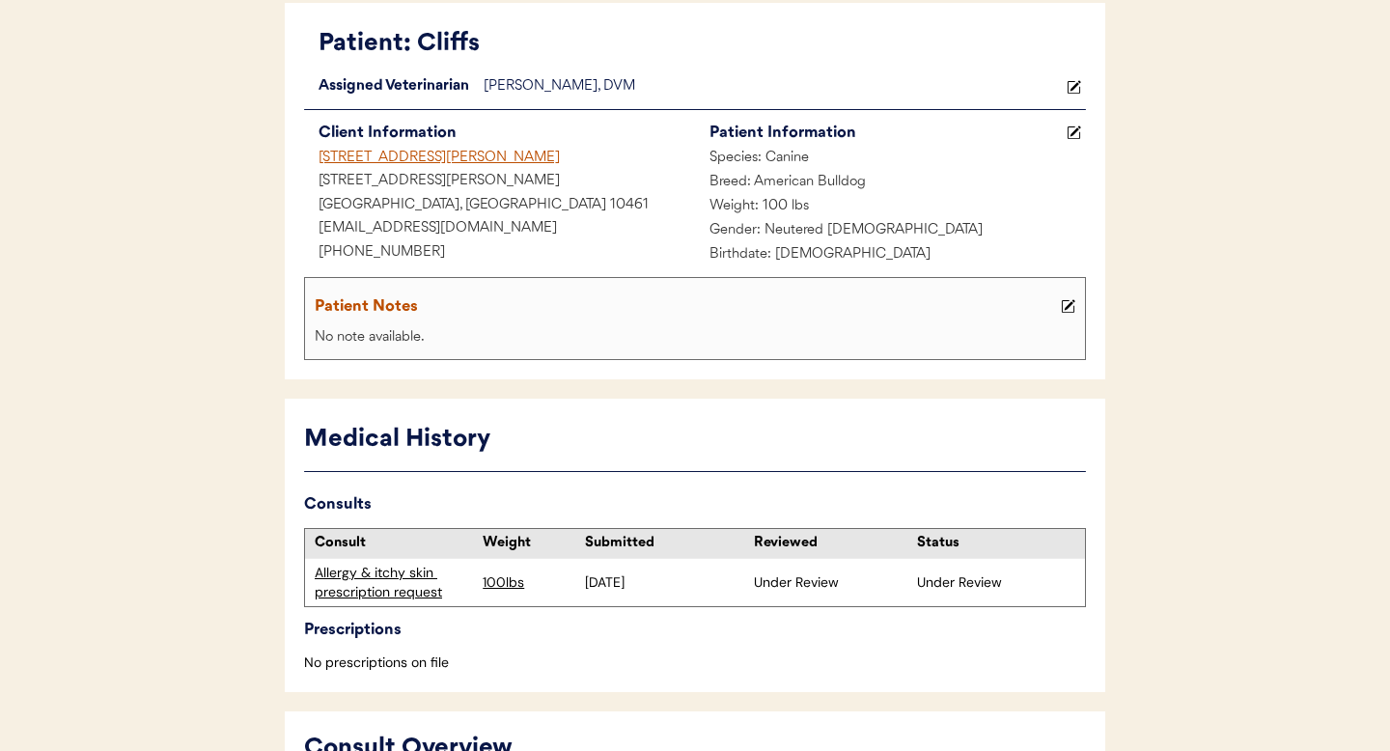
scroll to position [0, 0]
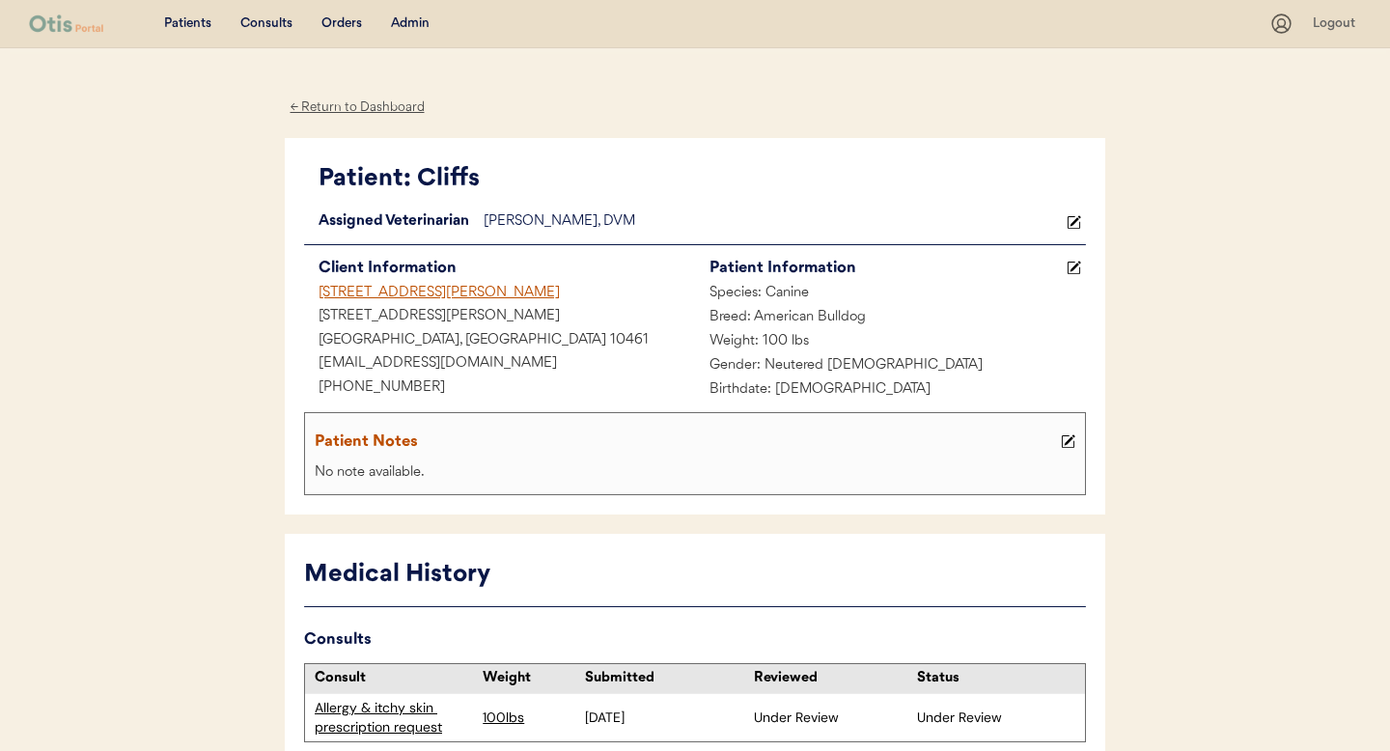
click at [364, 292] on div "[STREET_ADDRESS][PERSON_NAME]" at bounding box center [499, 294] width 391 height 24
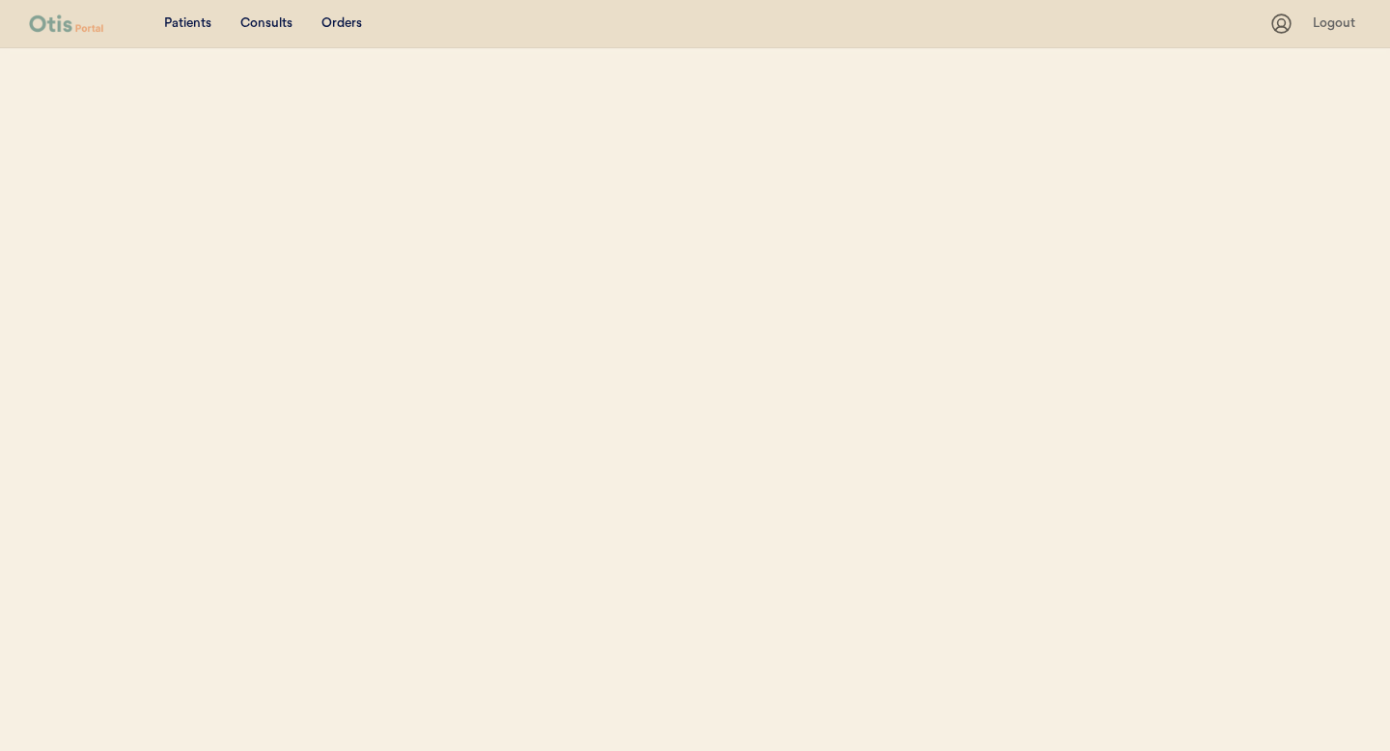
select select ""Name""
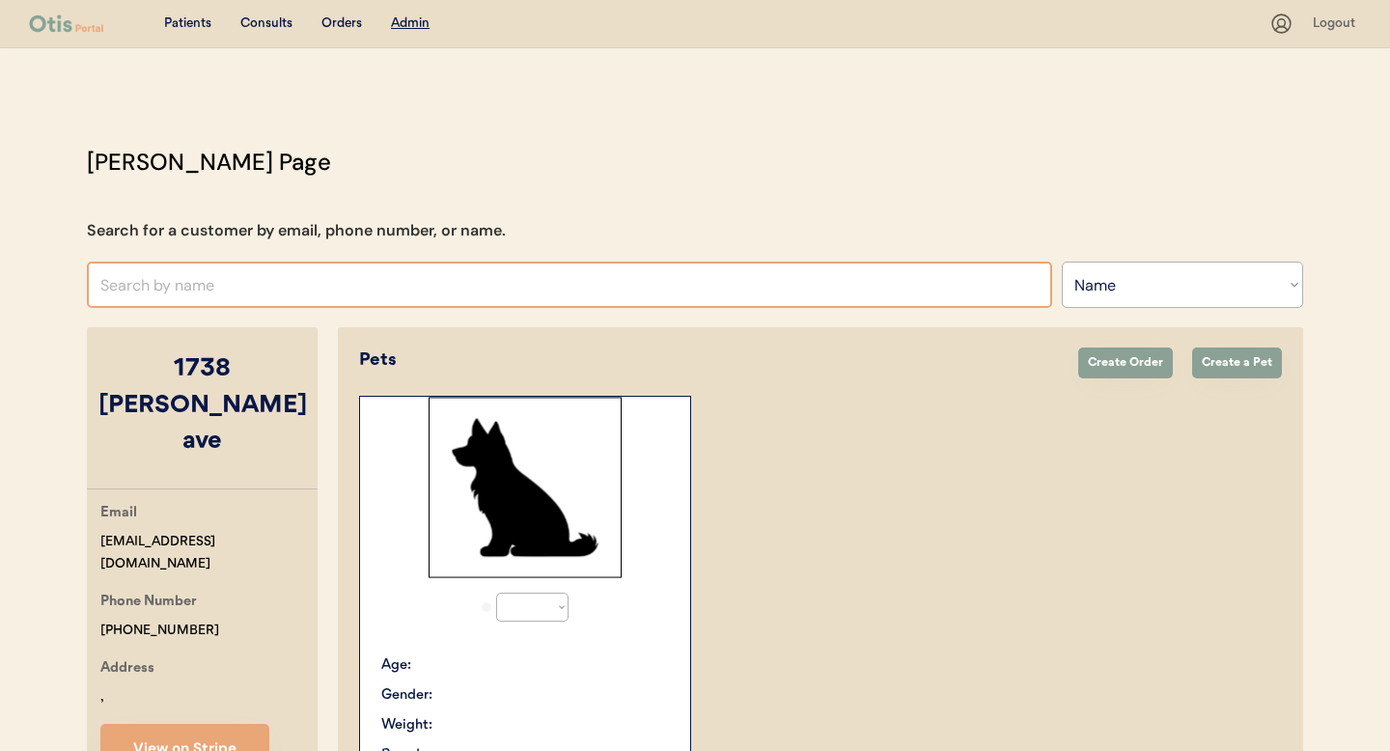
select select "true"
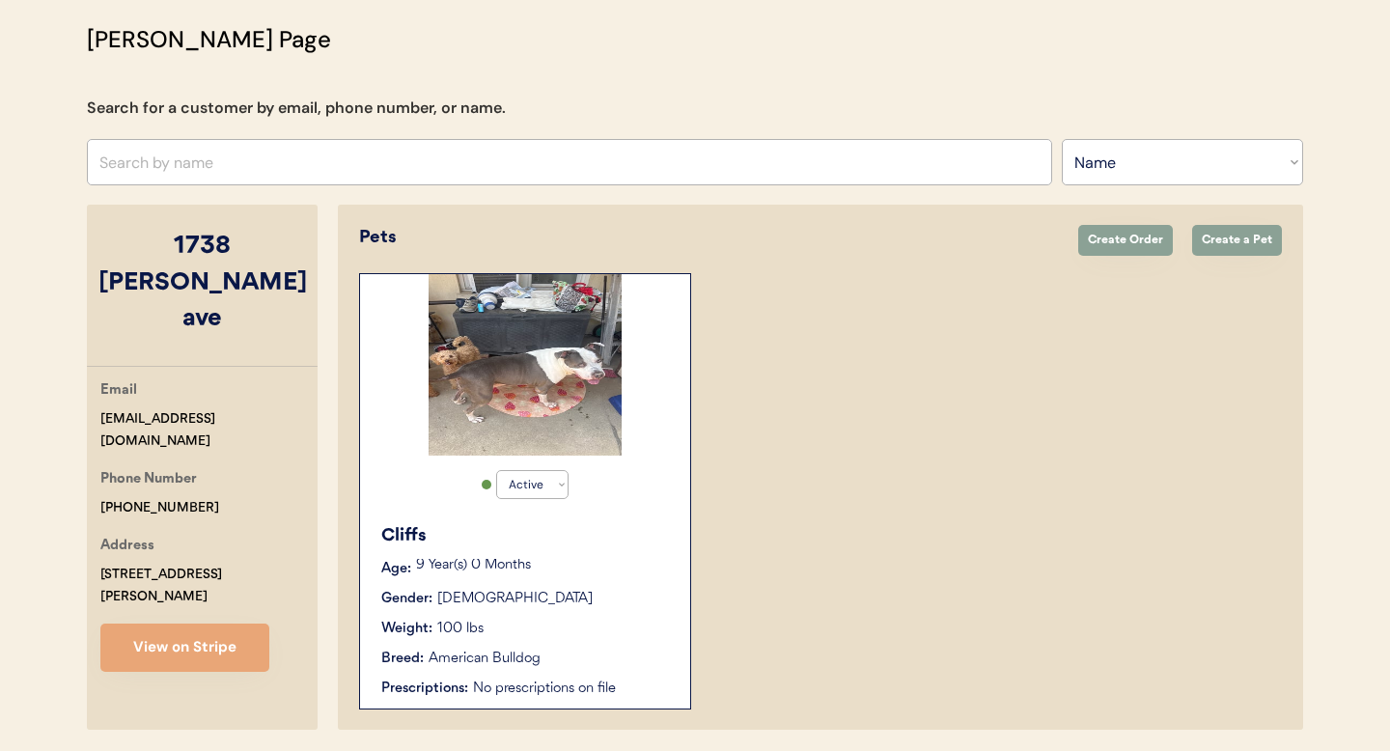
scroll to position [191, 0]
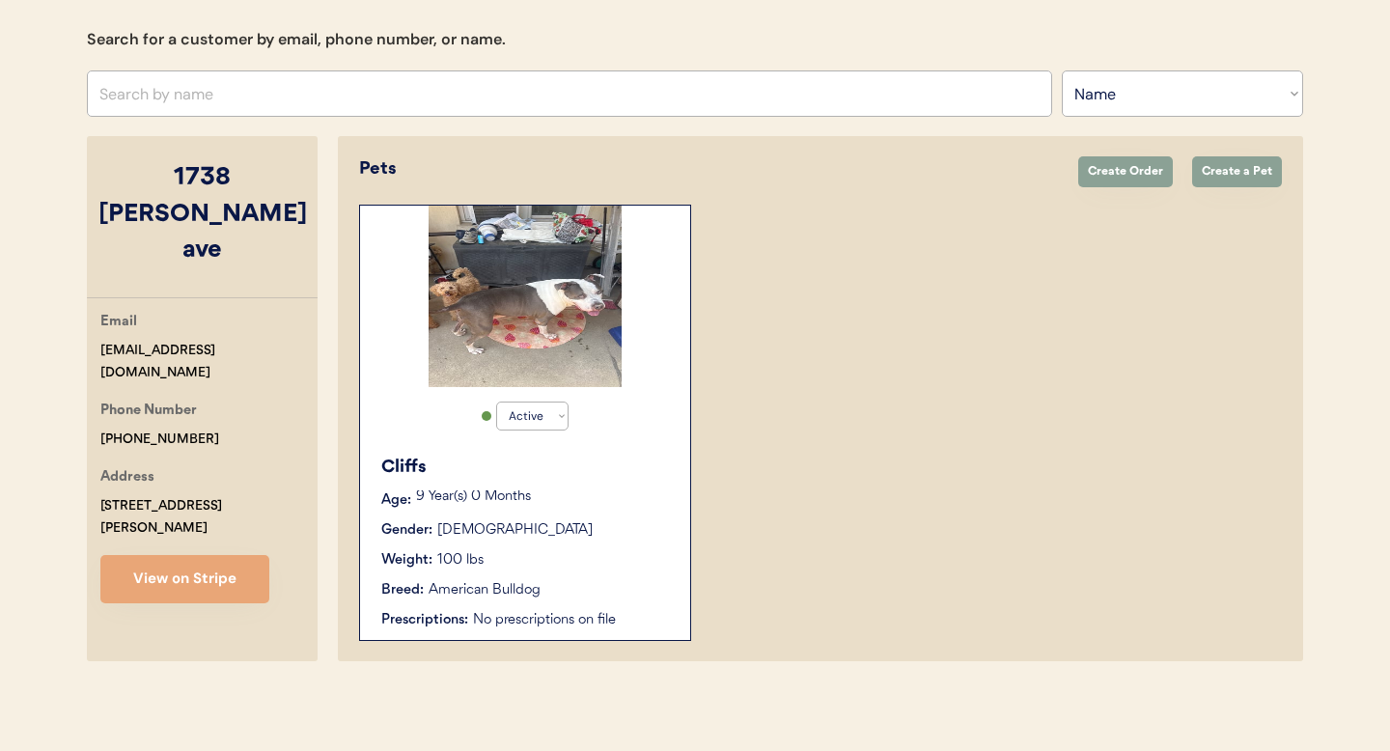
click at [559, 492] on p "9 Year(s) 0 Months" at bounding box center [543, 498] width 255 height 14
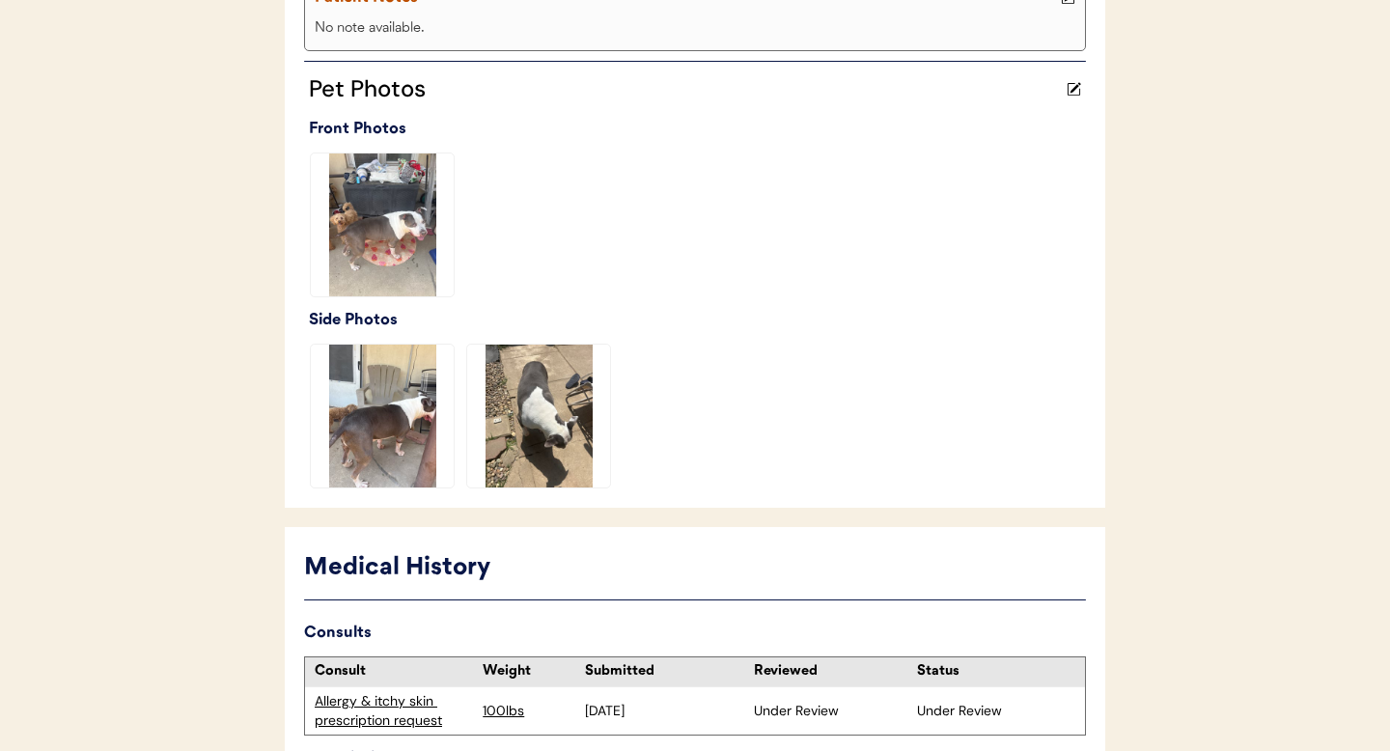
scroll to position [639, 0]
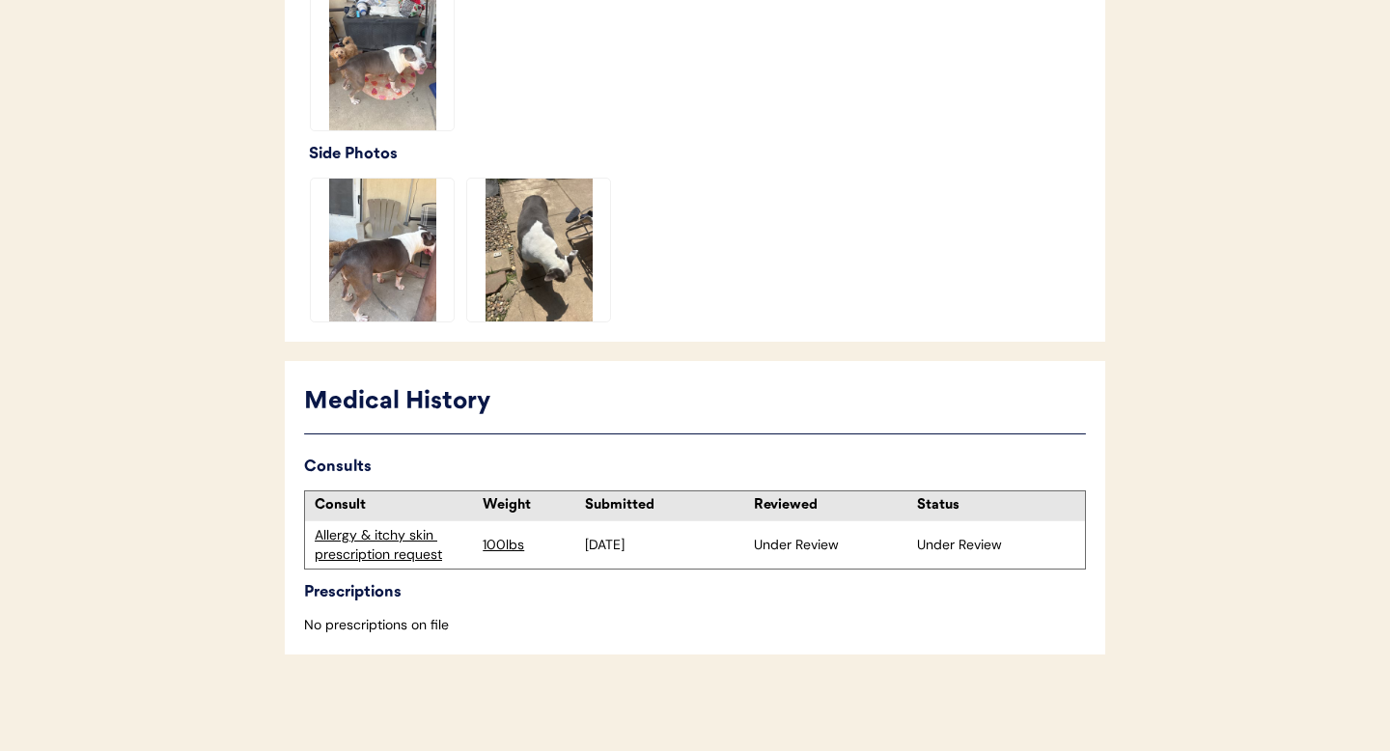
click at [380, 557] on div "Allergy & itchy skin prescription request" at bounding box center [394, 545] width 158 height 38
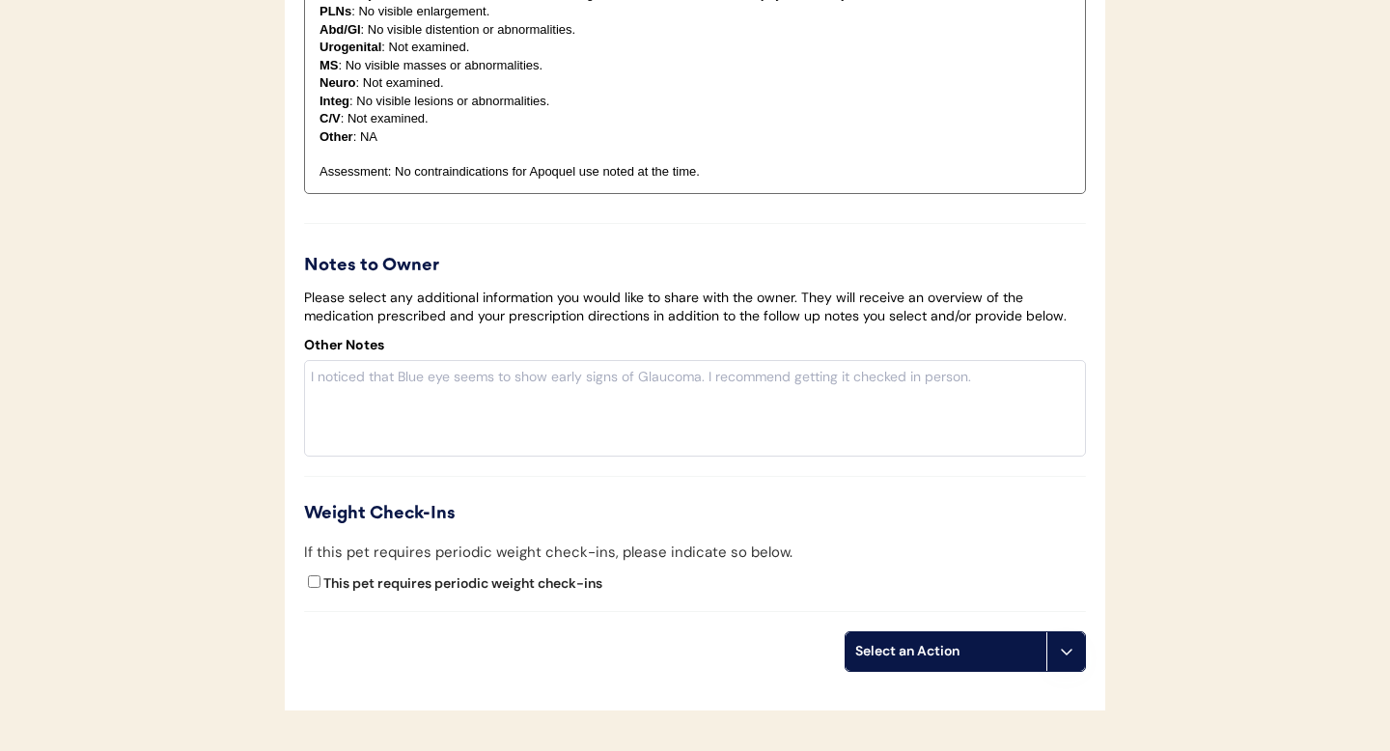
scroll to position [3705, 0]
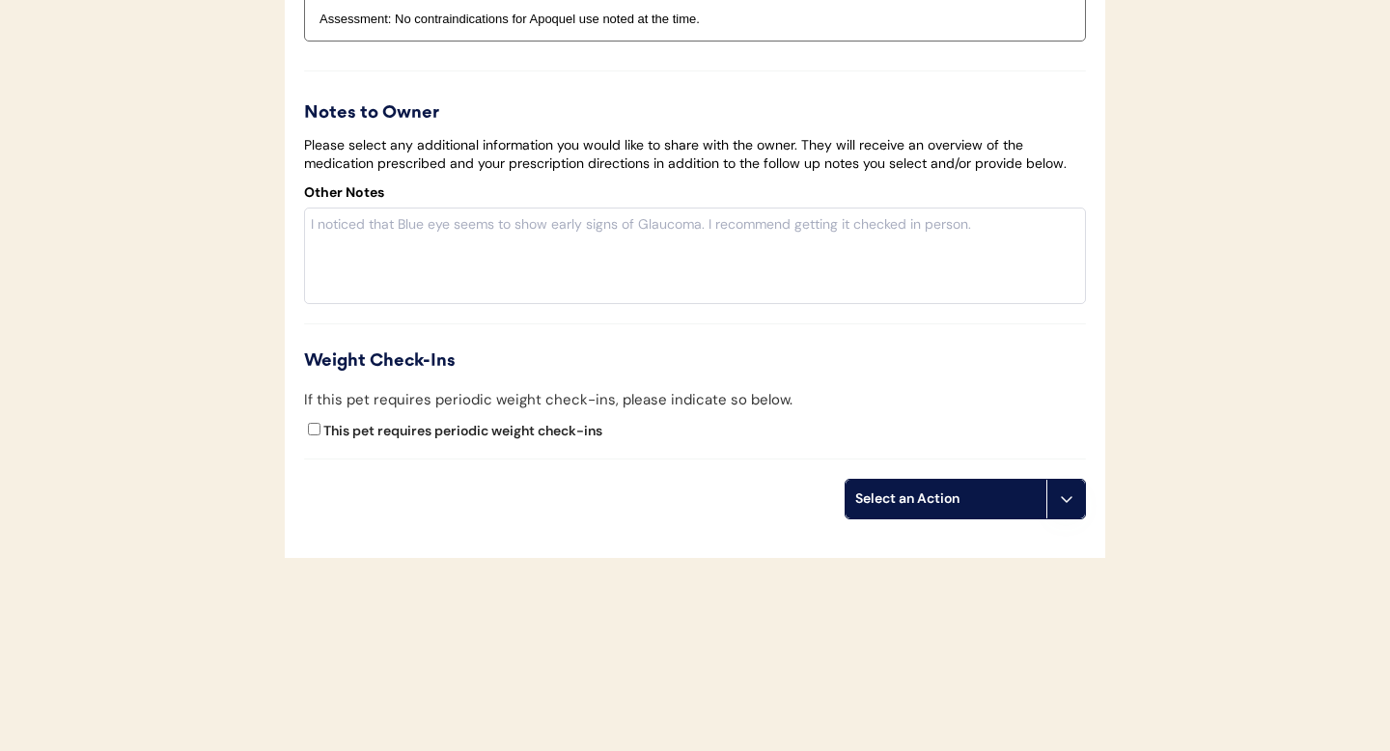
click at [1060, 507] on button at bounding box center [1066, 499] width 39 height 39
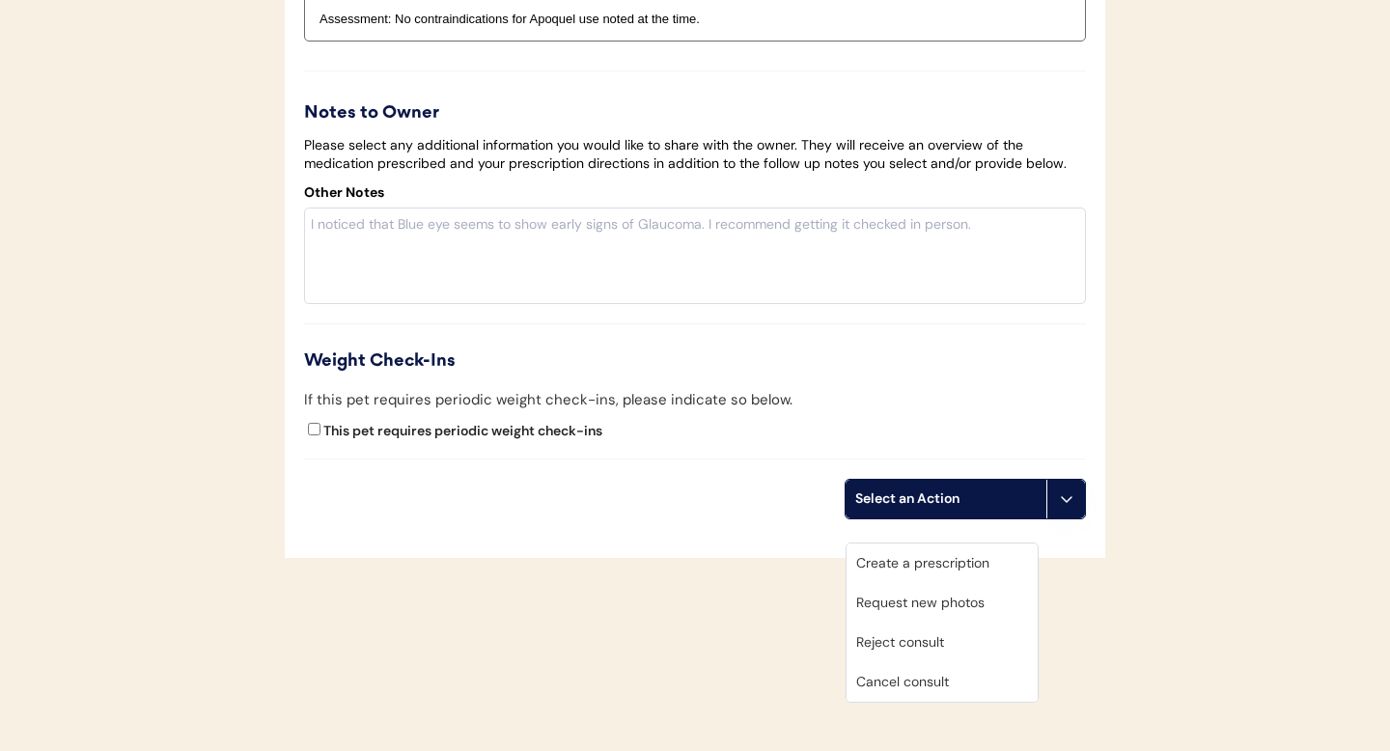
click at [949, 662] on div "Cancel consult" at bounding box center [942, 682] width 191 height 40
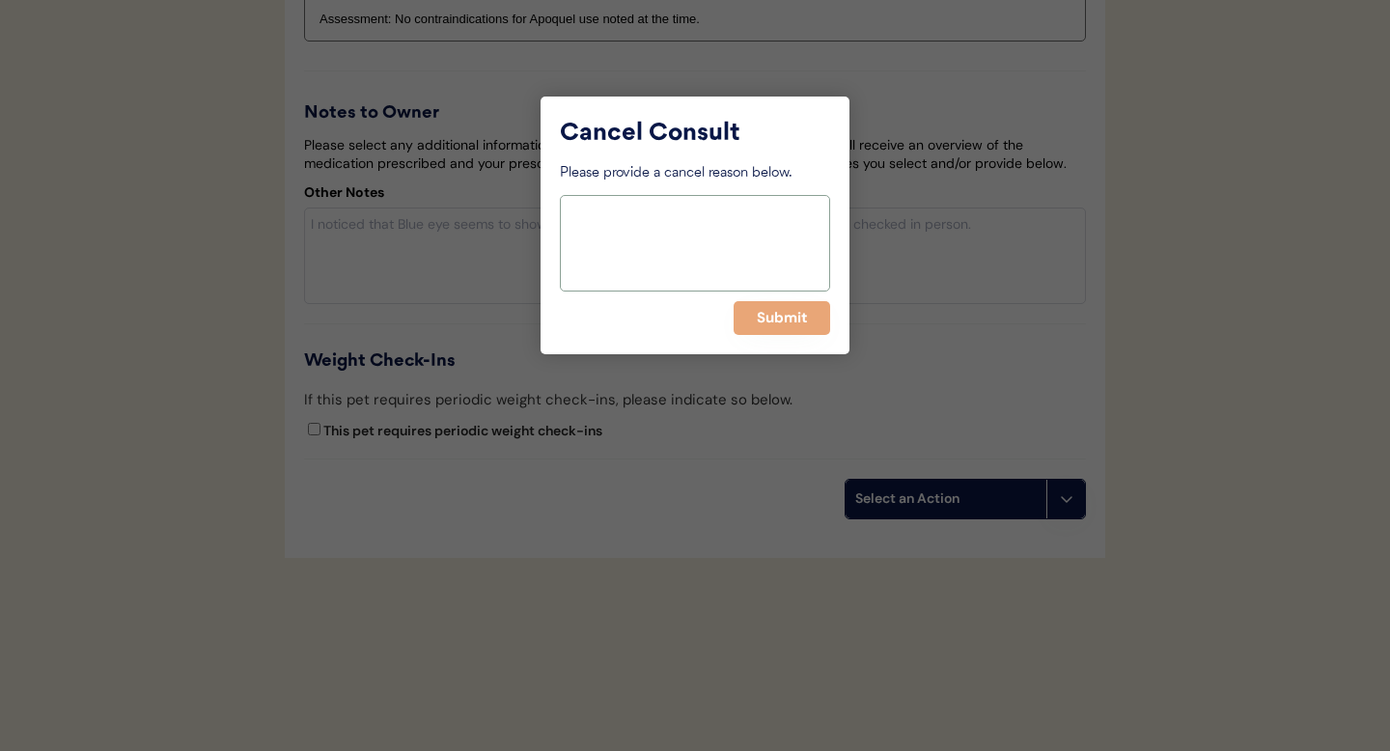
click at [679, 249] on textarea at bounding box center [695, 243] width 270 height 97
type textarea "Owner wished to cancel"
click at [780, 330] on button "Submit" at bounding box center [782, 318] width 97 height 34
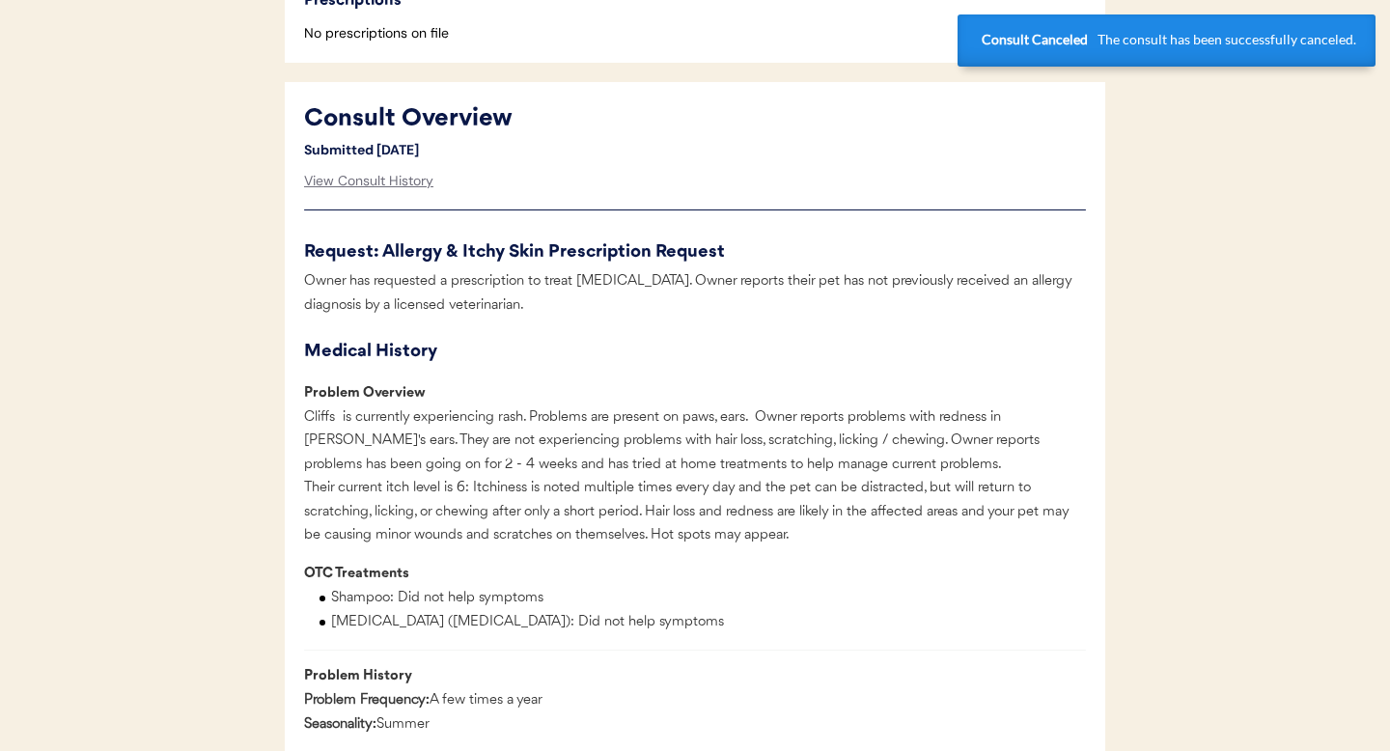
scroll to position [0, 0]
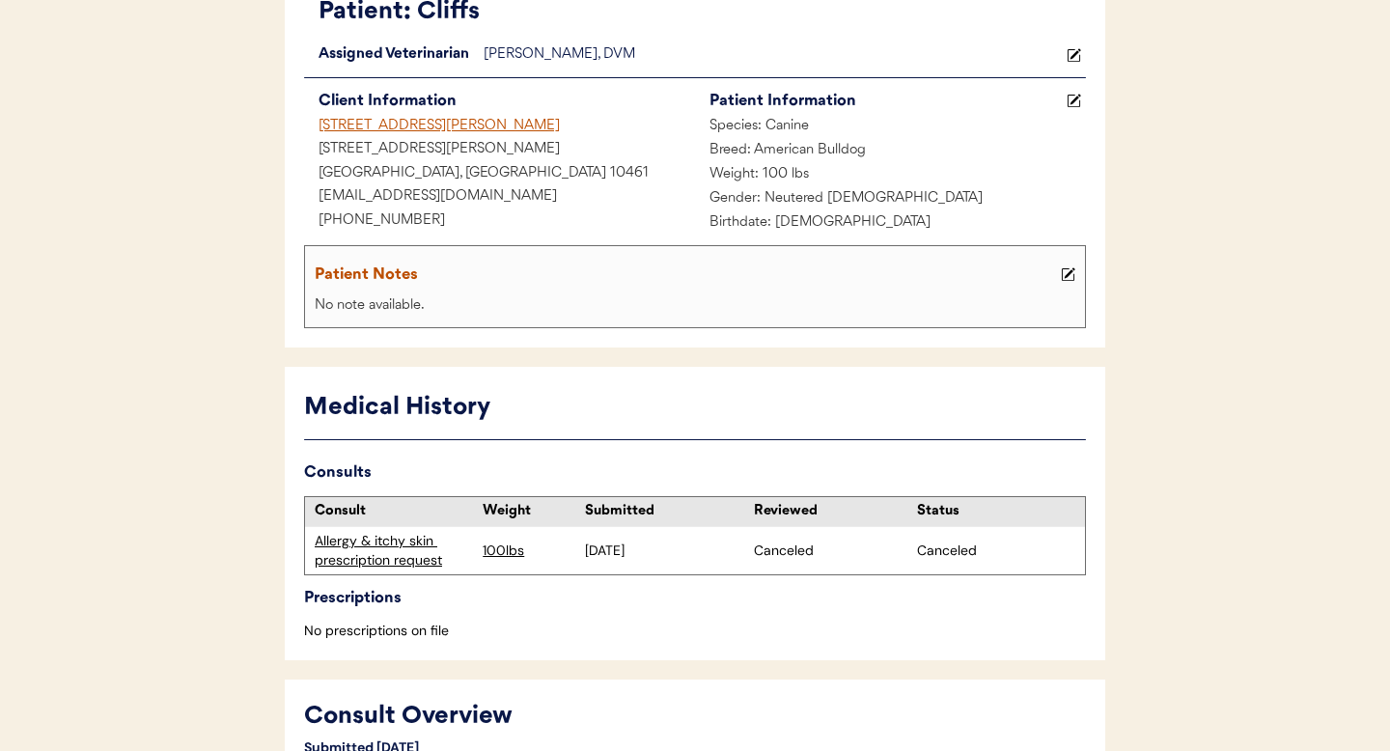
scroll to position [170, 0]
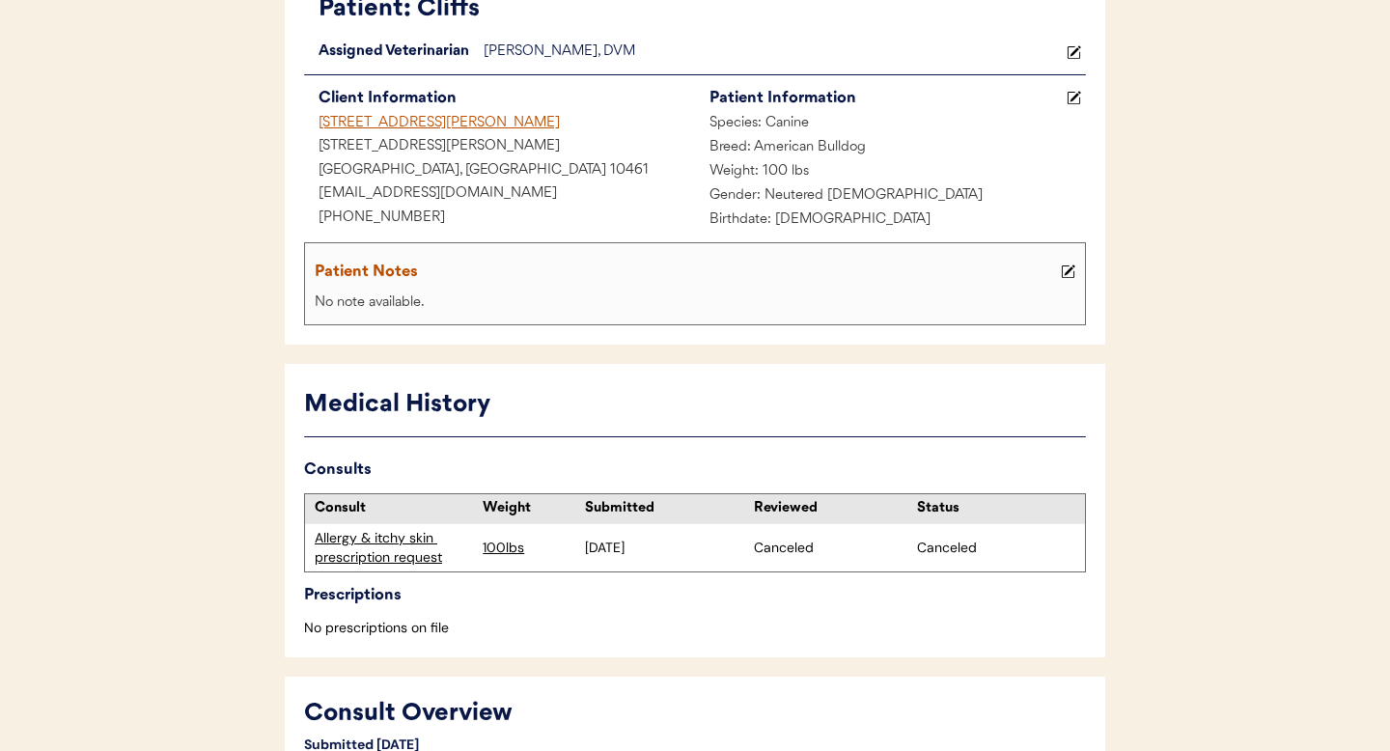
click at [385, 535] on div "Allergy & itchy skin prescription request" at bounding box center [394, 548] width 158 height 38
click at [353, 551] on div "Allergy & itchy skin prescription request" at bounding box center [394, 548] width 158 height 38
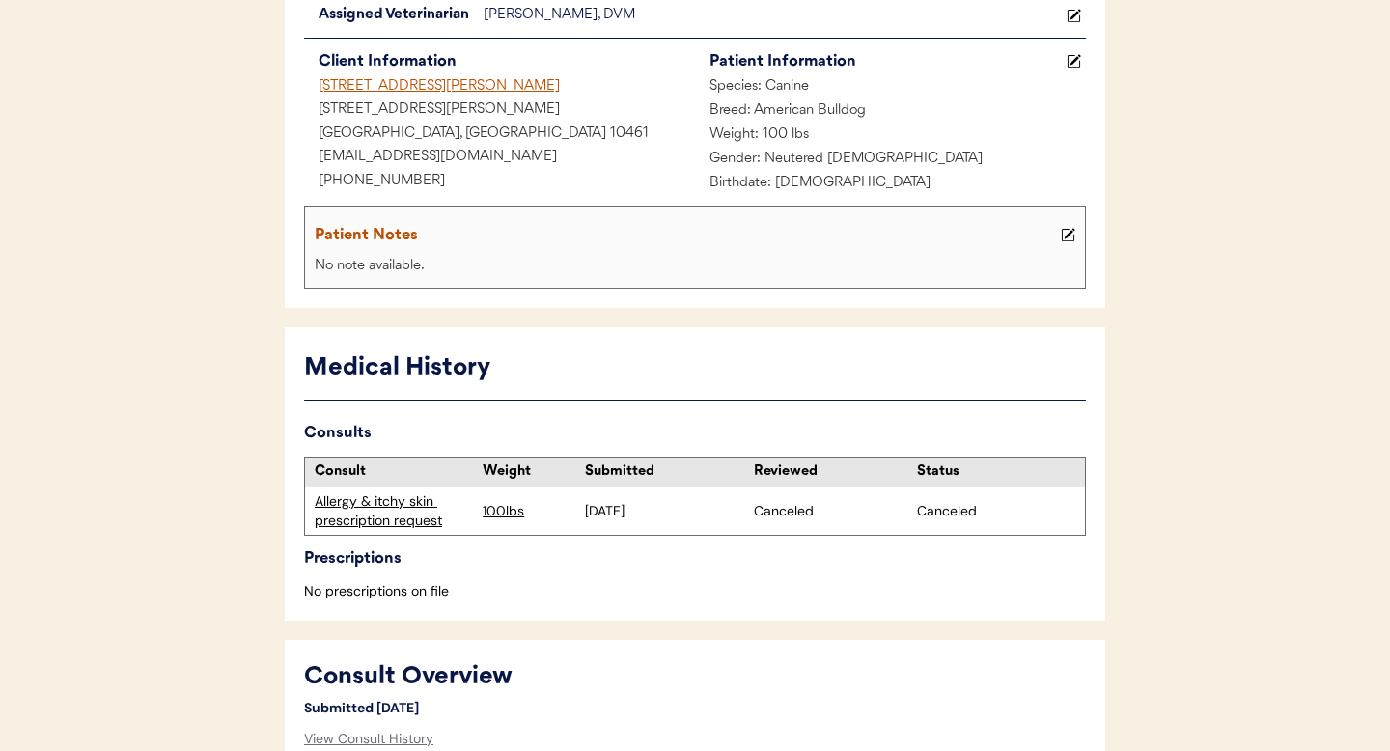
scroll to position [243, 0]
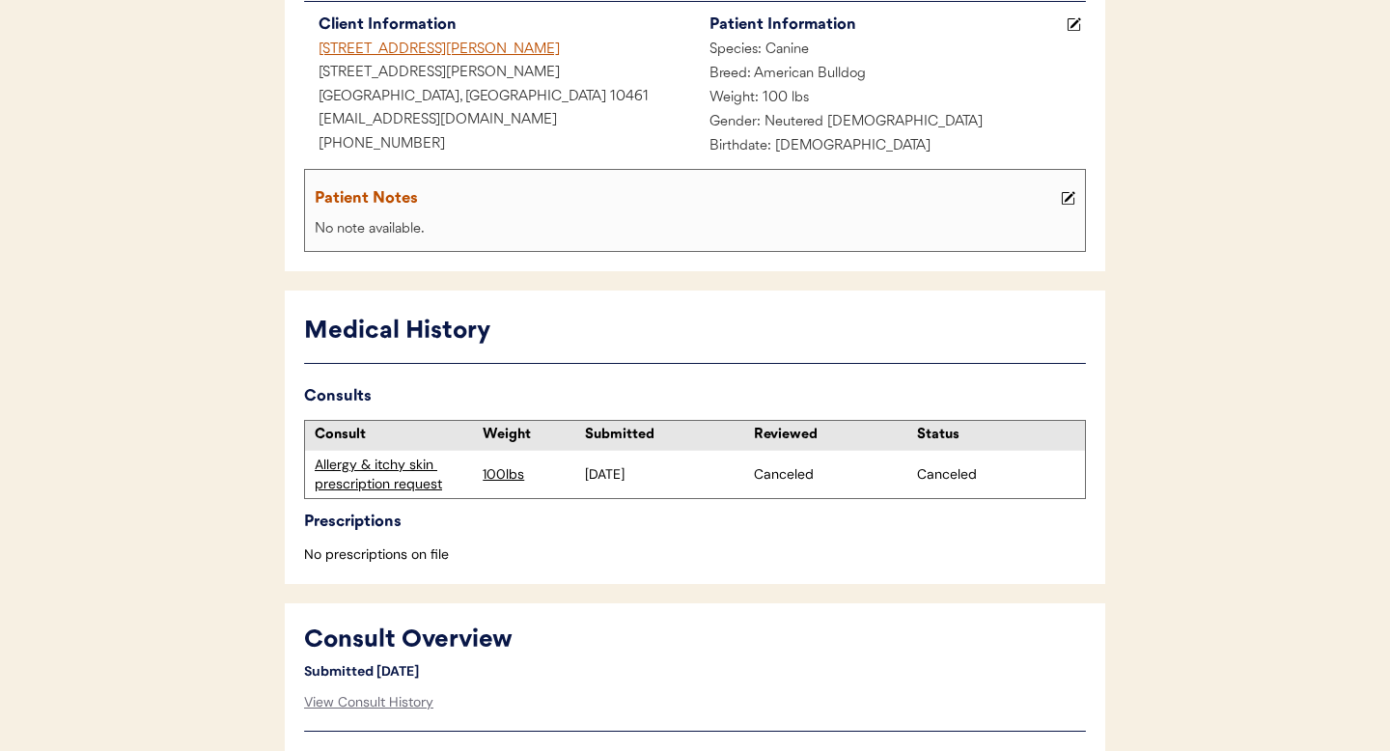
click at [341, 47] on div "[STREET_ADDRESS][PERSON_NAME]" at bounding box center [499, 51] width 391 height 24
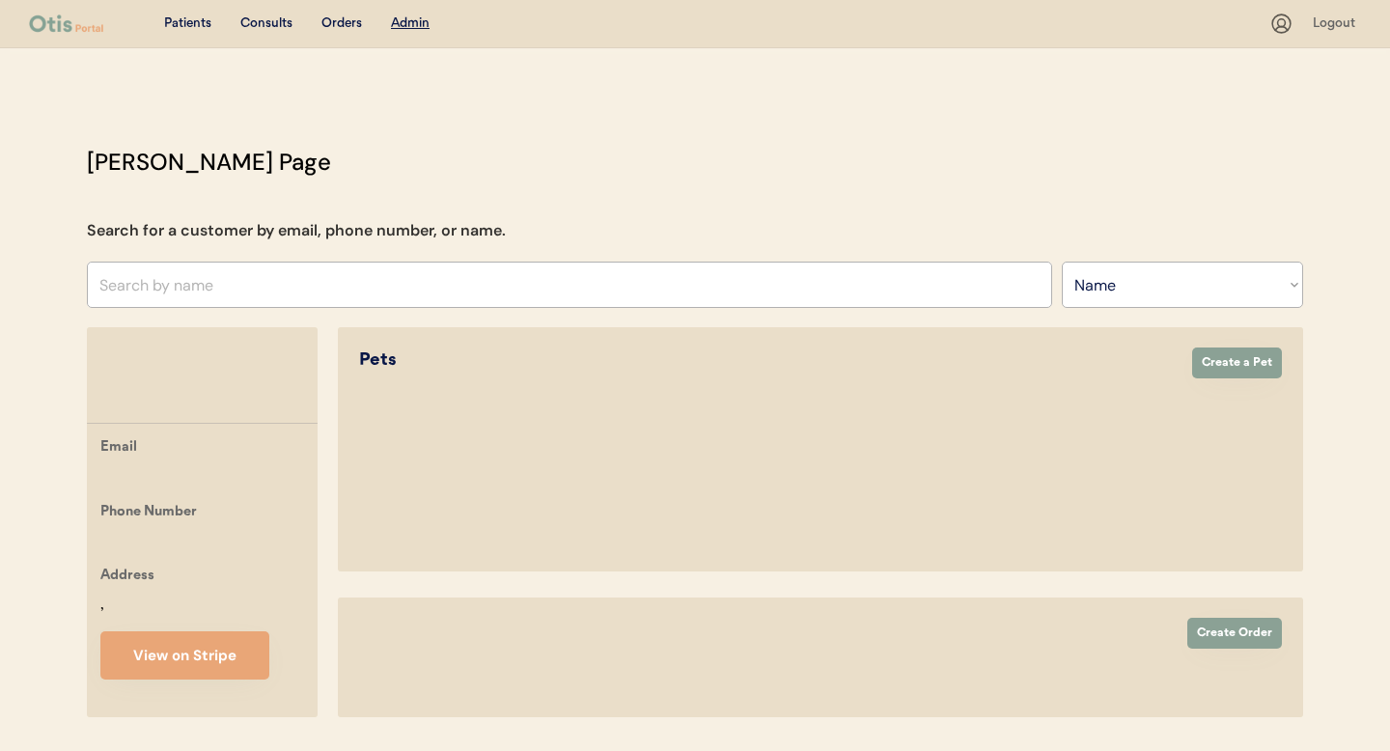
select select ""Name""
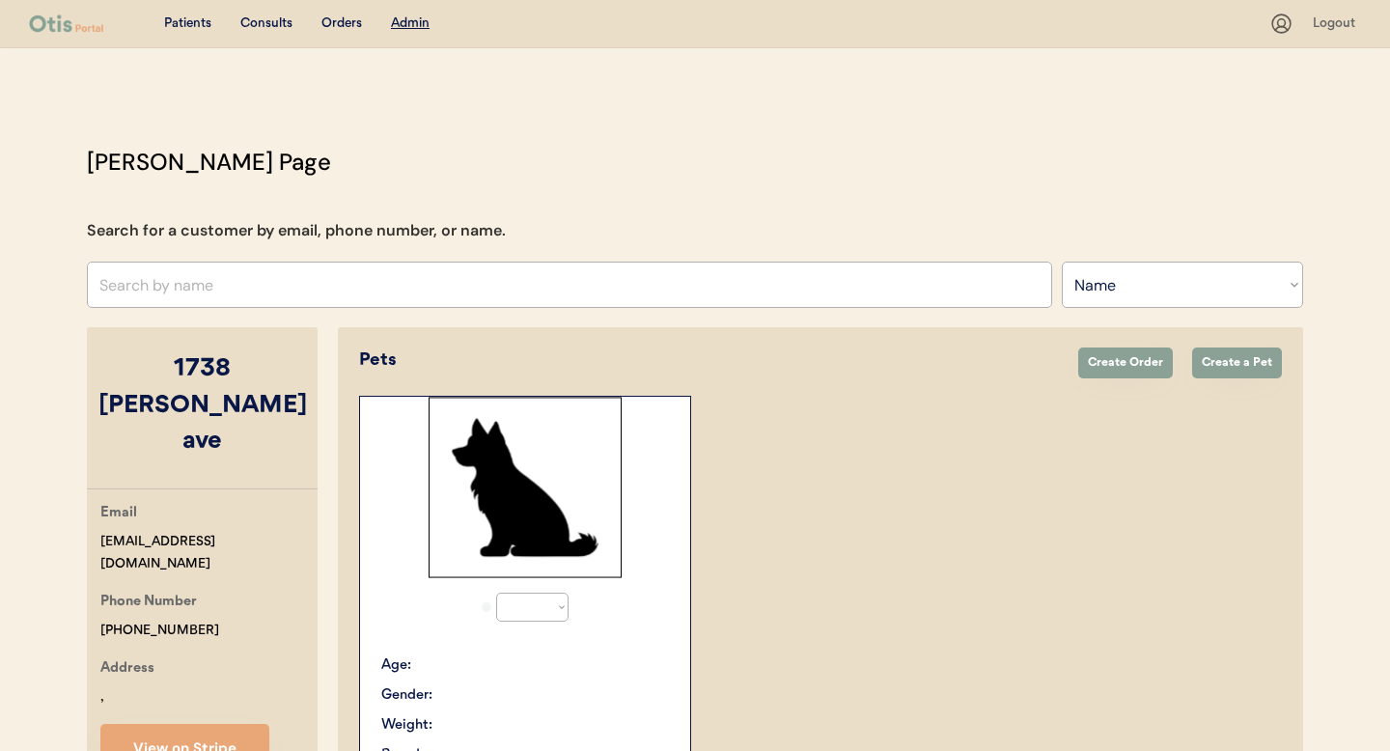
select select "true"
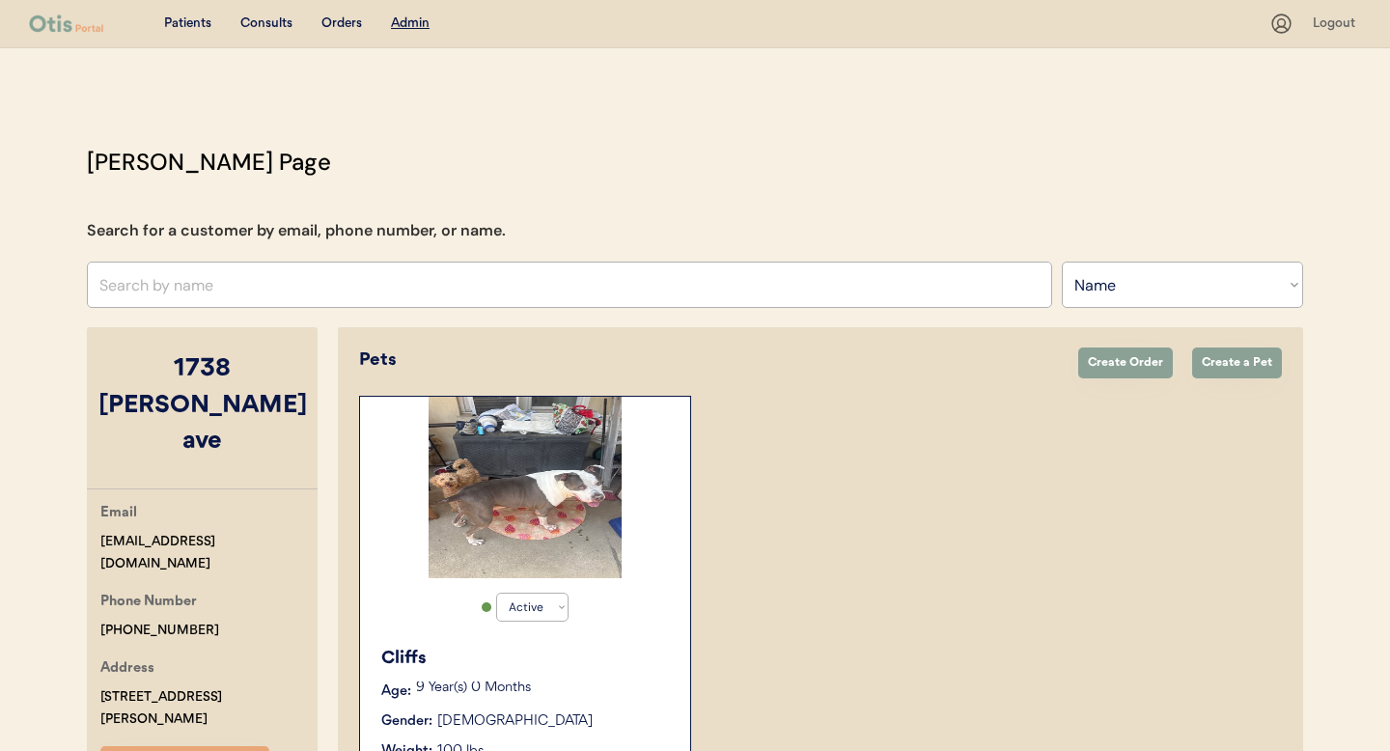
scroll to position [191, 0]
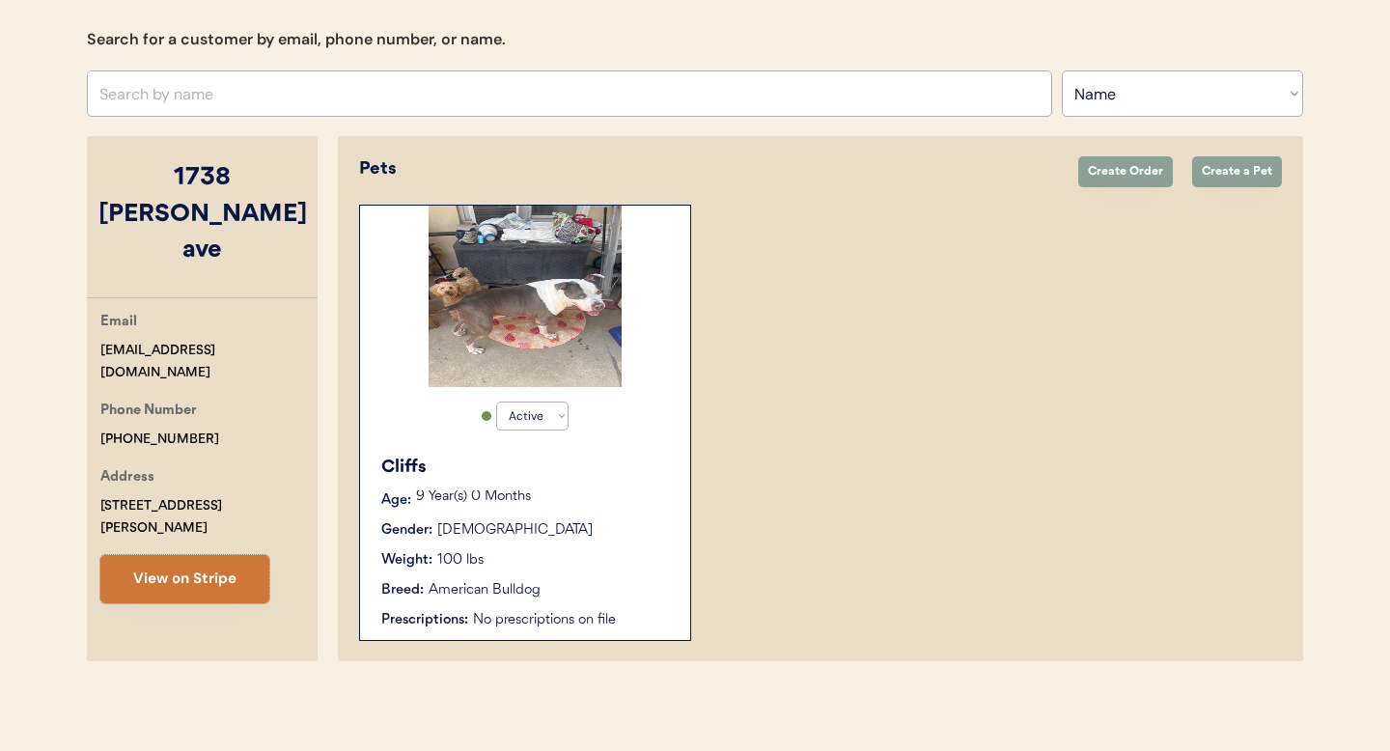
click at [209, 555] on button "View on Stripe" at bounding box center [184, 579] width 169 height 48
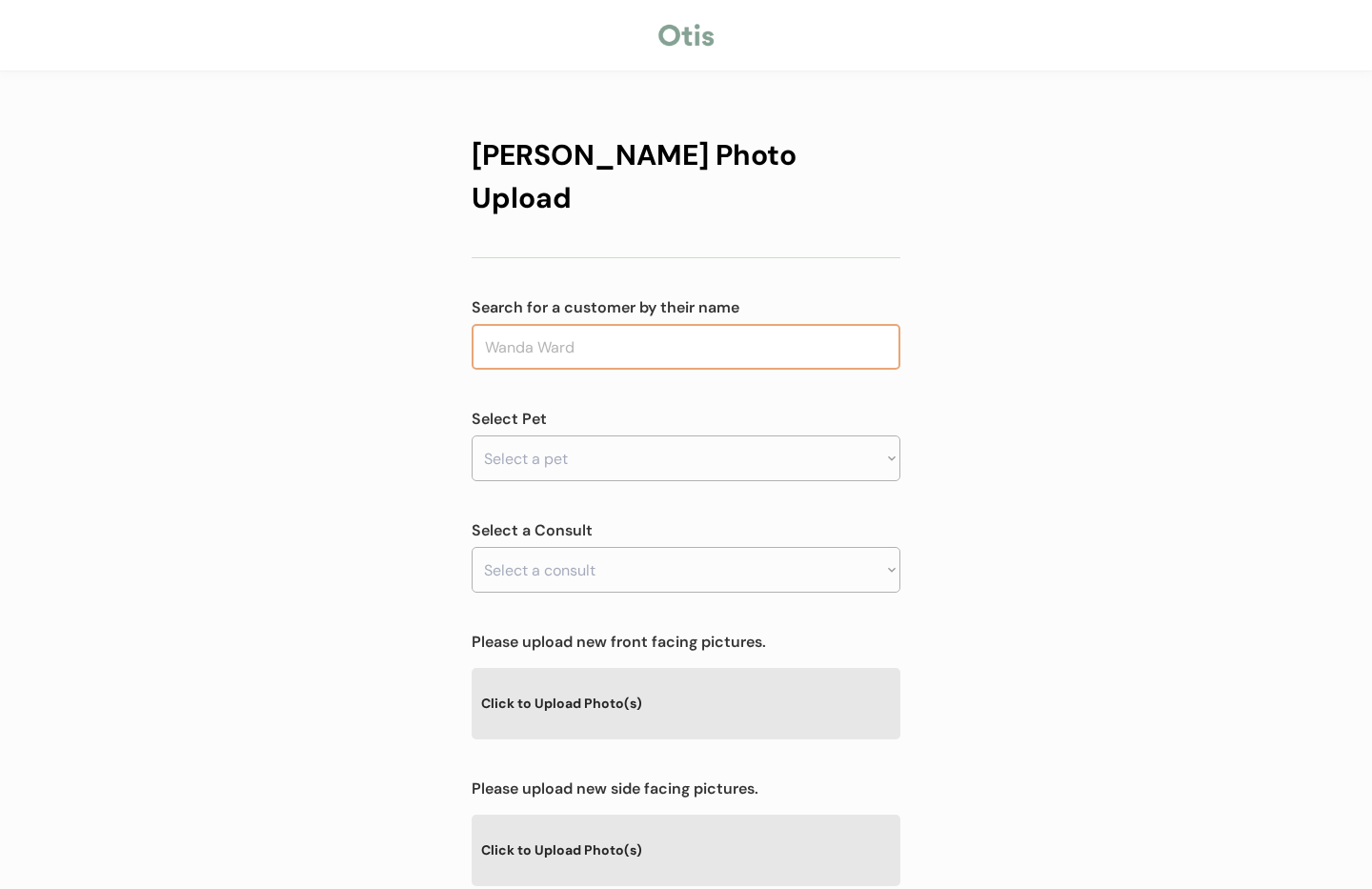
click at [572, 324] on input "text" at bounding box center [686, 346] width 429 height 45
type input "f"
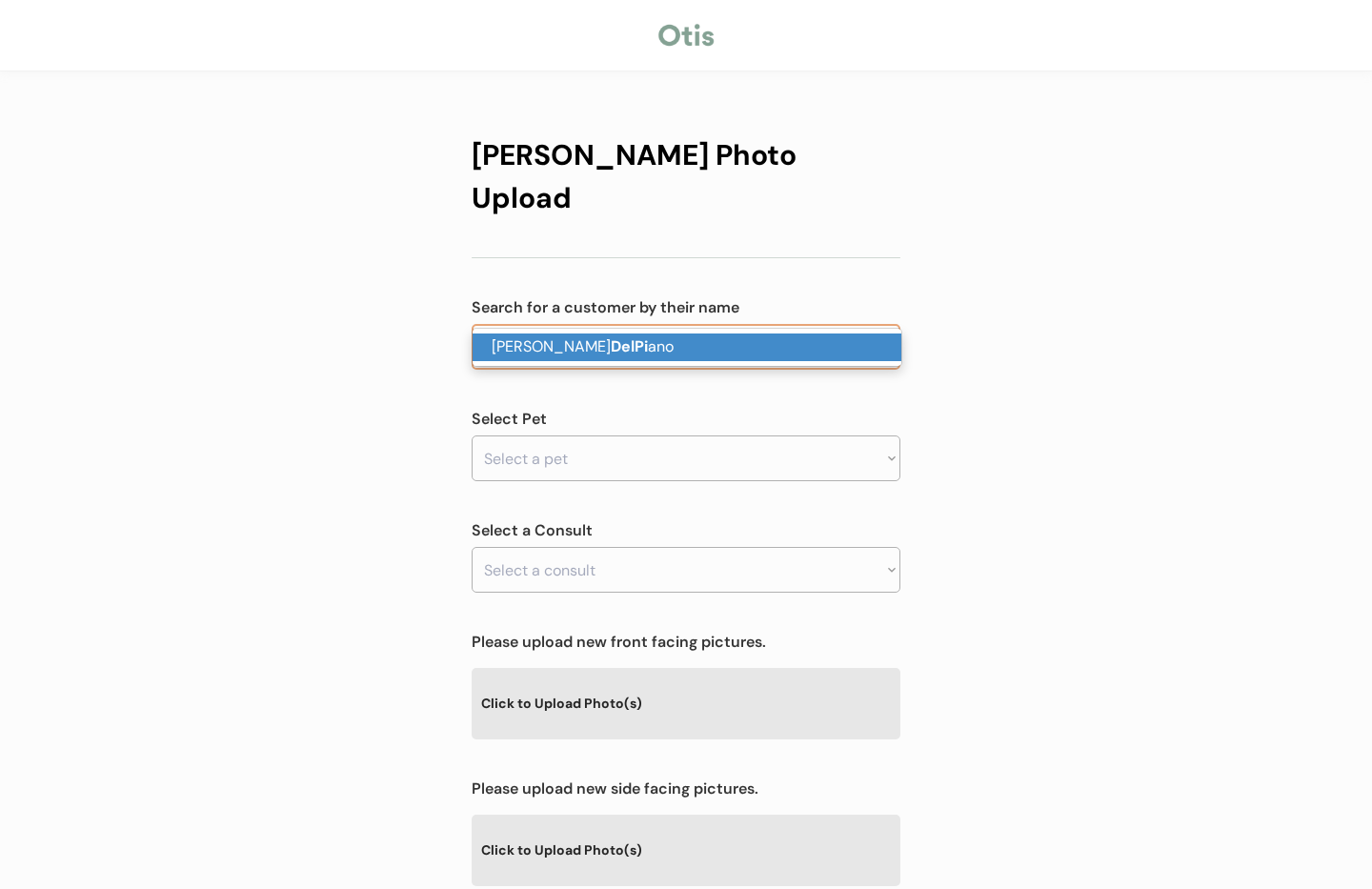
click at [621, 337] on p "Wendy DelPi ano" at bounding box center [687, 347] width 429 height 28
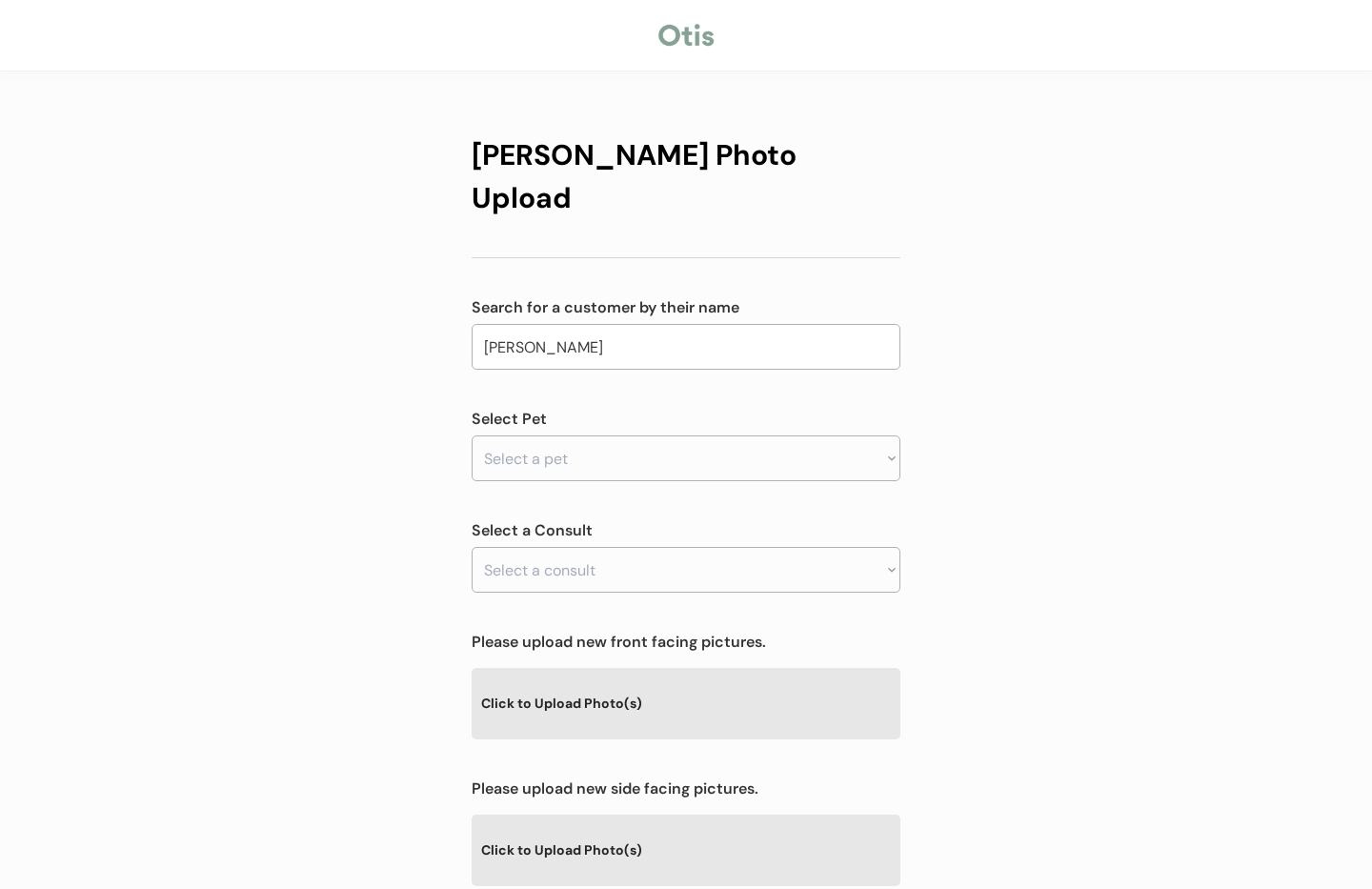
type input "[PERSON_NAME]"
click at [607, 435] on select "Select a pet" at bounding box center [686, 458] width 429 height 45
select select ""1348695171700984260__LOOKUP__1754568193279x951446532231004200""
click at [472, 435] on select "Select a pet Peanut" at bounding box center [686, 458] width 429 height 45
click at [1169, 397] on div "Otis Photo Upload Search for a customer by their name Wendy DelPiano delpi Sele…" at bounding box center [686, 614] width 1372 height 1228
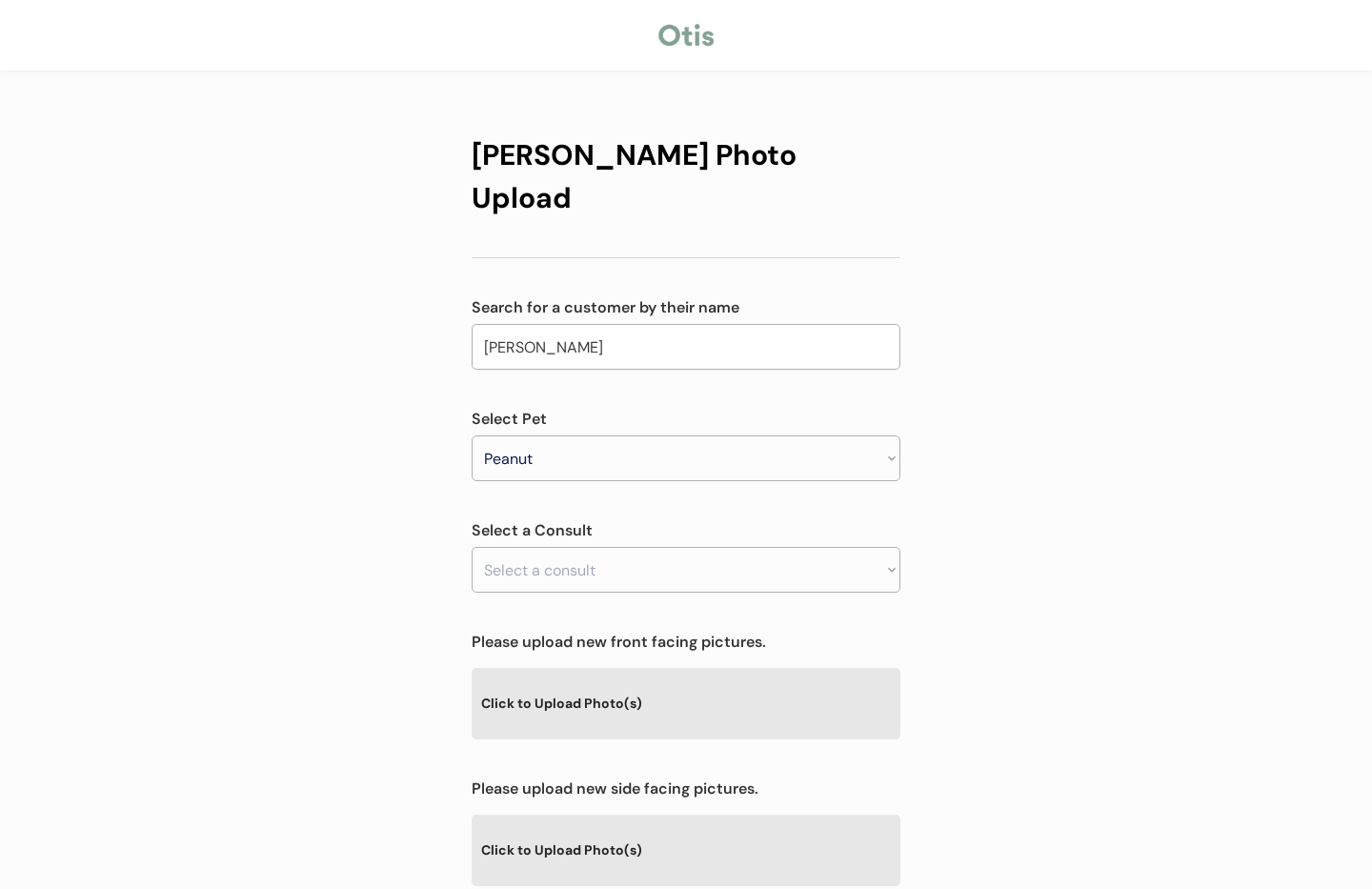
click at [711, 547] on select "Select a consult Allergy & itchy skin prescription request" at bounding box center [686, 569] width 429 height 45
select select ""1348695171700984260__LOOKUP__1755277487678x805193522052071400""
click at [472, 547] on select "Select a consult Allergy & itchy skin prescription request" at bounding box center [686, 569] width 429 height 45
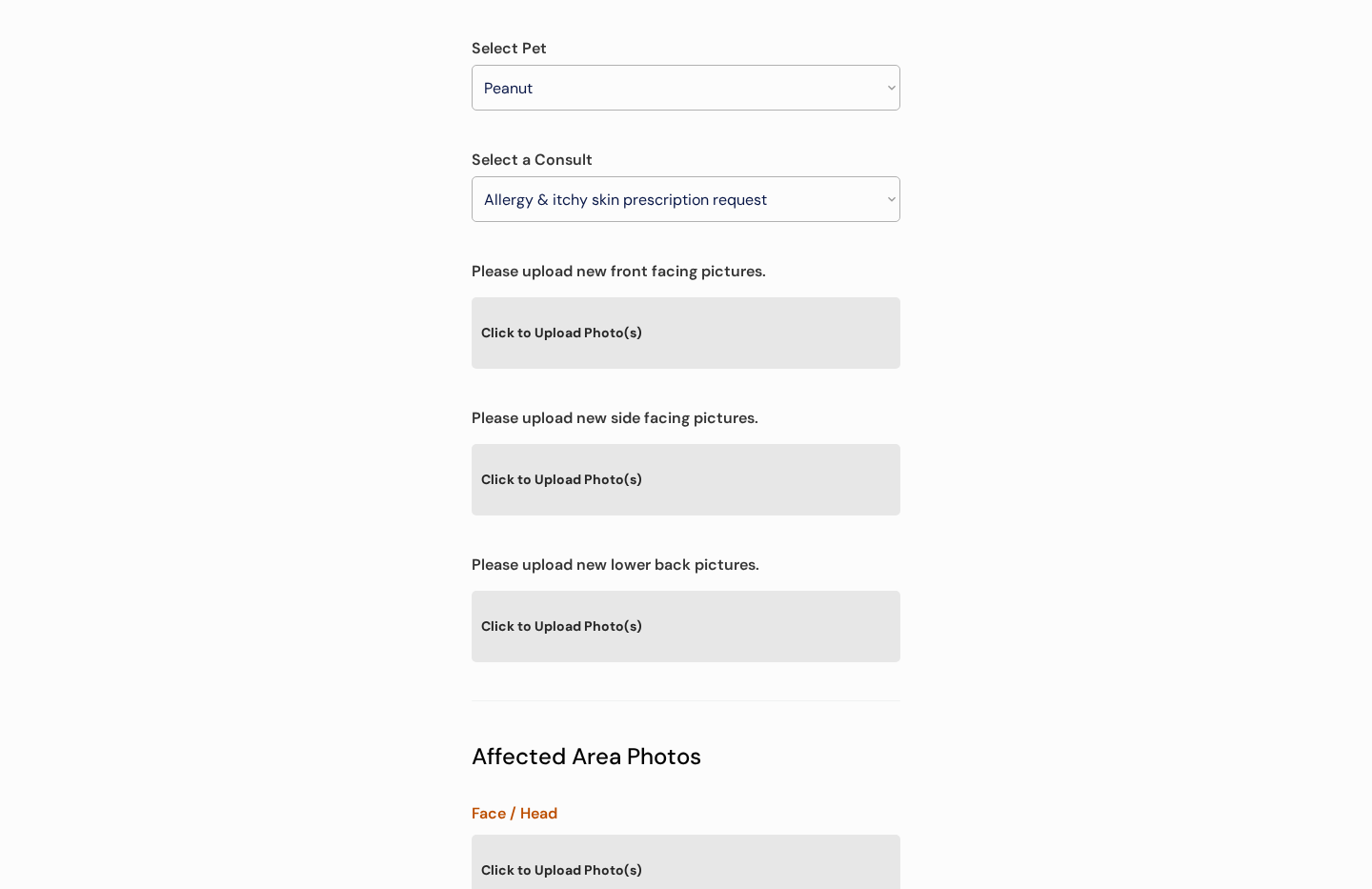
scroll to position [417, 0]
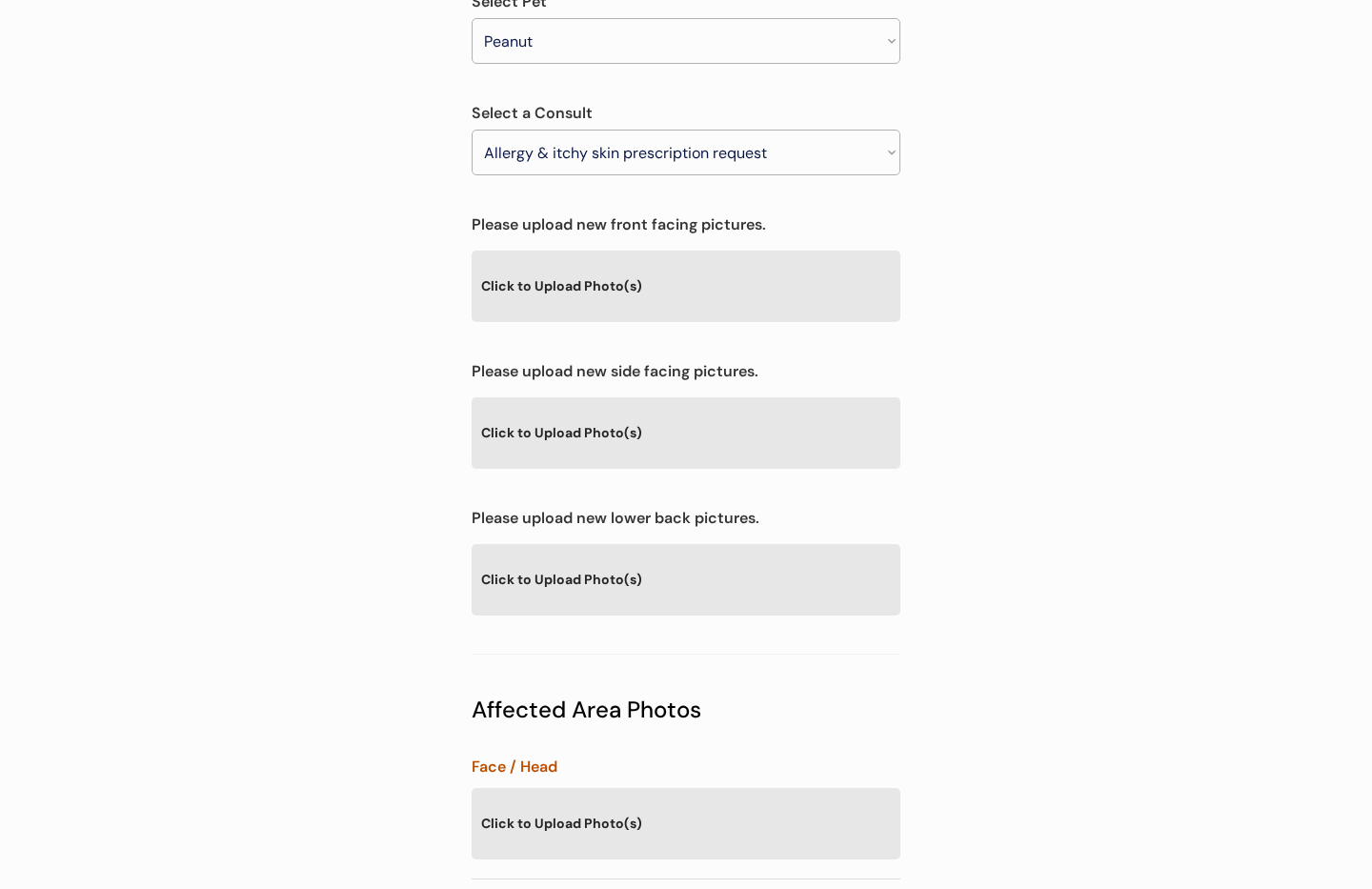
click at [606, 251] on div "Click to Upload Photo(s)" at bounding box center [686, 285] width 429 height 69
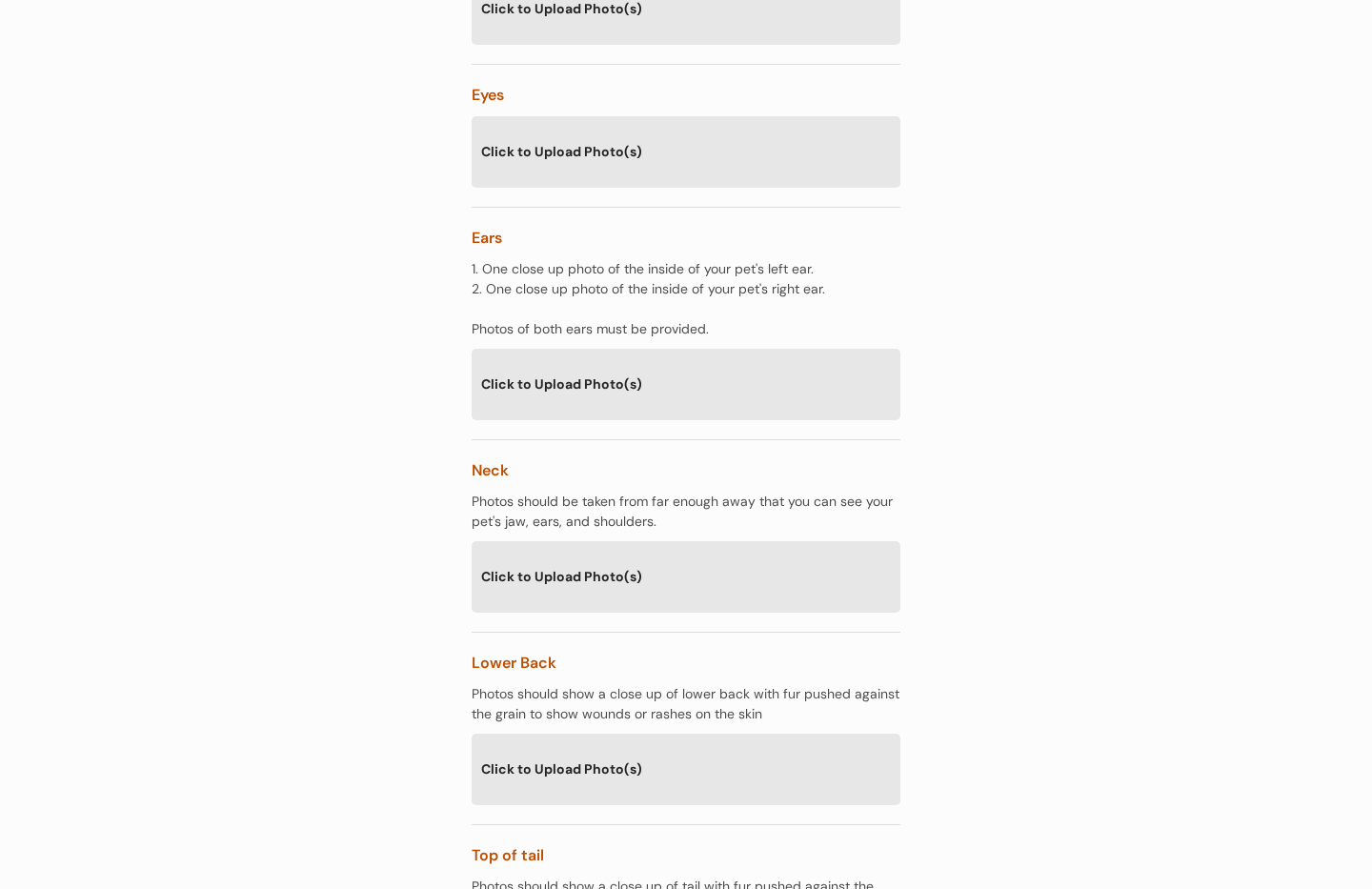
scroll to position [1397, 0]
click at [668, 556] on div "Click to Upload Photo(s)" at bounding box center [686, 574] width 429 height 69
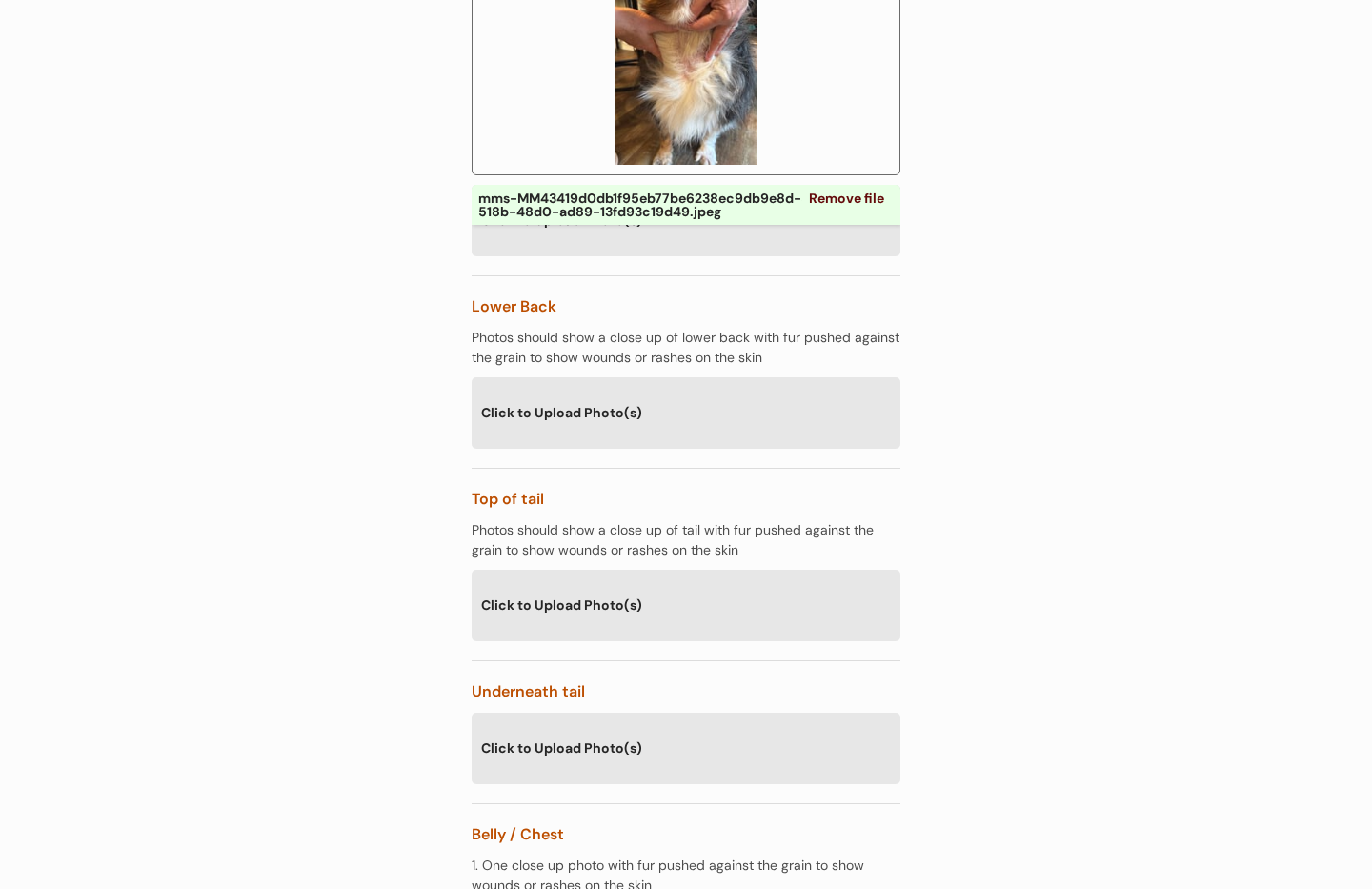
scroll to position [2188, 0]
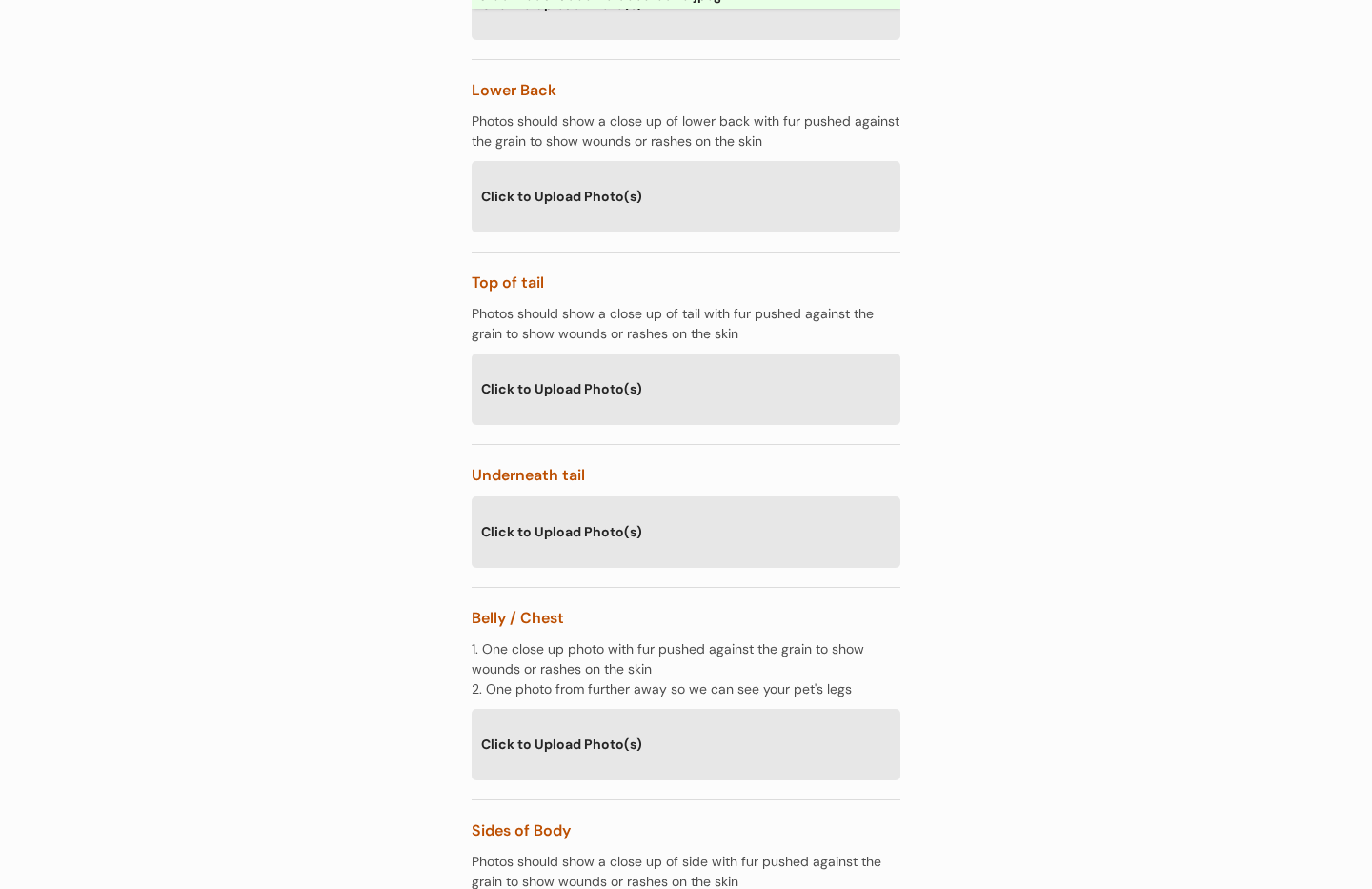
click at [649, 366] on div "Click to Upload Photo(s)" at bounding box center [686, 388] width 429 height 69
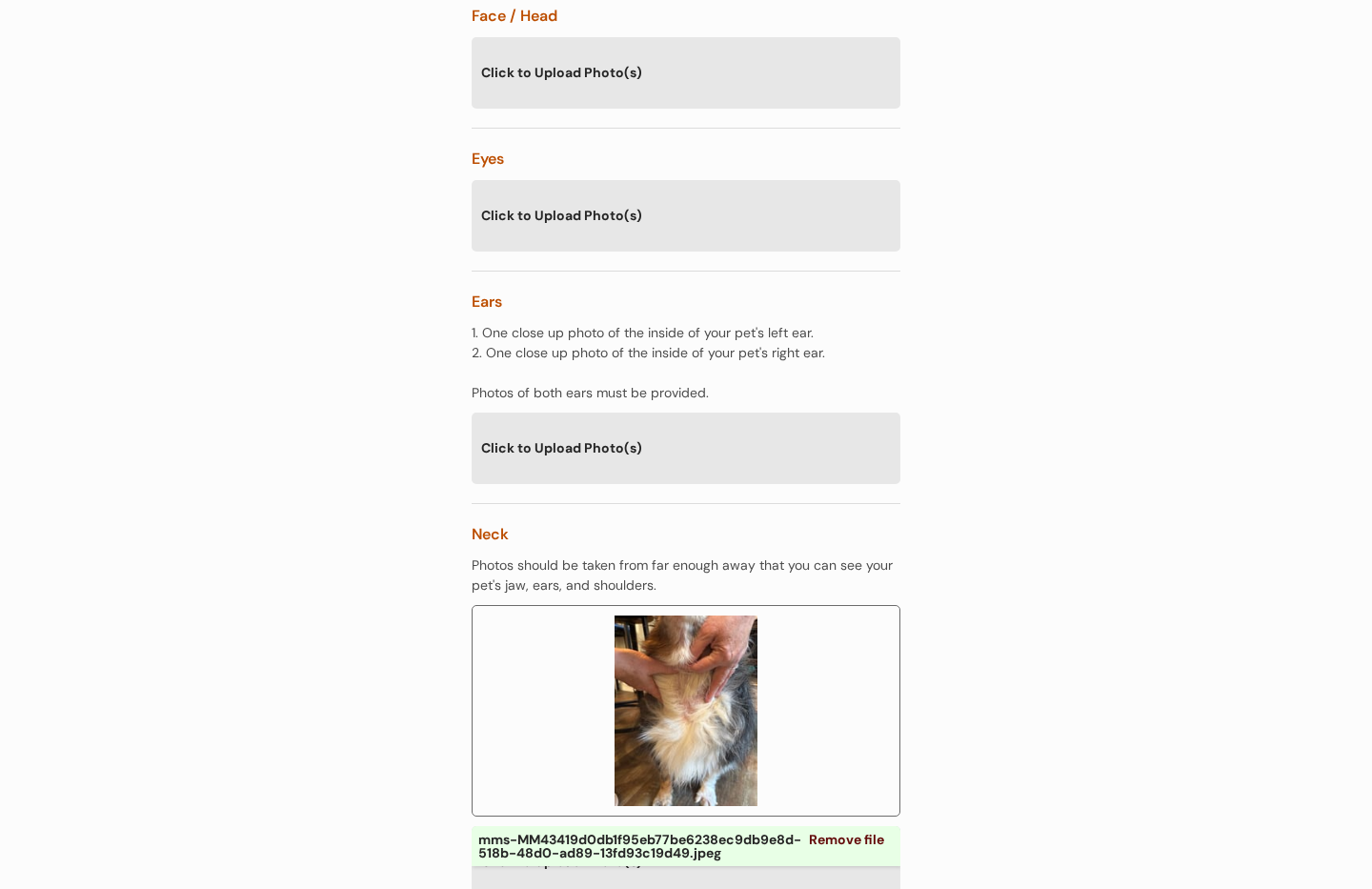
scroll to position [1321, 0]
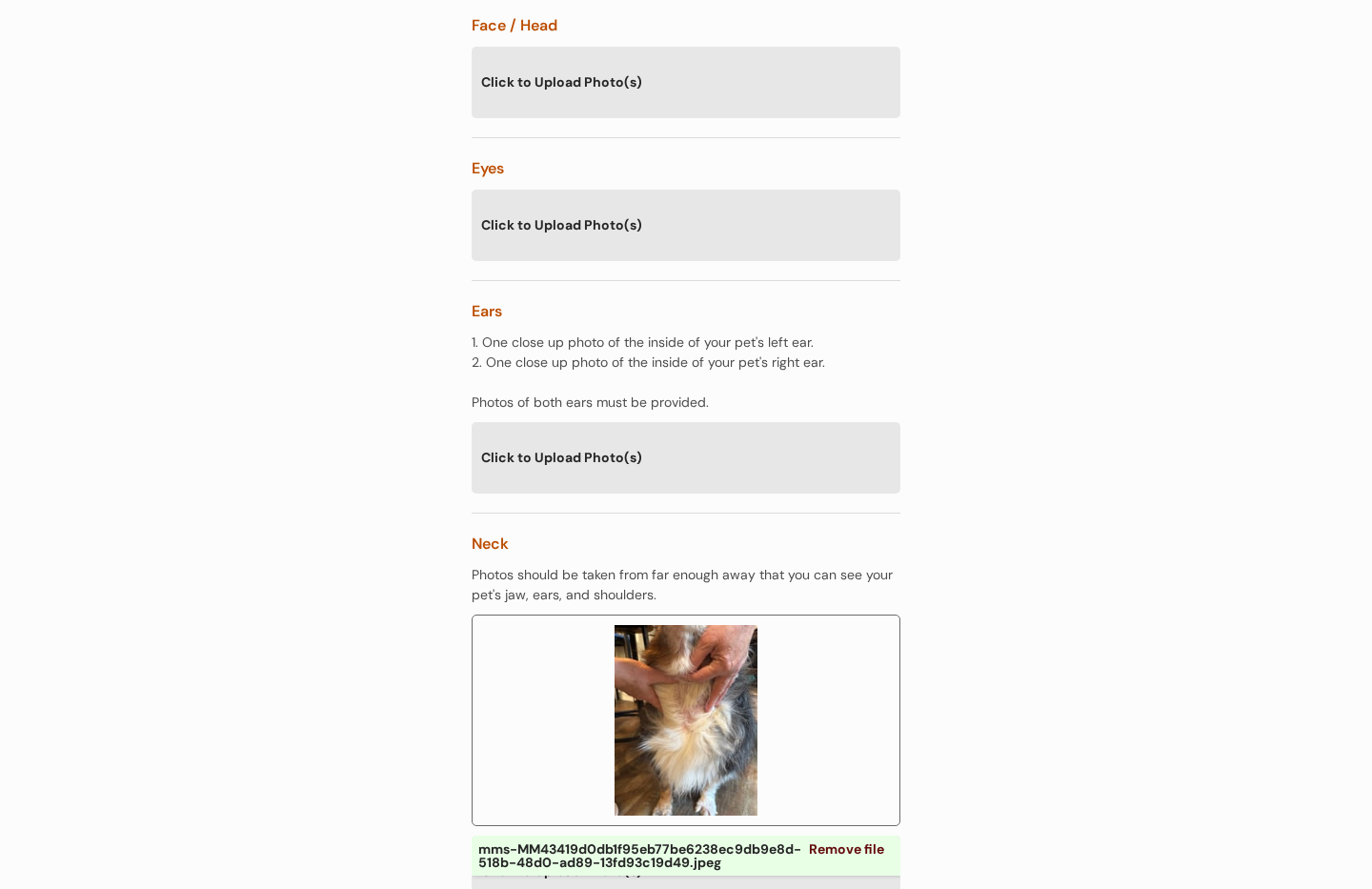
click at [633, 422] on div "Click to Upload Photo(s)" at bounding box center [686, 457] width 429 height 69
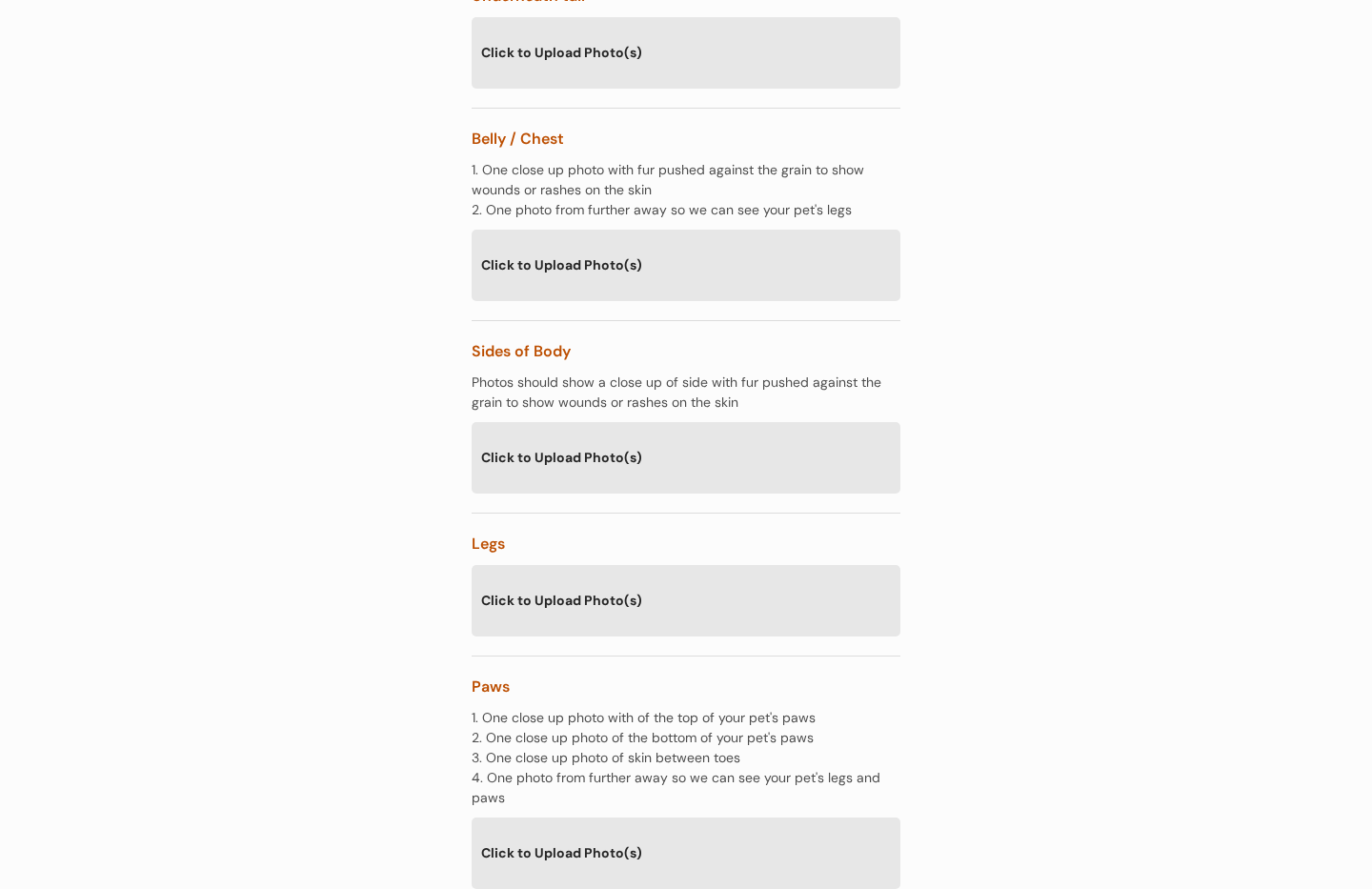
scroll to position [3150, 0]
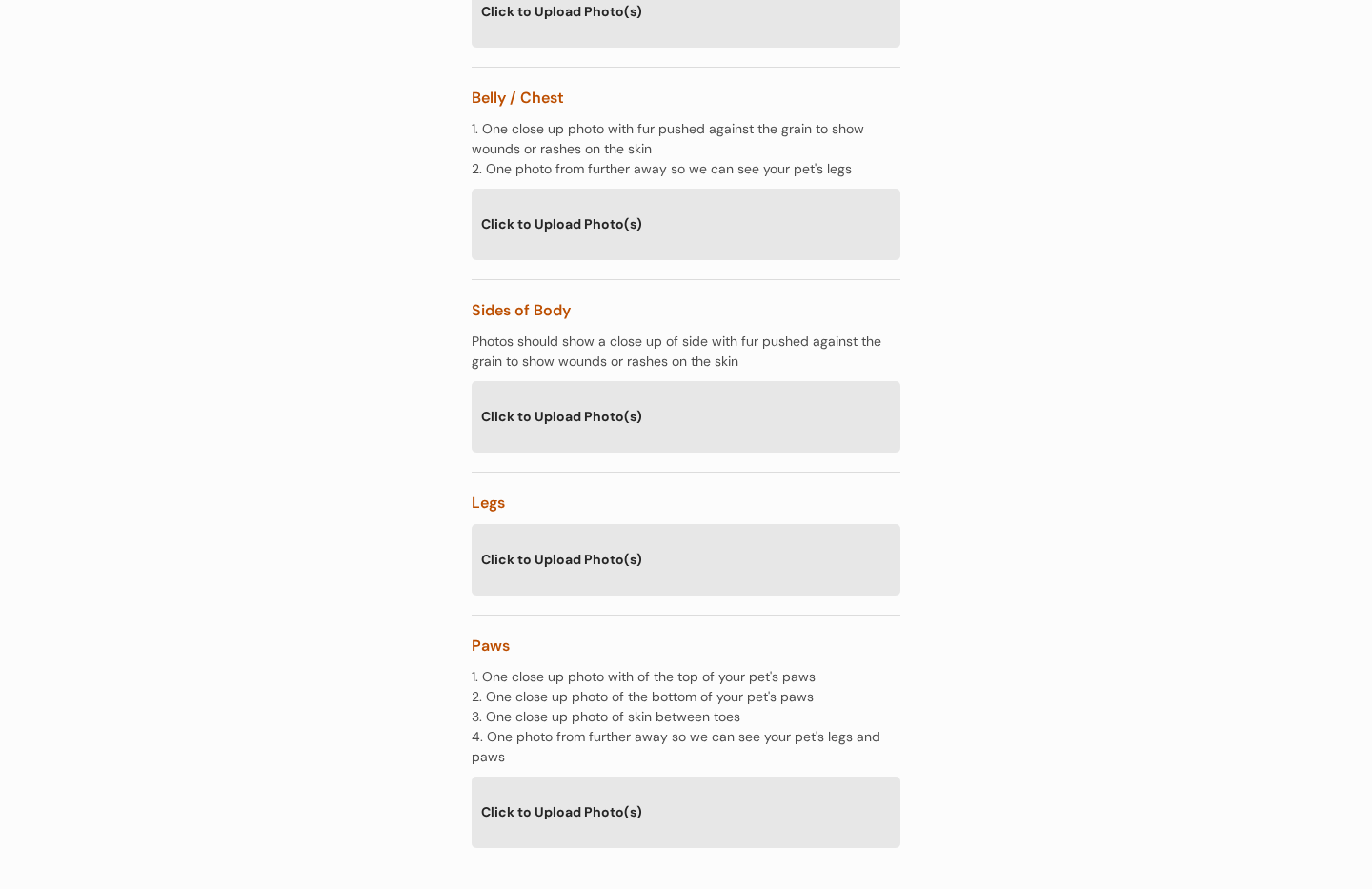
click at [660, 524] on div "Click to Upload Photo(s)" at bounding box center [686, 558] width 429 height 69
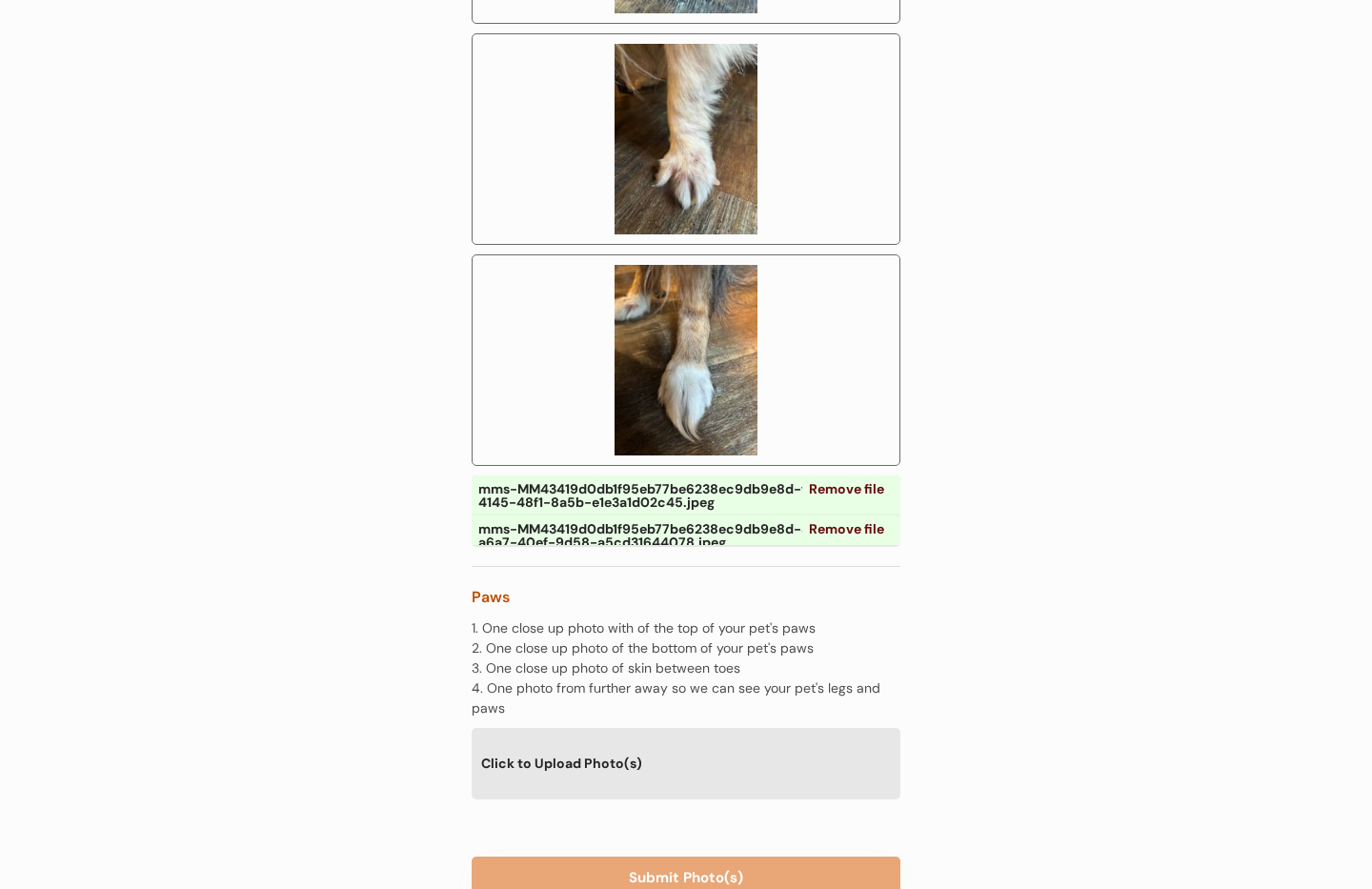
scroll to position [3863, 0]
click at [685, 727] on div "Click to Upload Photo(s)" at bounding box center [686, 762] width 429 height 69
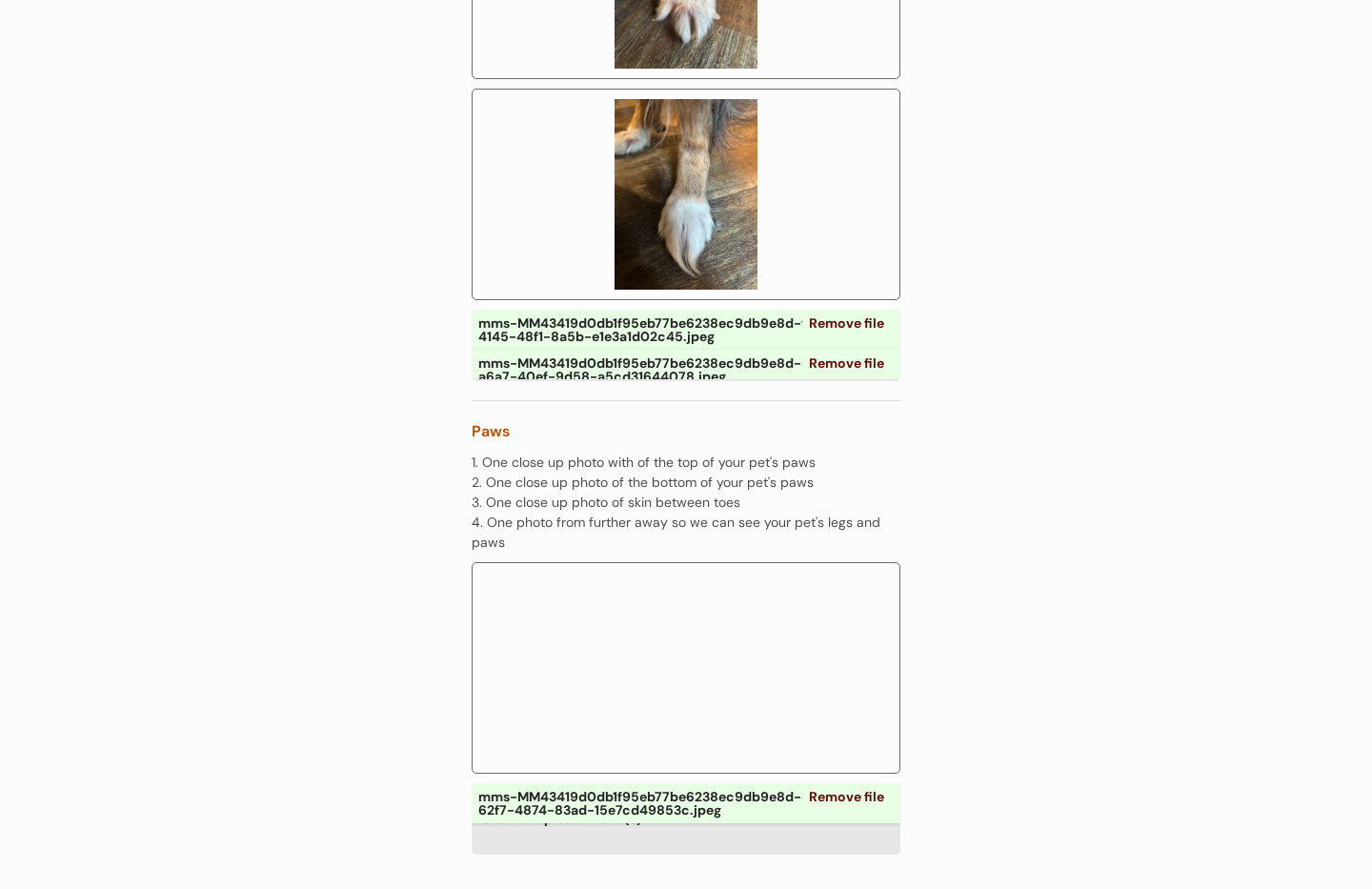
scroll to position [4126, 0]
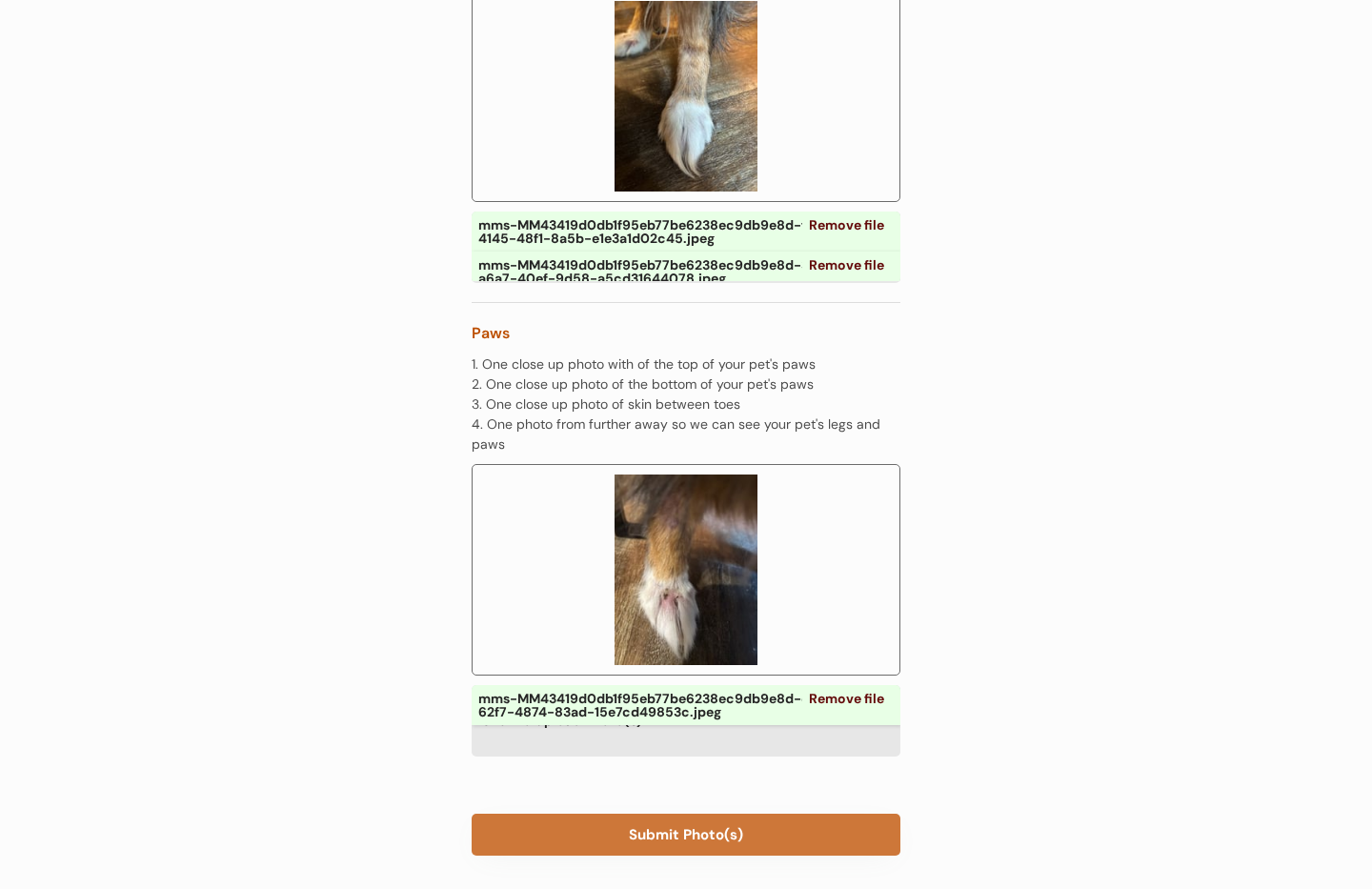
click at [727, 814] on button "Submit Photo(s)" at bounding box center [686, 835] width 429 height 41
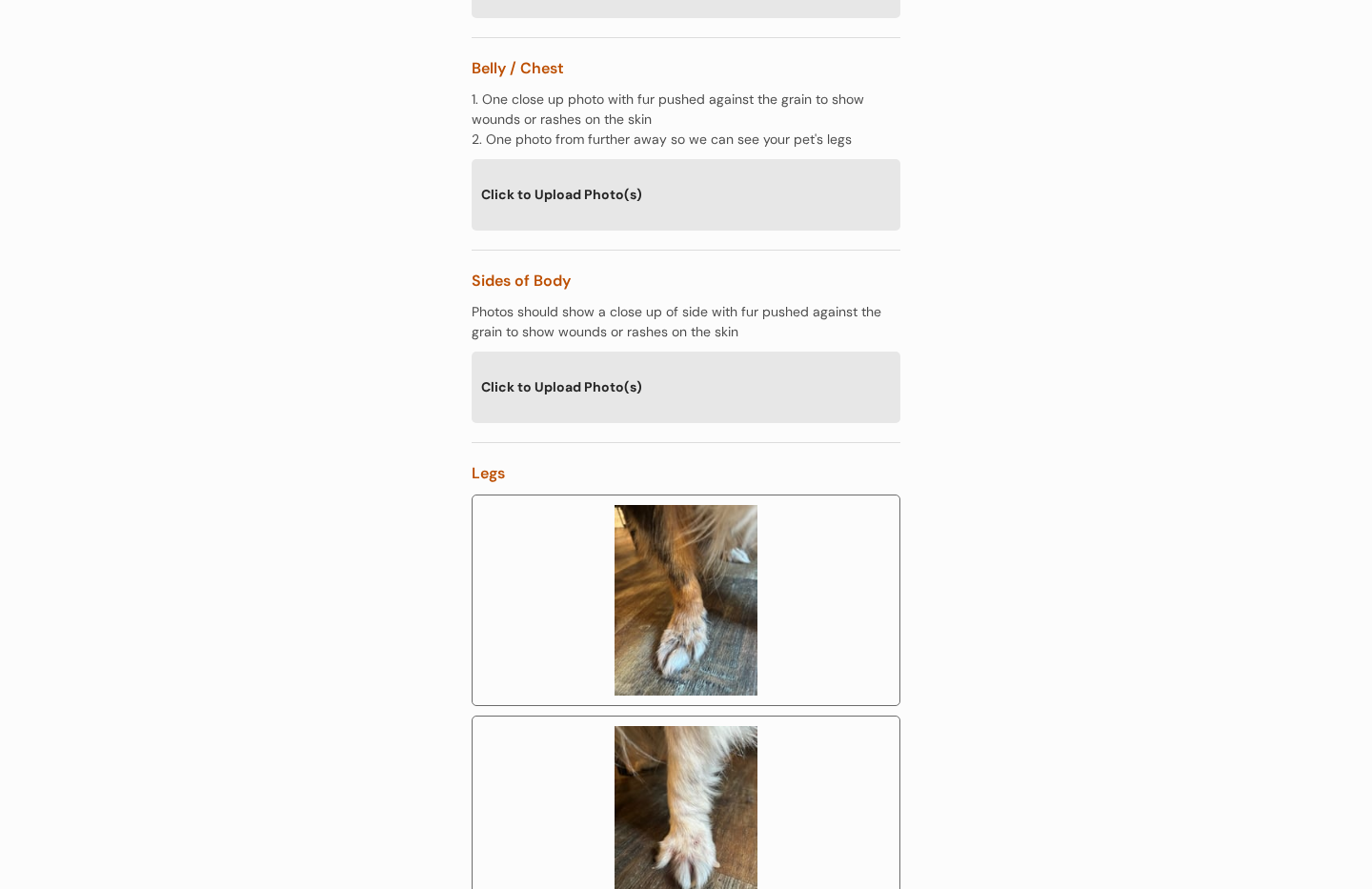
scroll to position [3126, 0]
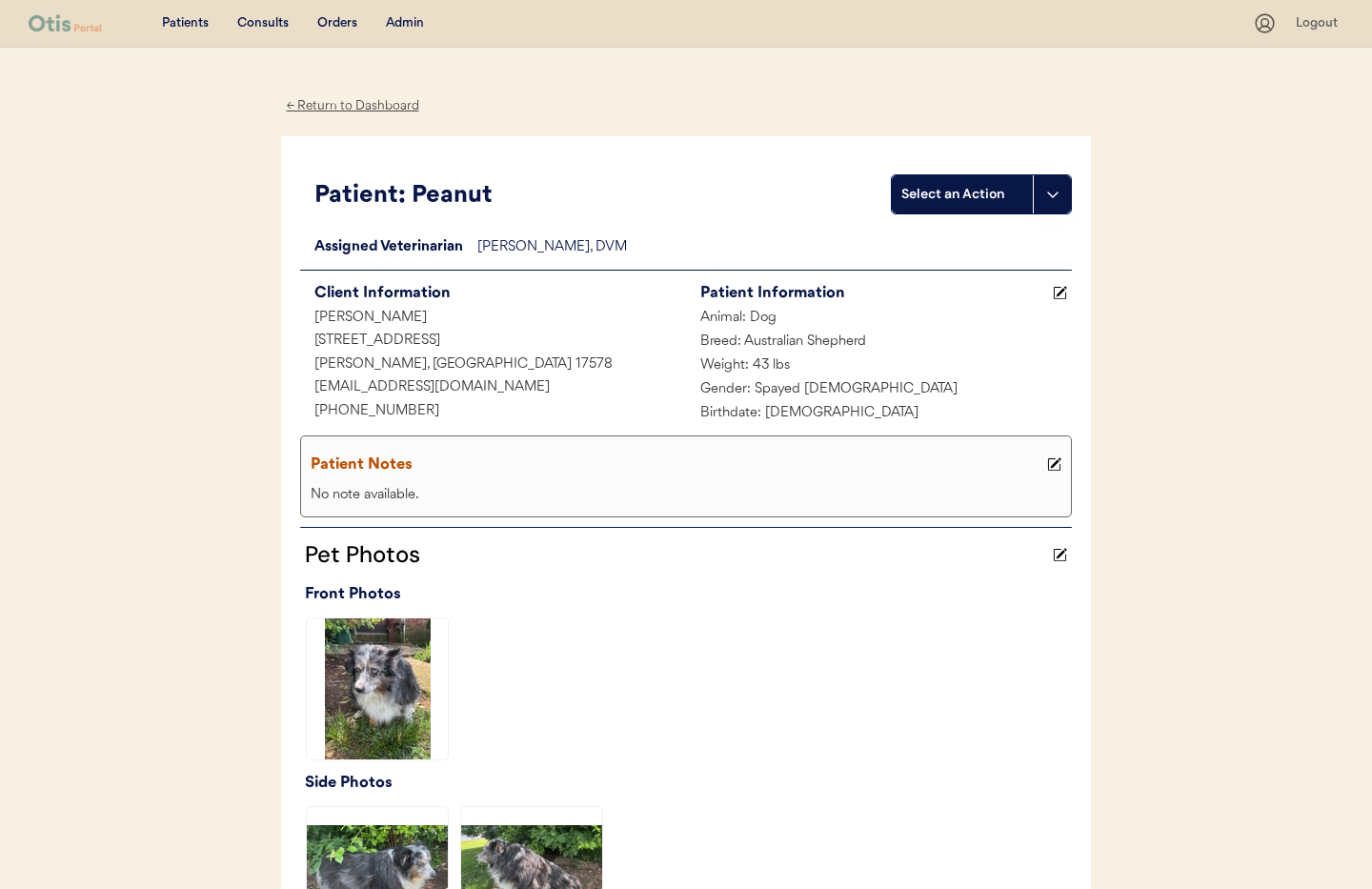
drag, startPoint x: 568, startPoint y: 404, endPoint x: 536, endPoint y: 268, distance: 139.7
click at [568, 401] on div "[PHONE_NUMBER]" at bounding box center [493, 412] width 386 height 24
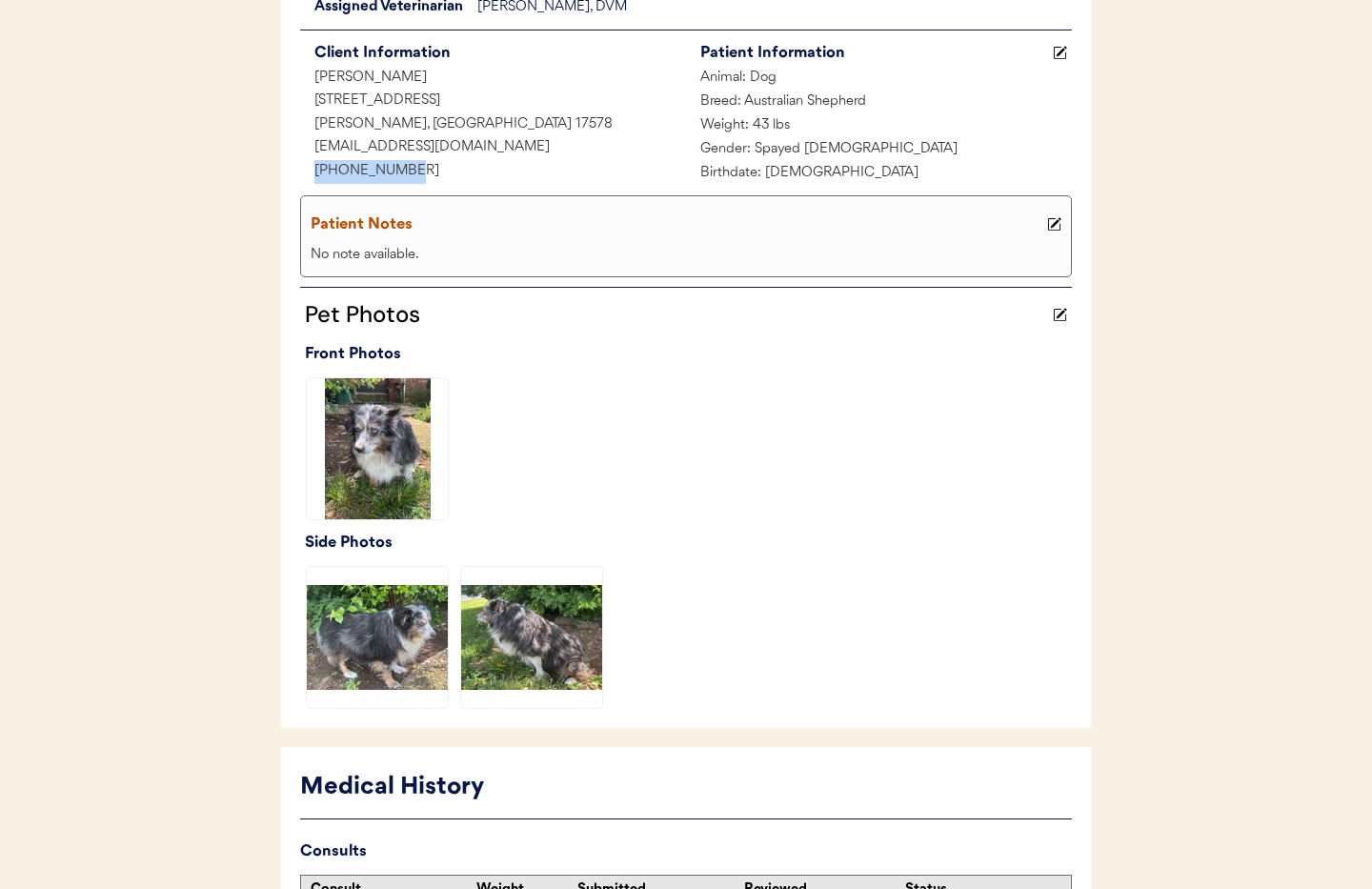
scroll to position [434, 0]
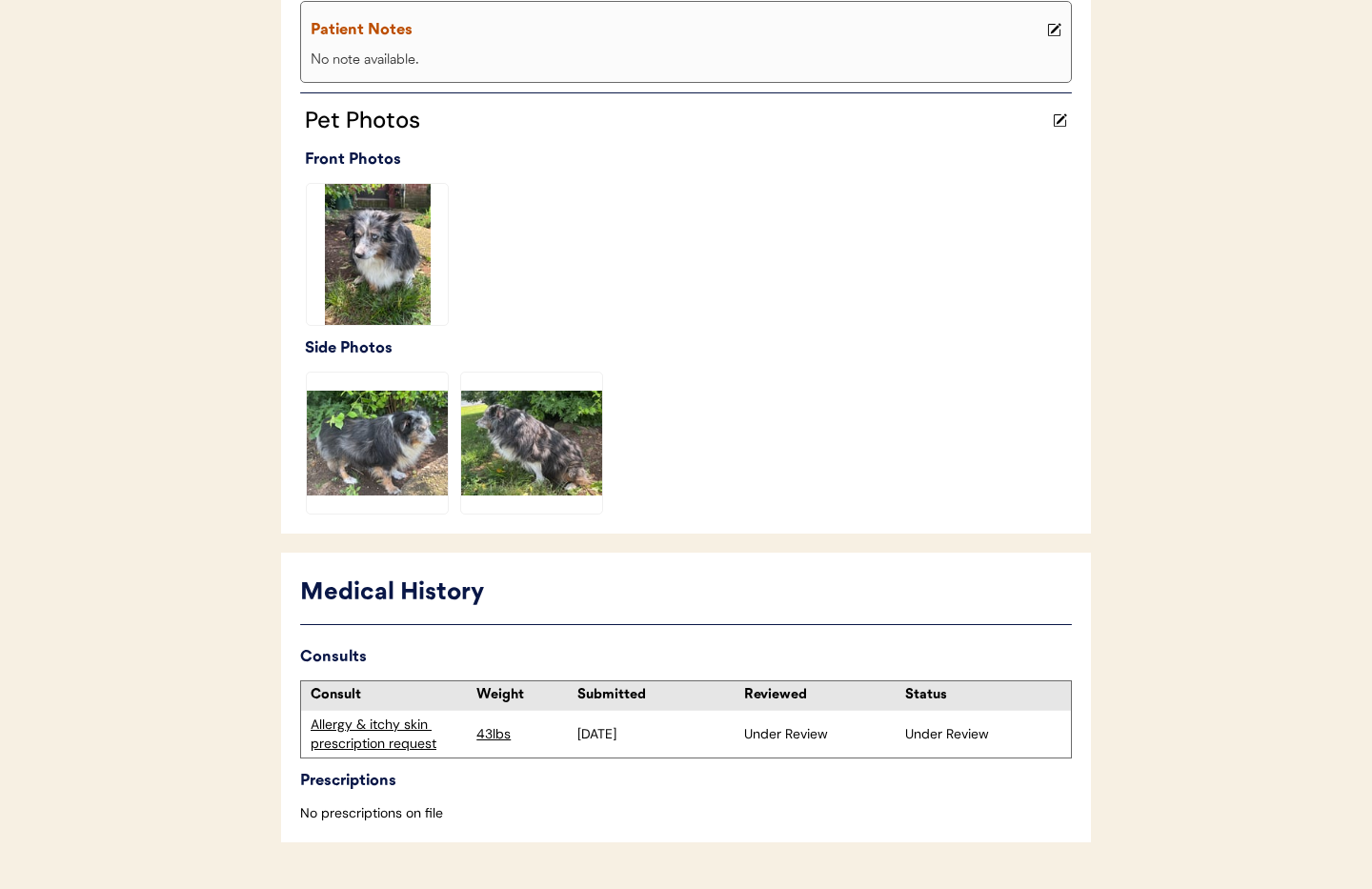
click at [366, 737] on div "Allergy & itchy skin prescription request" at bounding box center [389, 734] width 156 height 37
